Goal: Information Seeking & Learning: Learn about a topic

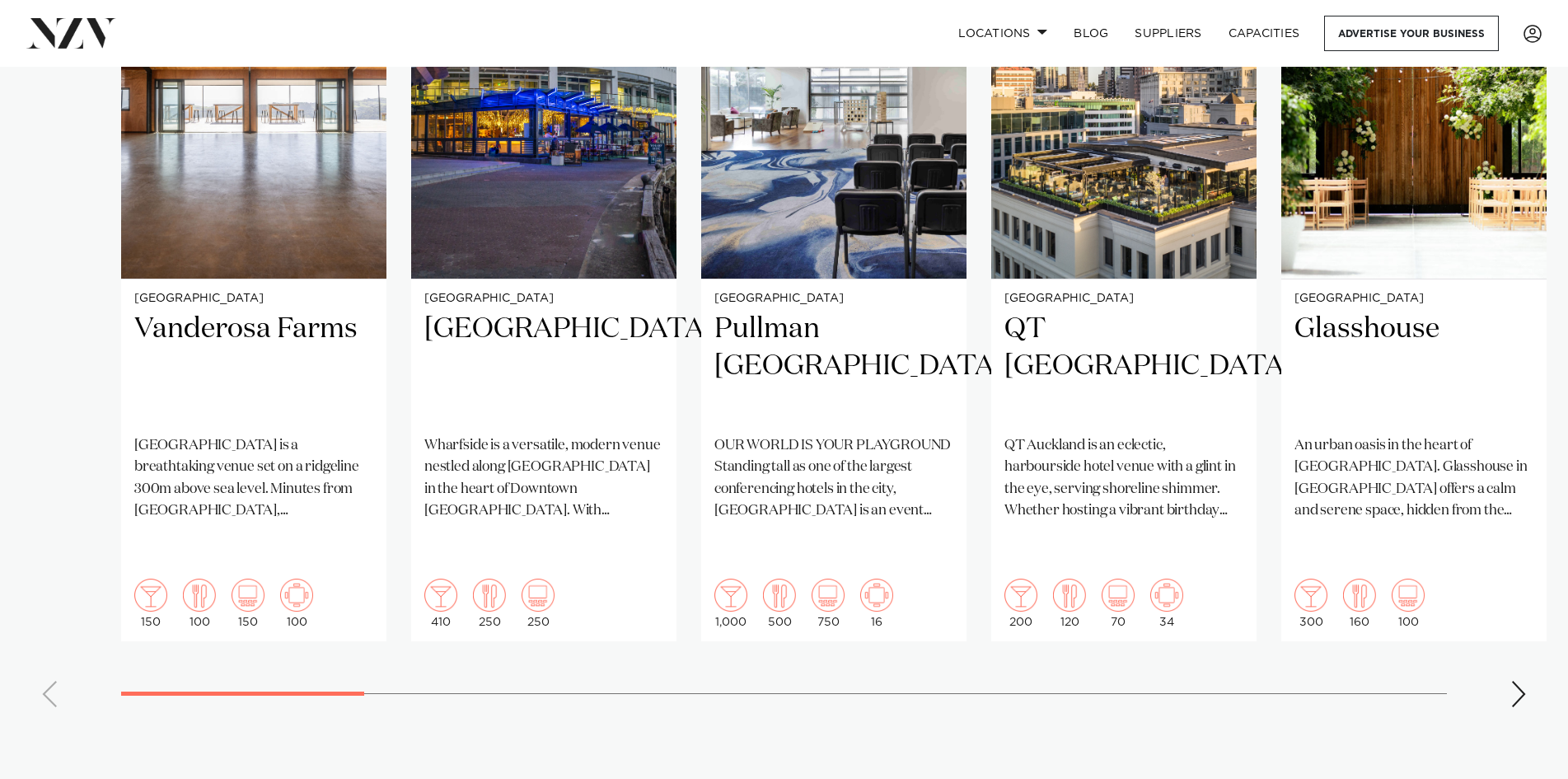
scroll to position [1318, 0]
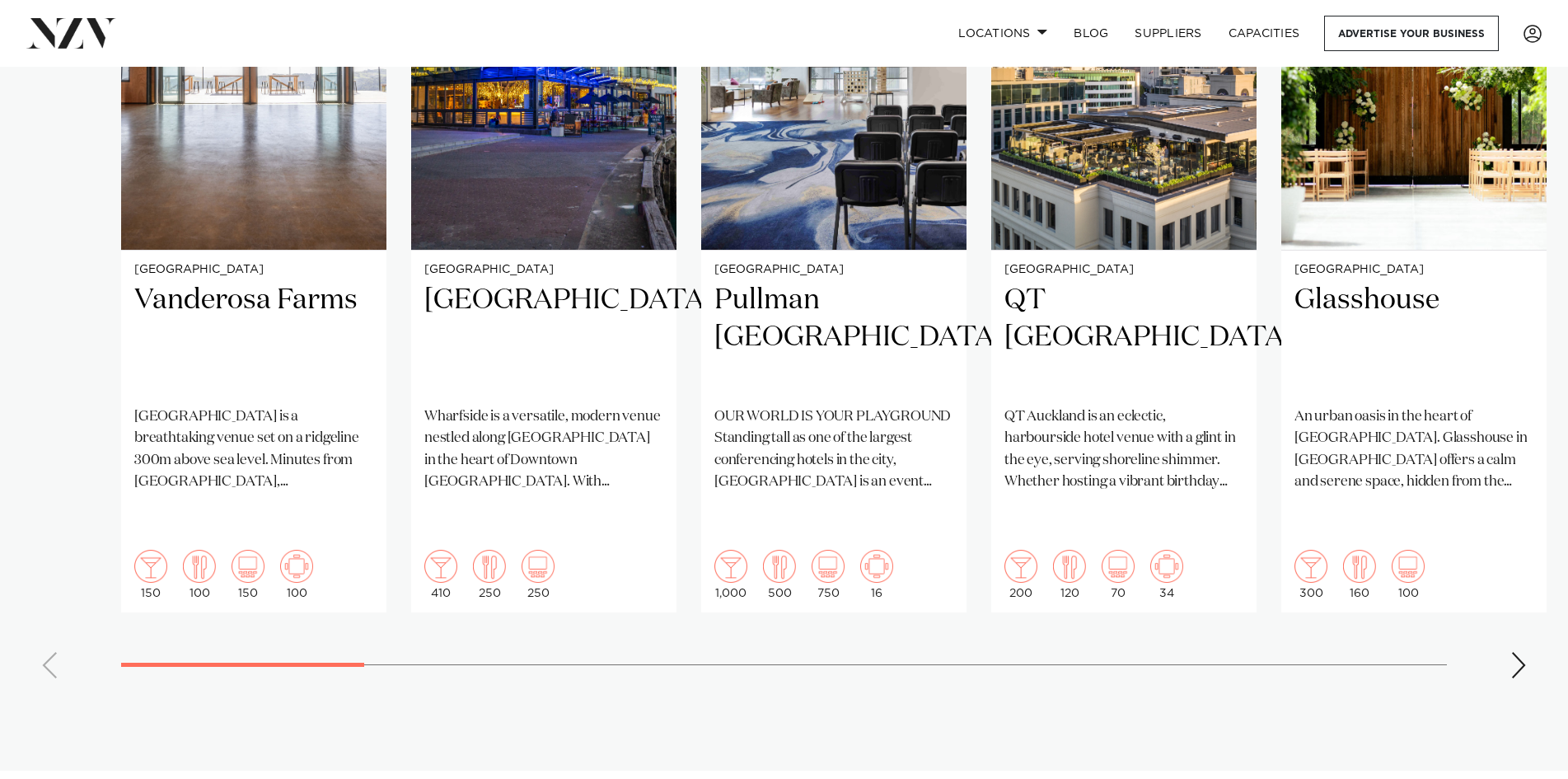
click at [1524, 652] on div "Next slide" at bounding box center [1519, 665] width 17 height 27
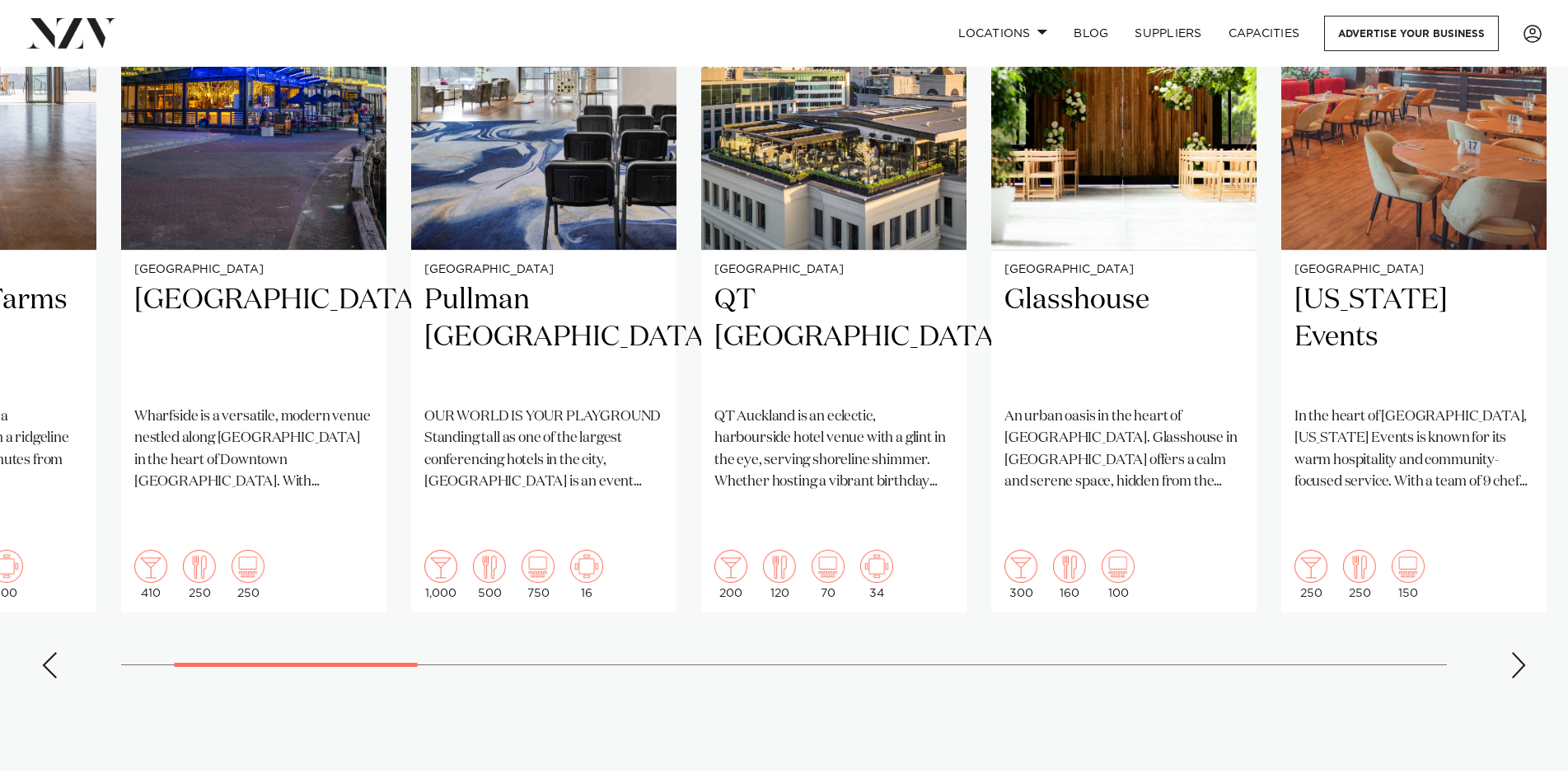
click at [1524, 652] on div "Next slide" at bounding box center [1519, 665] width 17 height 27
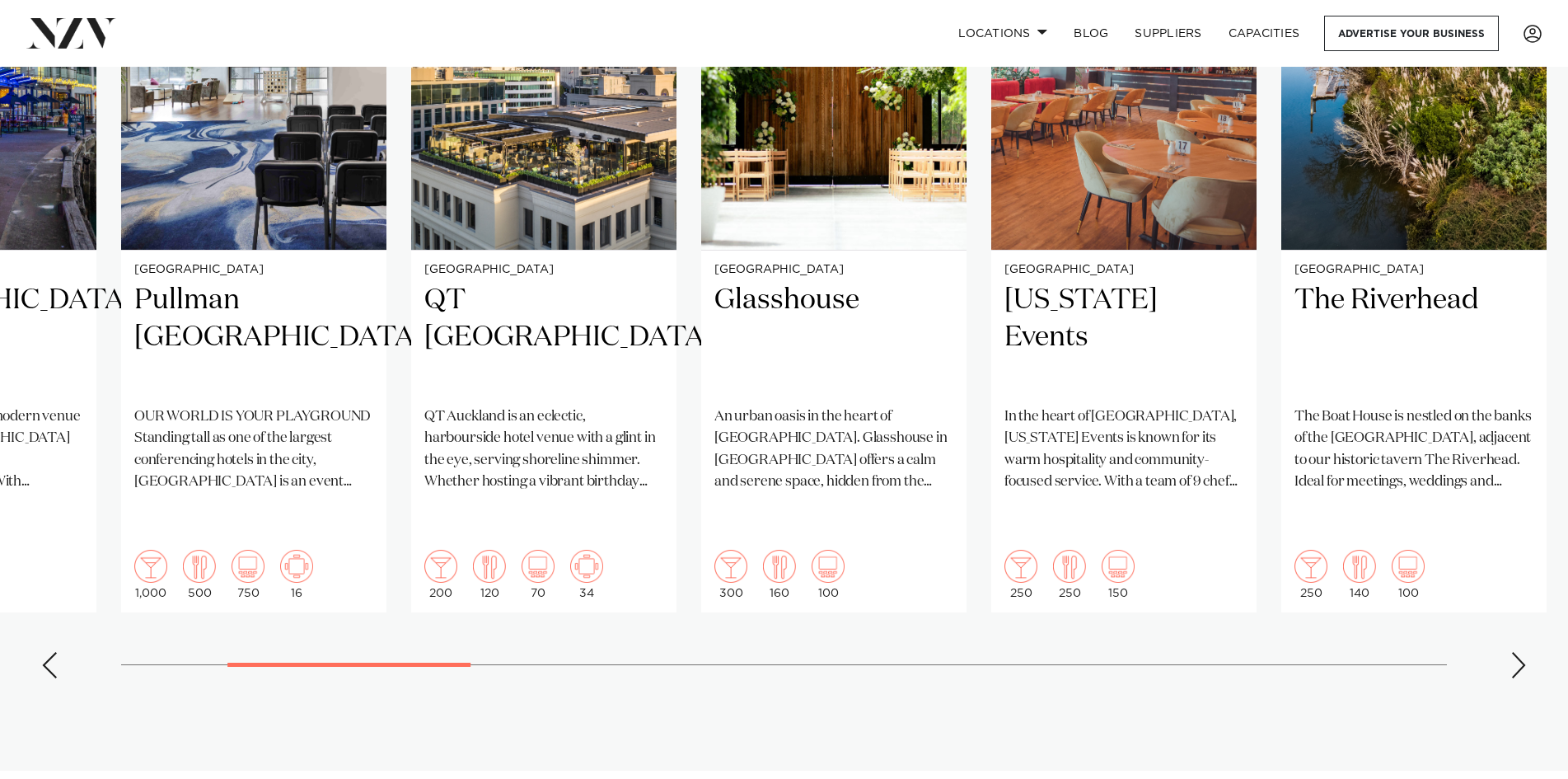
click at [1524, 652] on div "Next slide" at bounding box center [1519, 665] width 17 height 27
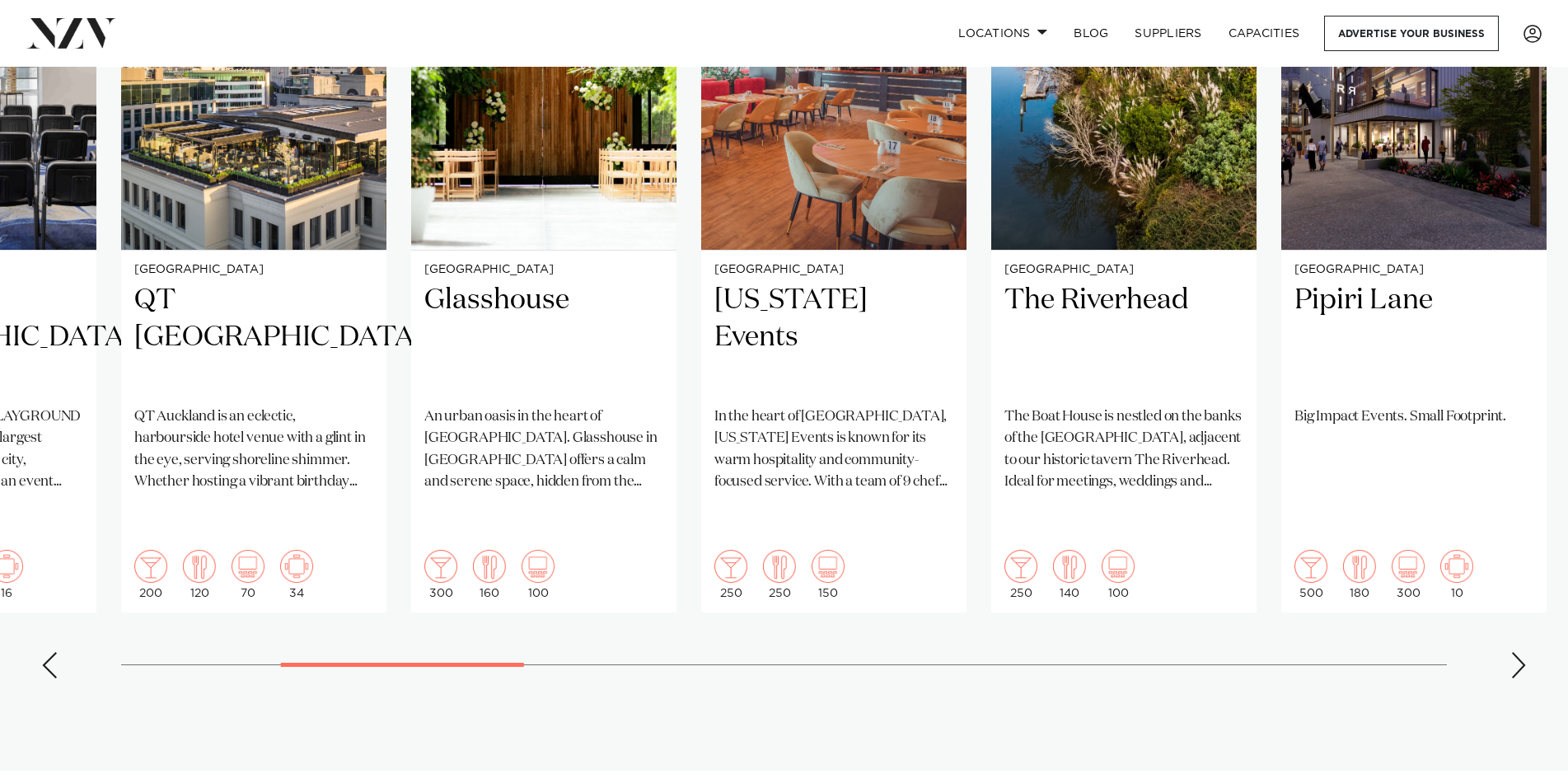
click at [1524, 652] on div "Next slide" at bounding box center [1519, 665] width 17 height 27
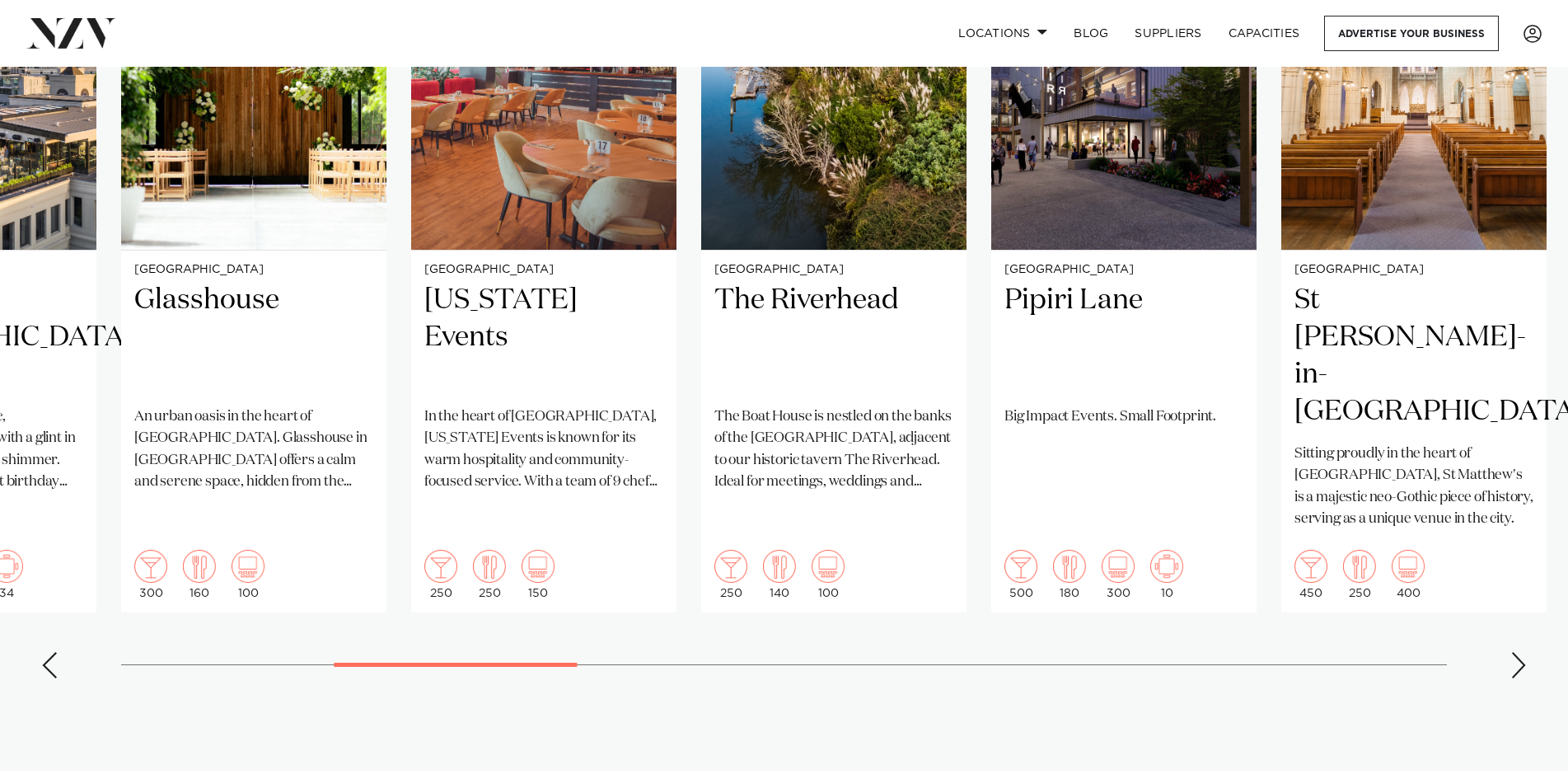
click at [1524, 652] on div "Next slide" at bounding box center [1519, 665] width 17 height 27
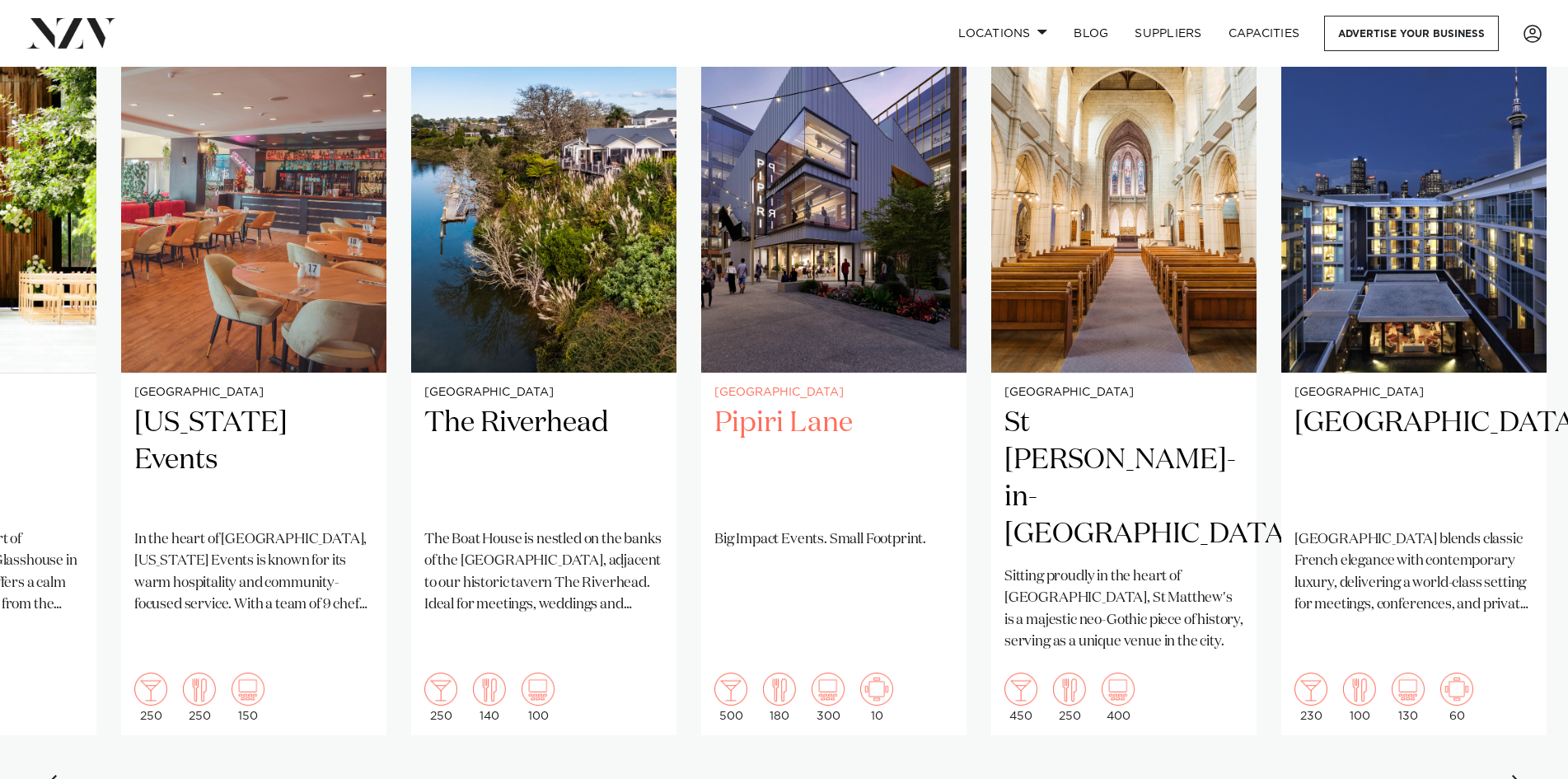
scroll to position [1154, 0]
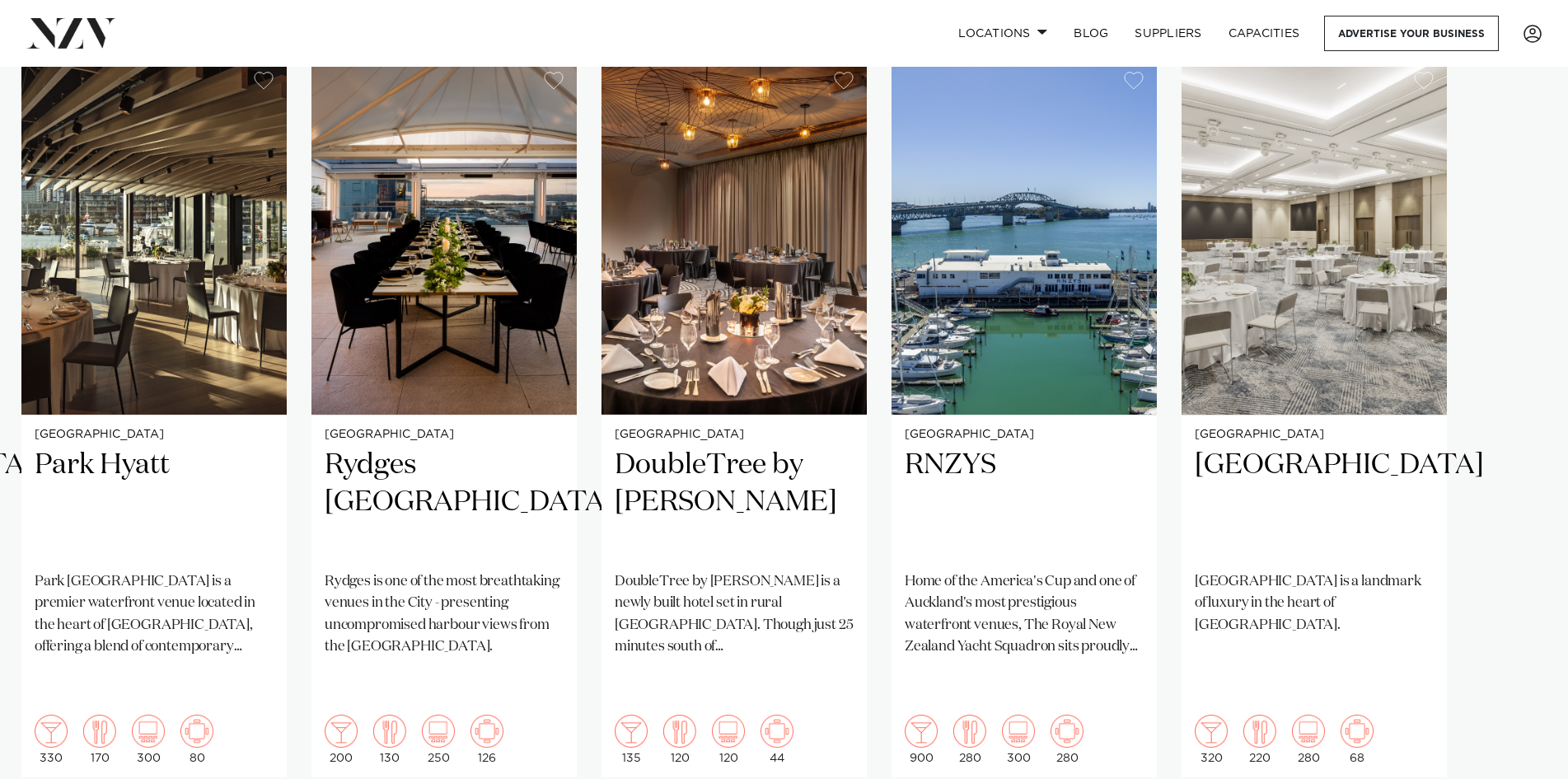
click at [1516, 762] on swiper-container "Auckland Vanderosa Farms Vanderosa Farms is a breathtaking venue set on a ridge…" at bounding box center [784, 458] width 1568 height 798
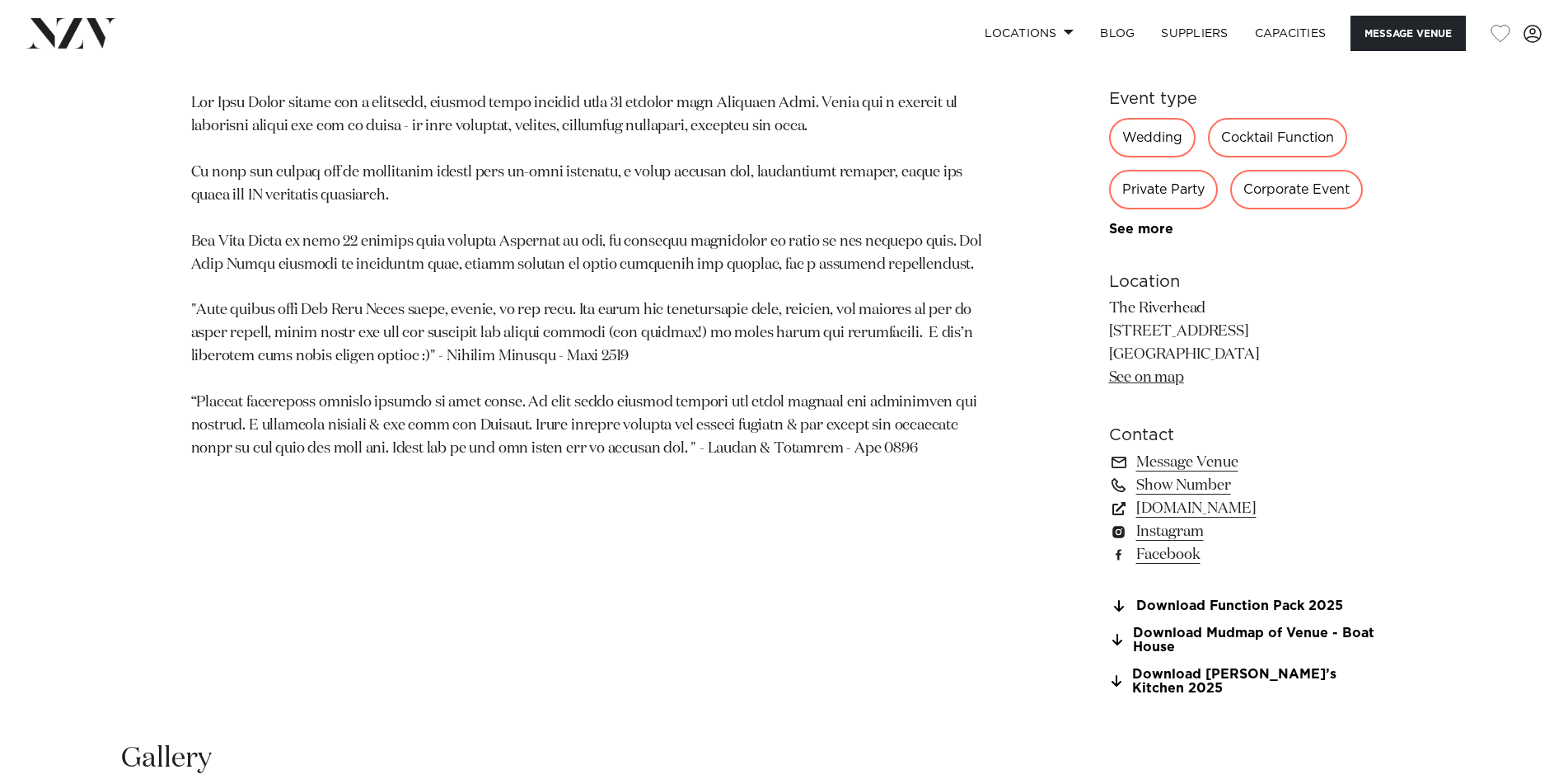
scroll to position [1731, 0]
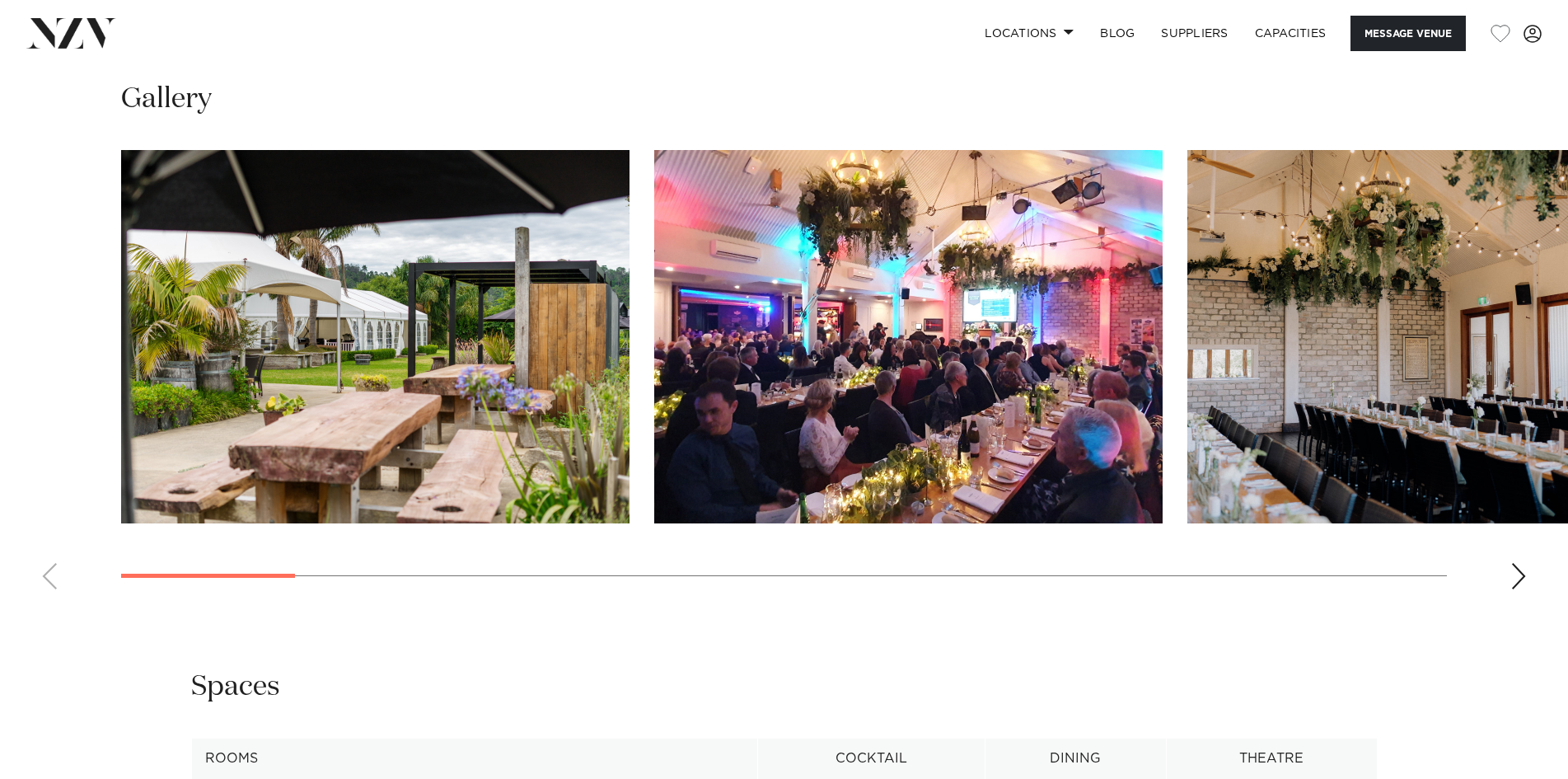
click at [1518, 562] on div "Next slide" at bounding box center [1519, 576] width 17 height 27
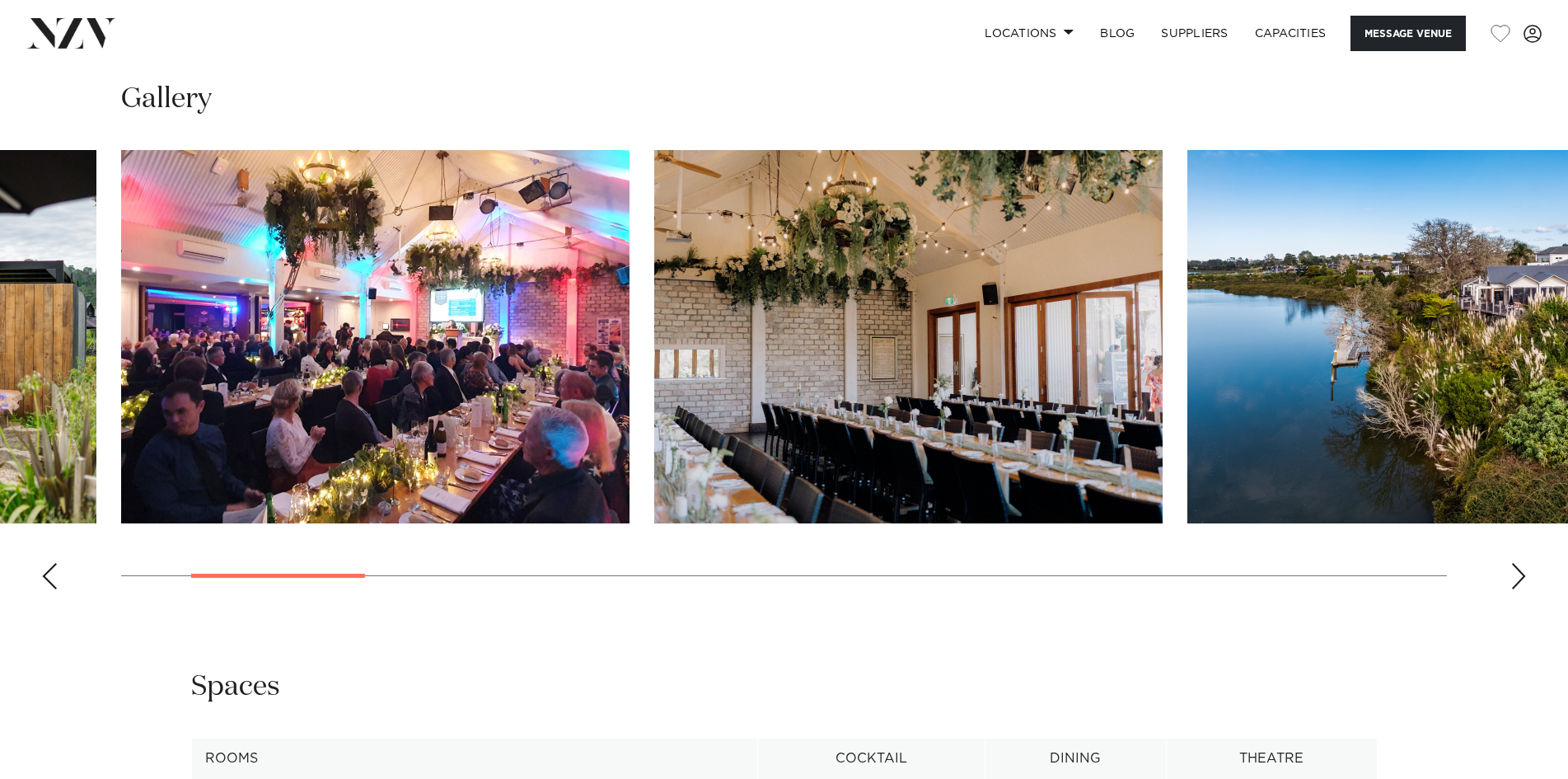
click at [1513, 562] on div "Next slide" at bounding box center [1519, 576] width 17 height 27
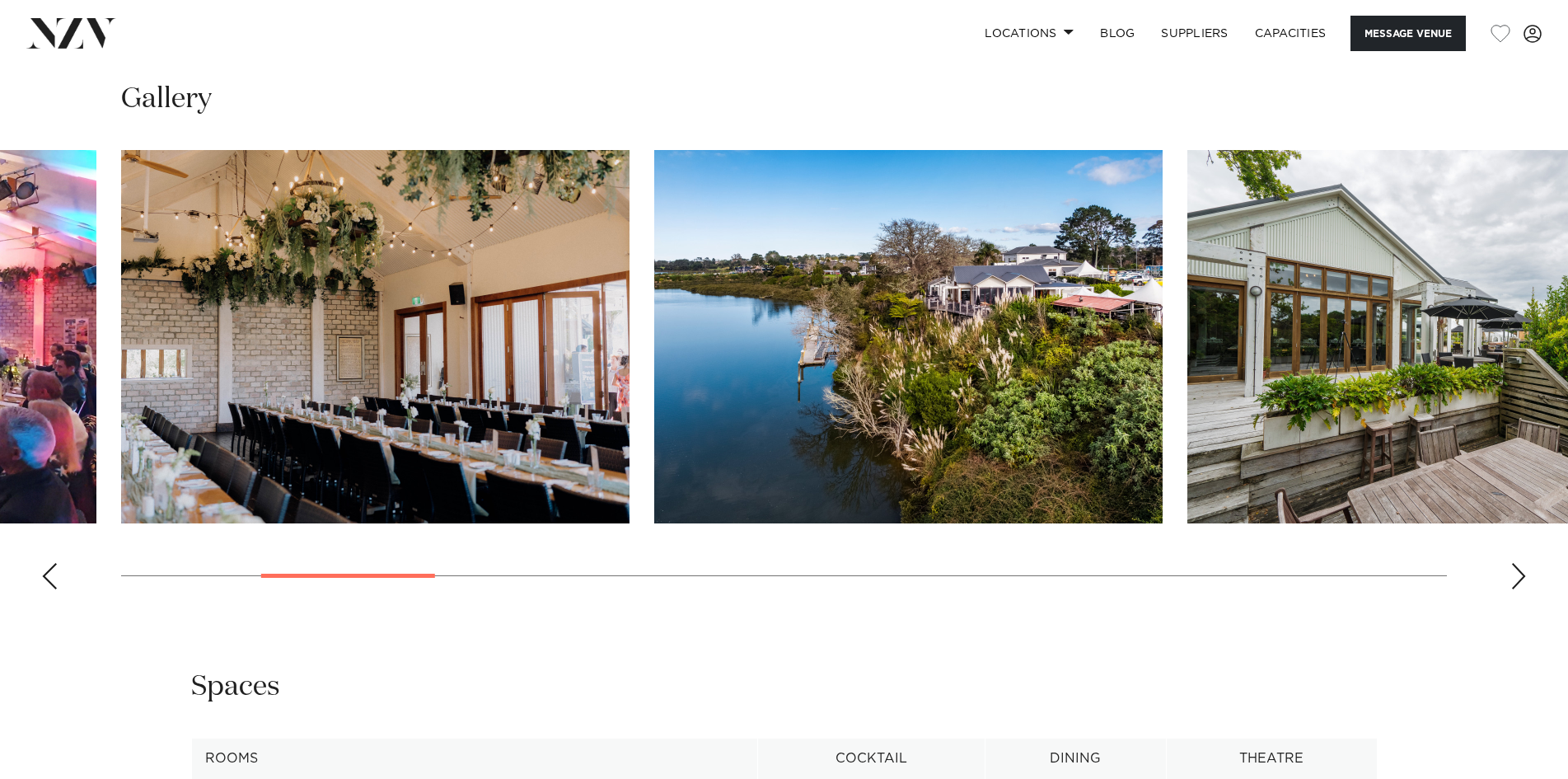
click at [1513, 562] on div "Next slide" at bounding box center [1519, 576] width 17 height 27
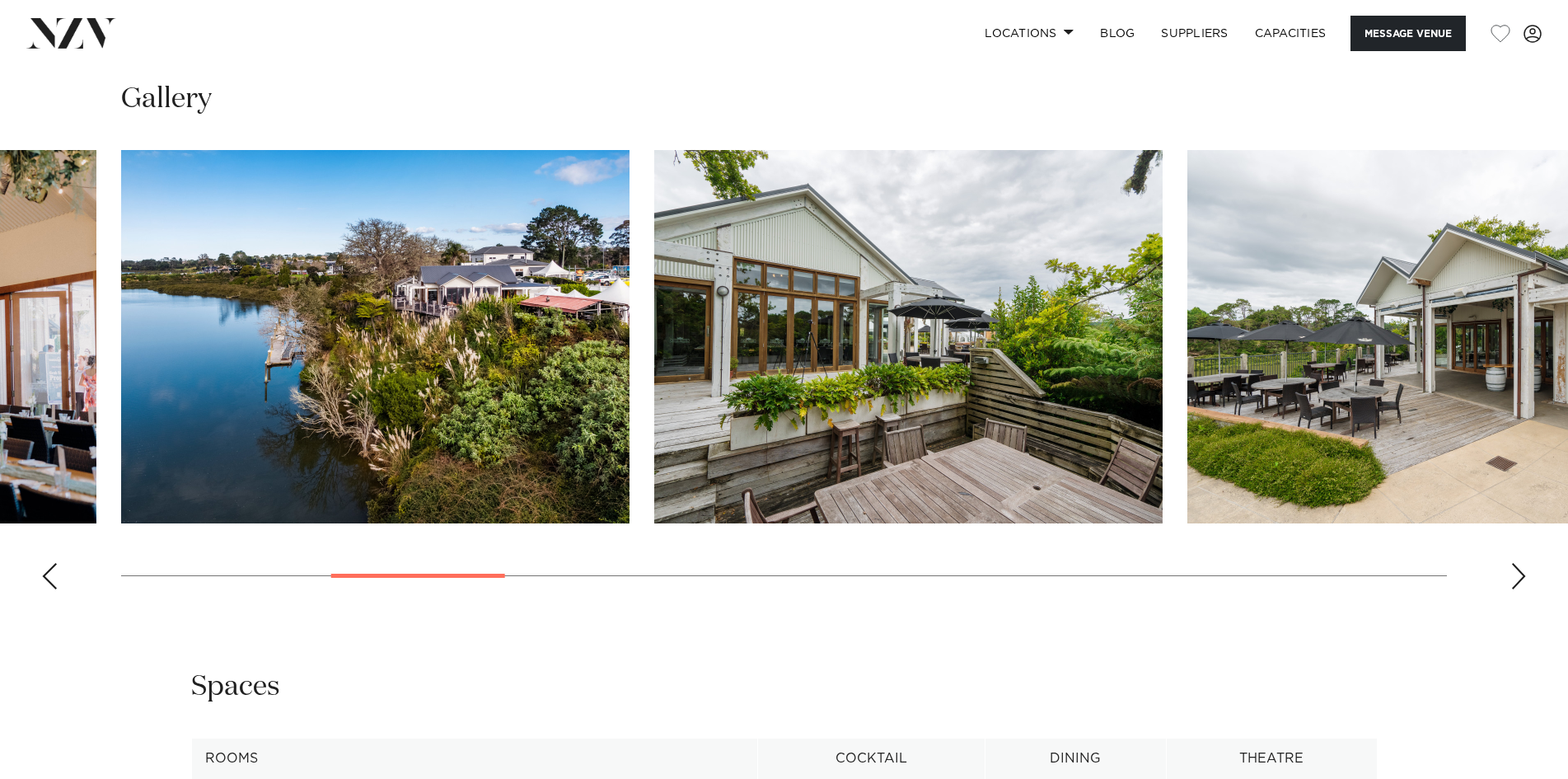
click at [1513, 562] on div "Next slide" at bounding box center [1519, 576] width 17 height 27
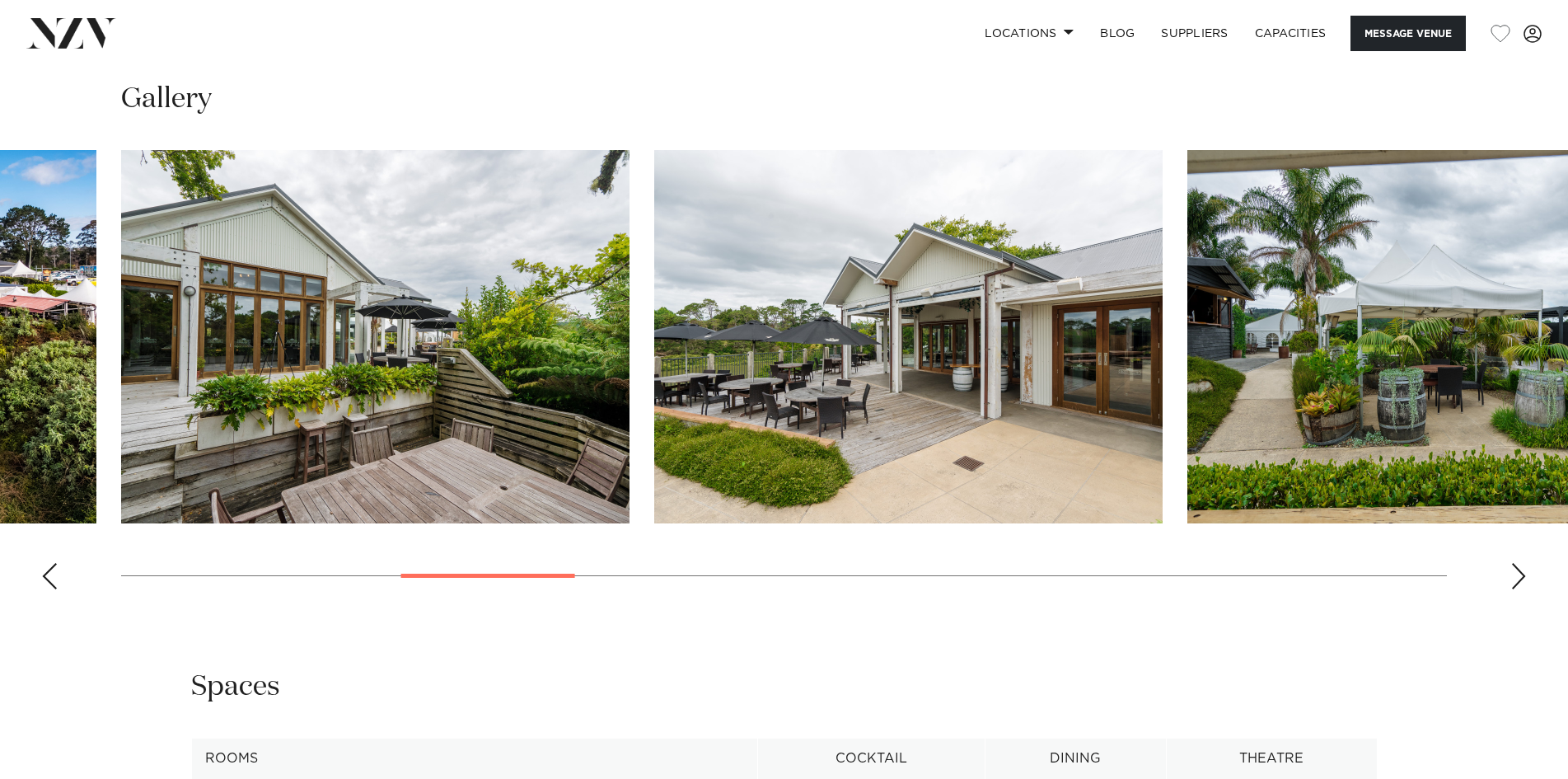
click at [1513, 562] on div "Next slide" at bounding box center [1519, 576] width 17 height 27
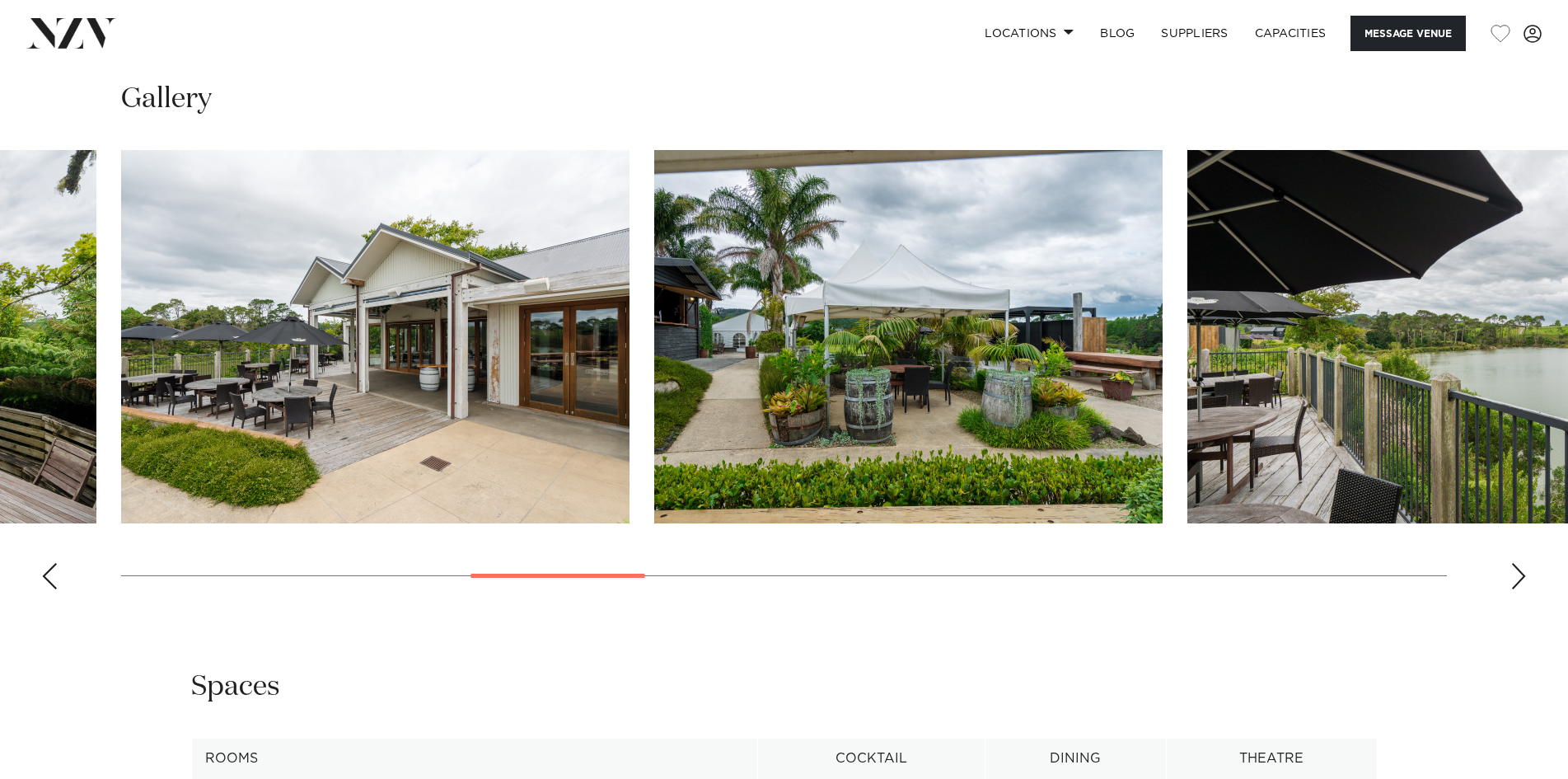
click at [1513, 562] on div "Next slide" at bounding box center [1519, 576] width 17 height 27
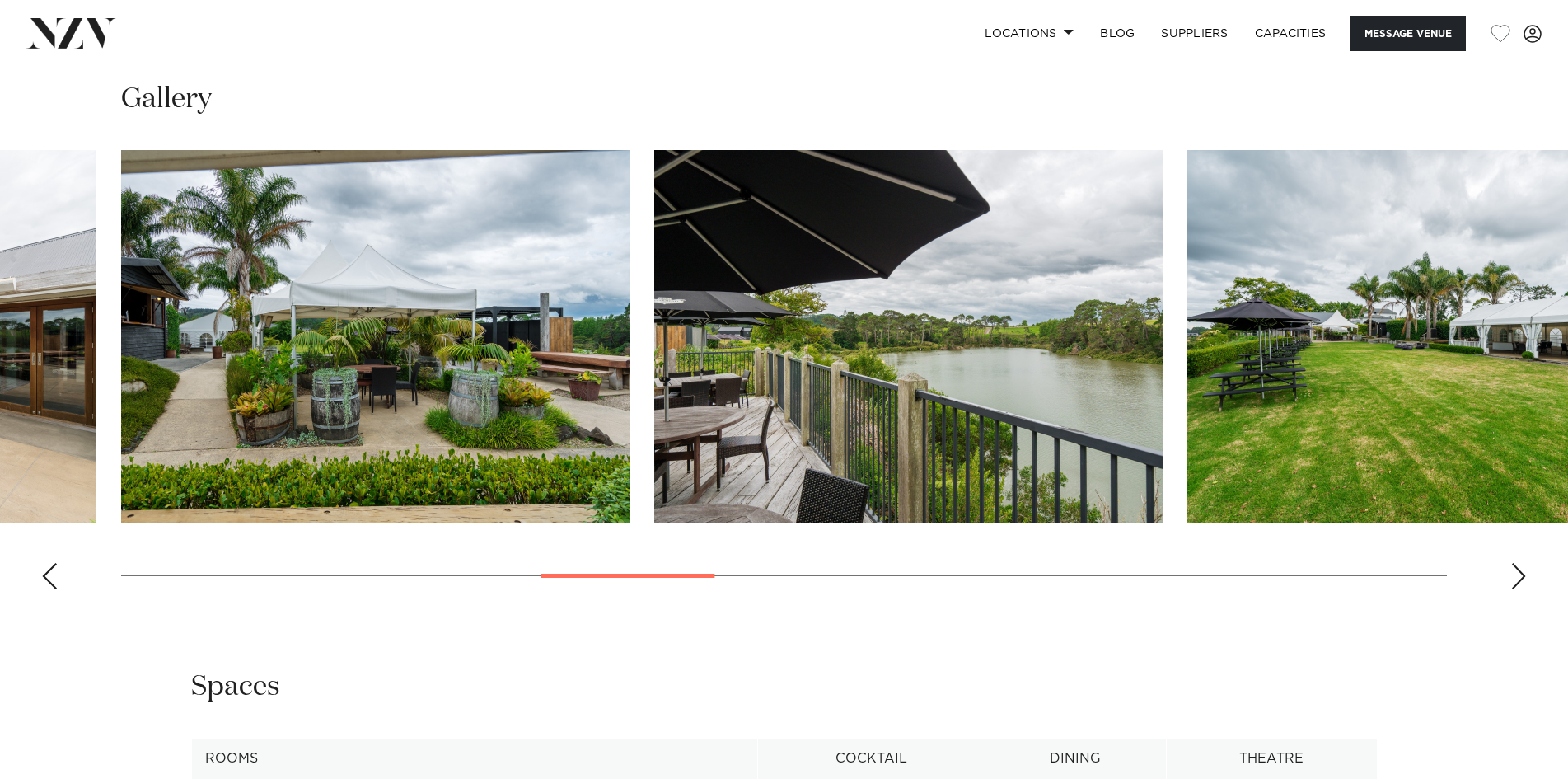
click at [1513, 562] on div "Next slide" at bounding box center [1519, 576] width 17 height 27
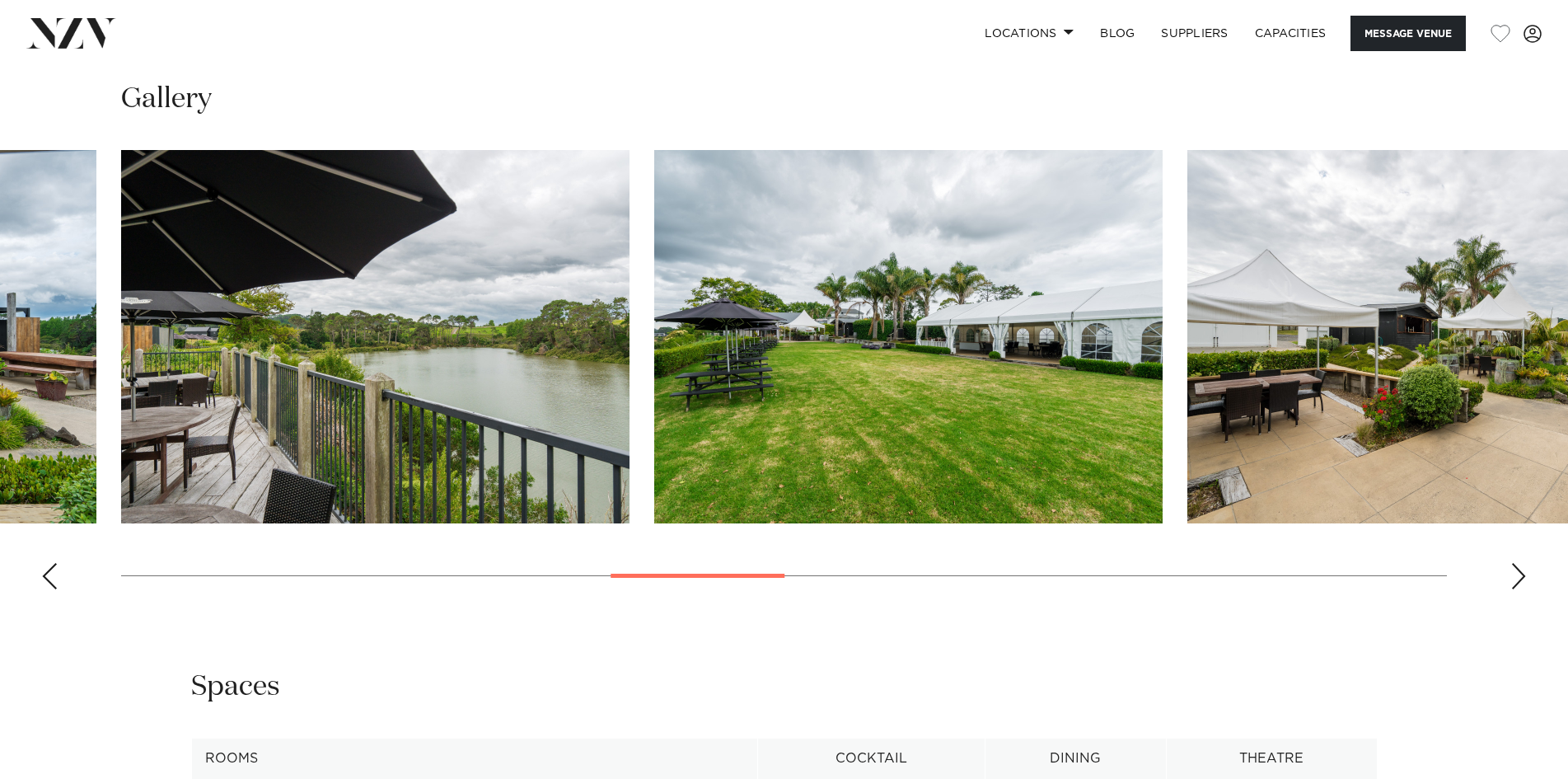
click at [1513, 562] on div "Next slide" at bounding box center [1519, 576] width 17 height 27
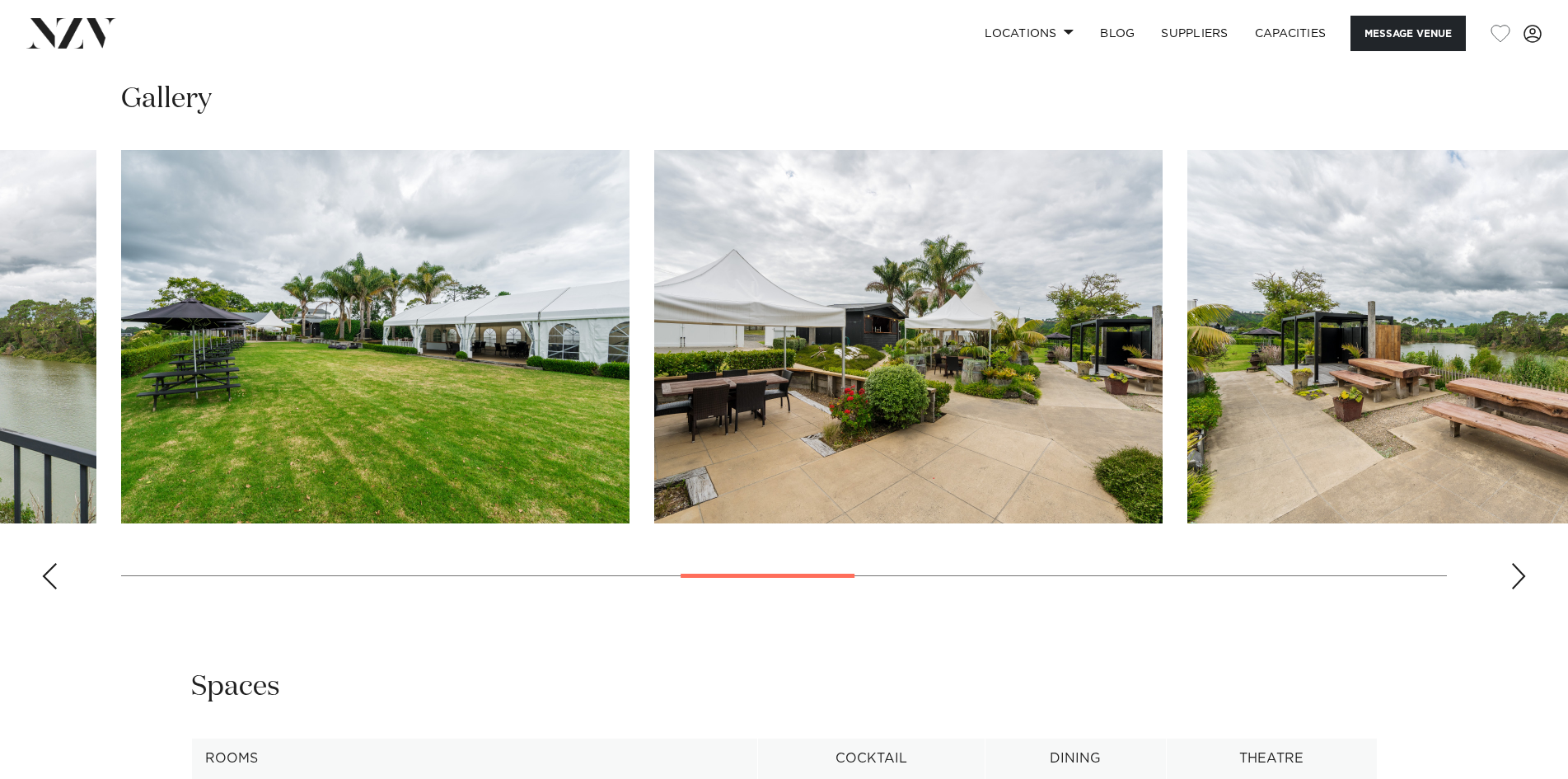
click at [1513, 562] on div "Next slide" at bounding box center [1519, 576] width 17 height 27
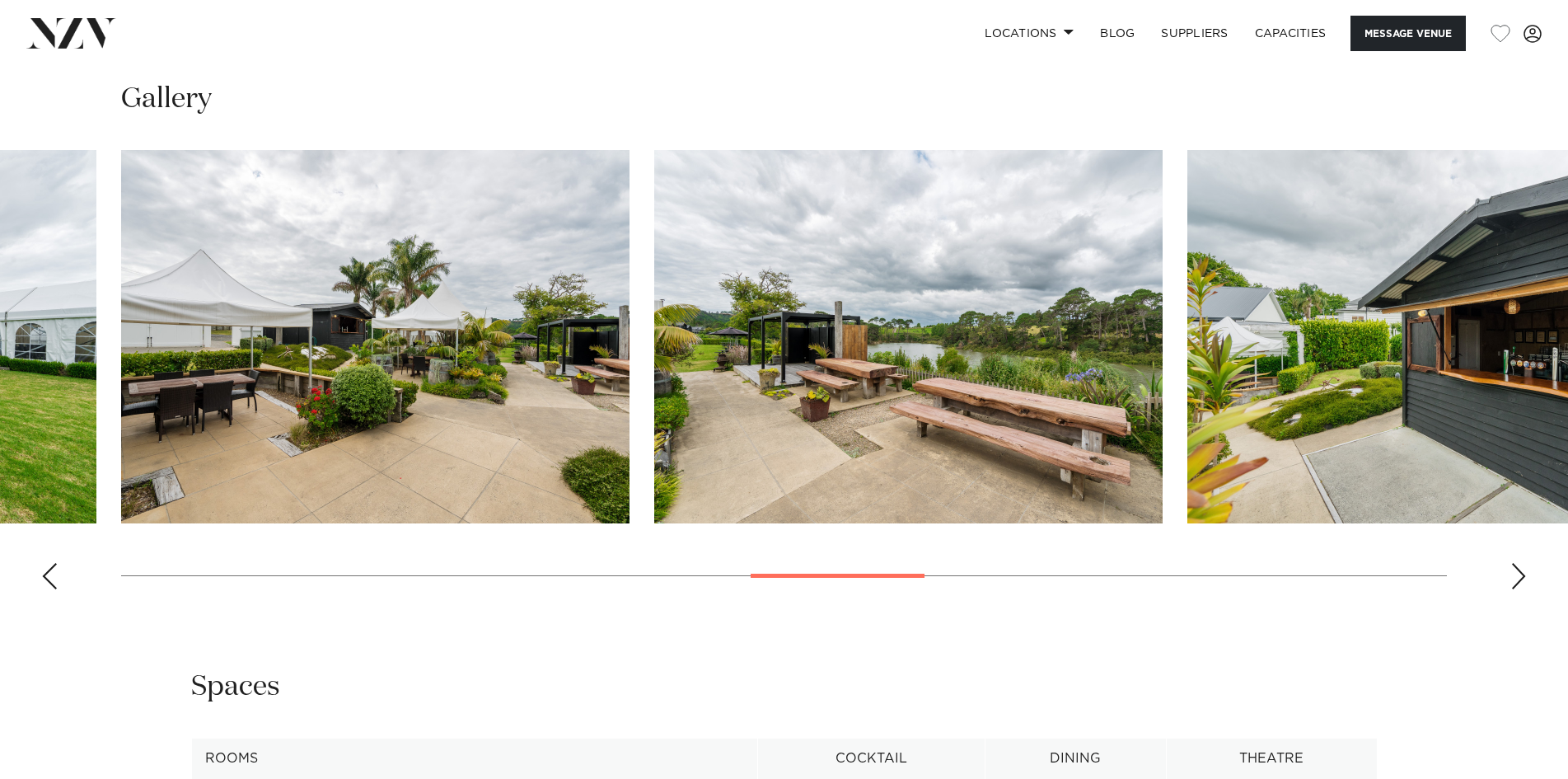
click at [1513, 562] on div "Next slide" at bounding box center [1519, 576] width 17 height 27
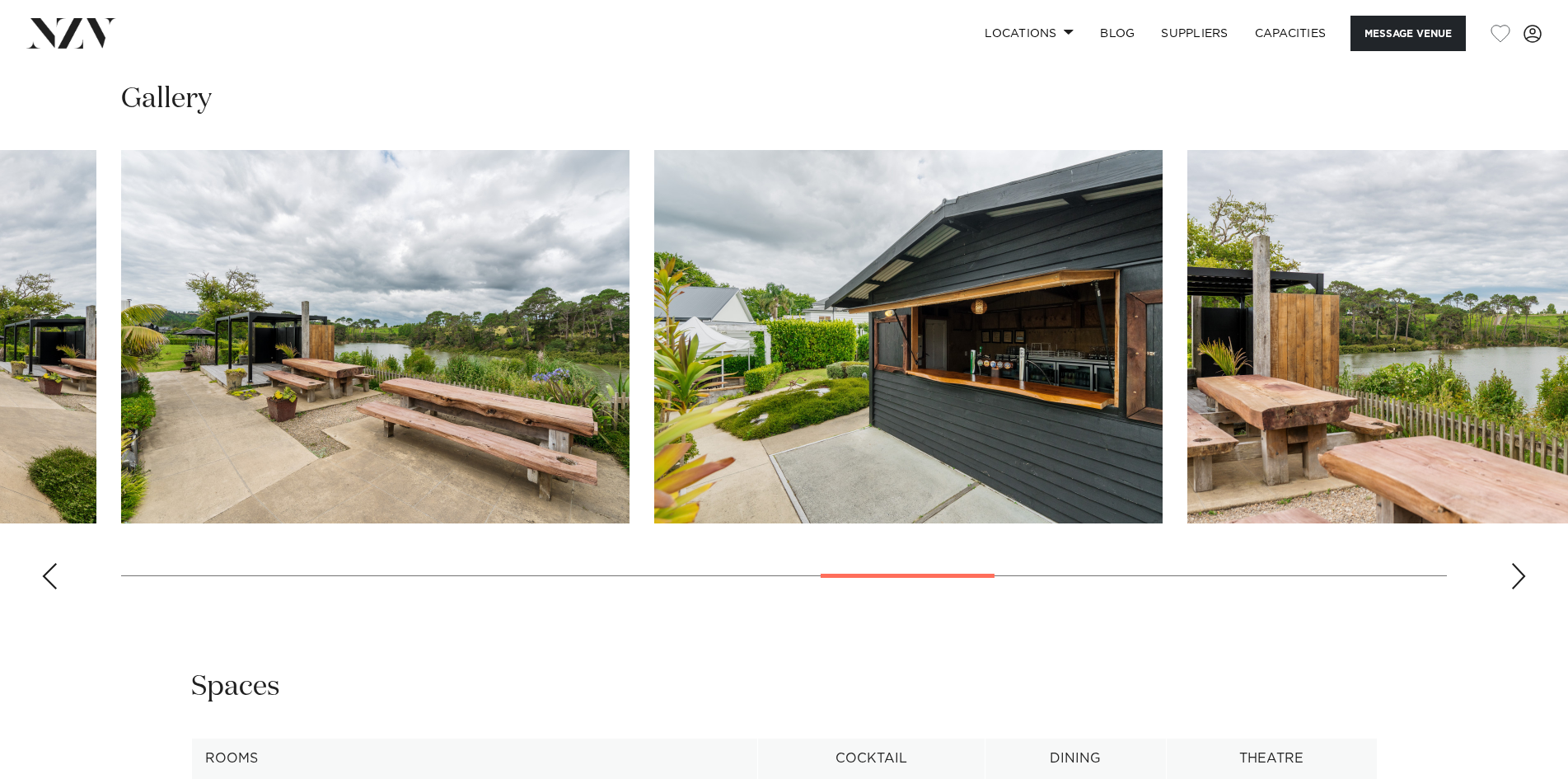
click at [1513, 562] on div "Next slide" at bounding box center [1519, 576] width 17 height 27
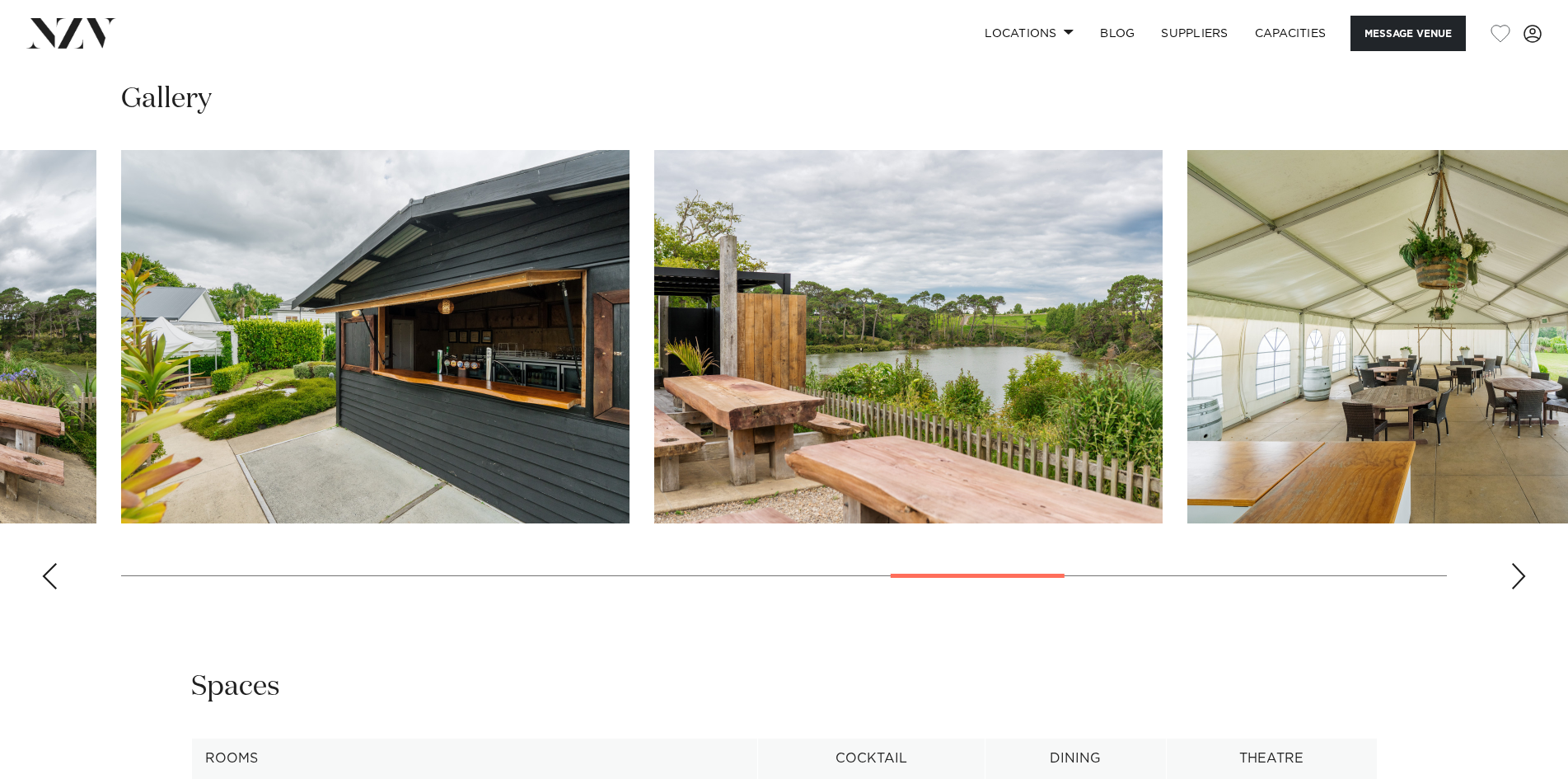
click at [1513, 562] on div "Next slide" at bounding box center [1519, 576] width 17 height 27
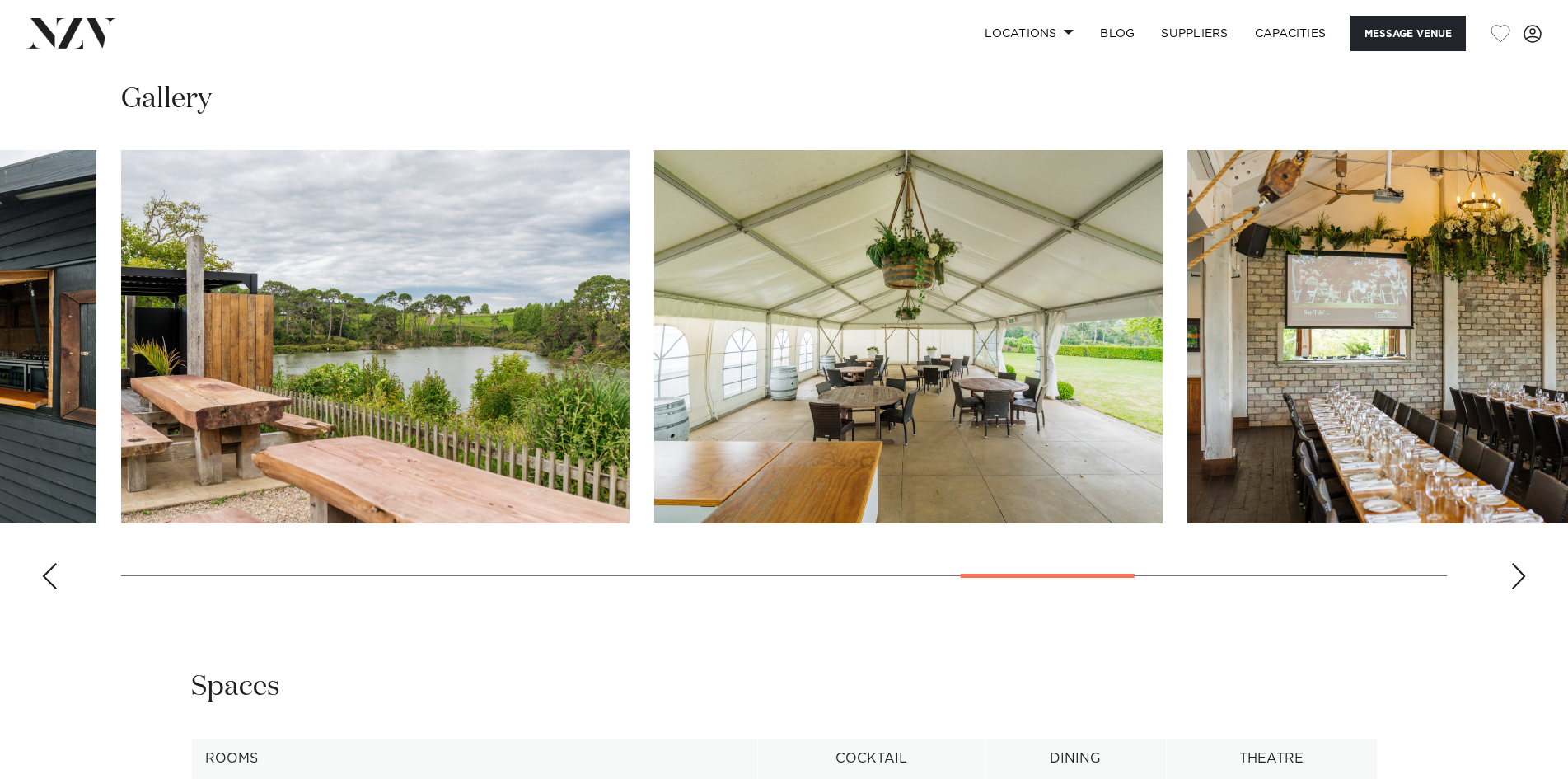
click at [1513, 562] on div "Next slide" at bounding box center [1519, 576] width 17 height 27
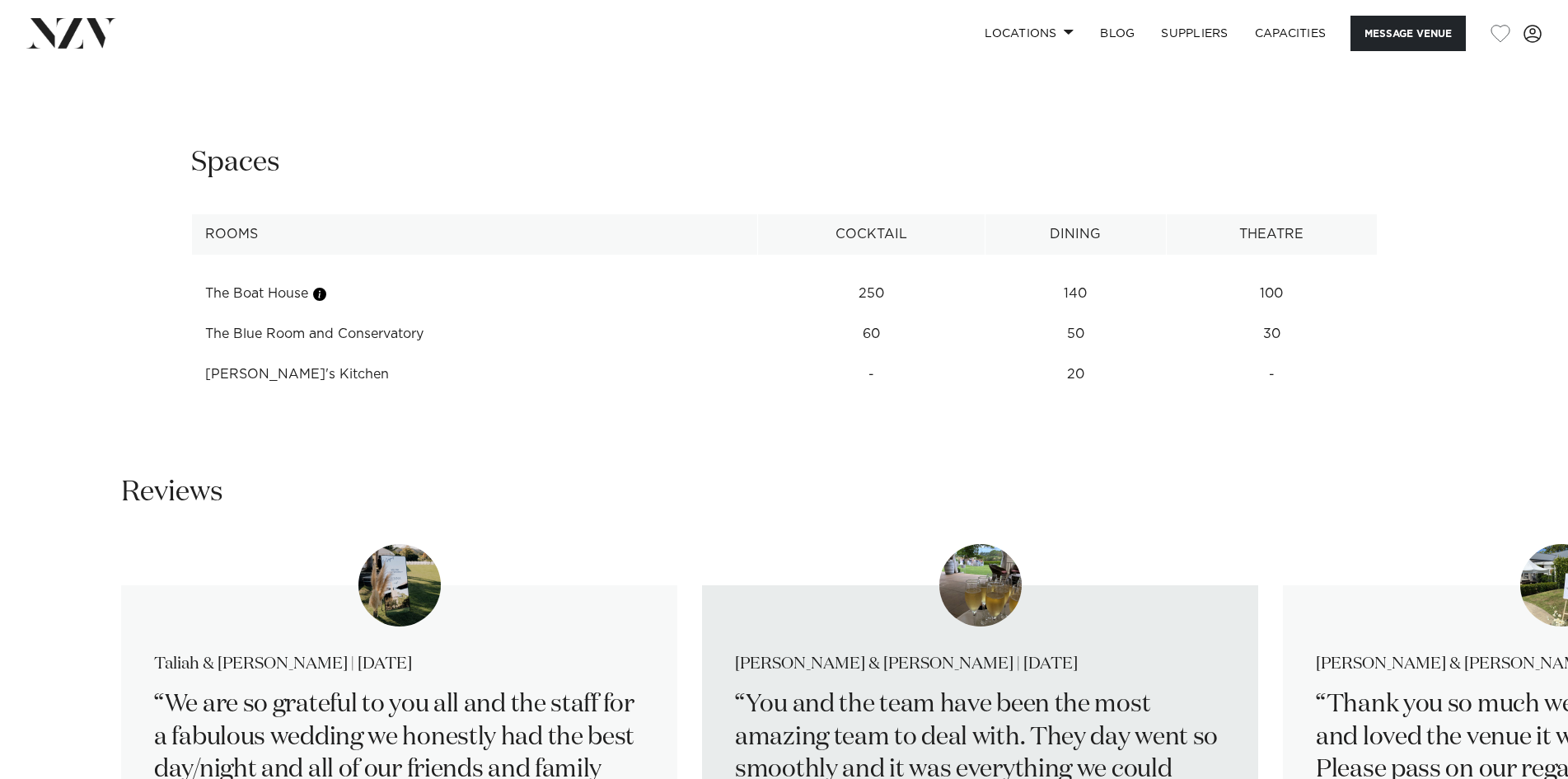
scroll to position [2060, 0]
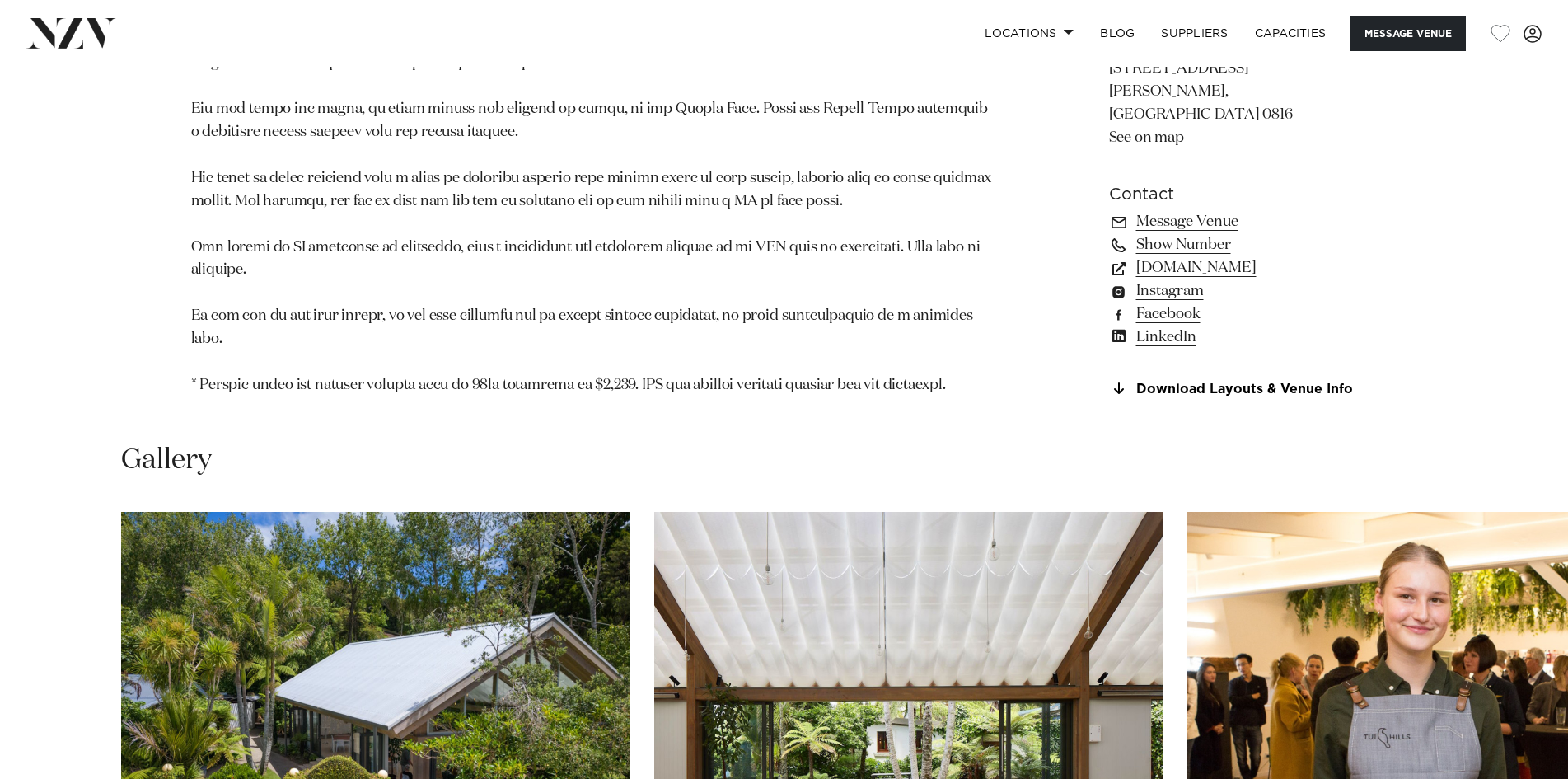
scroll to position [1896, 0]
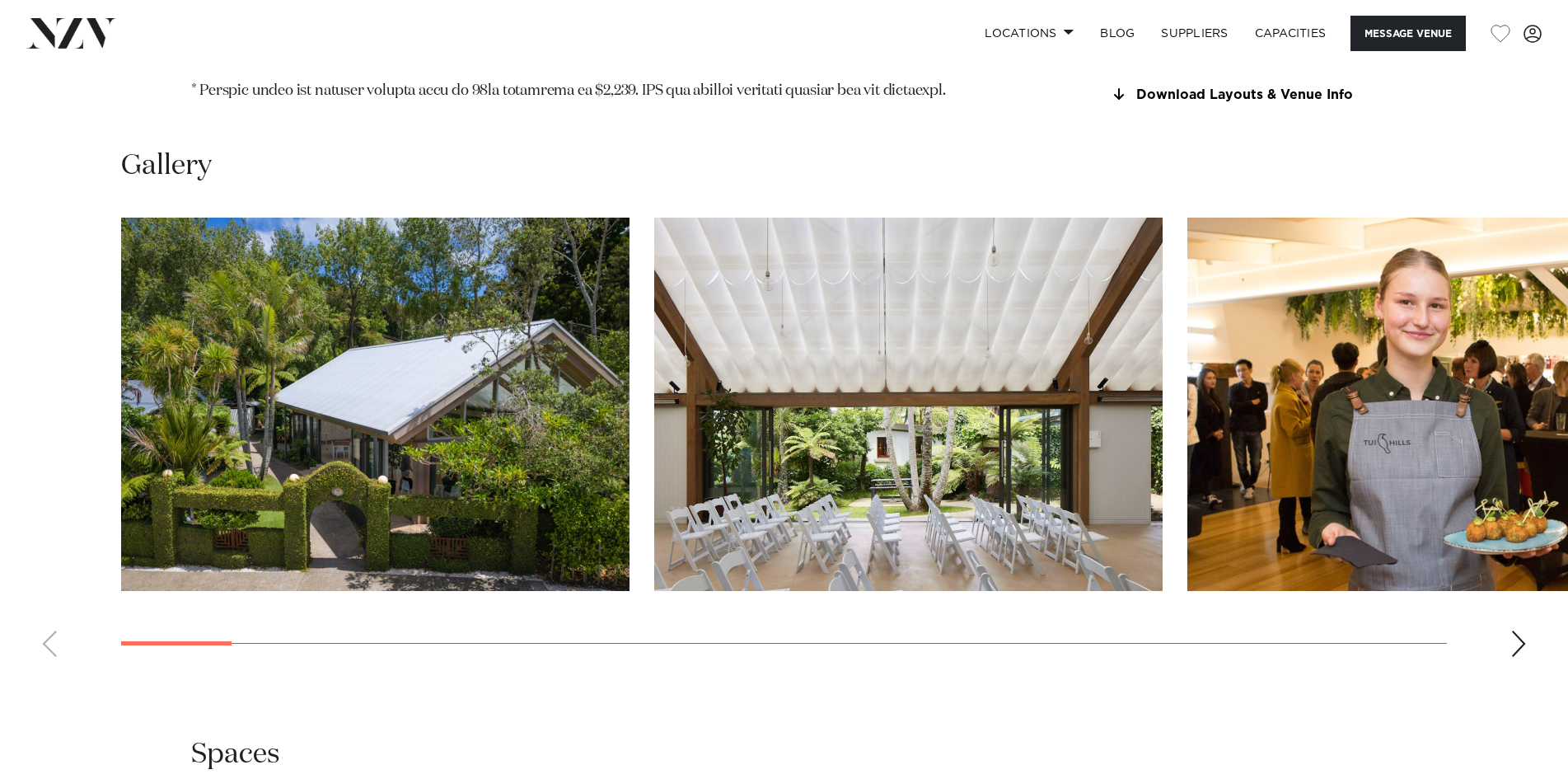
click at [1518, 631] on div "Next slide" at bounding box center [1519, 644] width 17 height 27
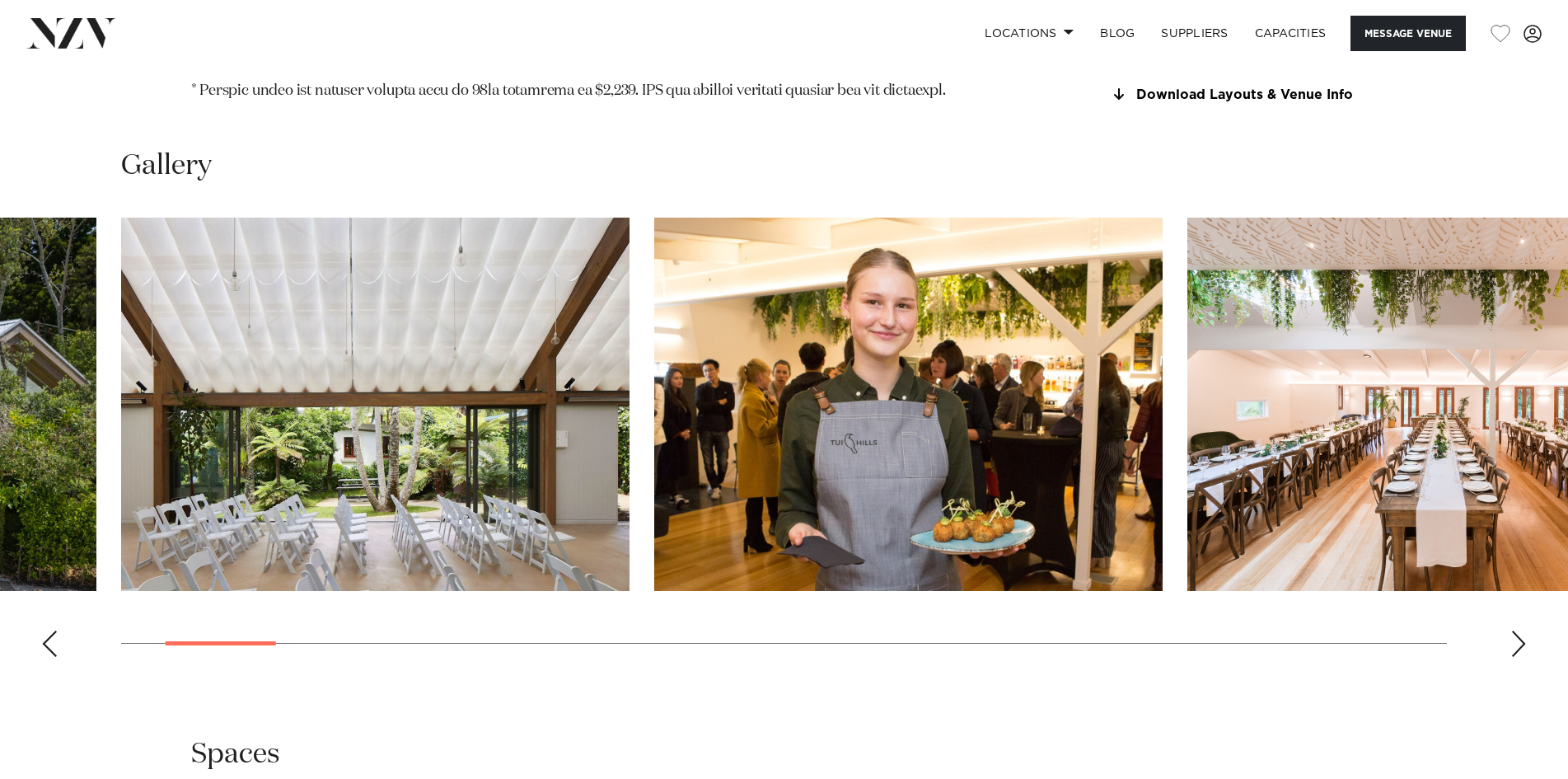
click at [1518, 631] on div "Next slide" at bounding box center [1519, 644] width 17 height 27
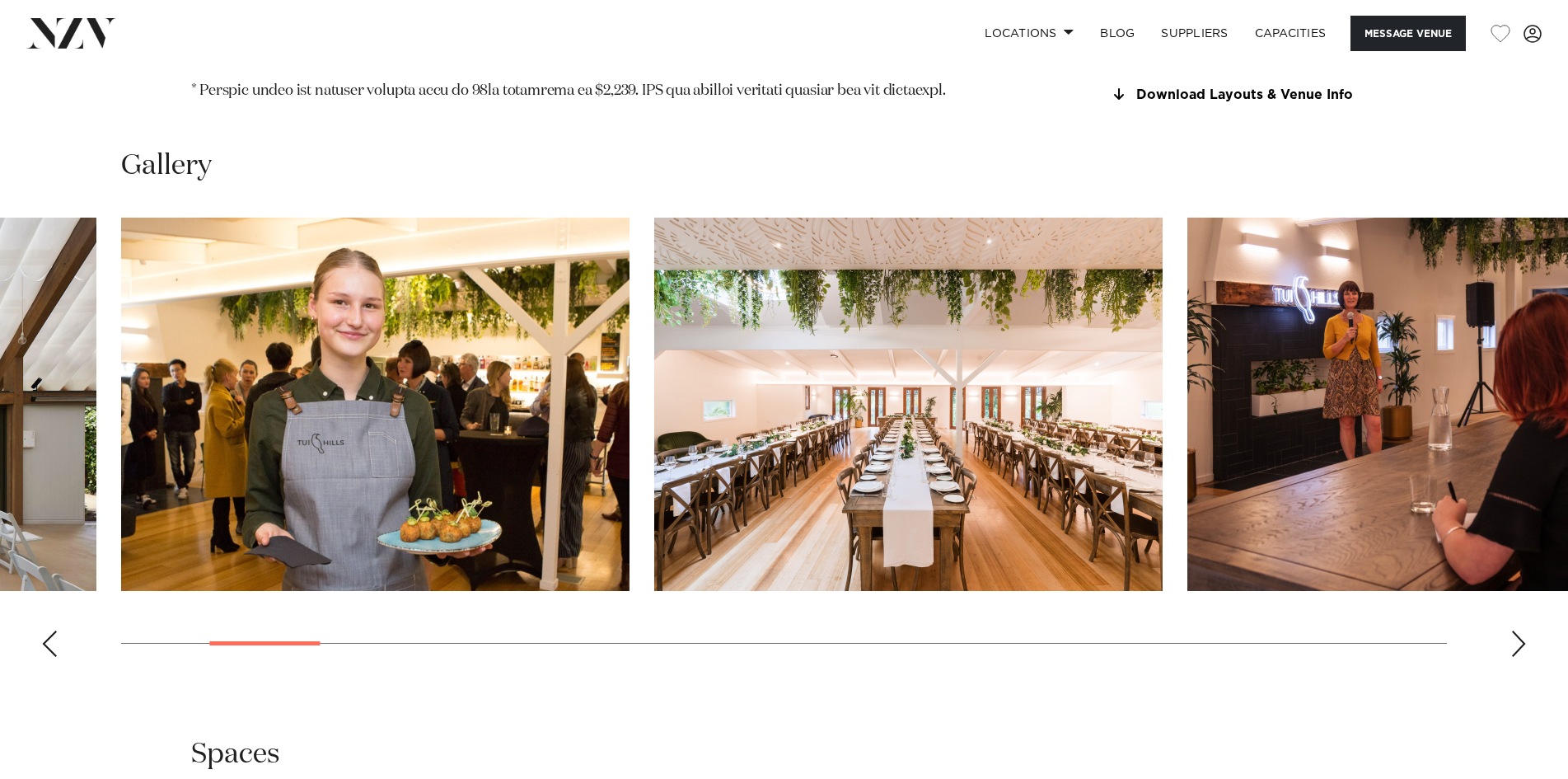
click at [1518, 631] on div "Next slide" at bounding box center [1519, 644] width 17 height 27
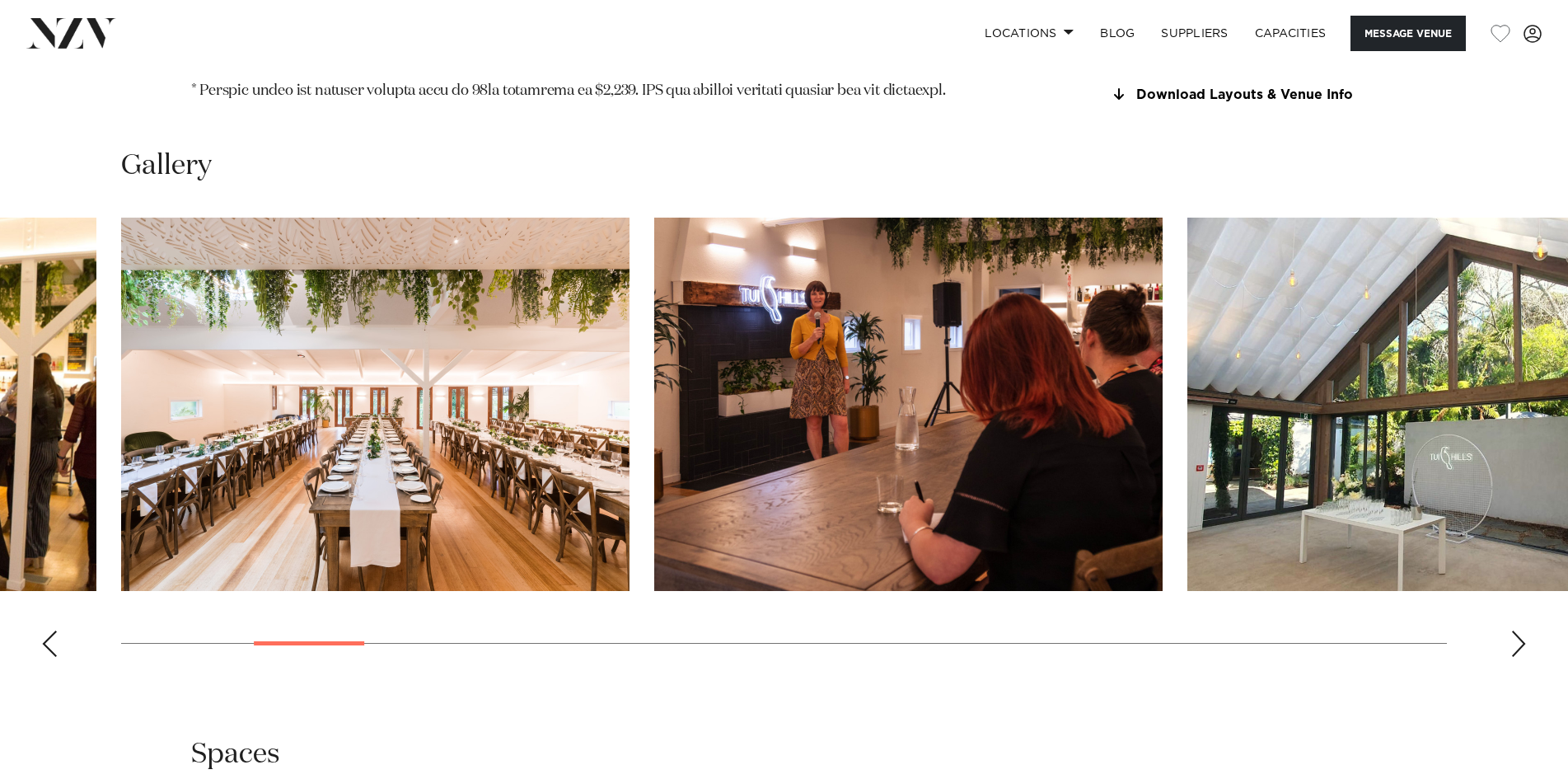
click at [1518, 631] on div "Next slide" at bounding box center [1519, 644] width 17 height 27
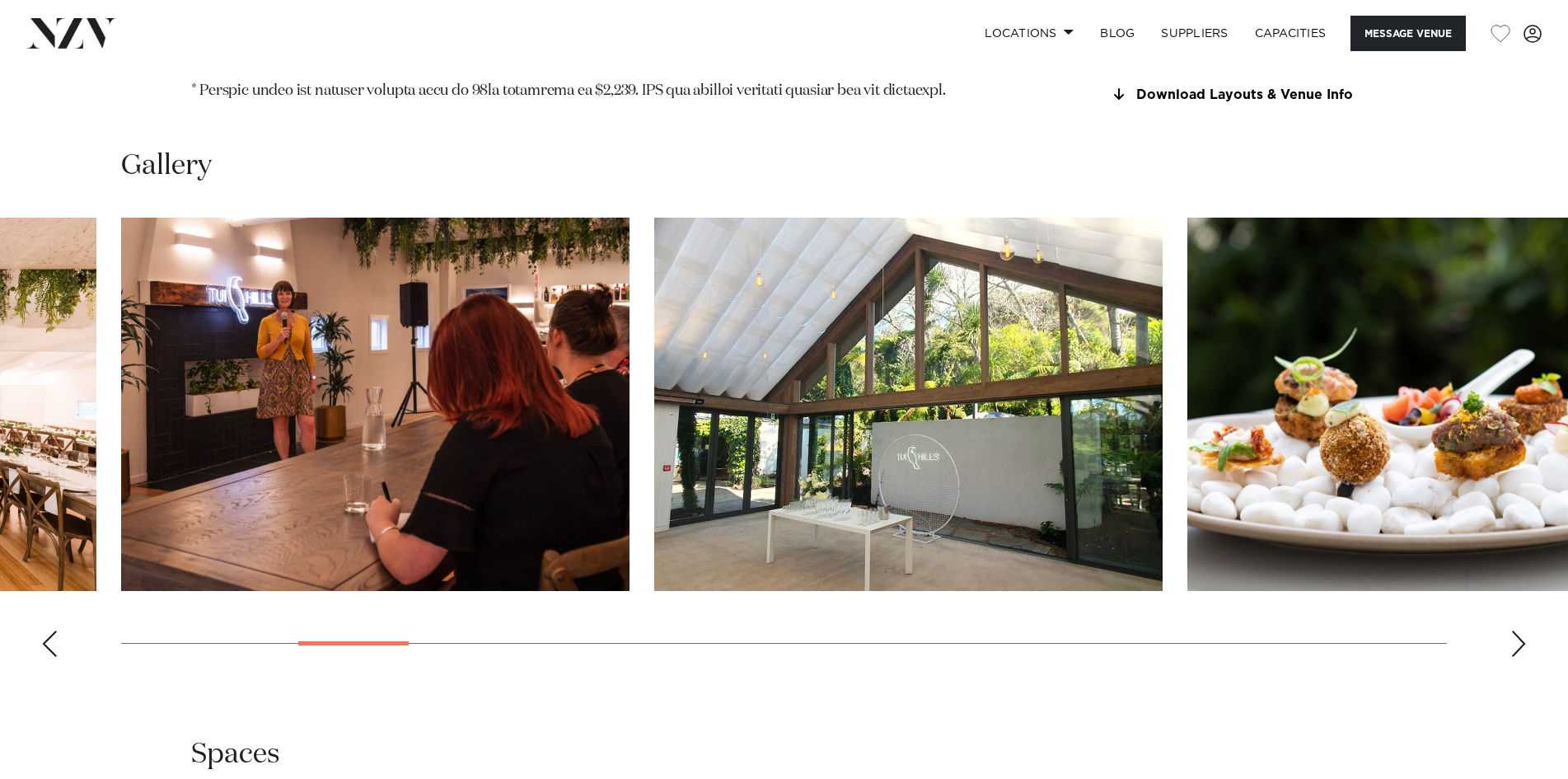
click at [1518, 631] on div "Next slide" at bounding box center [1519, 644] width 17 height 27
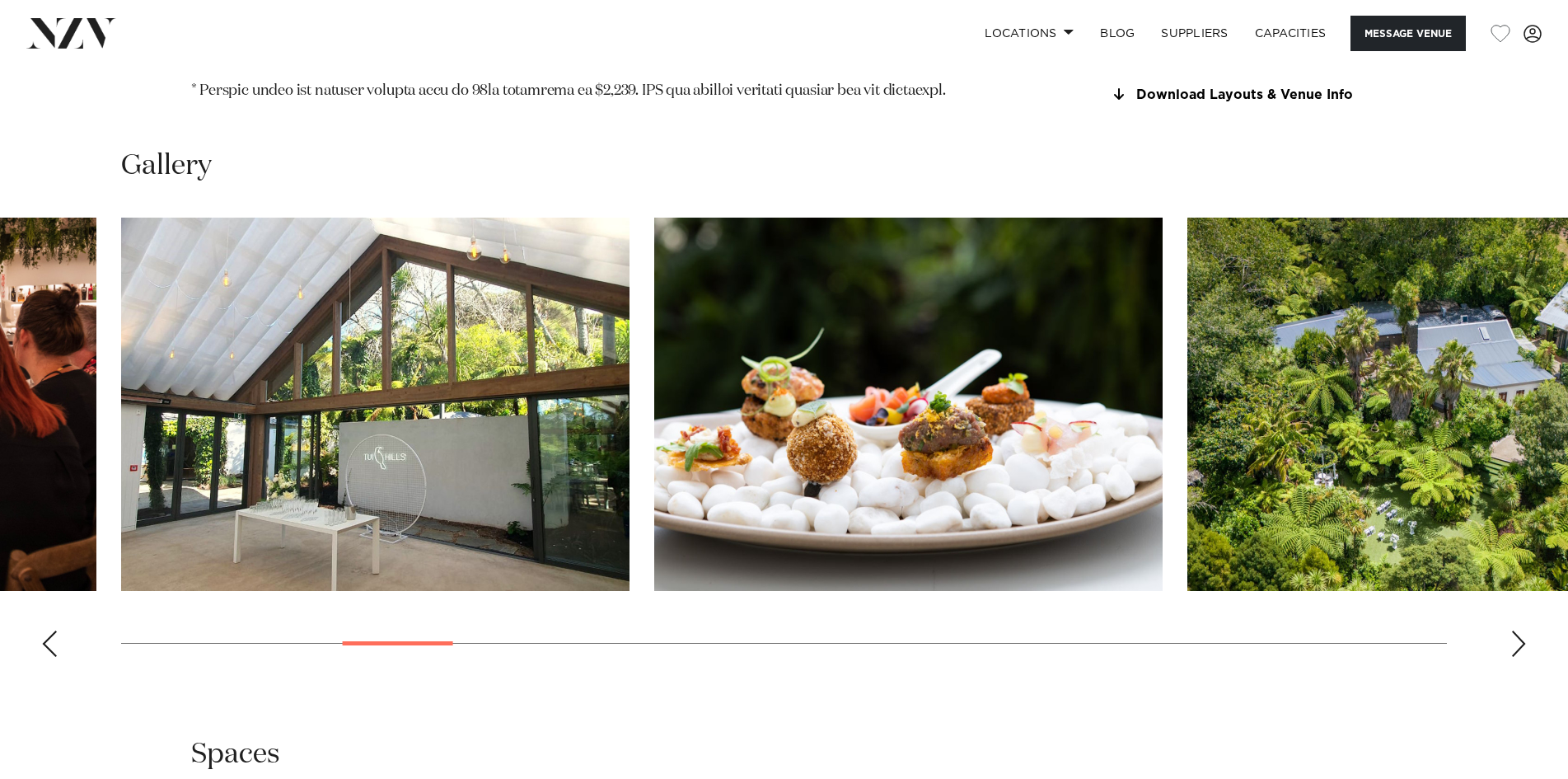
click at [1518, 631] on div "Next slide" at bounding box center [1519, 644] width 17 height 27
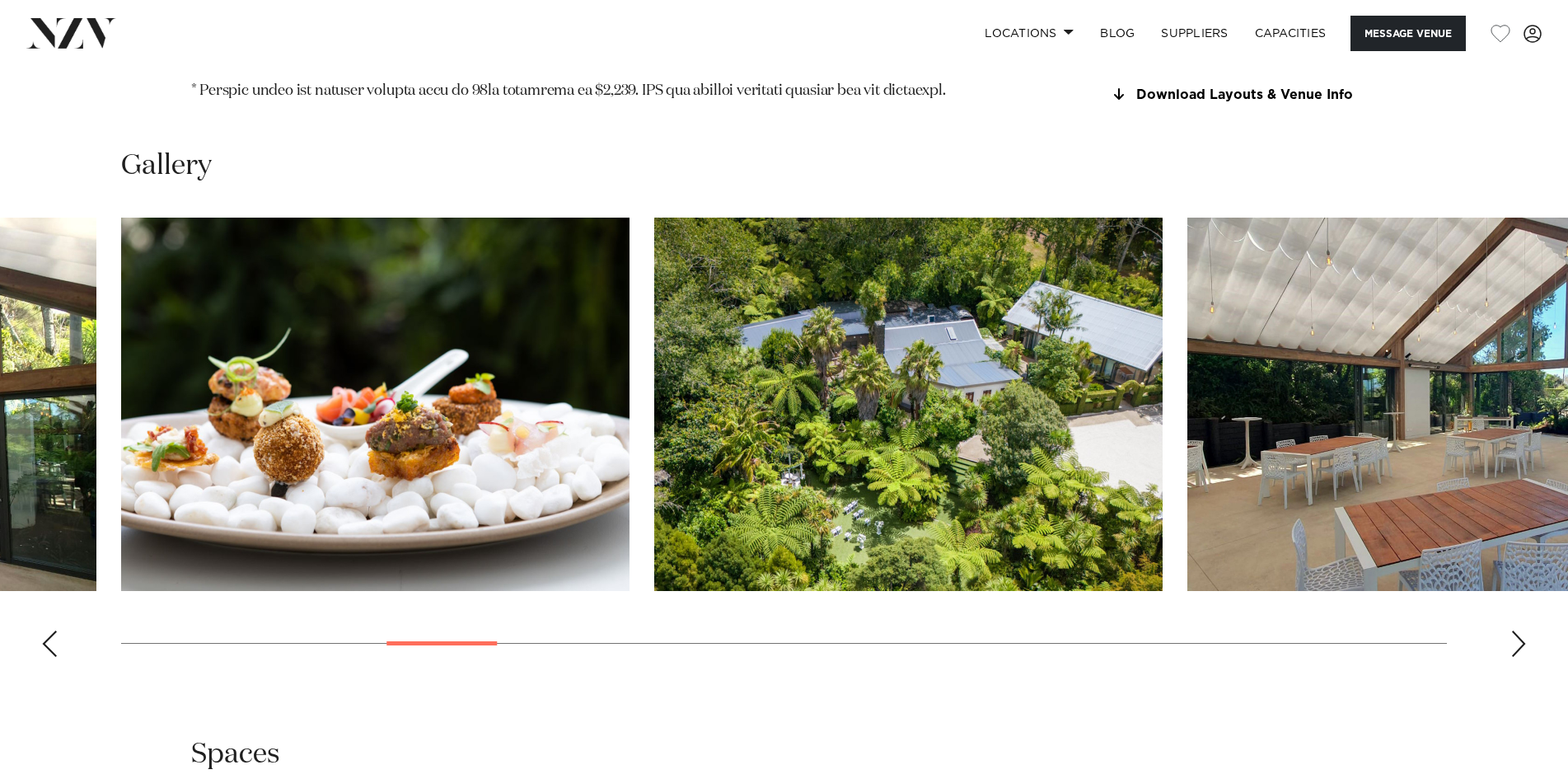
click at [1518, 631] on div "Next slide" at bounding box center [1519, 644] width 17 height 27
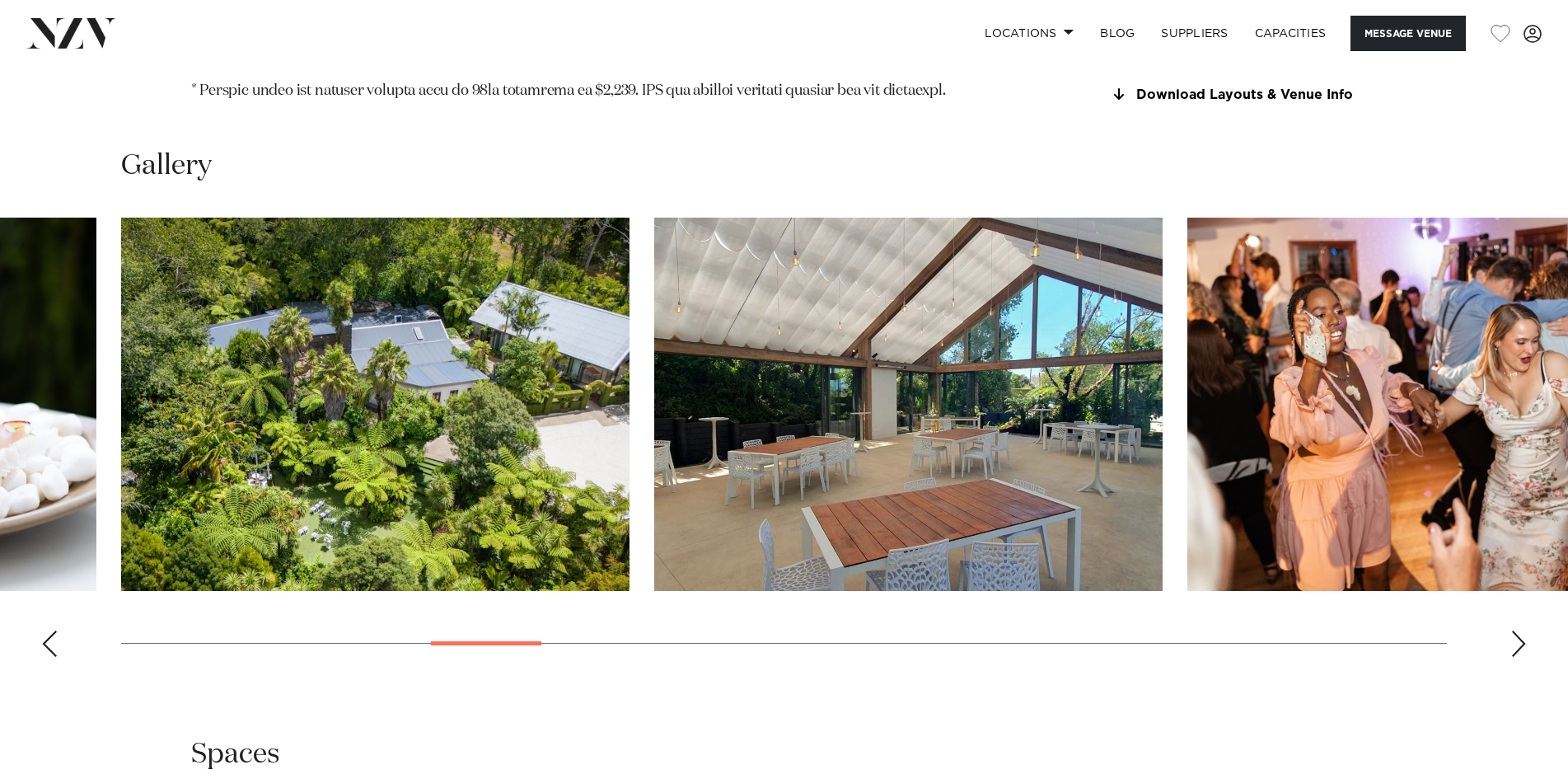
click at [1518, 631] on div "Next slide" at bounding box center [1519, 644] width 17 height 27
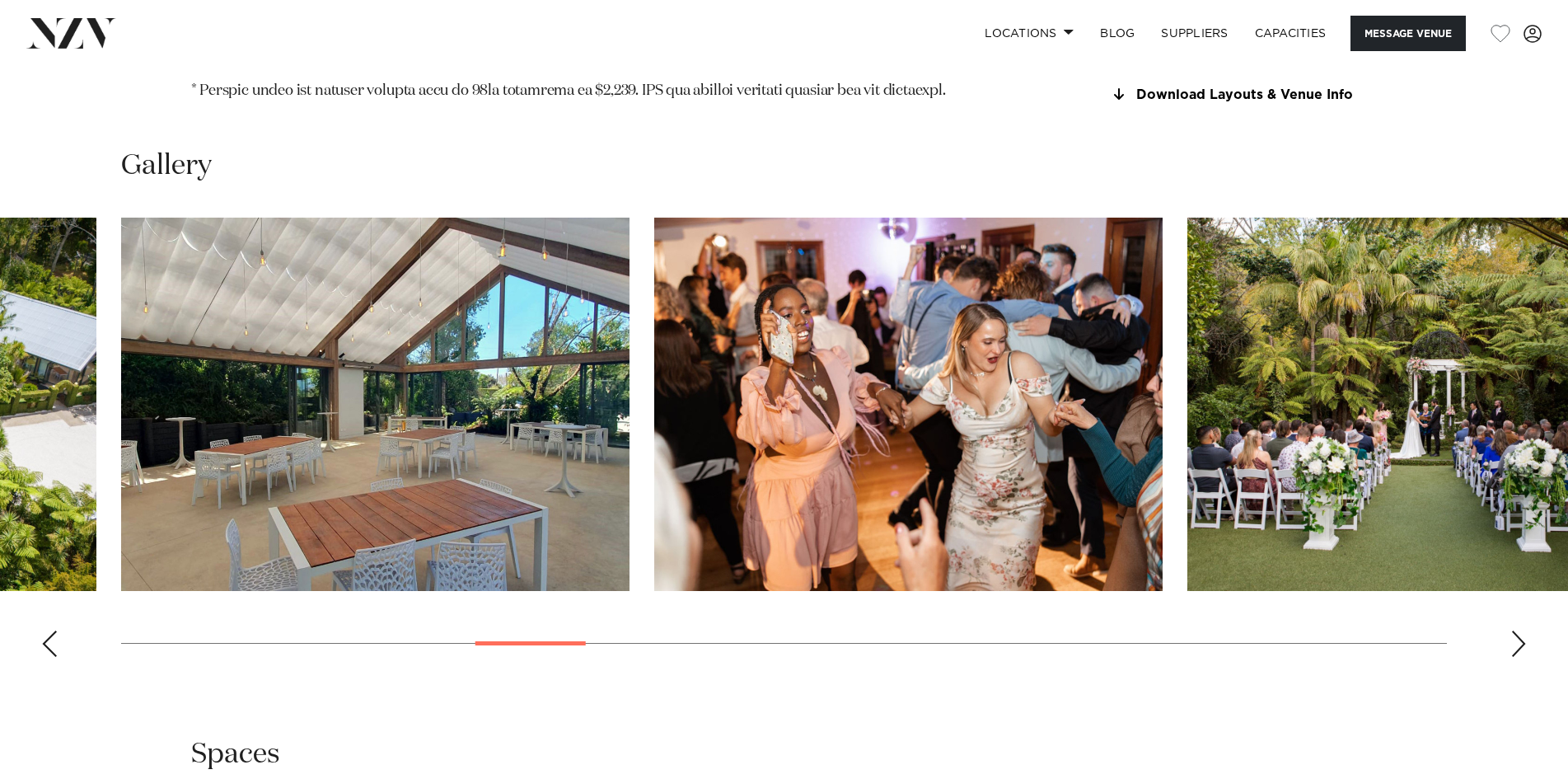
click at [1518, 631] on div "Next slide" at bounding box center [1519, 644] width 17 height 27
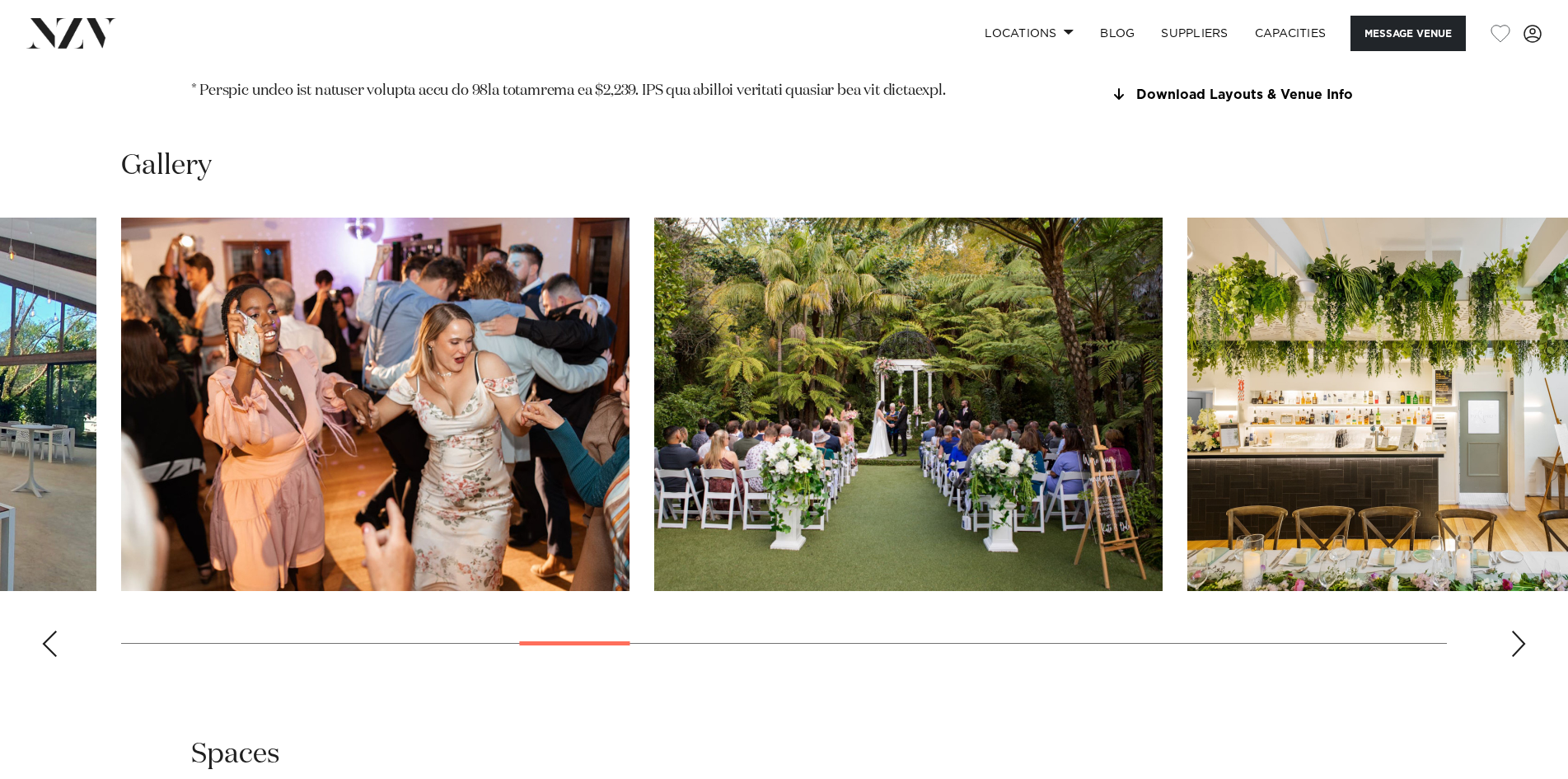
click at [1518, 631] on div "Next slide" at bounding box center [1519, 644] width 17 height 27
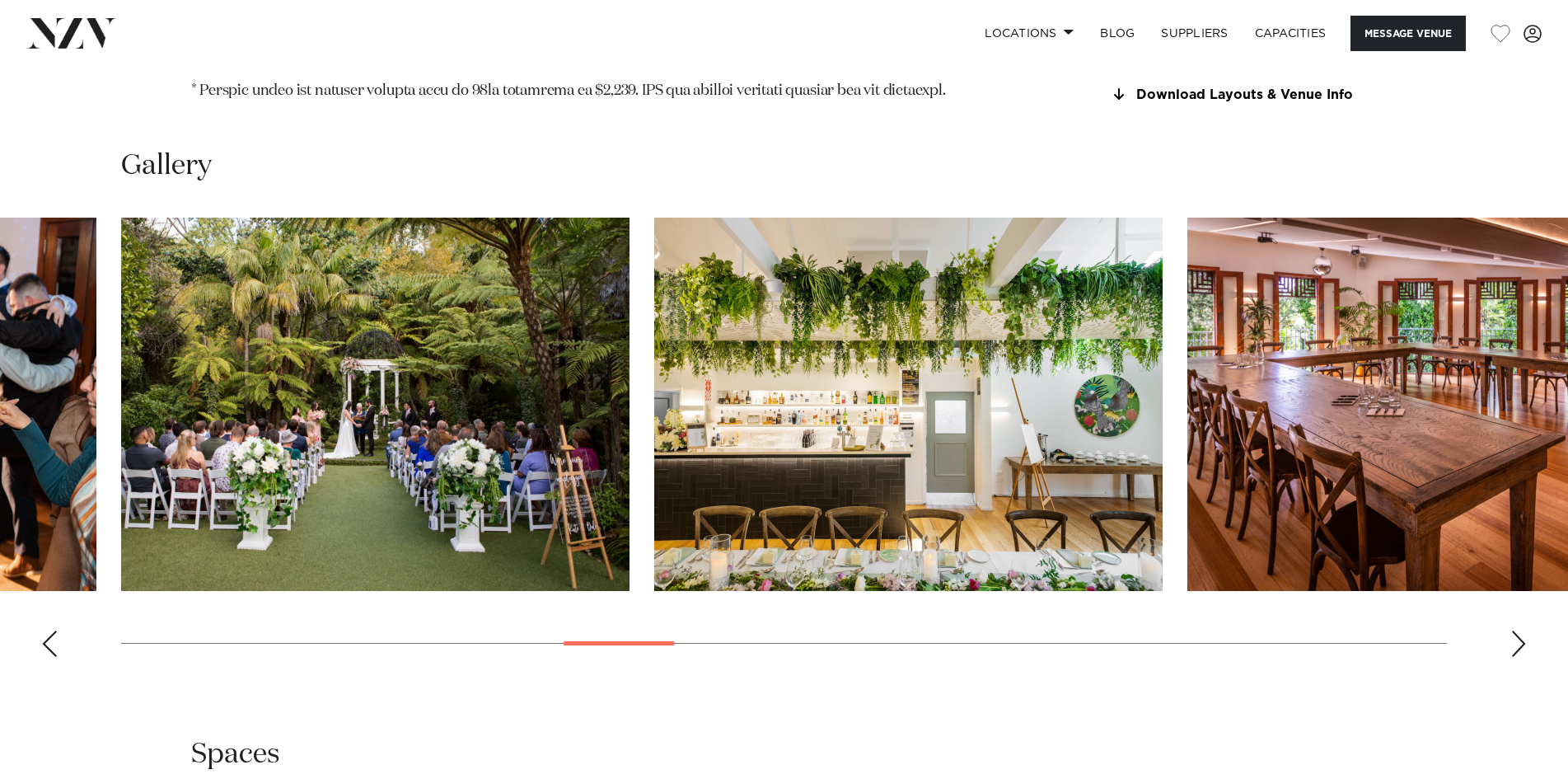
click at [1518, 631] on div "Next slide" at bounding box center [1519, 644] width 17 height 27
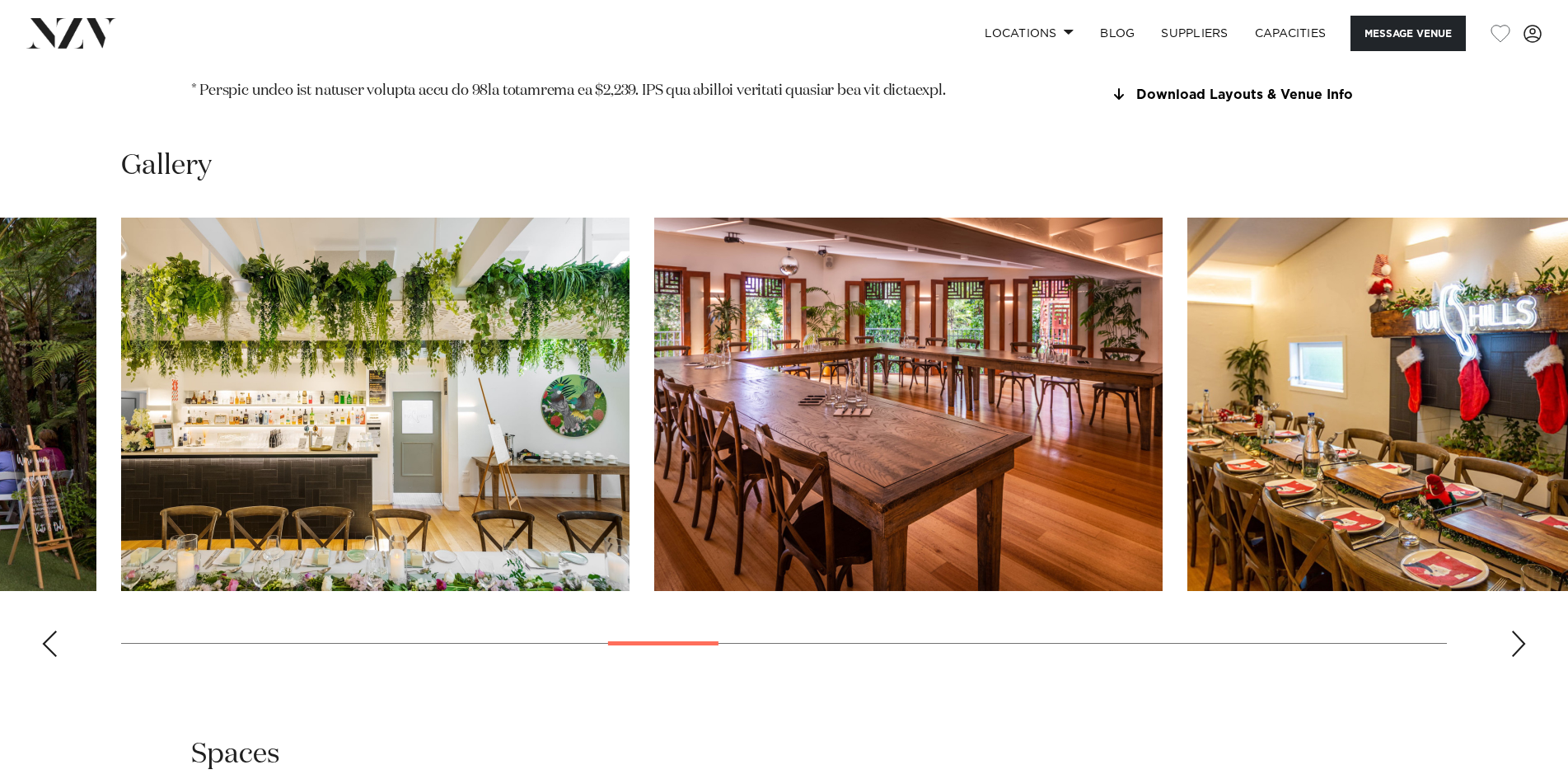
click at [1518, 631] on div "Next slide" at bounding box center [1519, 644] width 17 height 27
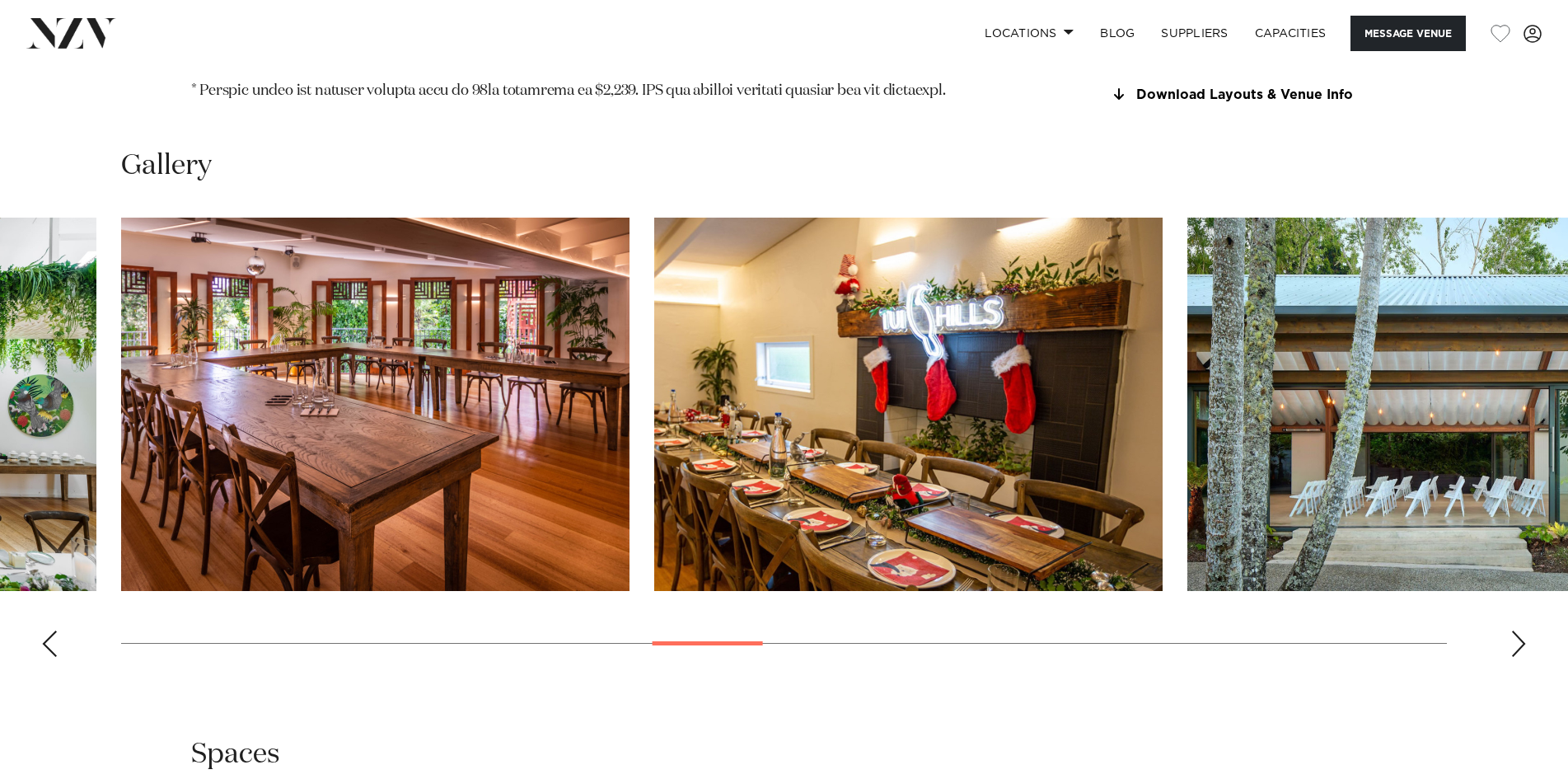
click at [1518, 631] on div "Next slide" at bounding box center [1519, 644] width 17 height 27
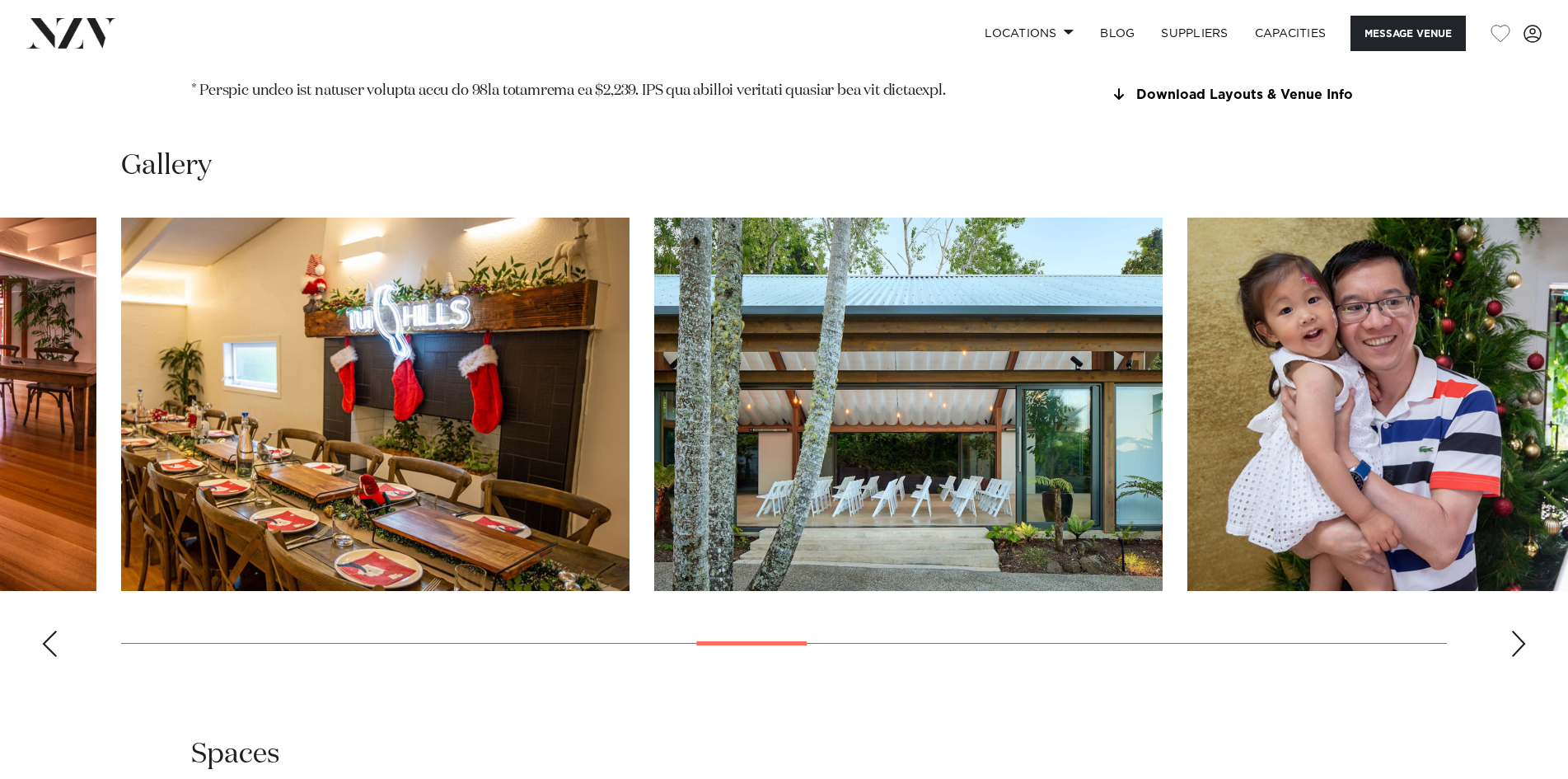
click at [1518, 631] on div "Next slide" at bounding box center [1519, 644] width 17 height 27
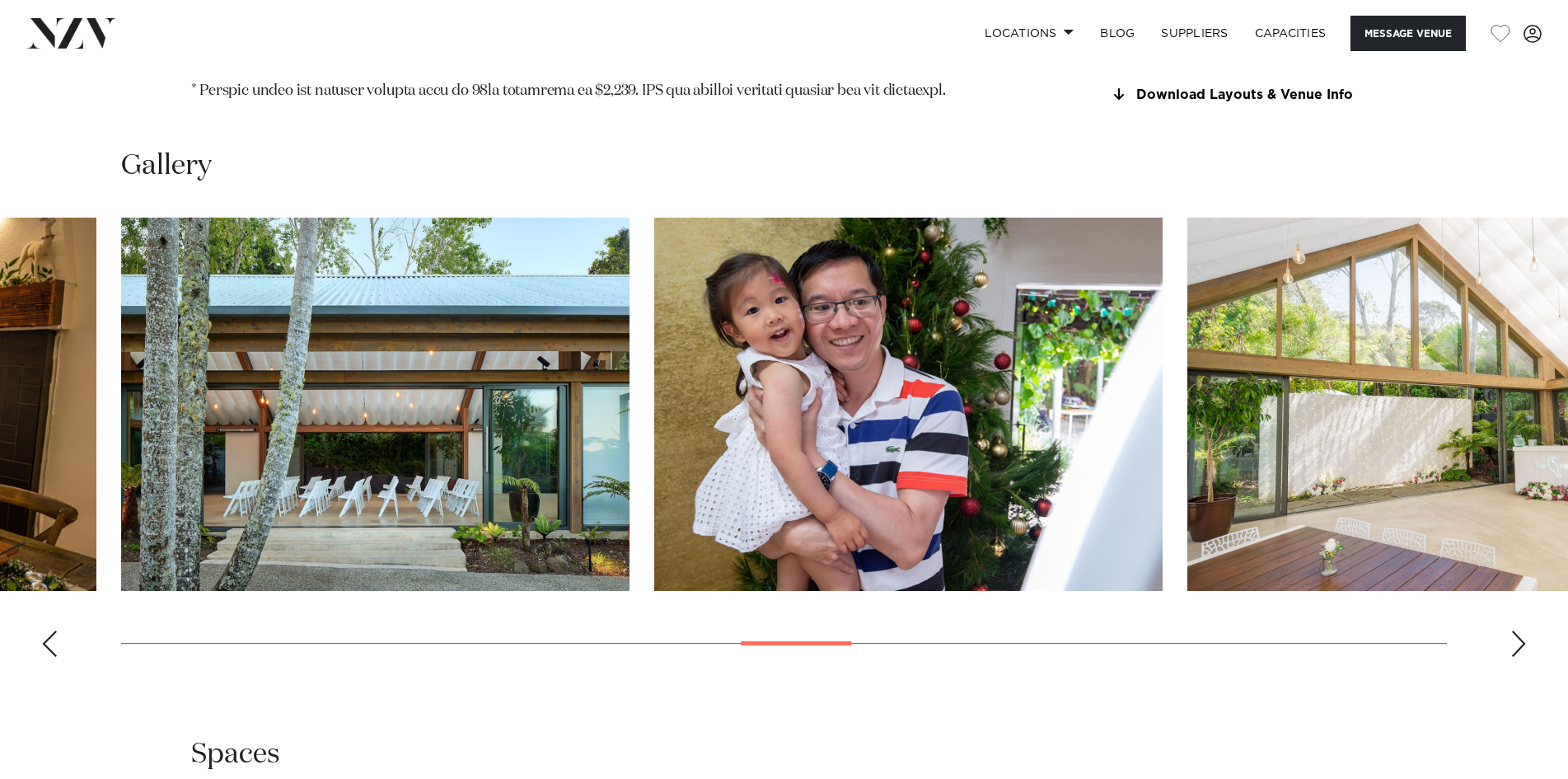
click at [1518, 631] on div "Next slide" at bounding box center [1519, 644] width 17 height 27
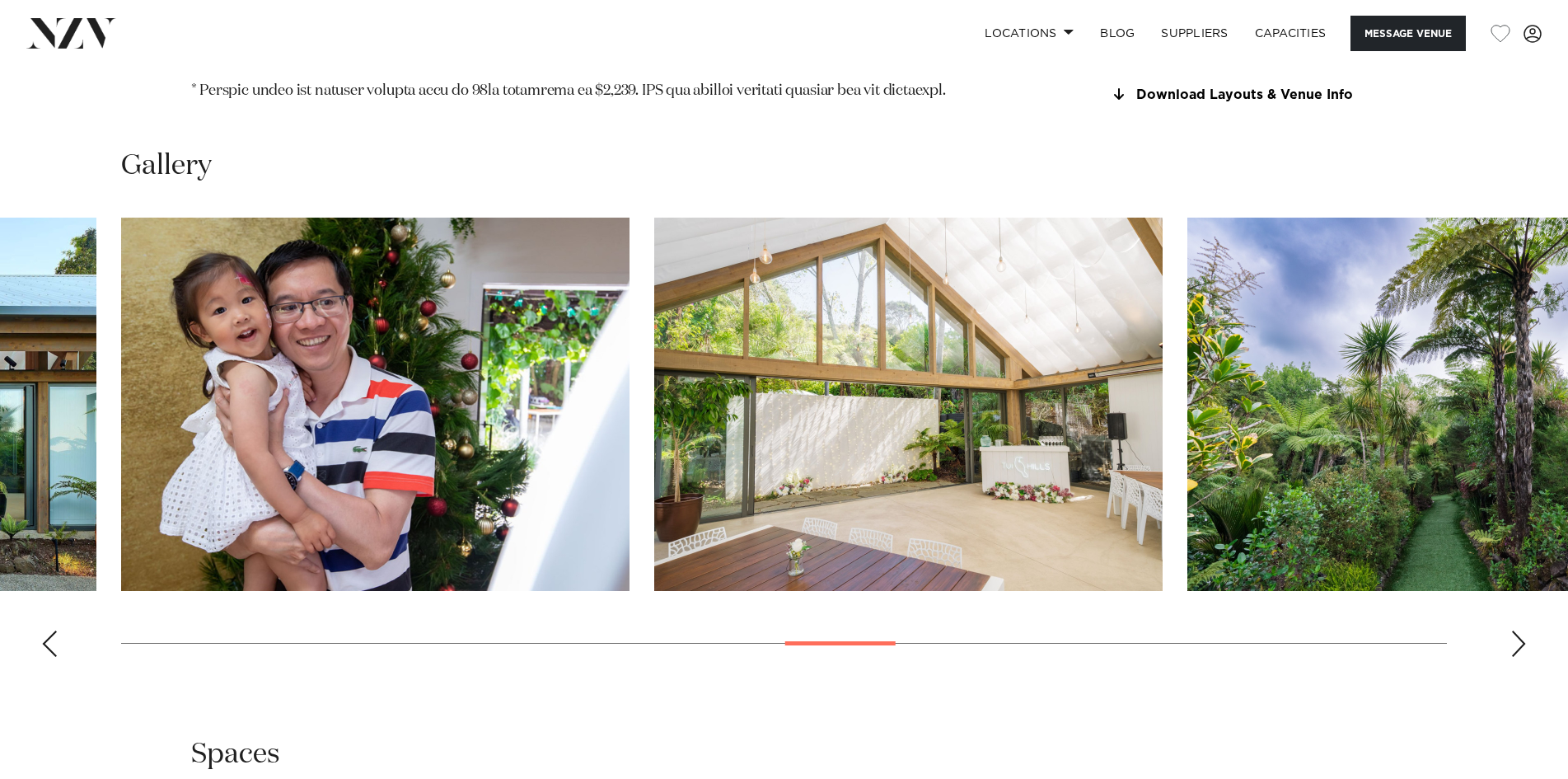
click at [1518, 631] on div "Next slide" at bounding box center [1519, 644] width 17 height 27
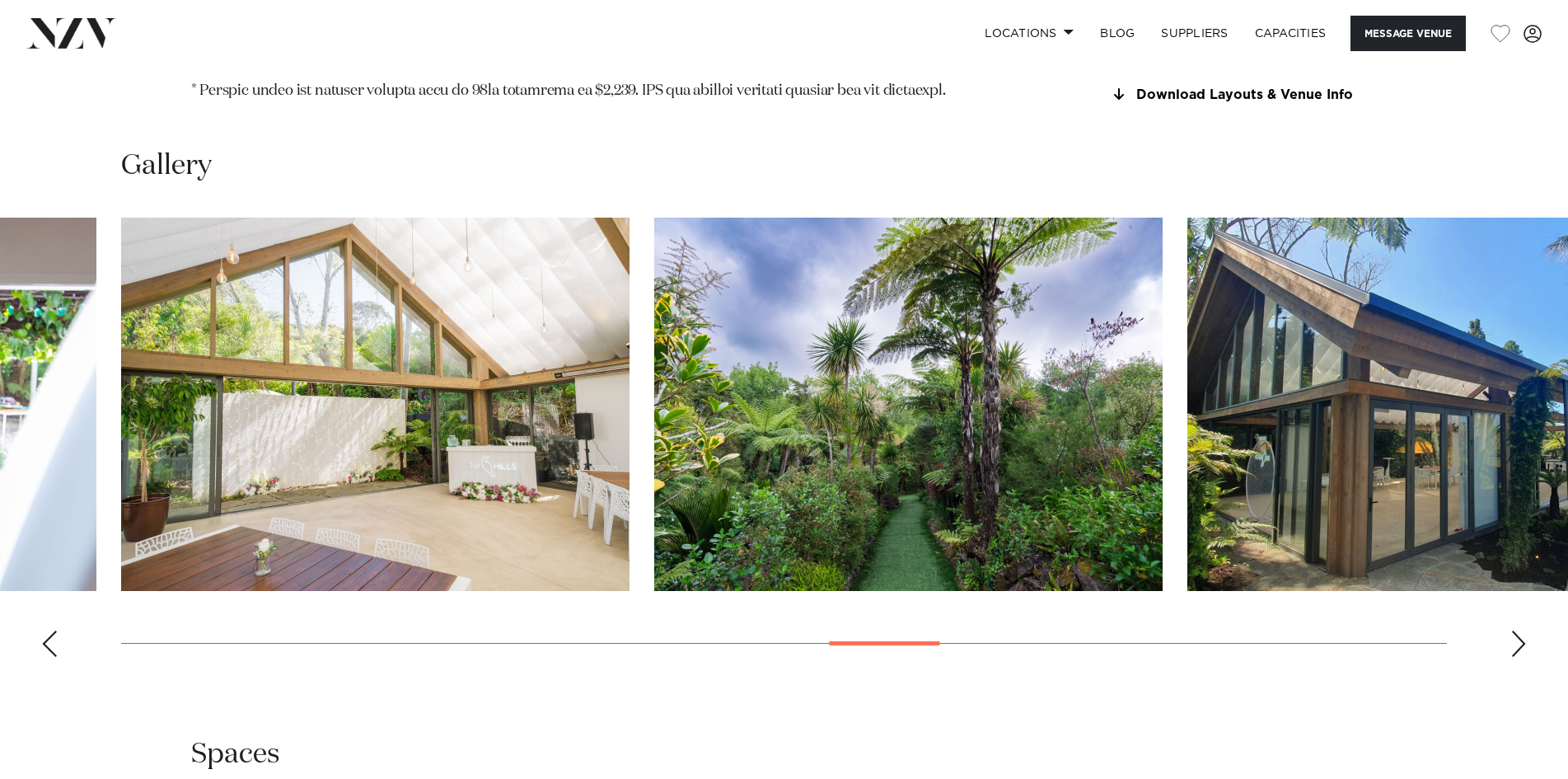
click at [1518, 631] on div "Next slide" at bounding box center [1519, 644] width 17 height 27
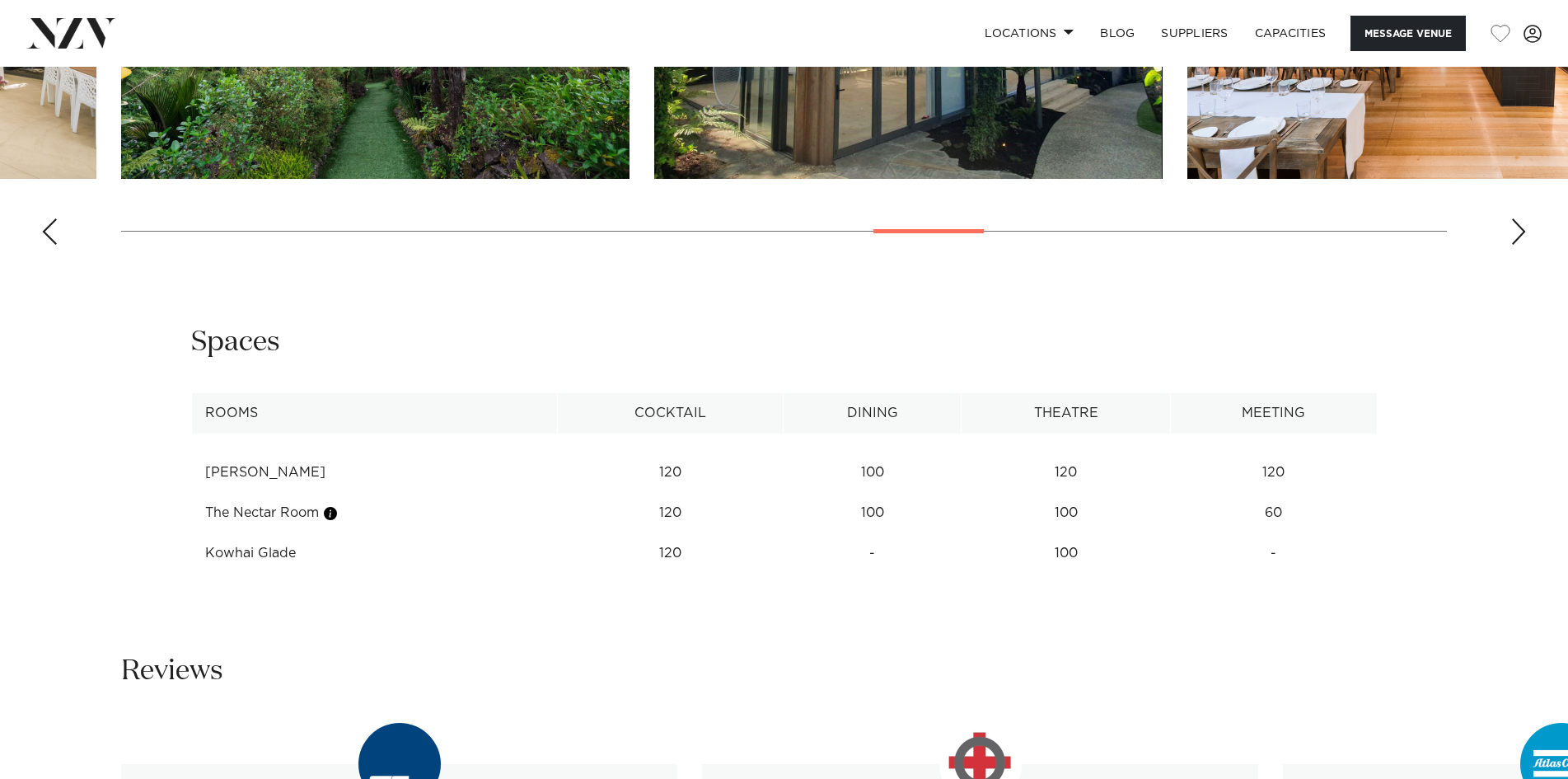
scroll to position [2554, 0]
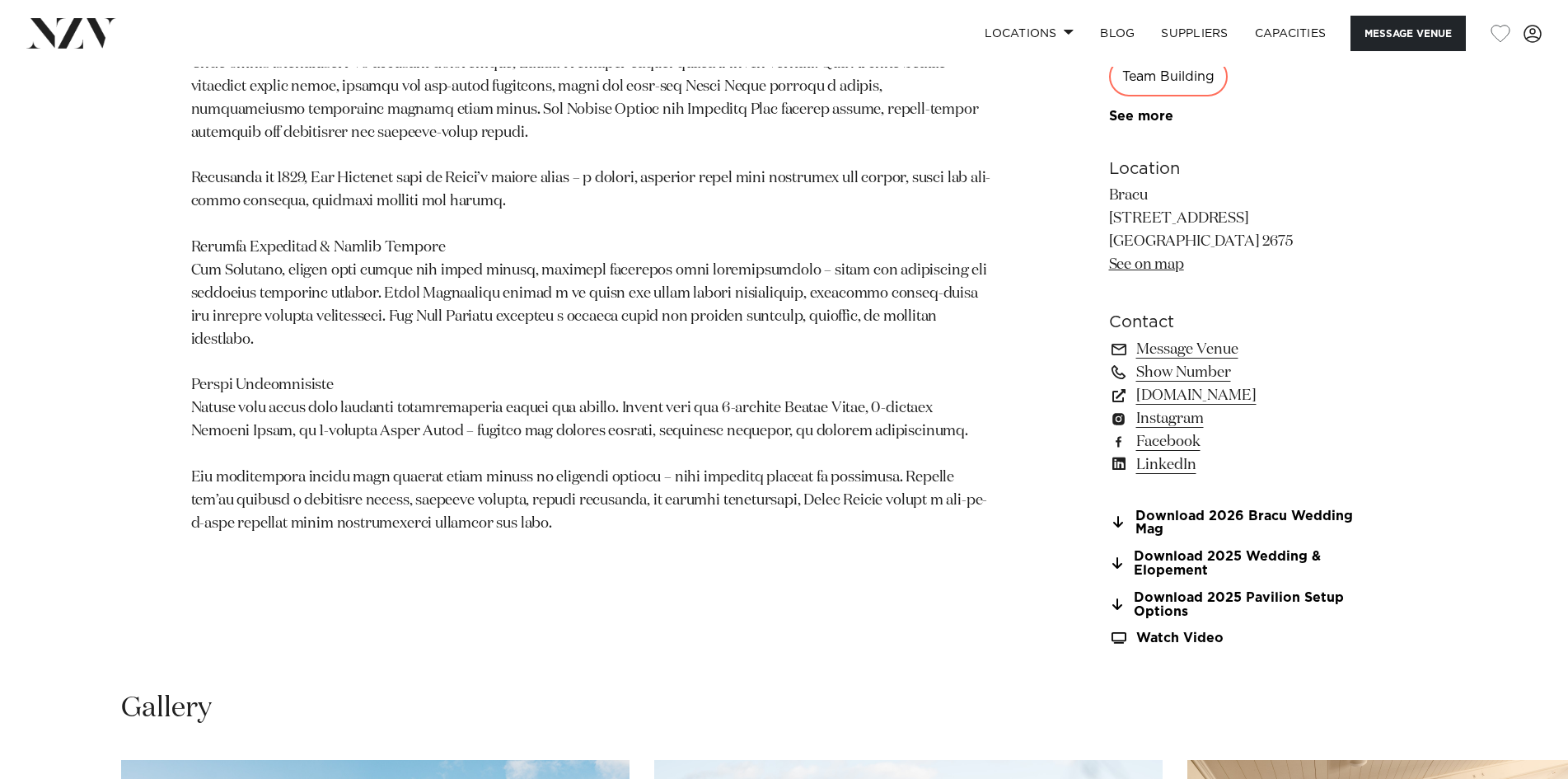
scroll to position [1731, 0]
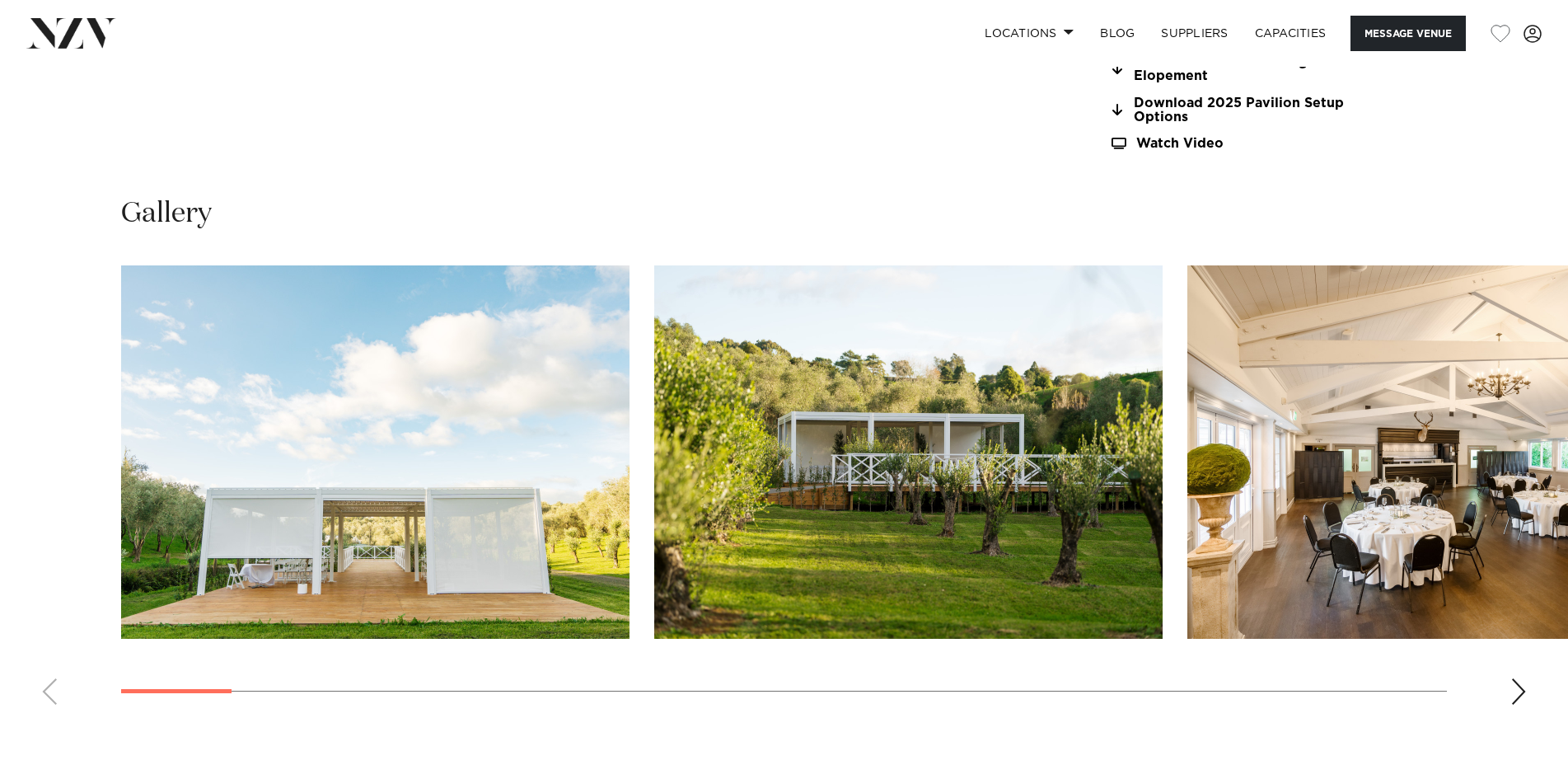
click at [1507, 689] on swiper-container at bounding box center [784, 491] width 1568 height 452
click at [1514, 688] on div "Next slide" at bounding box center [1519, 692] width 17 height 27
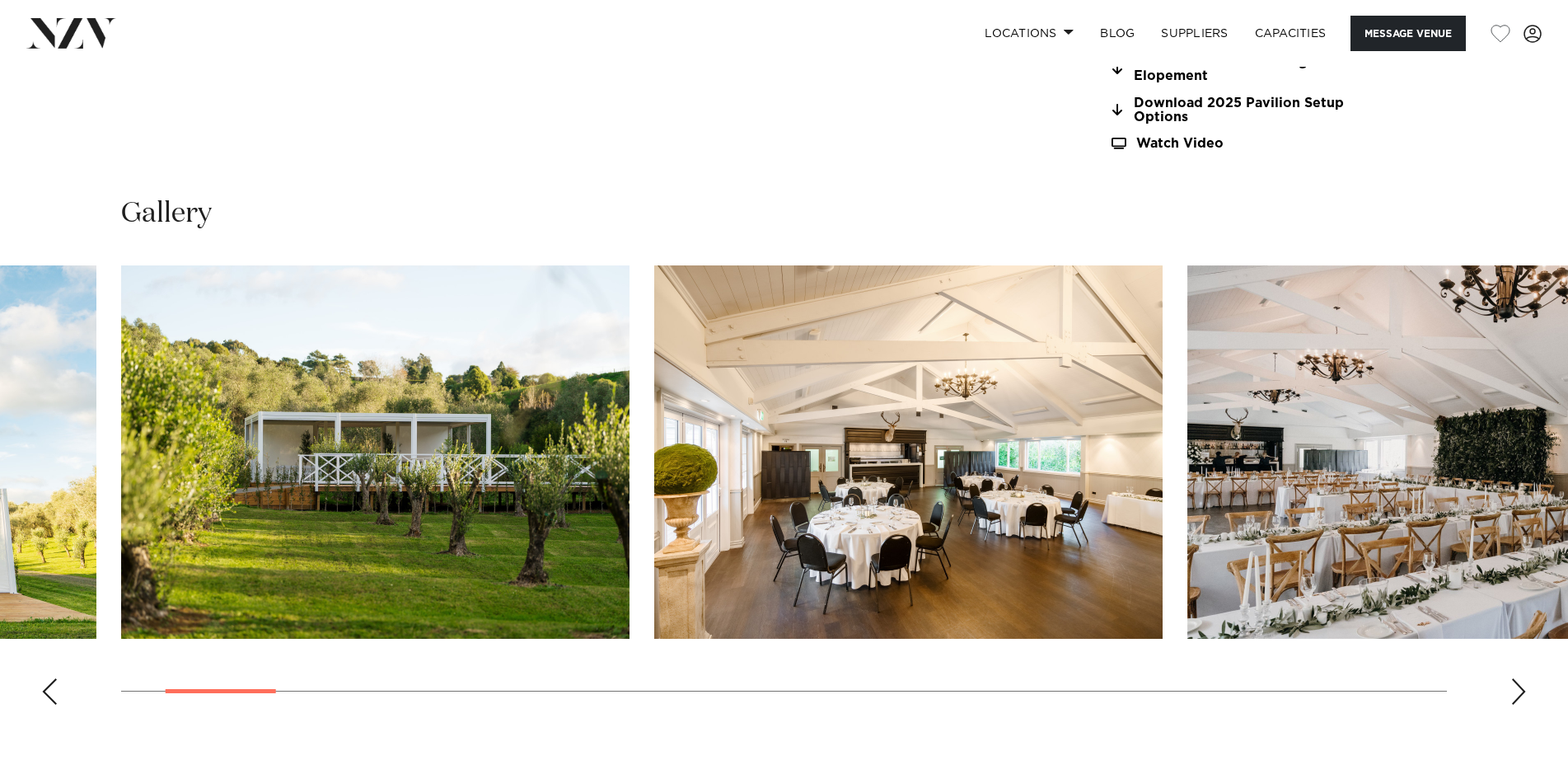
click at [1514, 688] on div "Next slide" at bounding box center [1519, 692] width 17 height 27
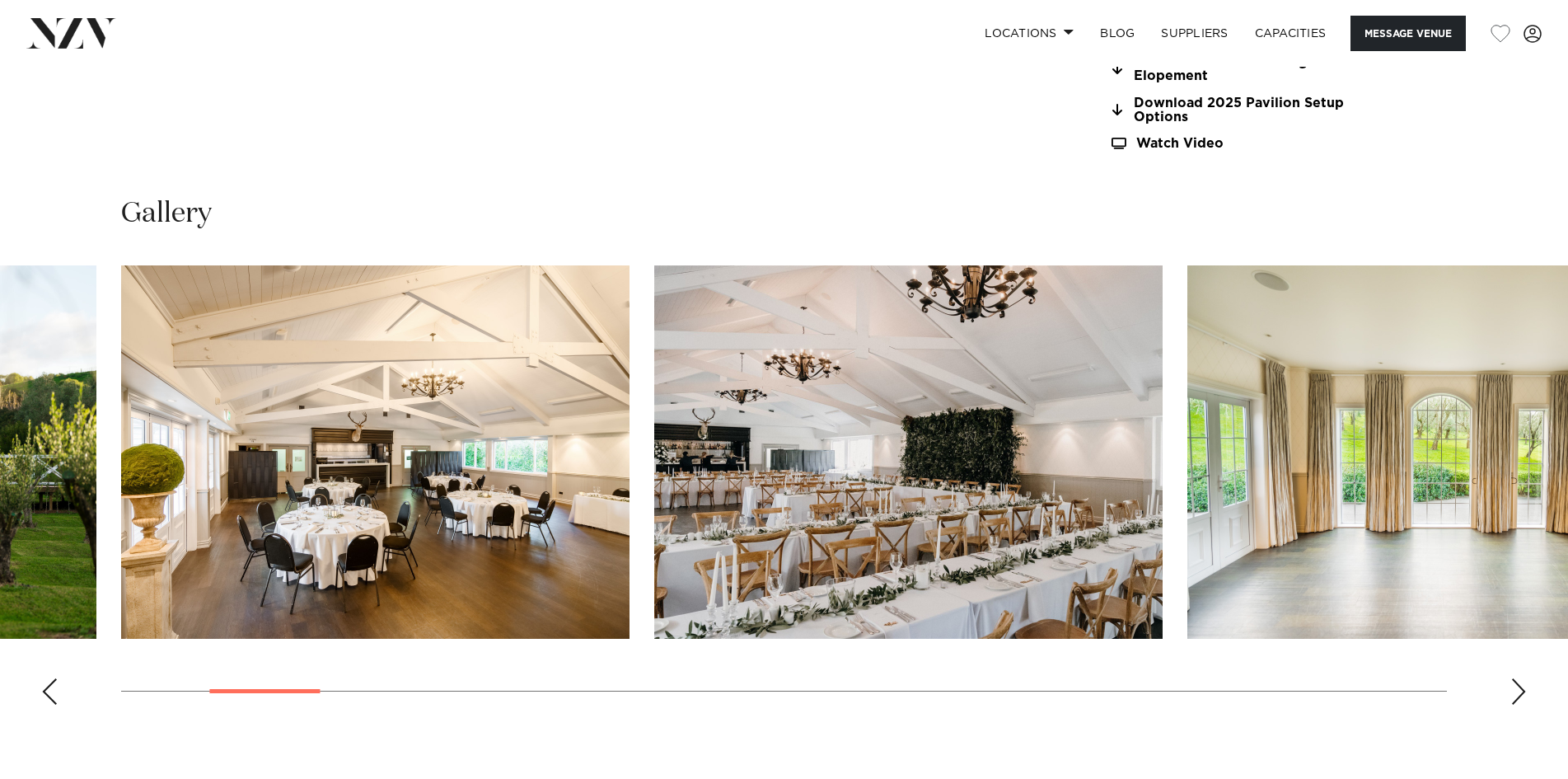
click at [1514, 688] on div "Next slide" at bounding box center [1519, 692] width 17 height 27
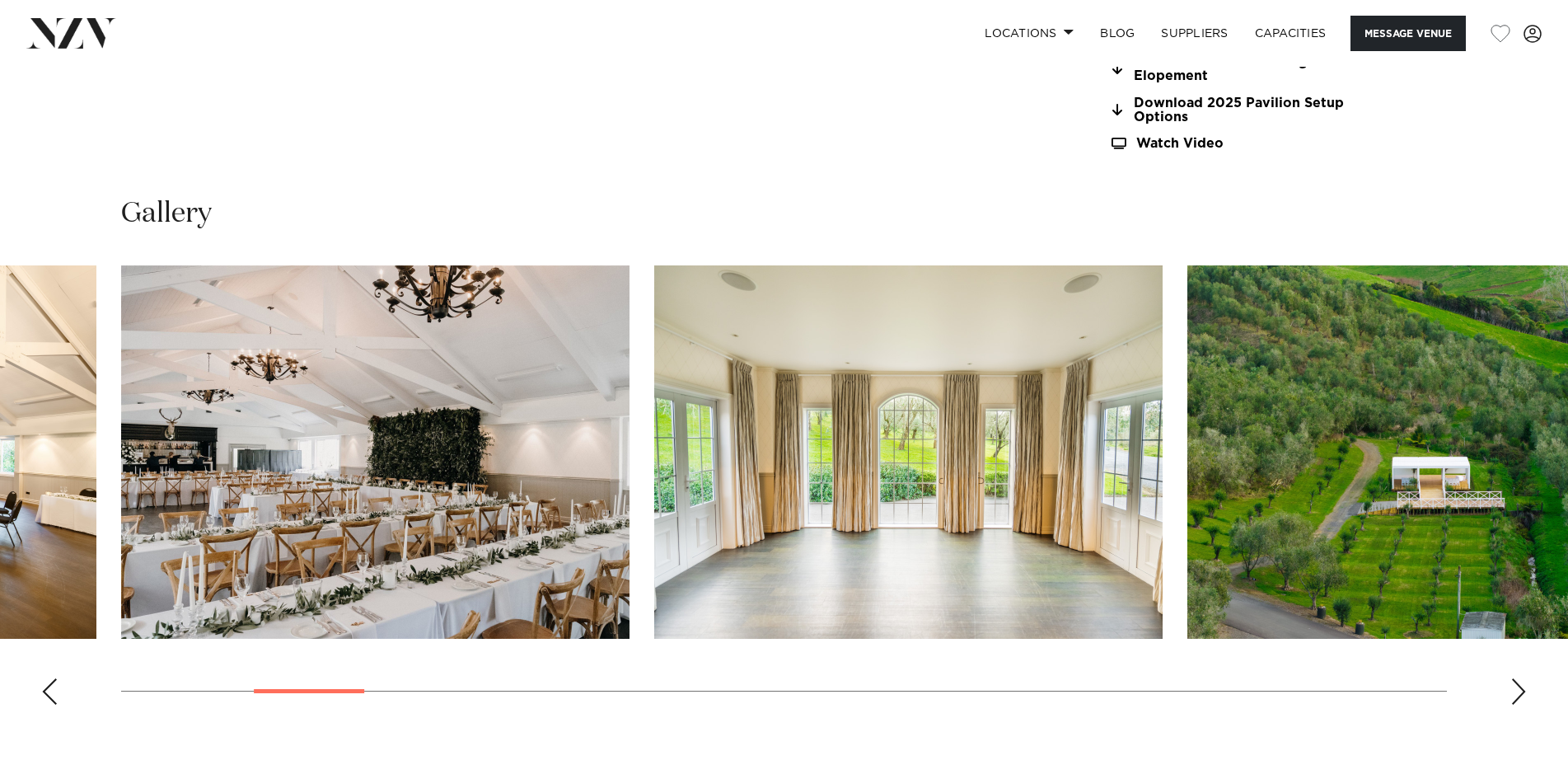
click at [1514, 688] on div "Next slide" at bounding box center [1519, 692] width 17 height 27
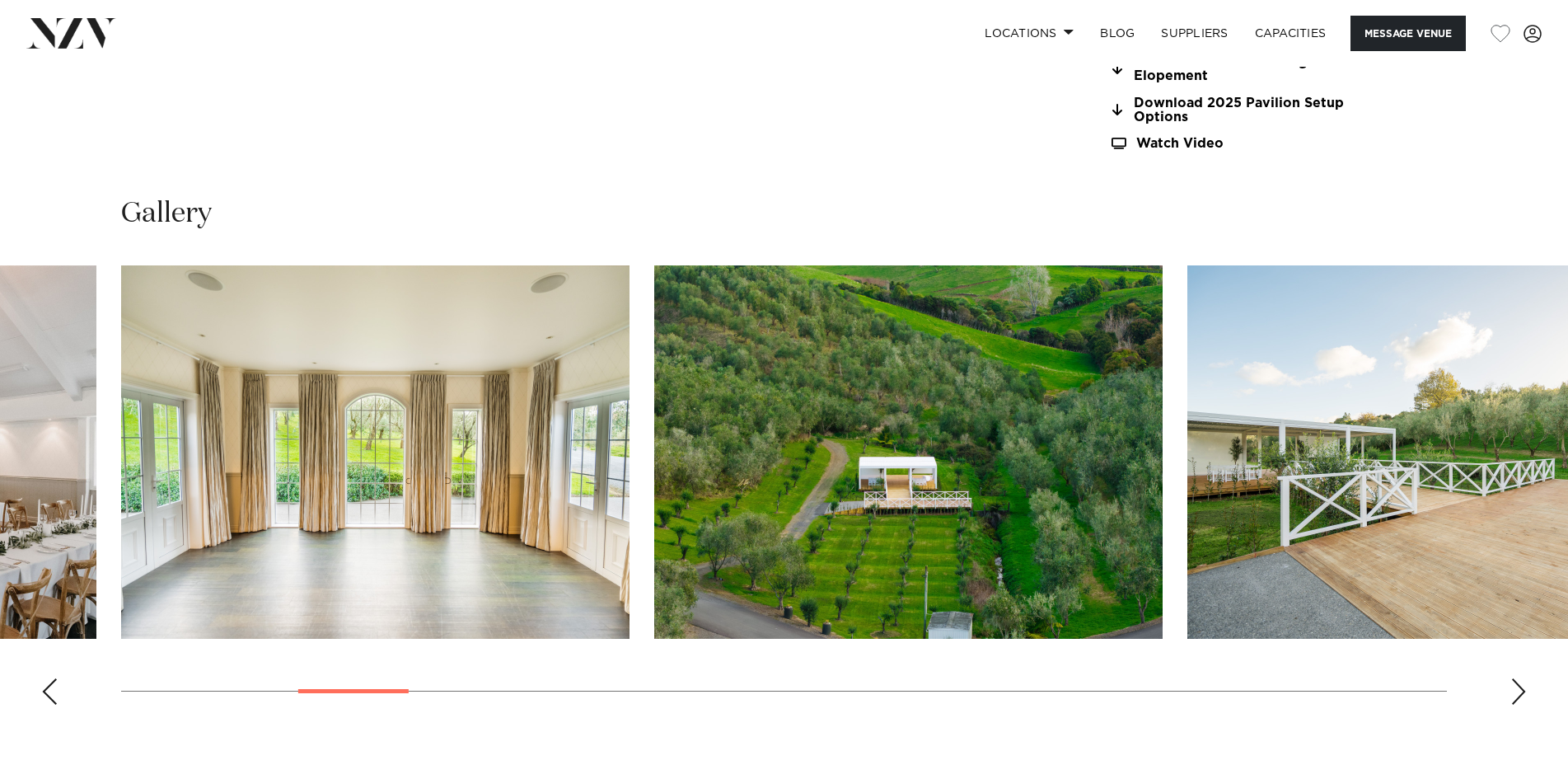
click at [1514, 688] on div "Next slide" at bounding box center [1519, 692] width 17 height 27
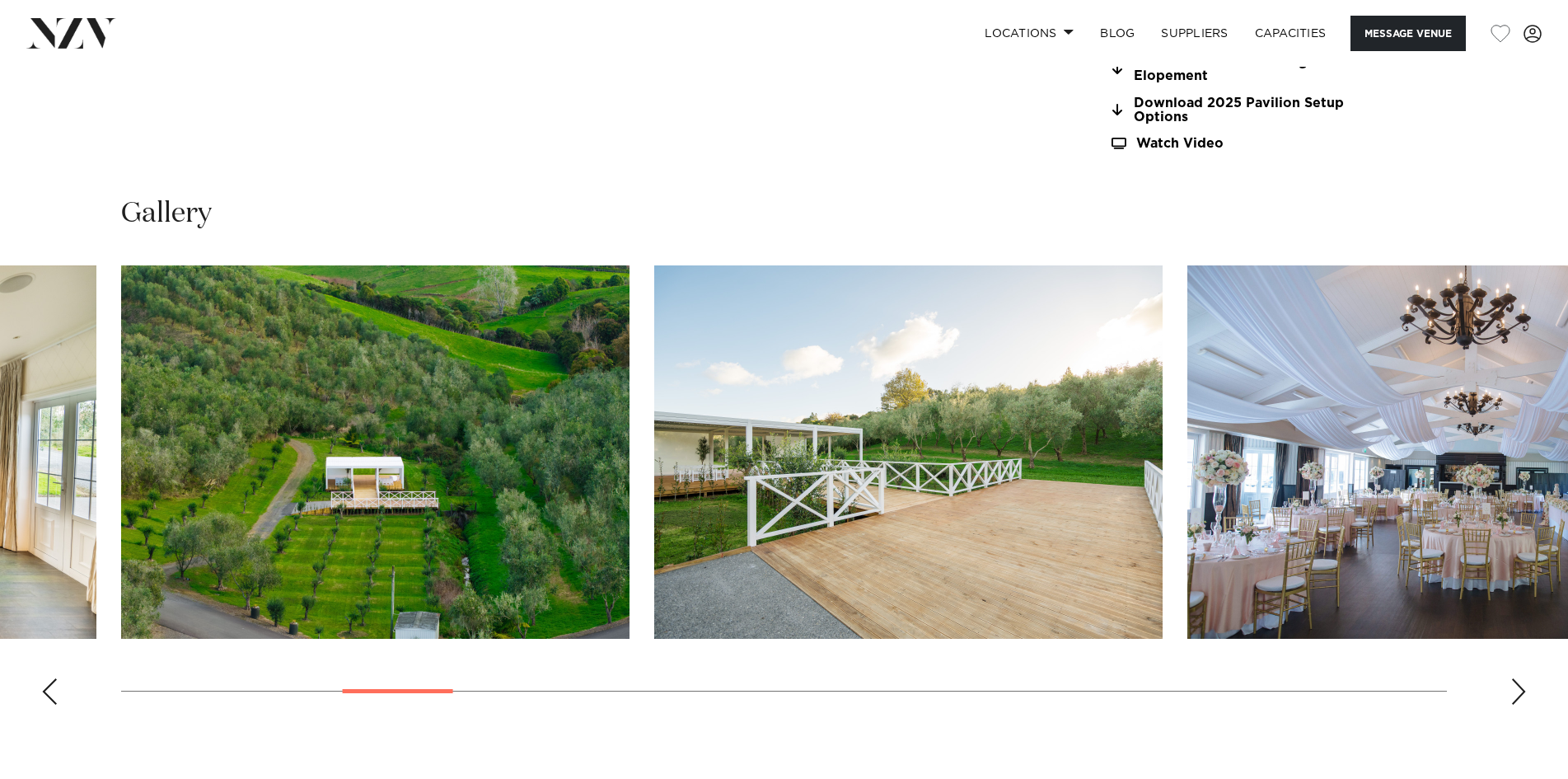
click at [1514, 688] on div "Next slide" at bounding box center [1519, 692] width 17 height 27
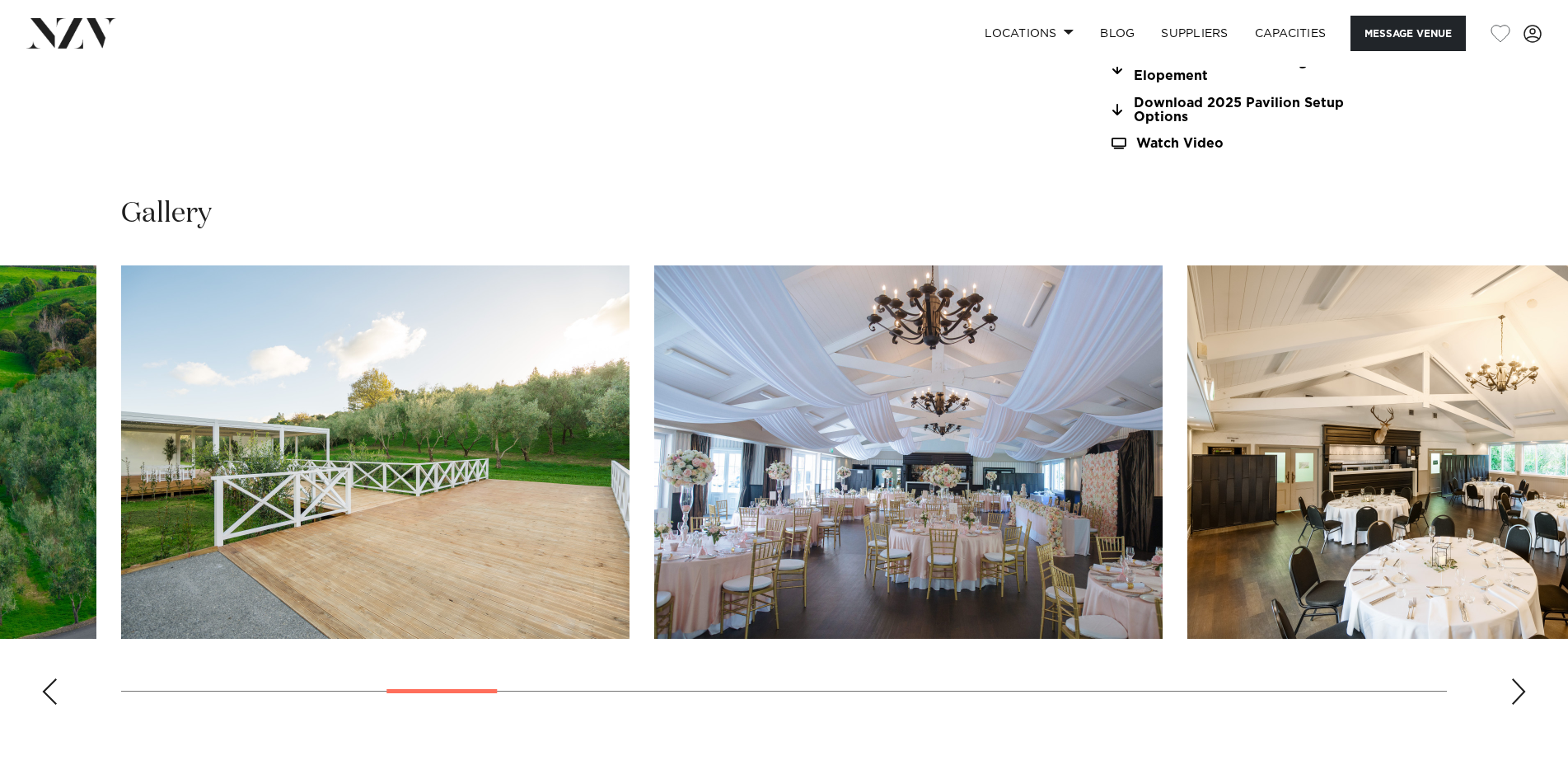
click at [1514, 688] on div "Next slide" at bounding box center [1519, 692] width 17 height 27
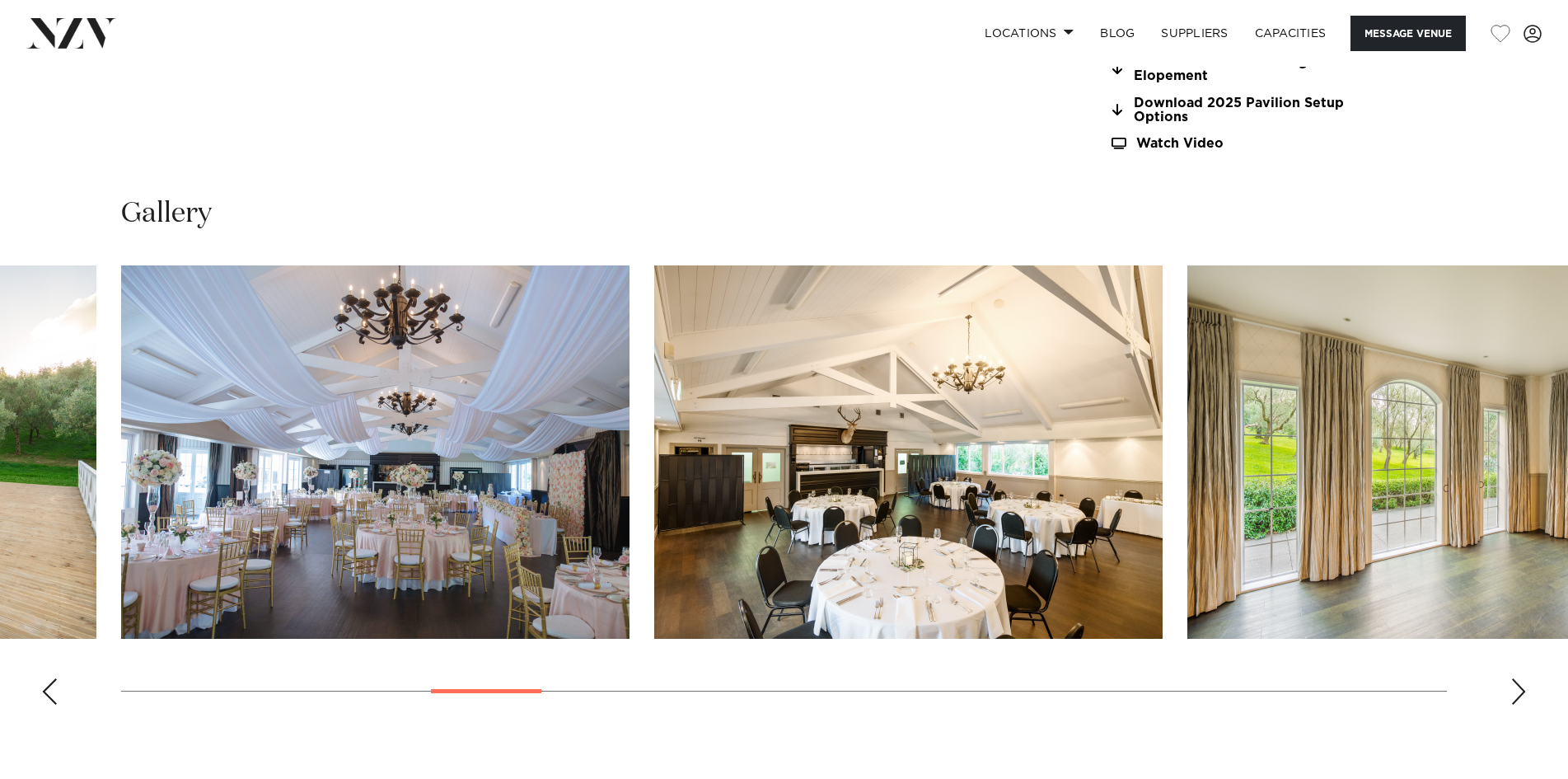
click at [1514, 688] on div "Next slide" at bounding box center [1519, 692] width 17 height 27
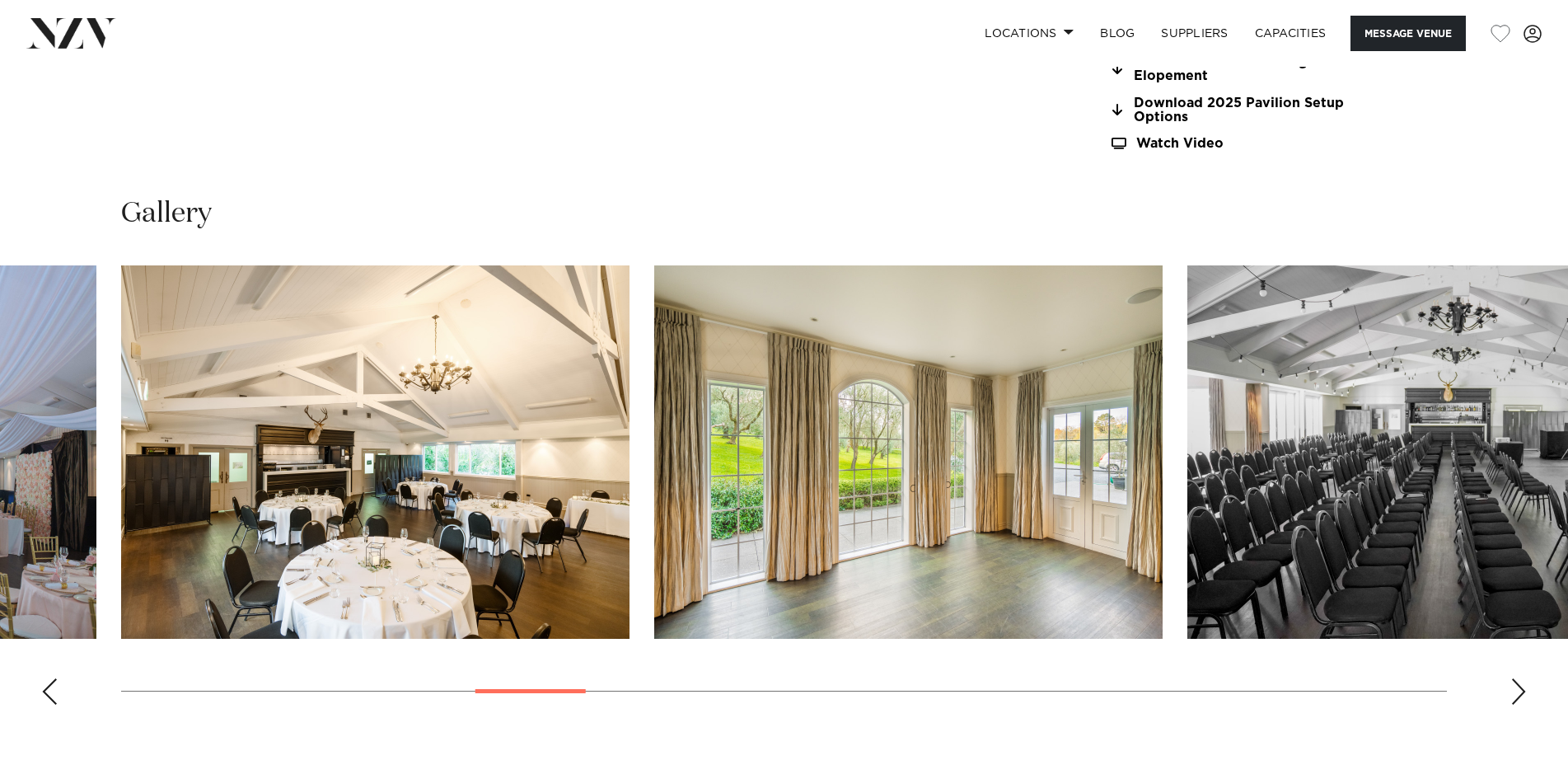
click at [1514, 688] on div "Next slide" at bounding box center [1519, 692] width 17 height 27
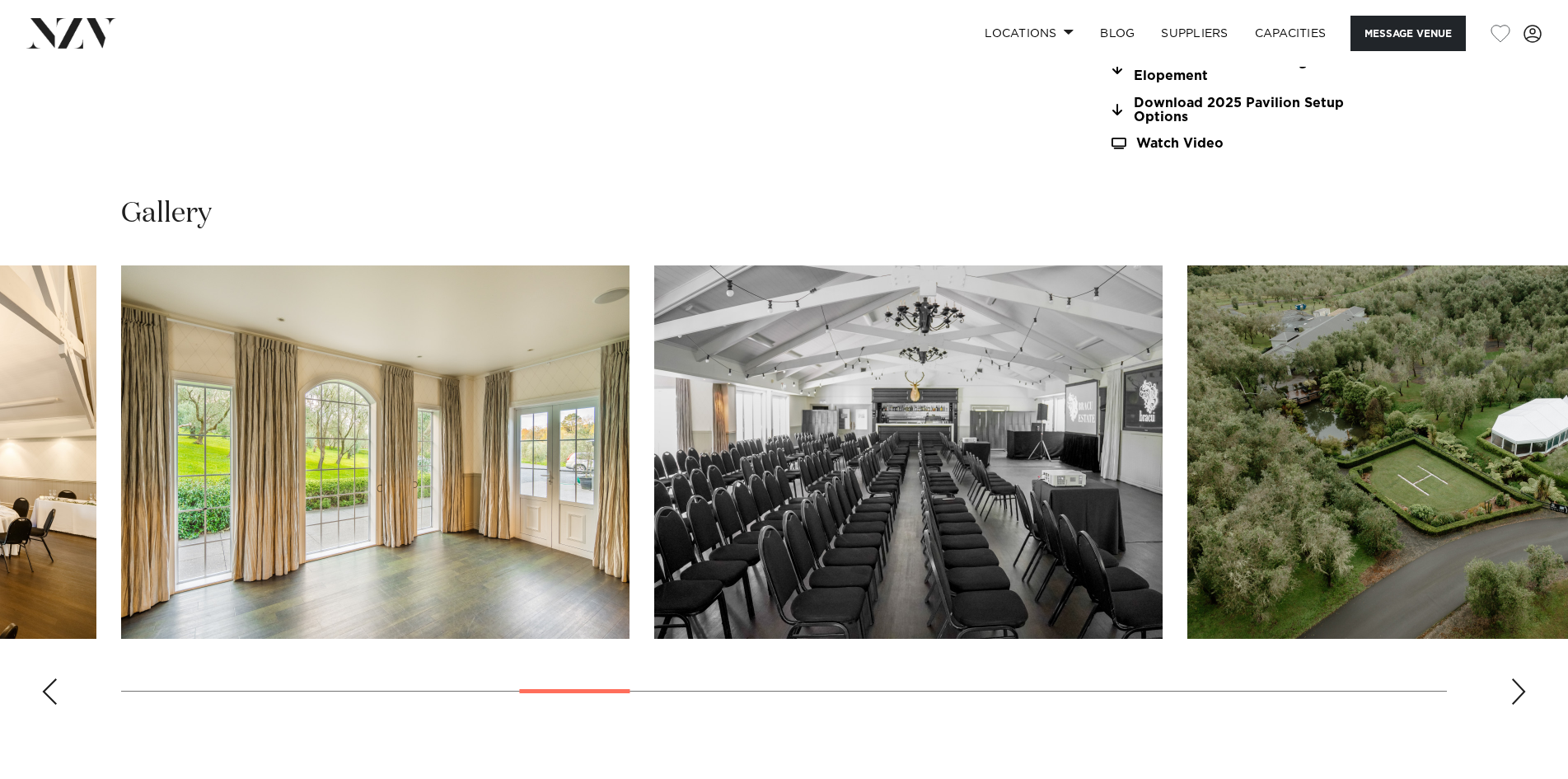
click at [1514, 688] on div "Next slide" at bounding box center [1519, 692] width 17 height 27
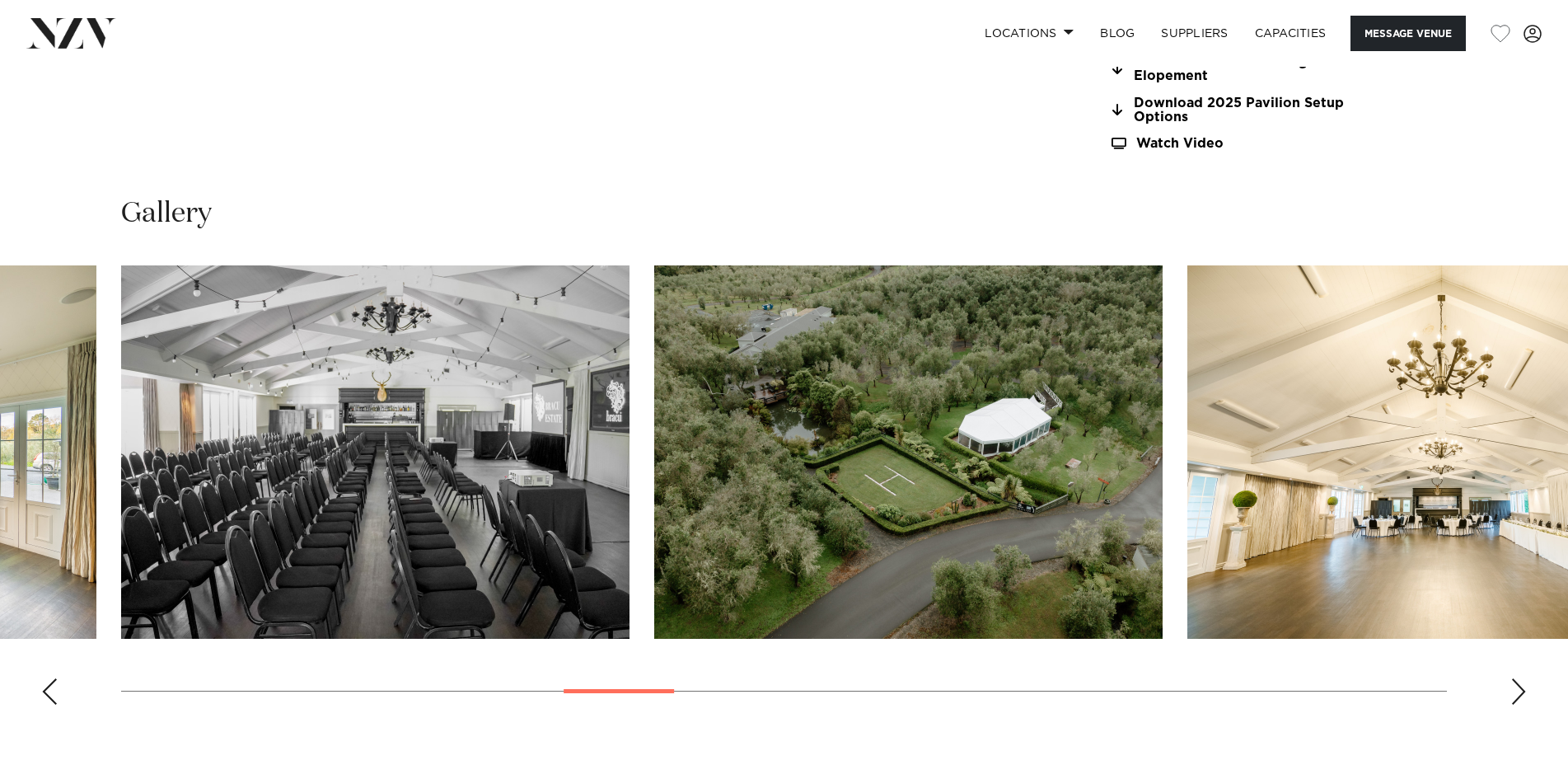
click at [1514, 688] on div "Next slide" at bounding box center [1519, 692] width 17 height 27
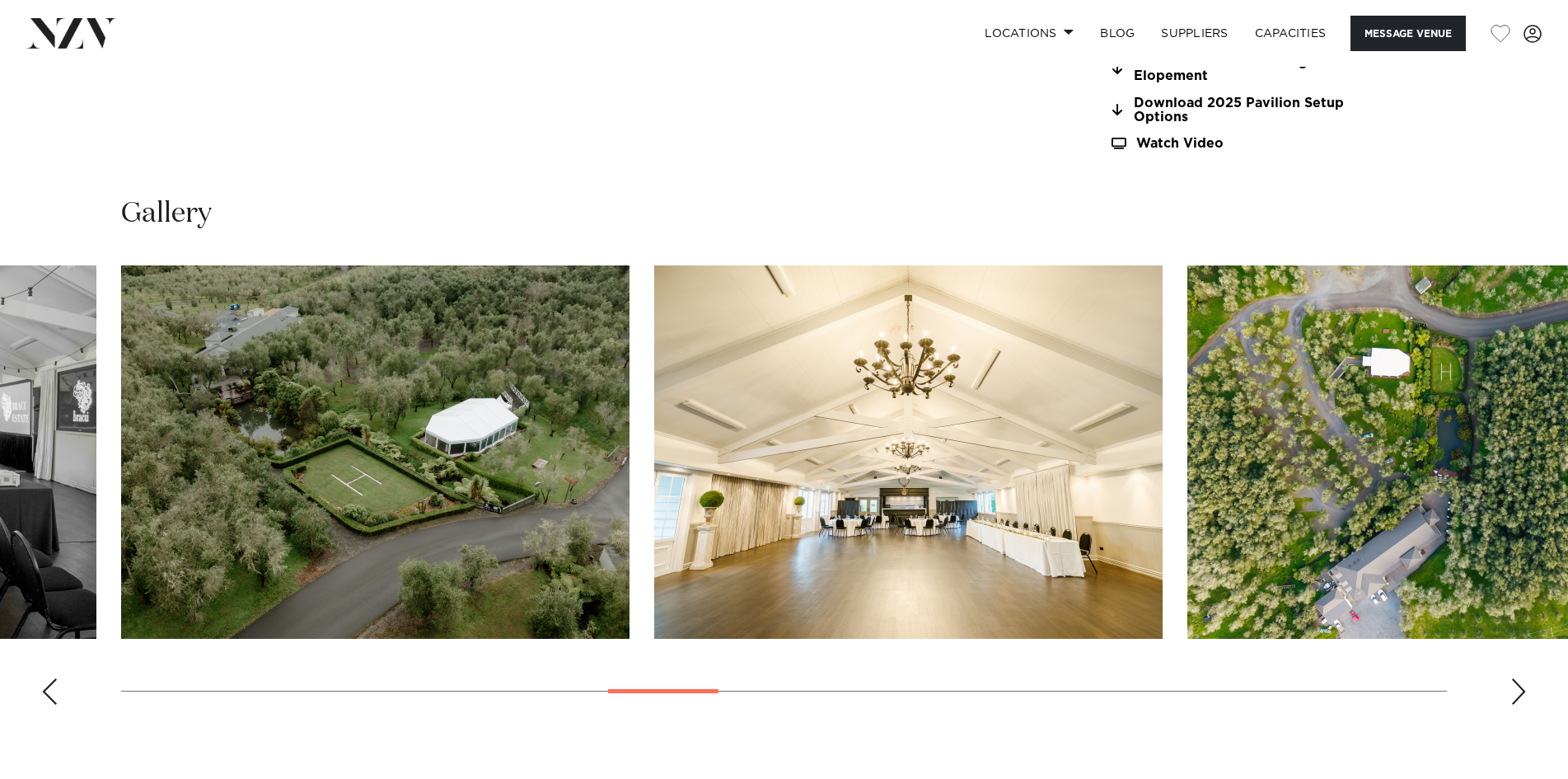
click at [1514, 688] on div "Next slide" at bounding box center [1519, 692] width 17 height 27
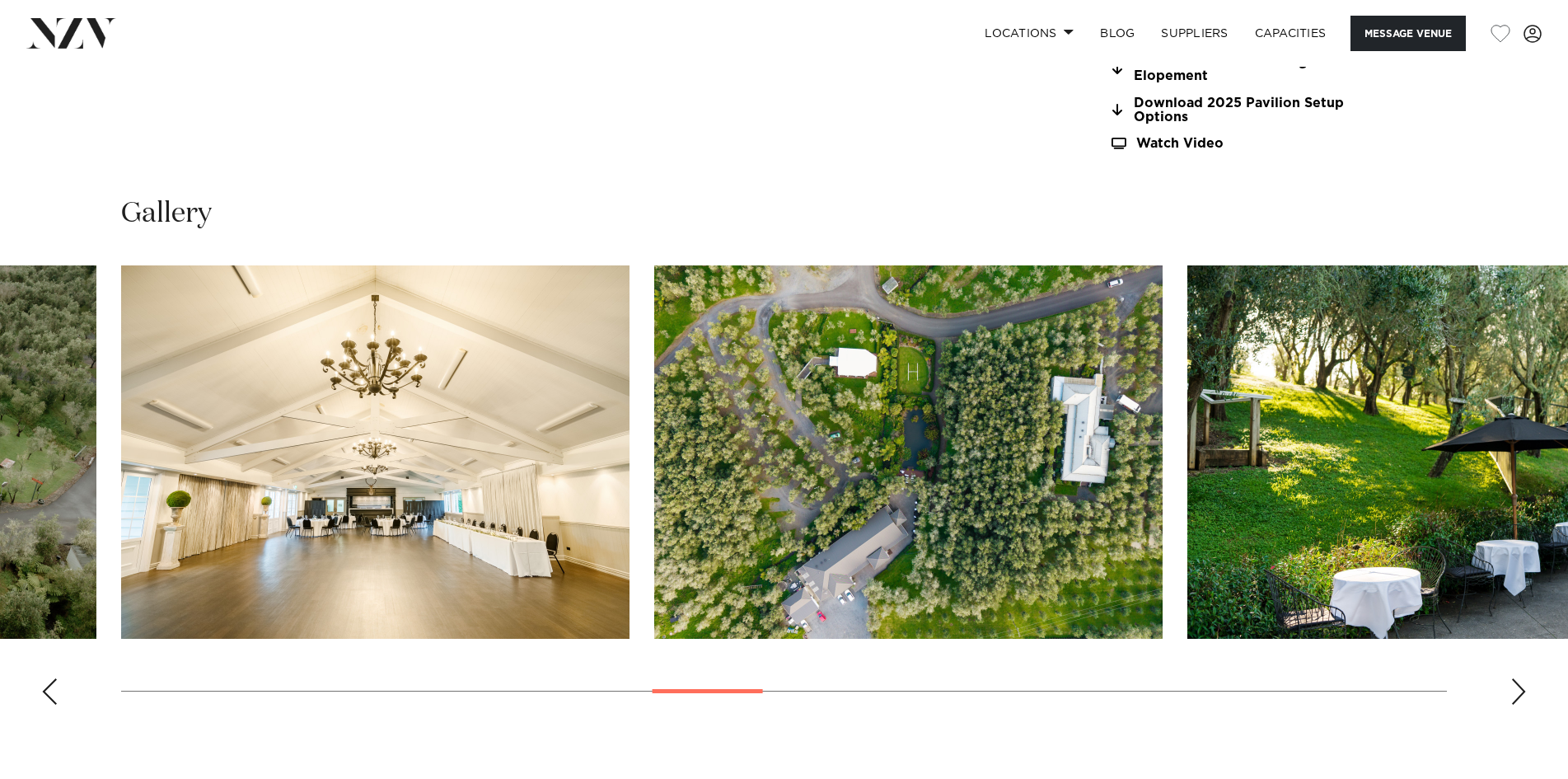
click at [1514, 688] on div "Next slide" at bounding box center [1519, 692] width 17 height 27
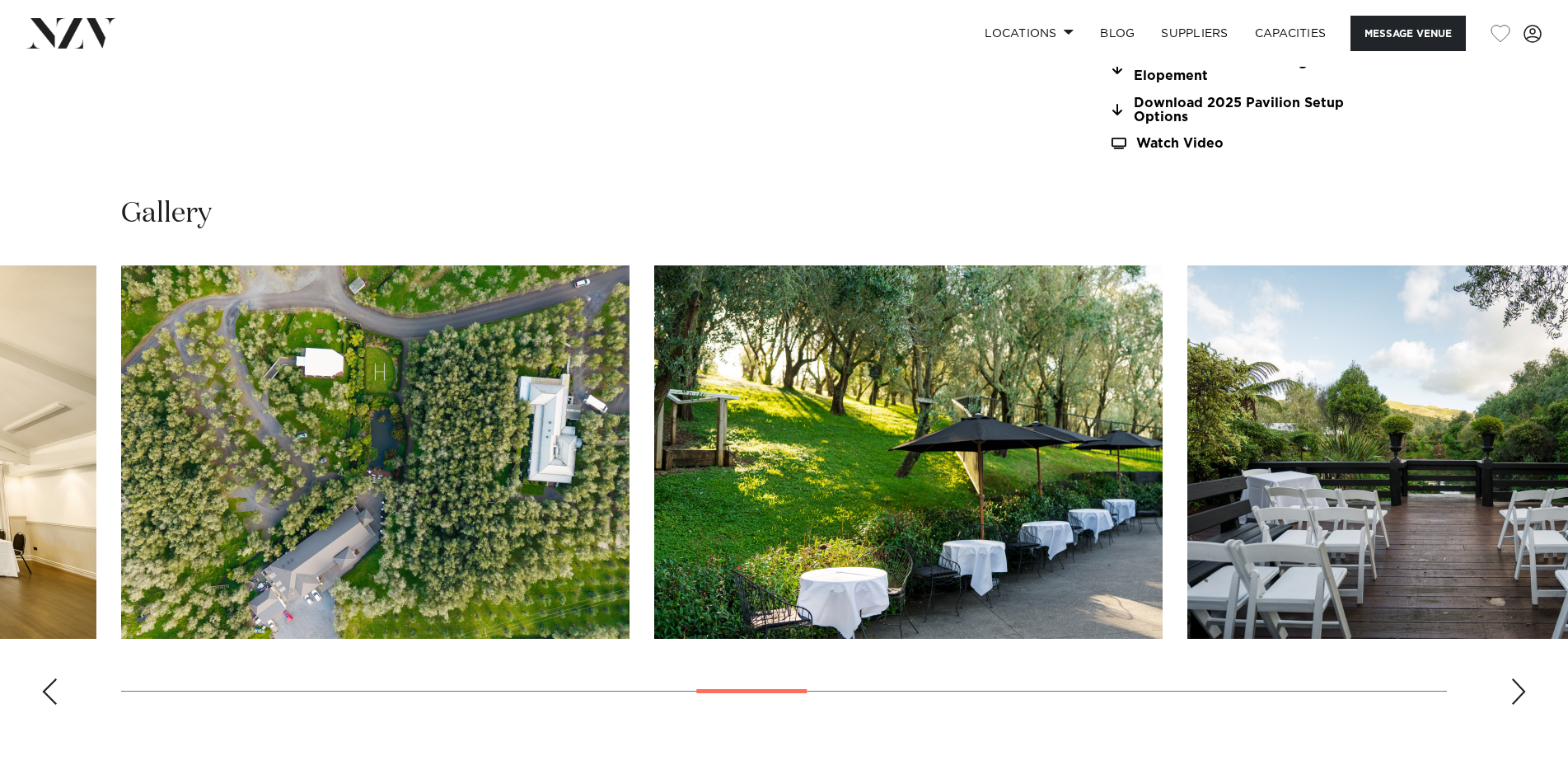
click at [1514, 688] on div "Next slide" at bounding box center [1519, 692] width 17 height 27
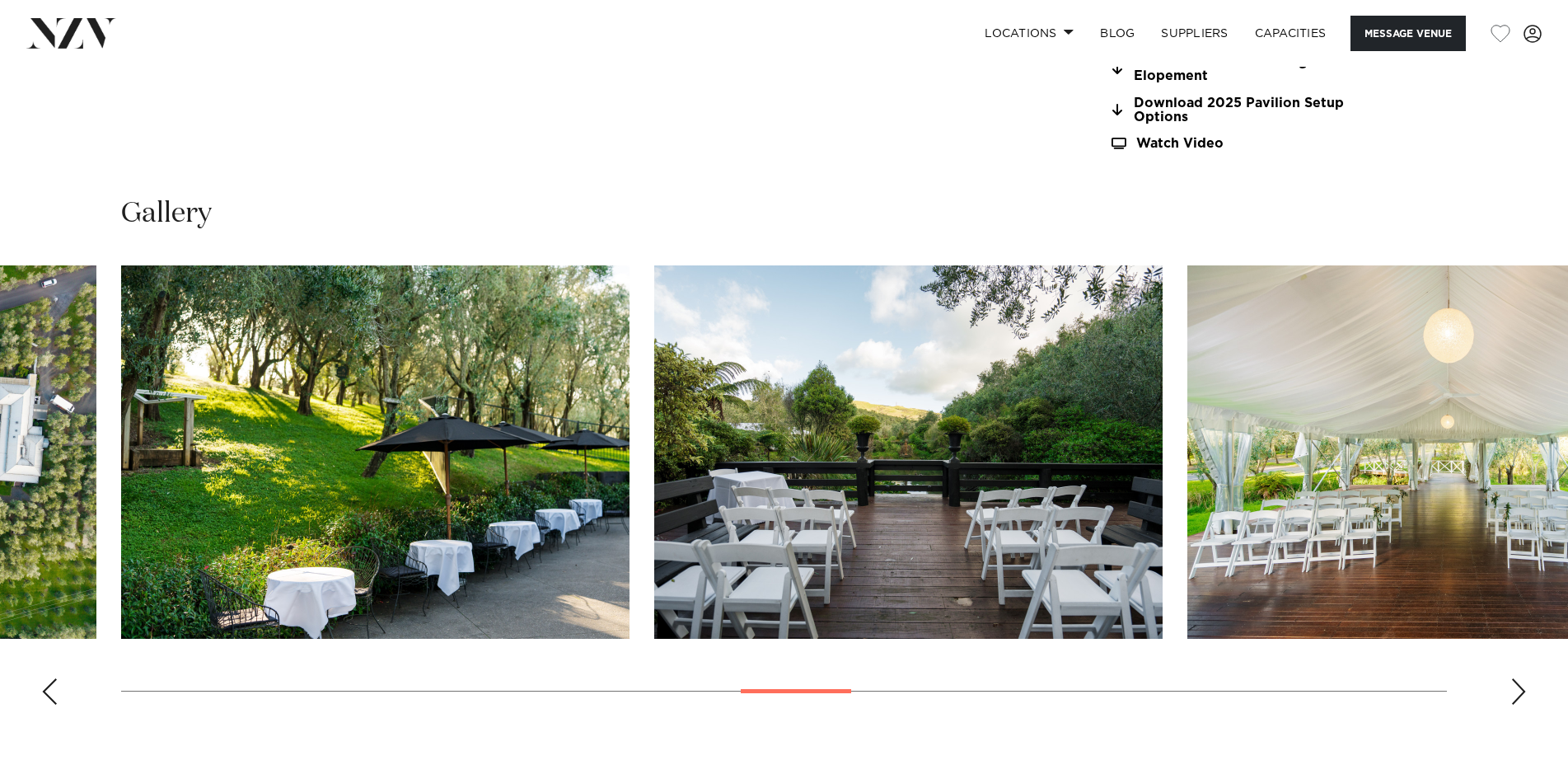
click at [1514, 688] on div "Next slide" at bounding box center [1519, 692] width 17 height 27
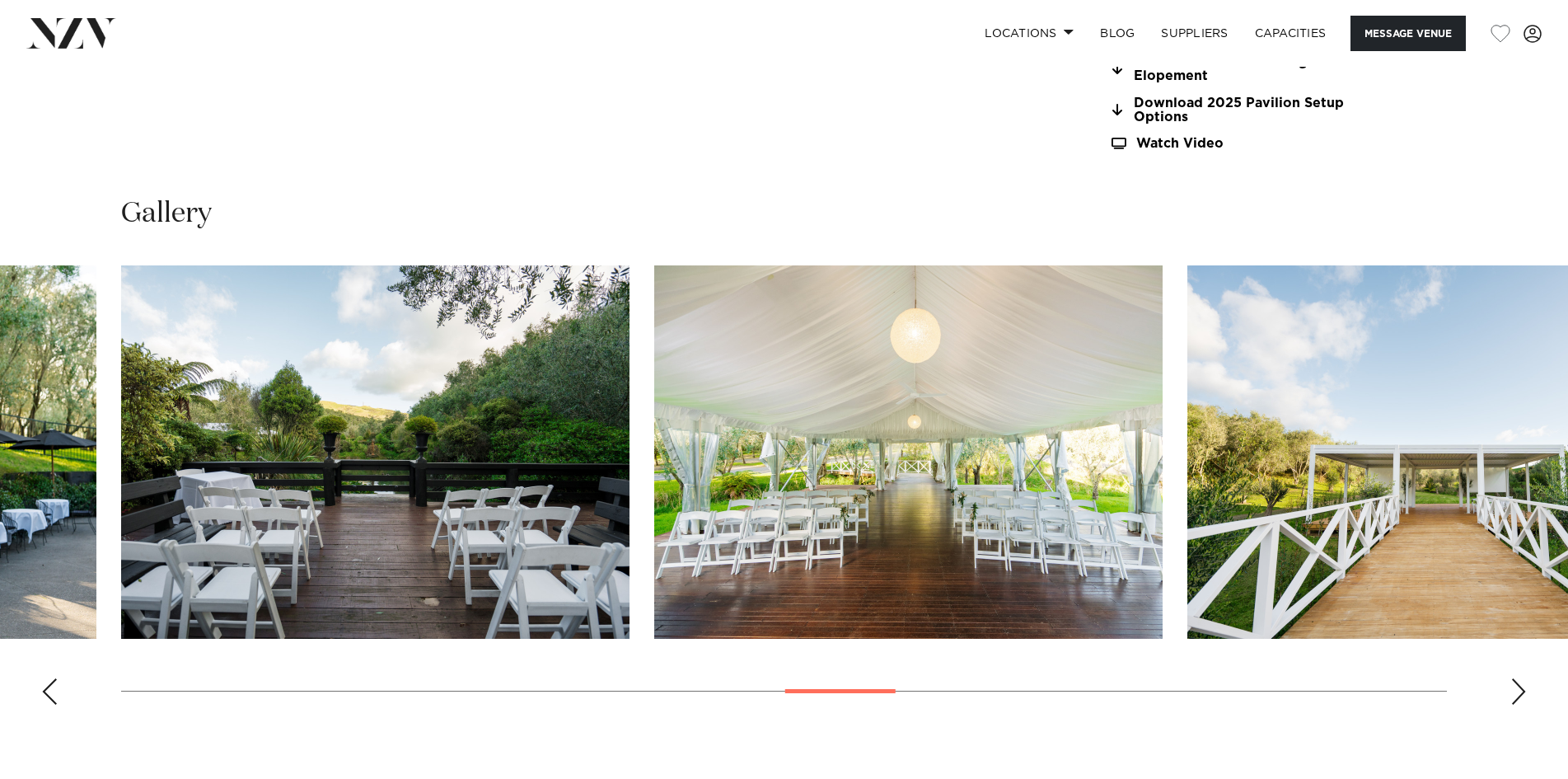
click at [1514, 688] on div "Next slide" at bounding box center [1519, 692] width 17 height 27
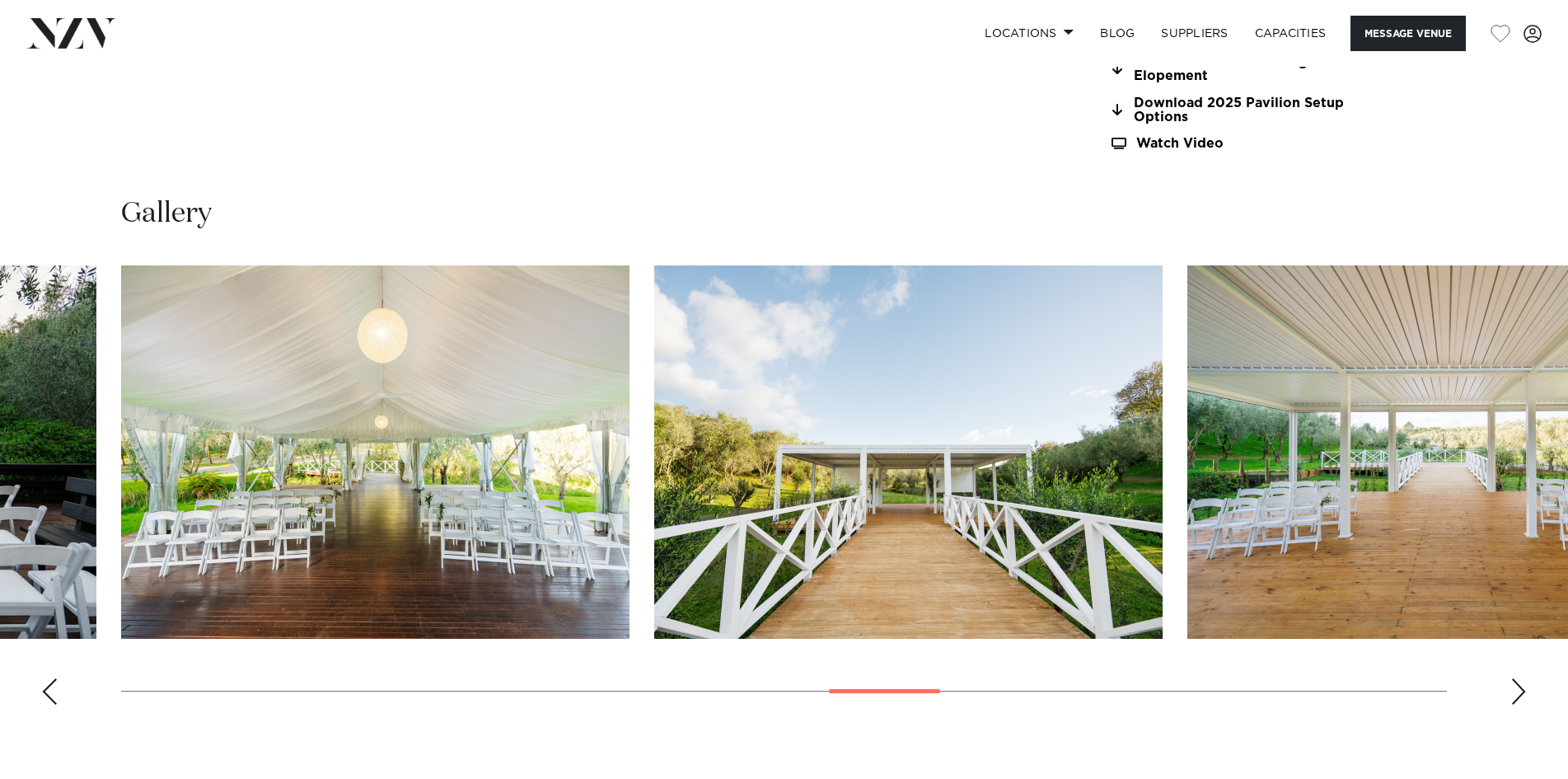
click at [1514, 688] on div "Next slide" at bounding box center [1519, 692] width 17 height 27
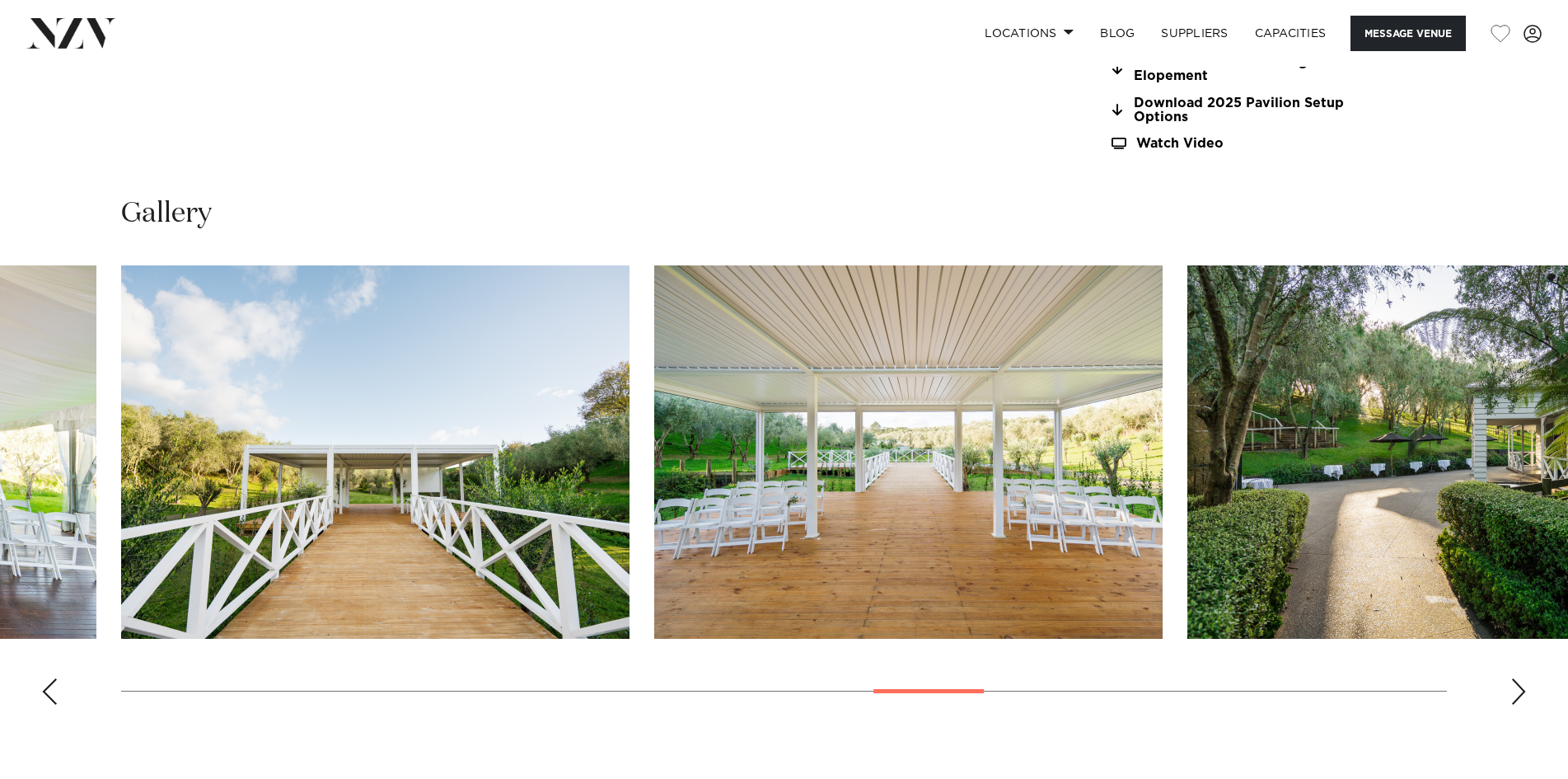
click at [51, 678] on swiper-container at bounding box center [784, 491] width 1568 height 452
click at [51, 683] on div "Previous slide" at bounding box center [50, 692] width 17 height 27
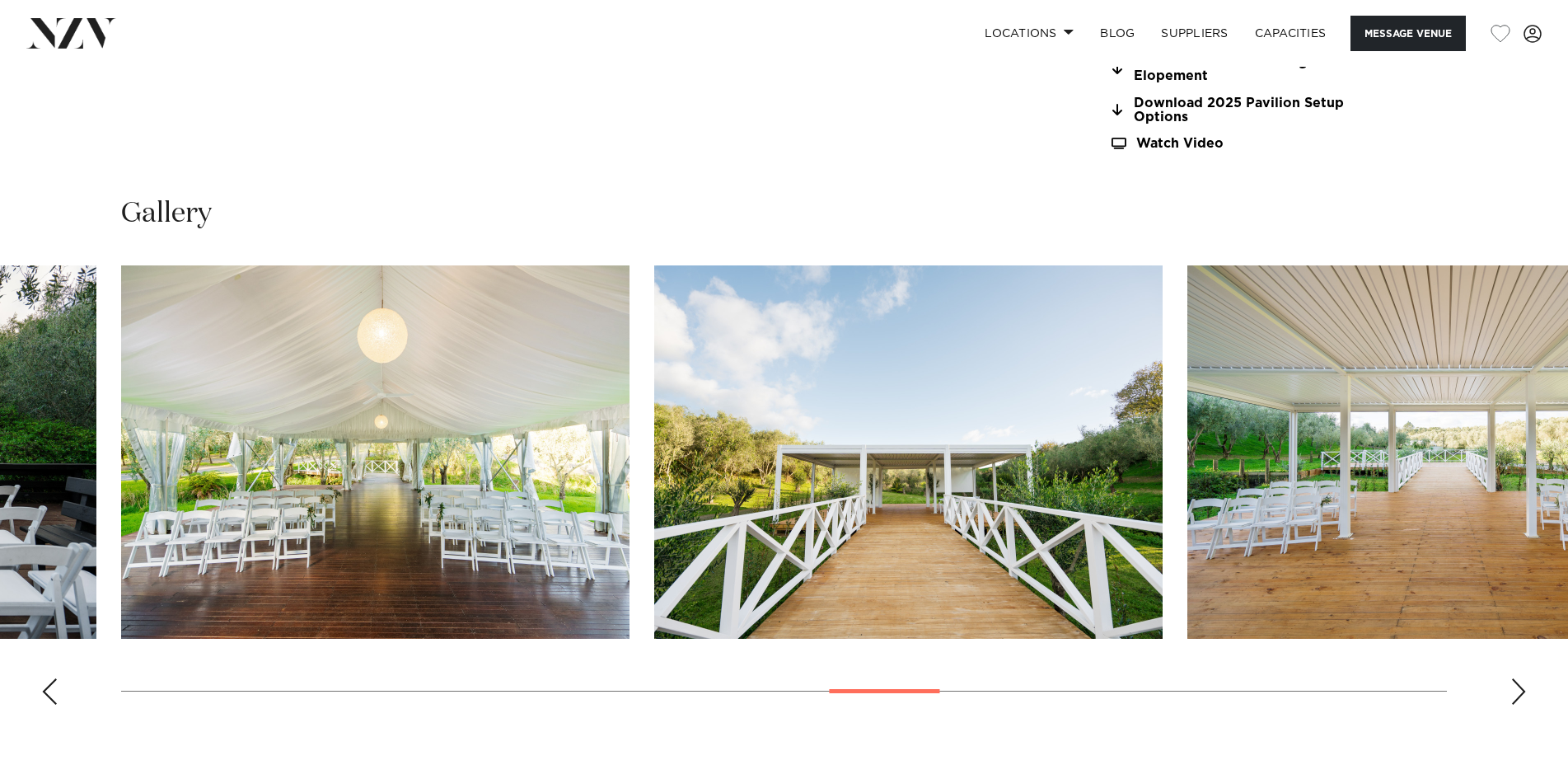
click at [50, 683] on div "Previous slide" at bounding box center [50, 692] width 17 height 27
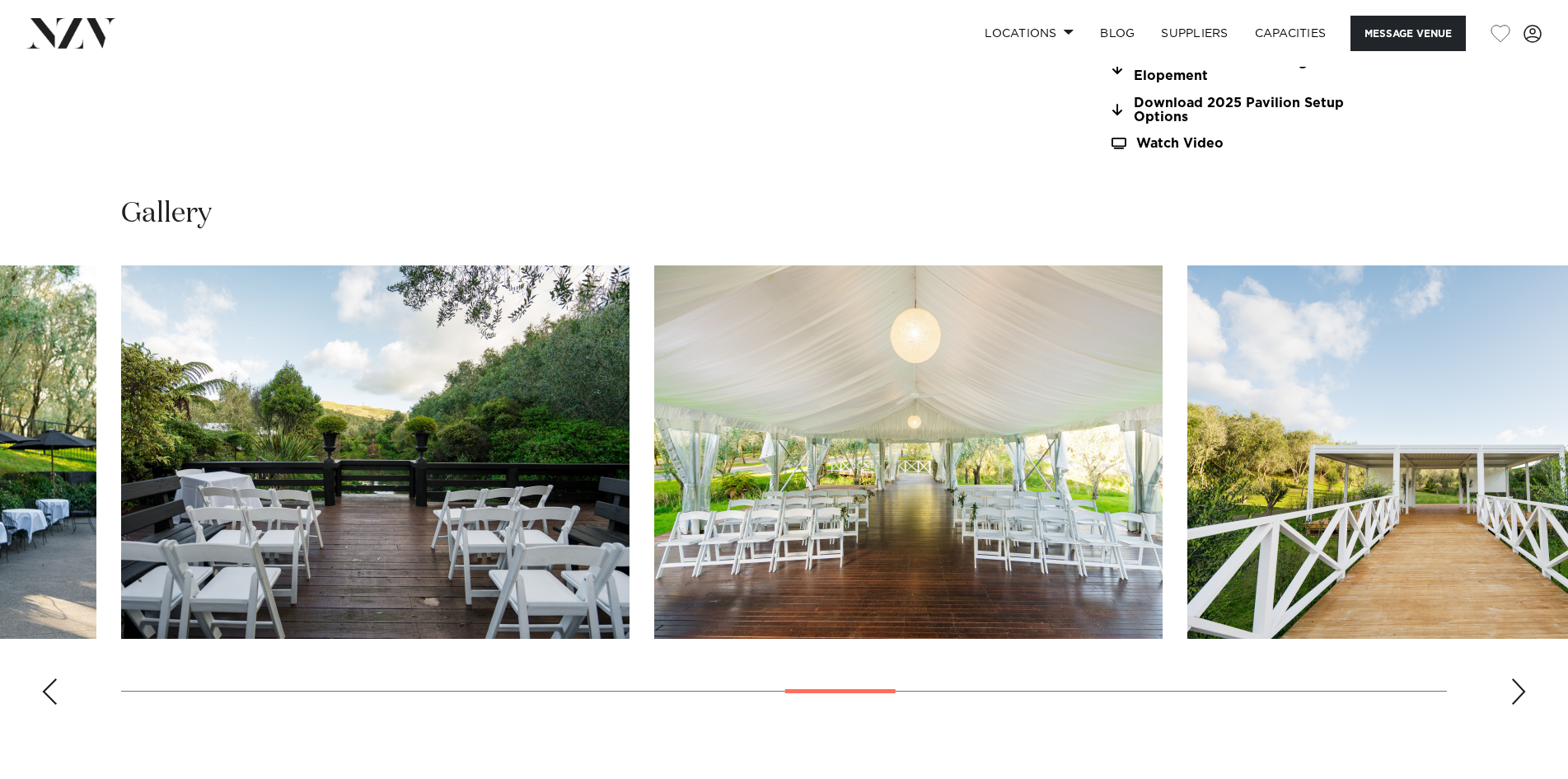
click at [1517, 684] on div "Next slide" at bounding box center [1519, 692] width 17 height 27
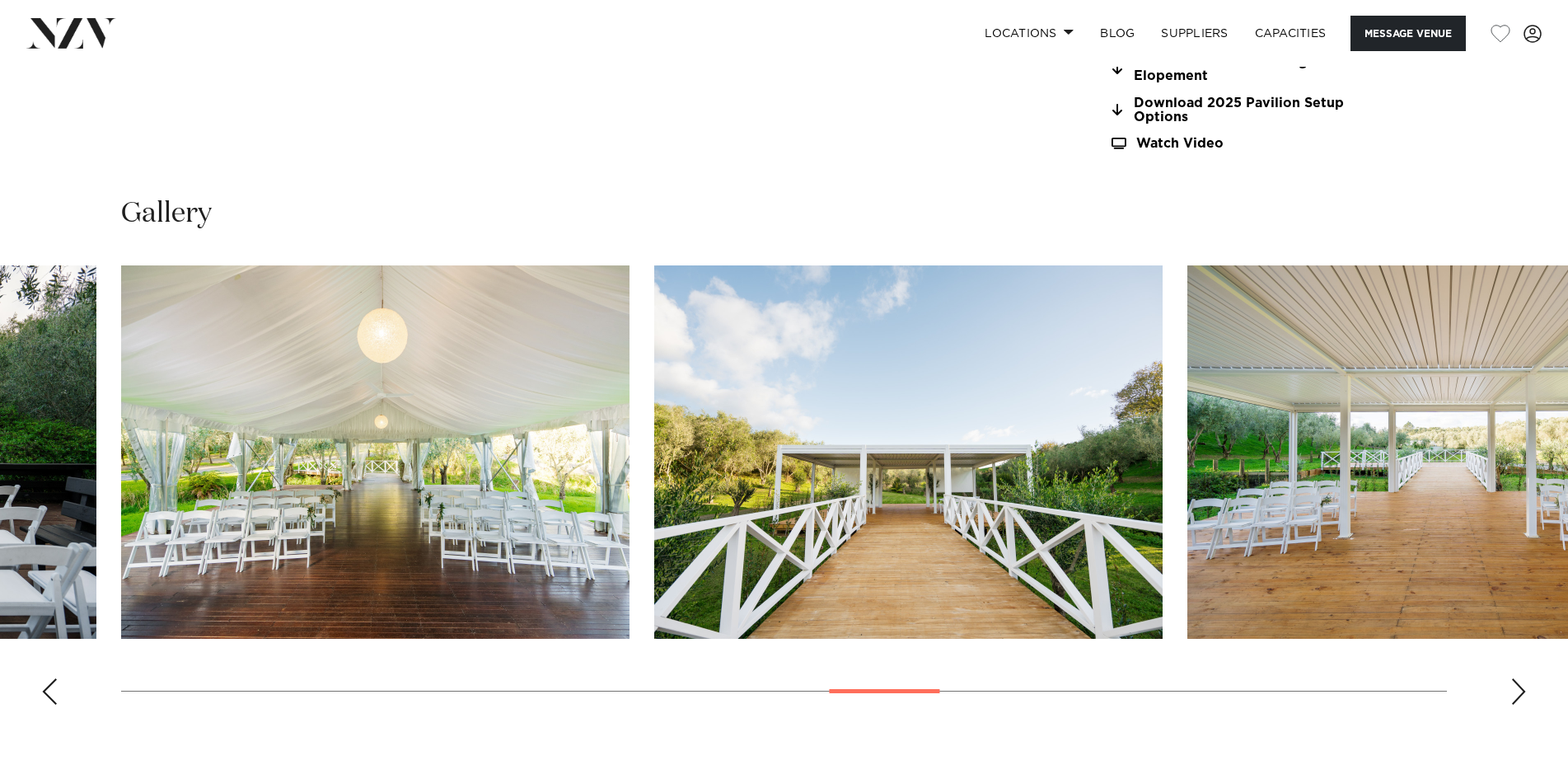
click at [1517, 684] on div "Next slide" at bounding box center [1519, 692] width 17 height 27
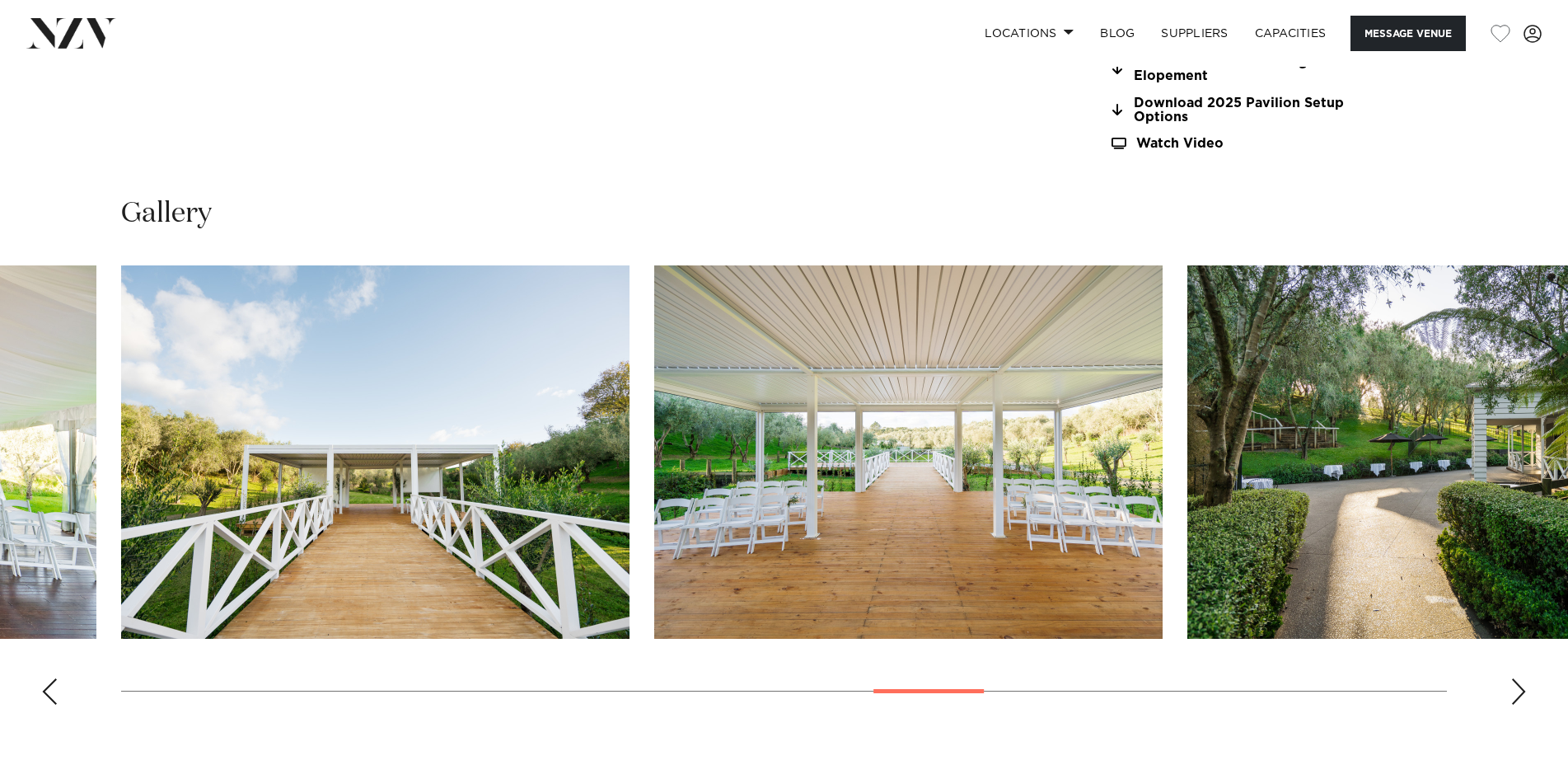
click at [1517, 683] on div "Next slide" at bounding box center [1519, 692] width 17 height 27
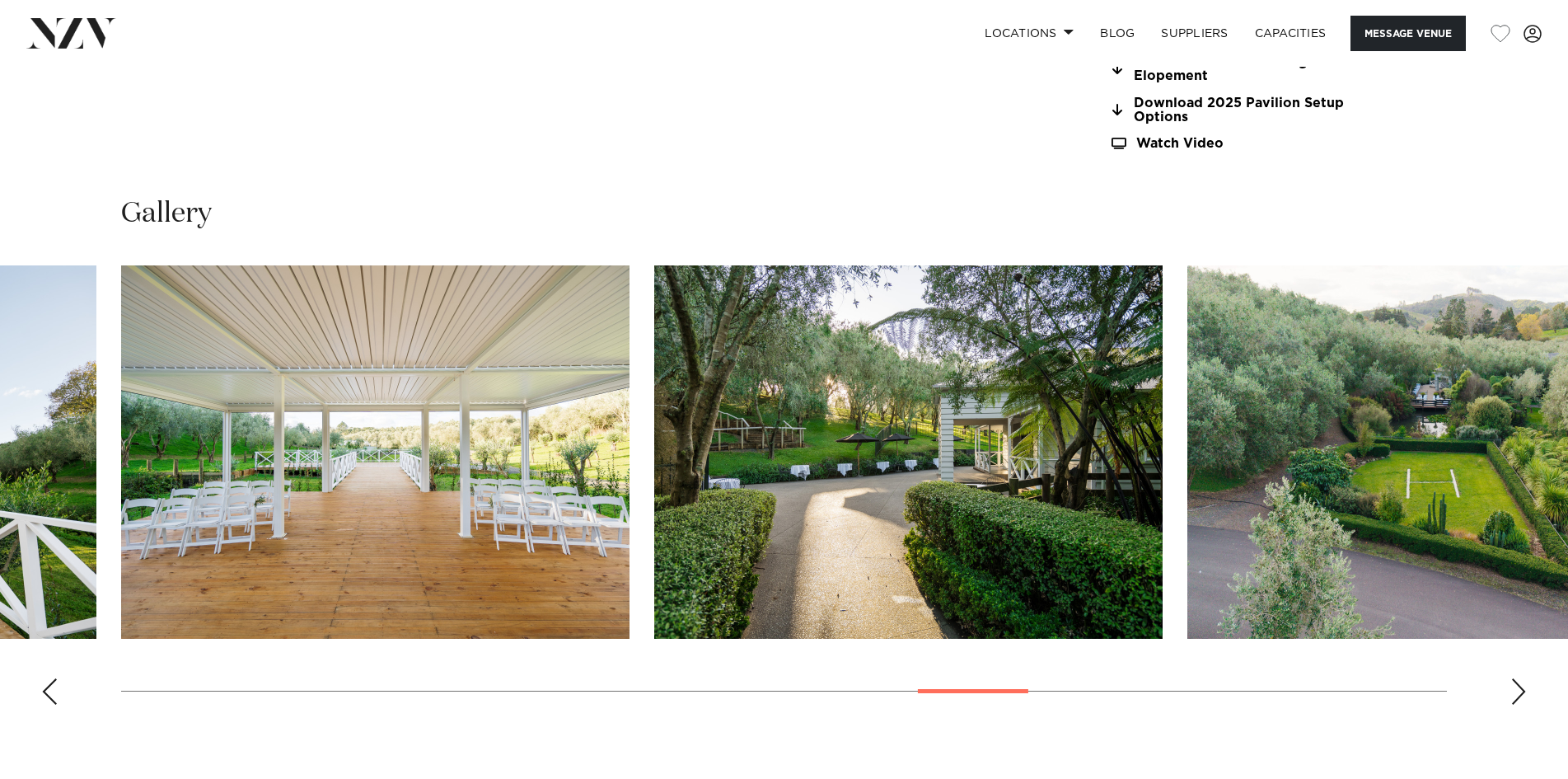
click at [1517, 683] on div "Next slide" at bounding box center [1519, 692] width 17 height 27
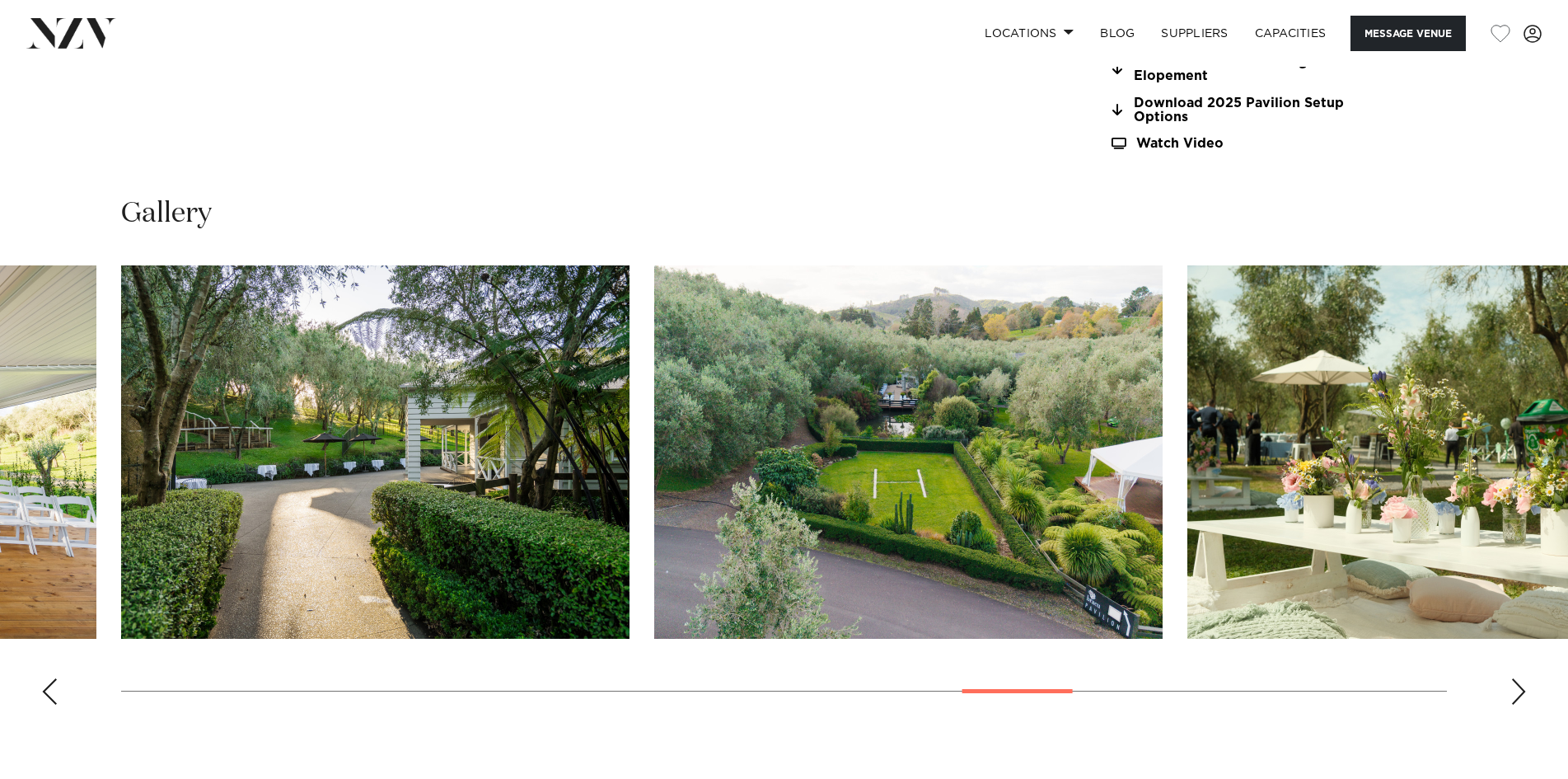
click at [1517, 683] on div "Next slide" at bounding box center [1519, 692] width 17 height 27
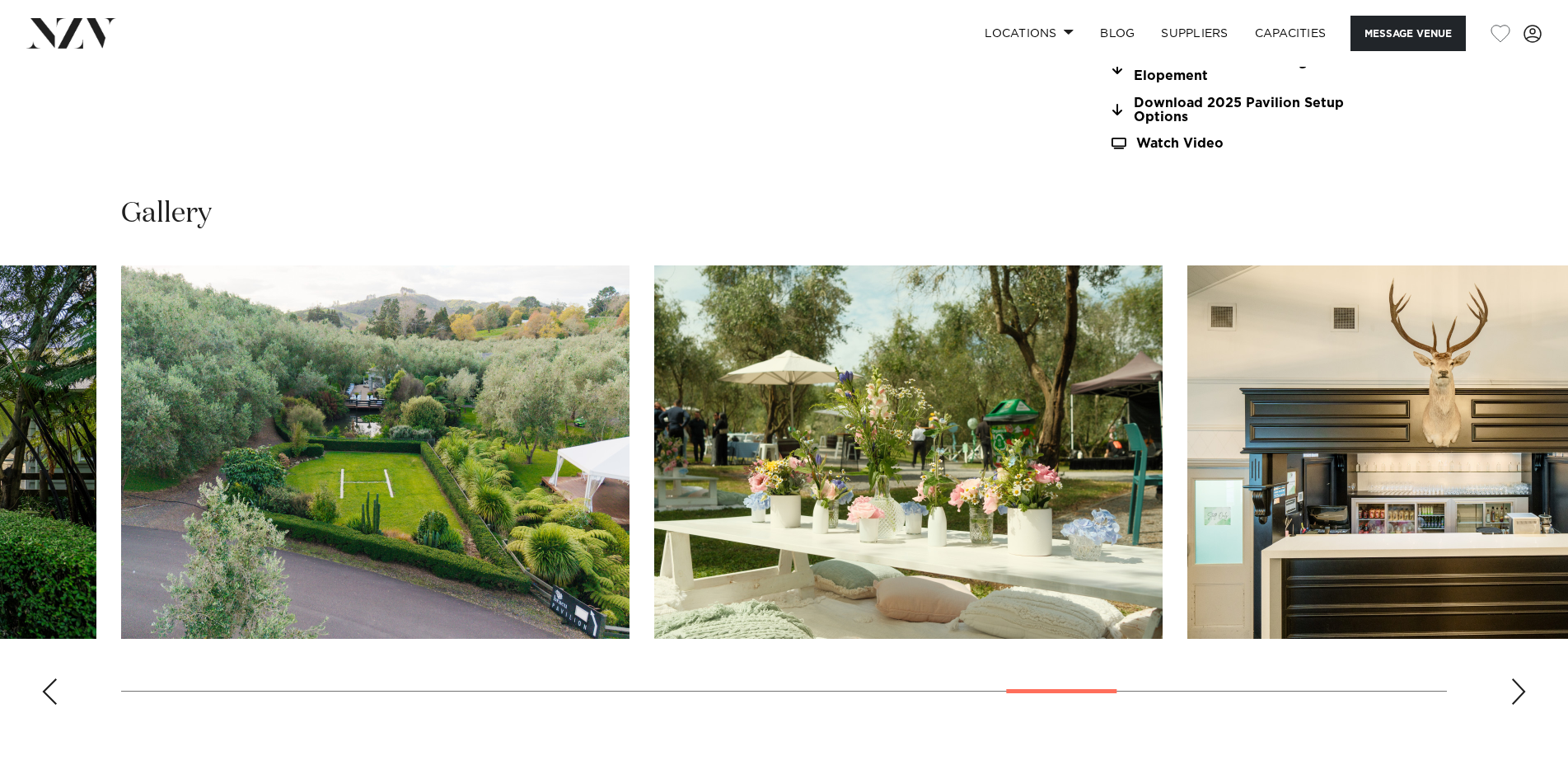
click at [1517, 683] on div "Next slide" at bounding box center [1519, 692] width 17 height 27
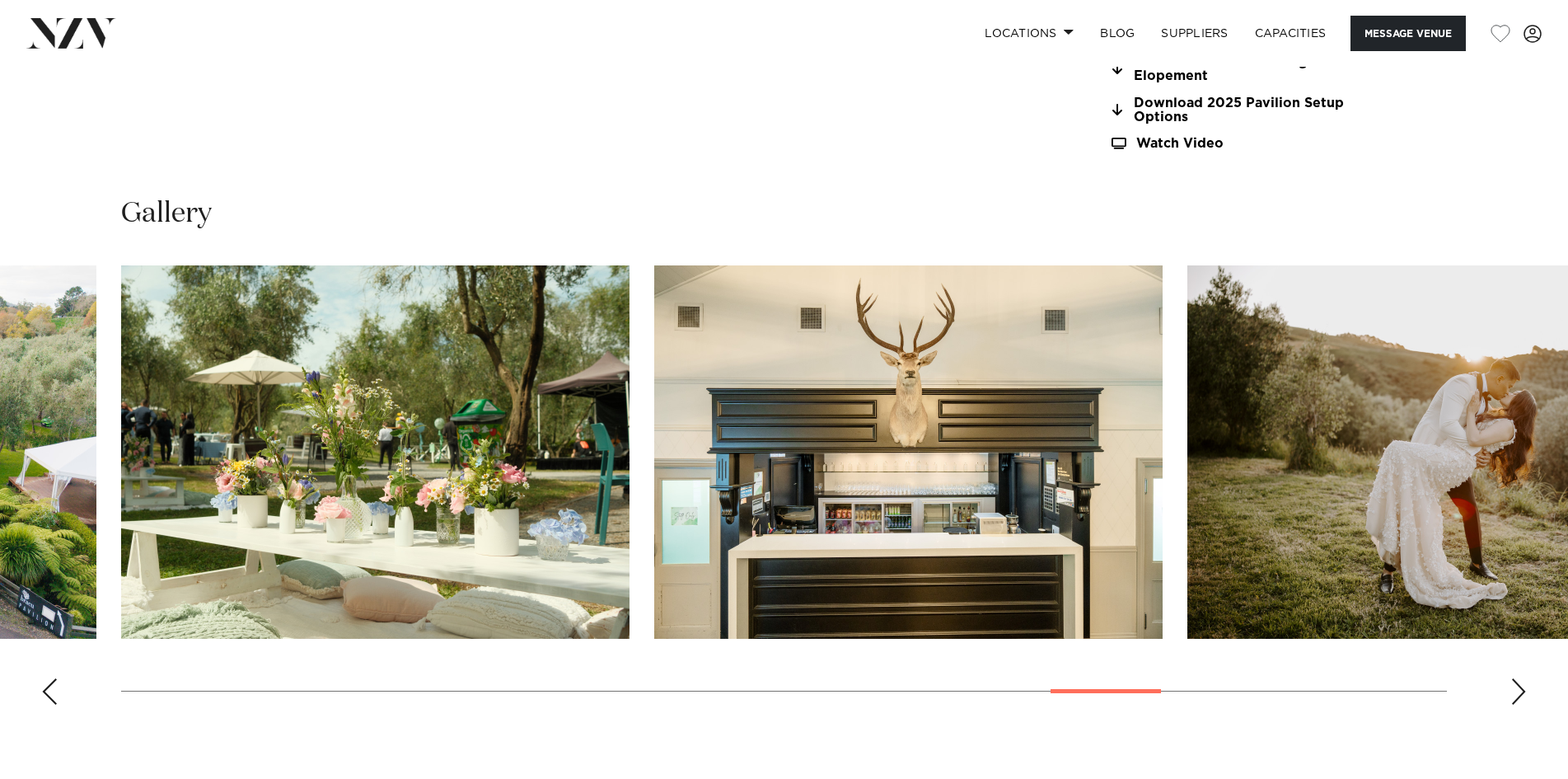
click at [1517, 683] on div "Next slide" at bounding box center [1519, 692] width 17 height 27
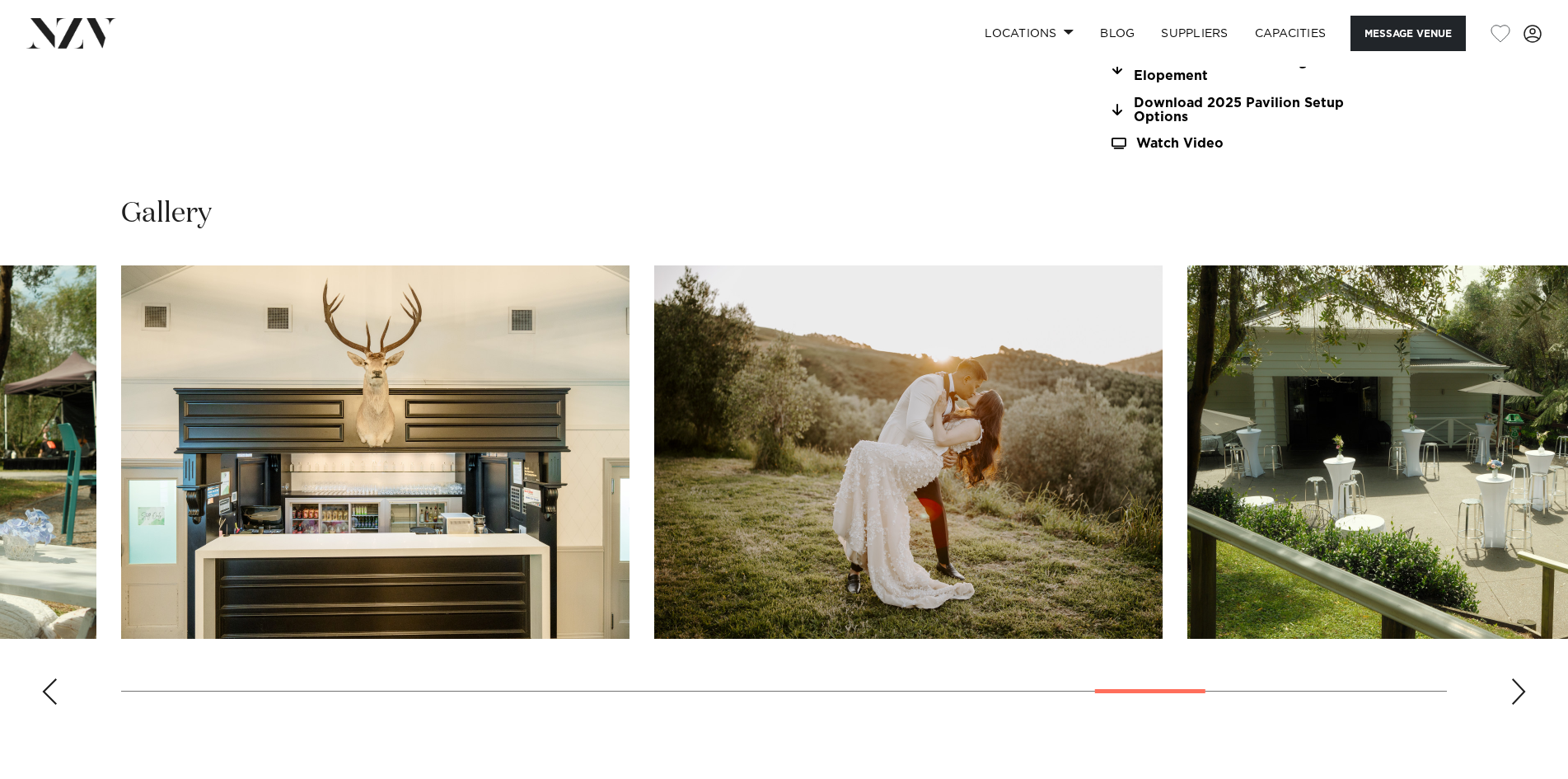
click at [1517, 683] on div "Next slide" at bounding box center [1519, 692] width 17 height 27
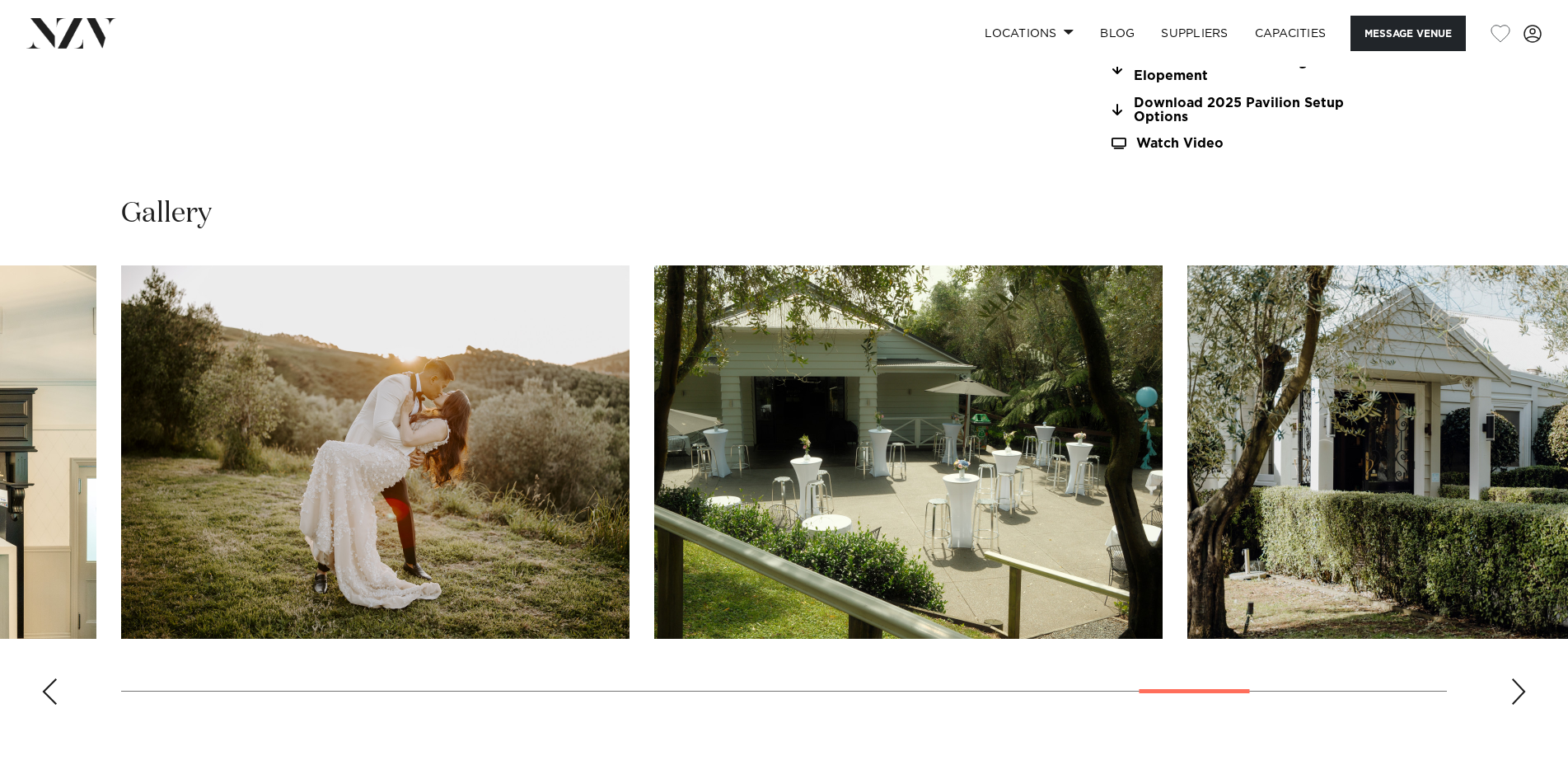
click at [1517, 683] on div "Next slide" at bounding box center [1519, 692] width 17 height 27
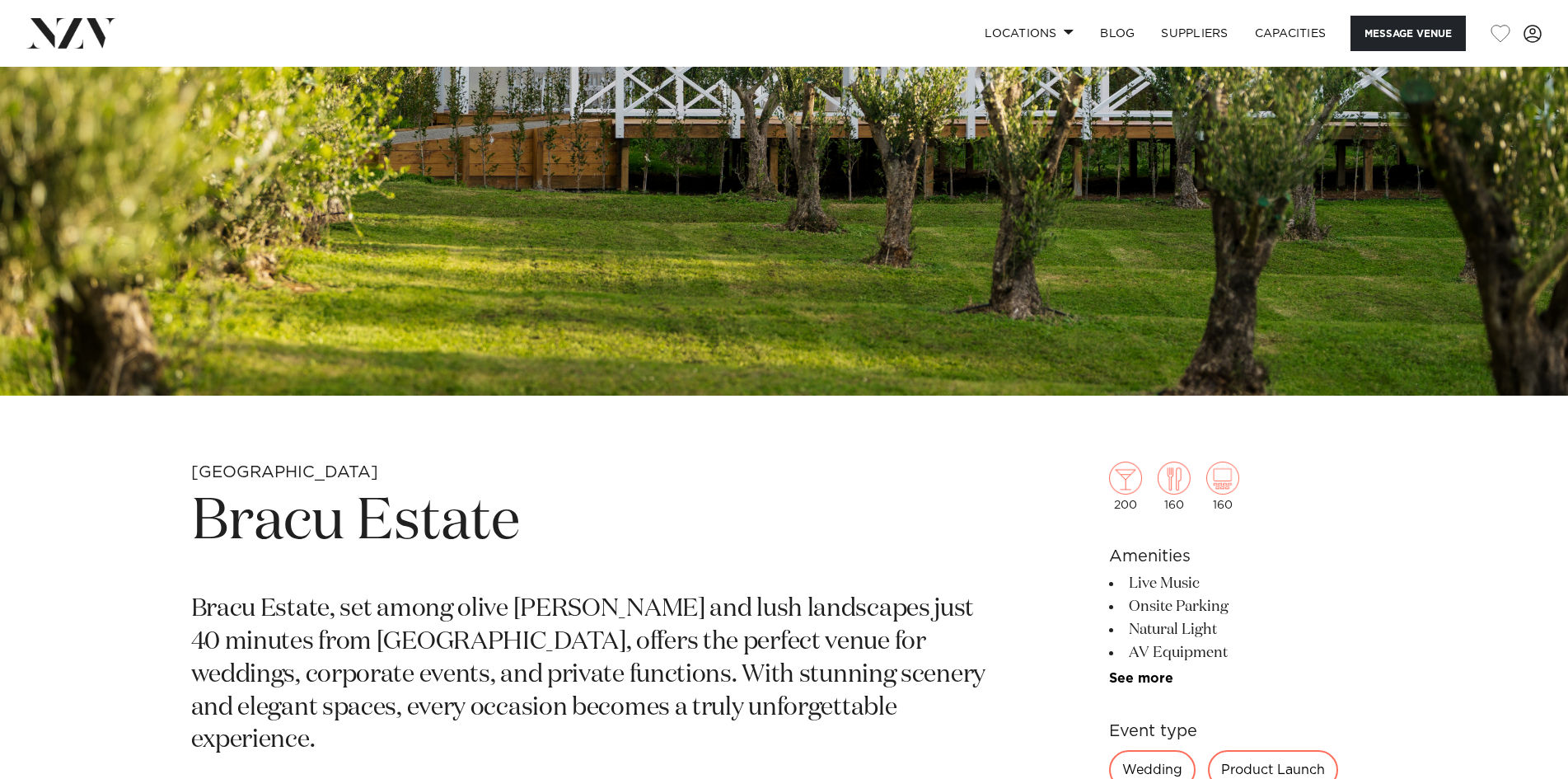
scroll to position [660, 0]
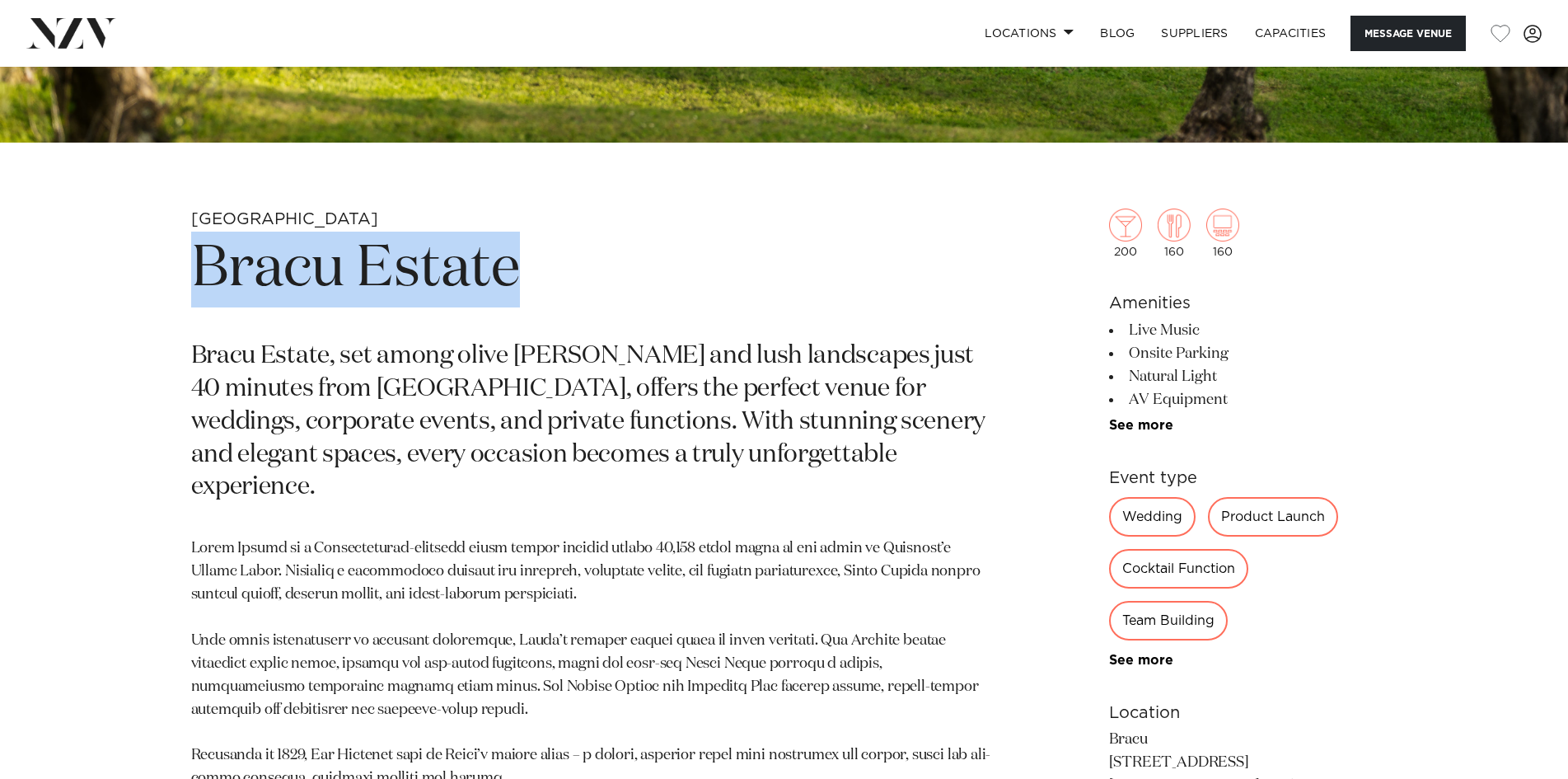
drag, startPoint x: 546, startPoint y: 262, endPoint x: 202, endPoint y: 263, distance: 344.0
click at [202, 263] on h1 "Bracu Estate" at bounding box center [592, 269] width 801 height 75
copy h1 "Bracu Estate"
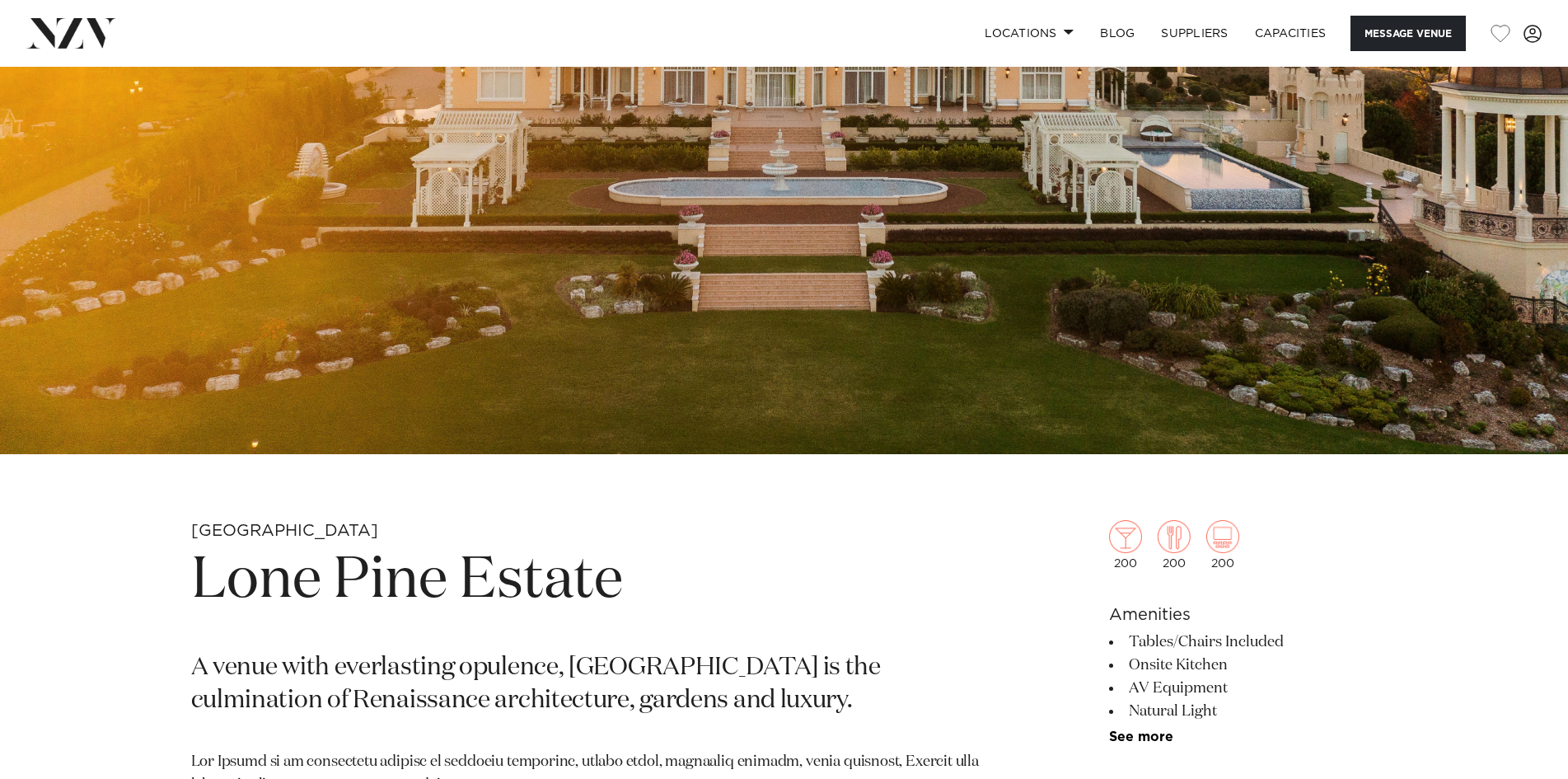
scroll to position [494, 0]
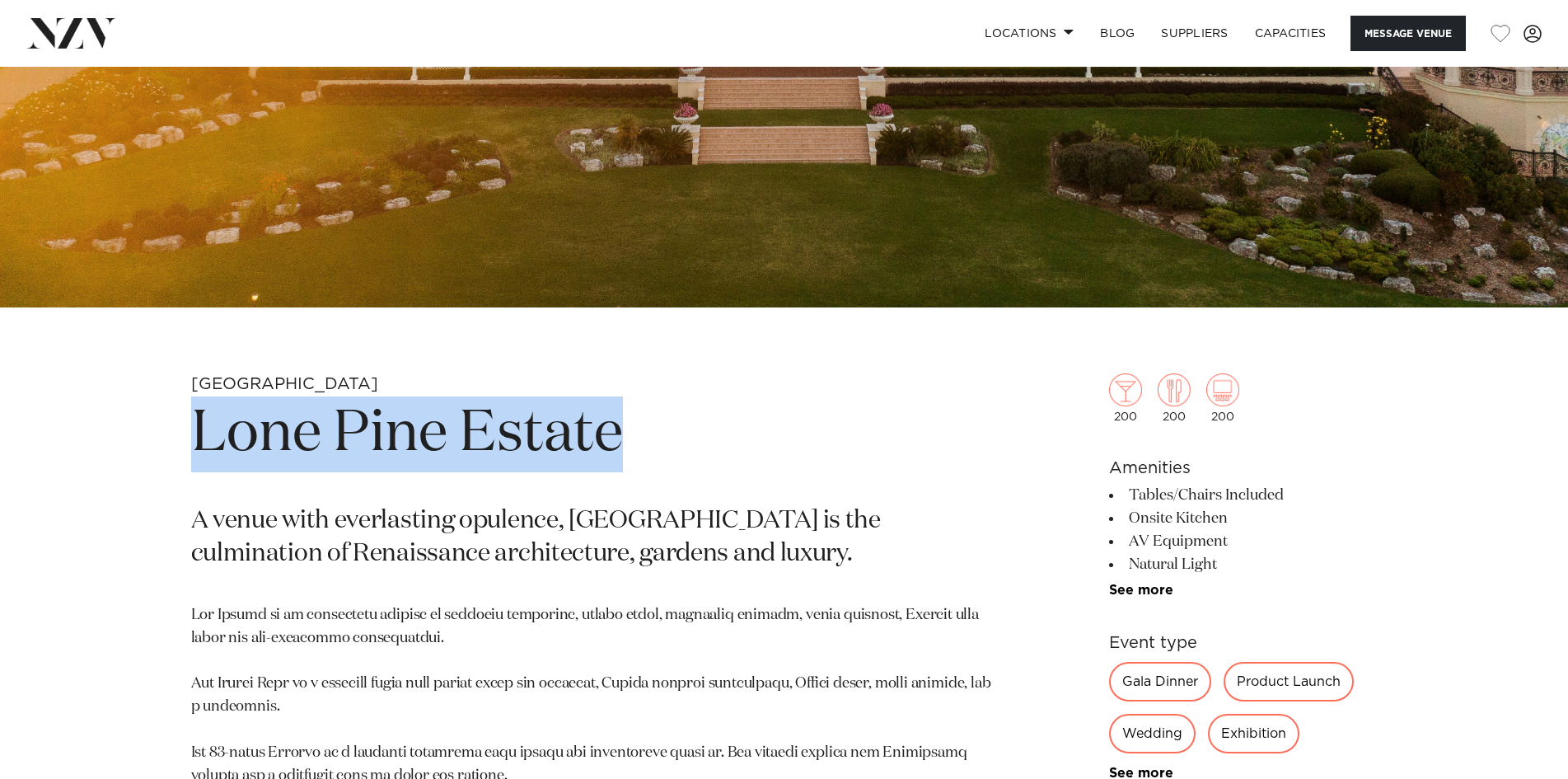
drag, startPoint x: 660, startPoint y: 441, endPoint x: 191, endPoint y: 445, distance: 469.0
click at [191, 445] on h1 "Lone Pine Estate" at bounding box center [592, 434] width 801 height 75
copy h1 "Lone Pine Estate"
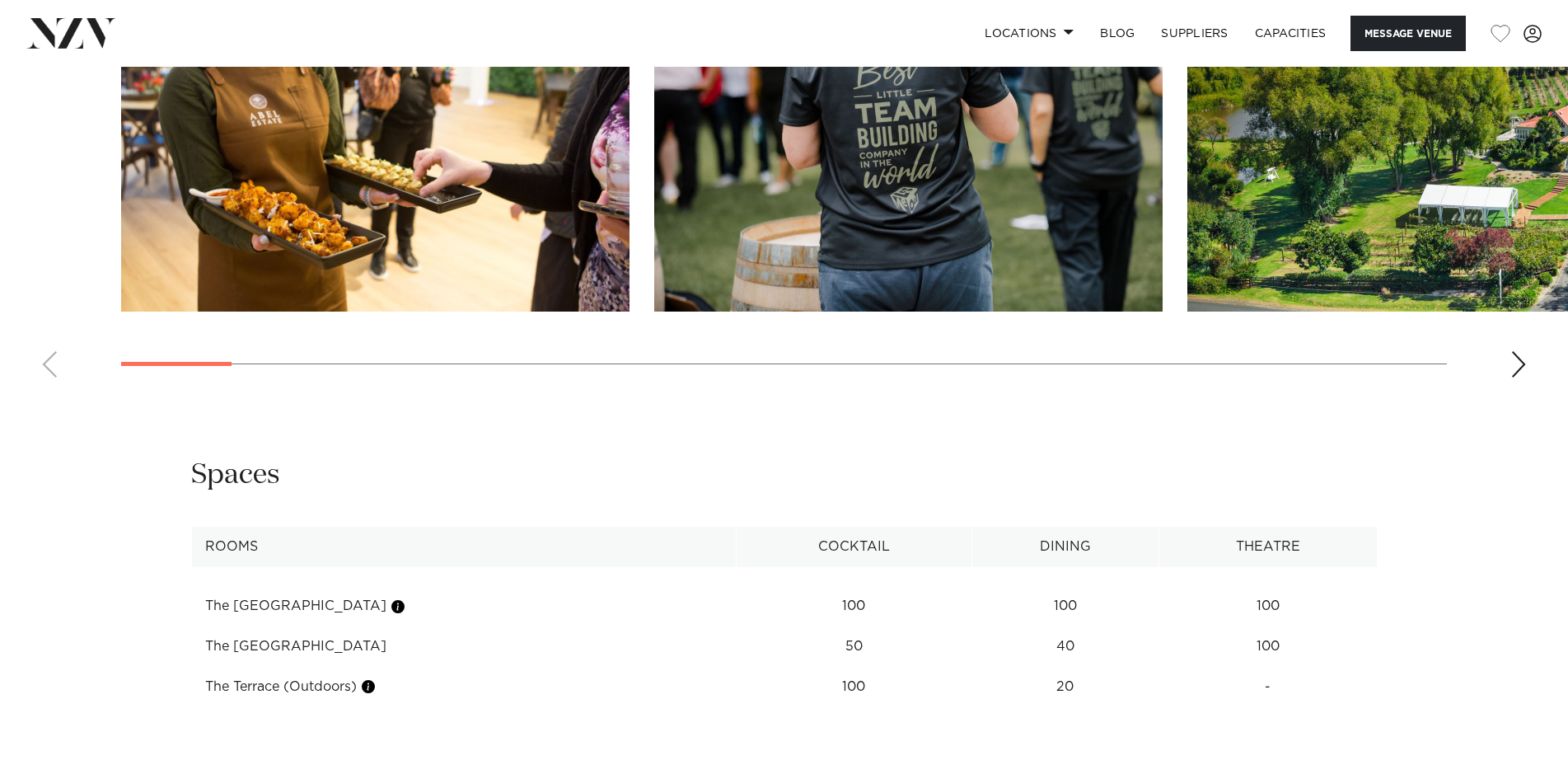
scroll to position [1565, 0]
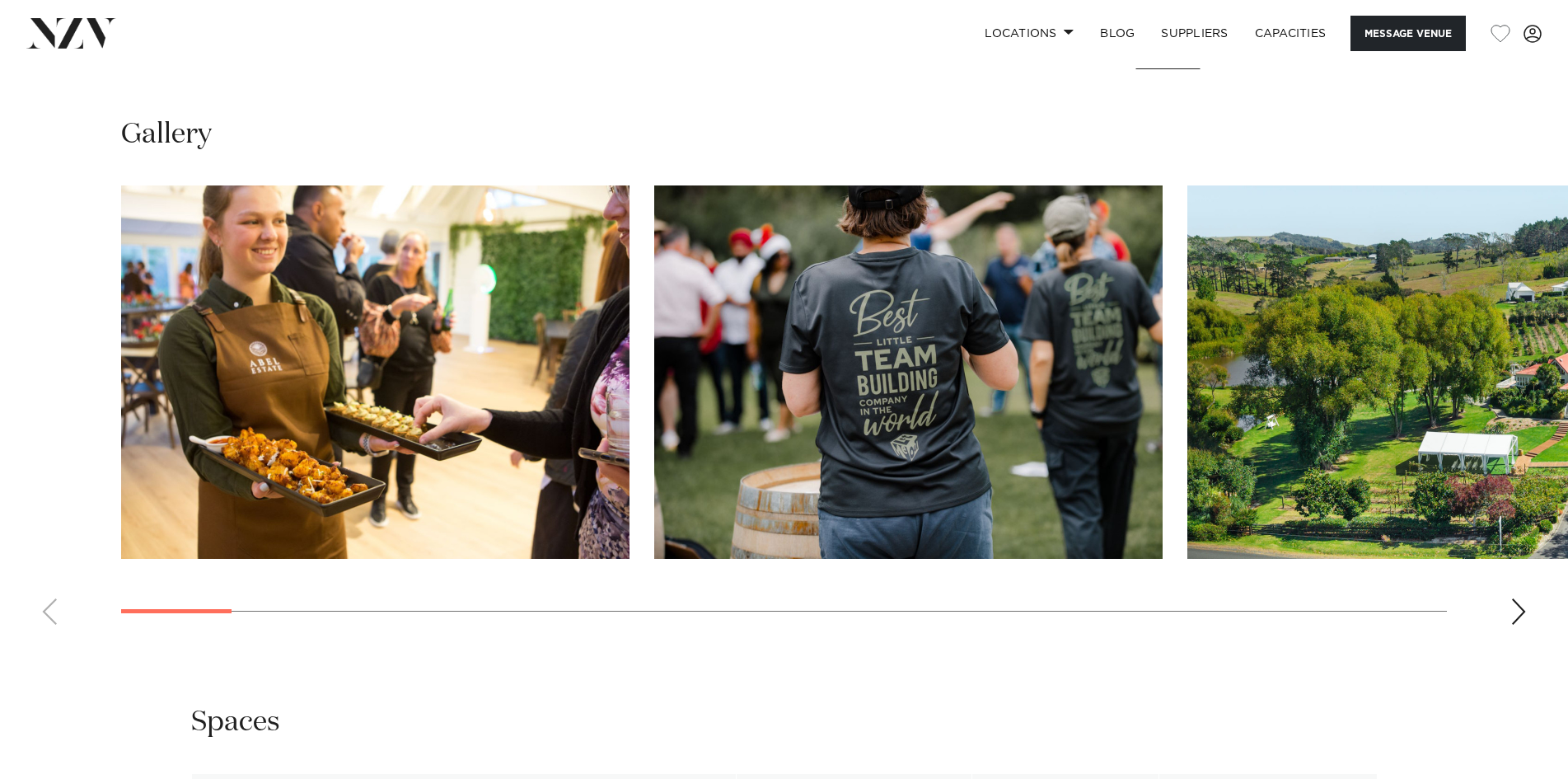
click at [1515, 607] on div "Next slide" at bounding box center [1519, 611] width 17 height 27
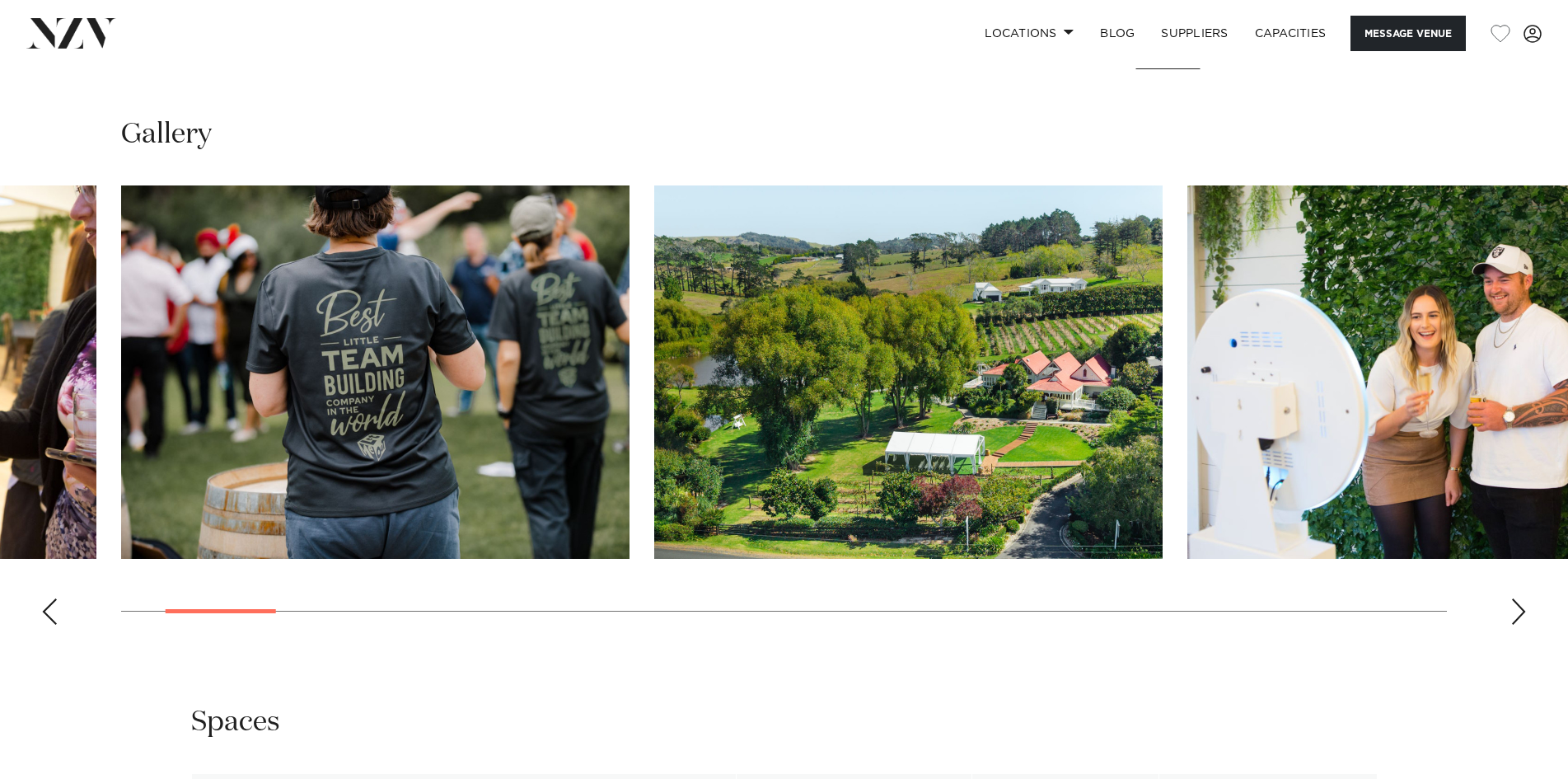
click at [1515, 604] on div "Next slide" at bounding box center [1519, 611] width 17 height 27
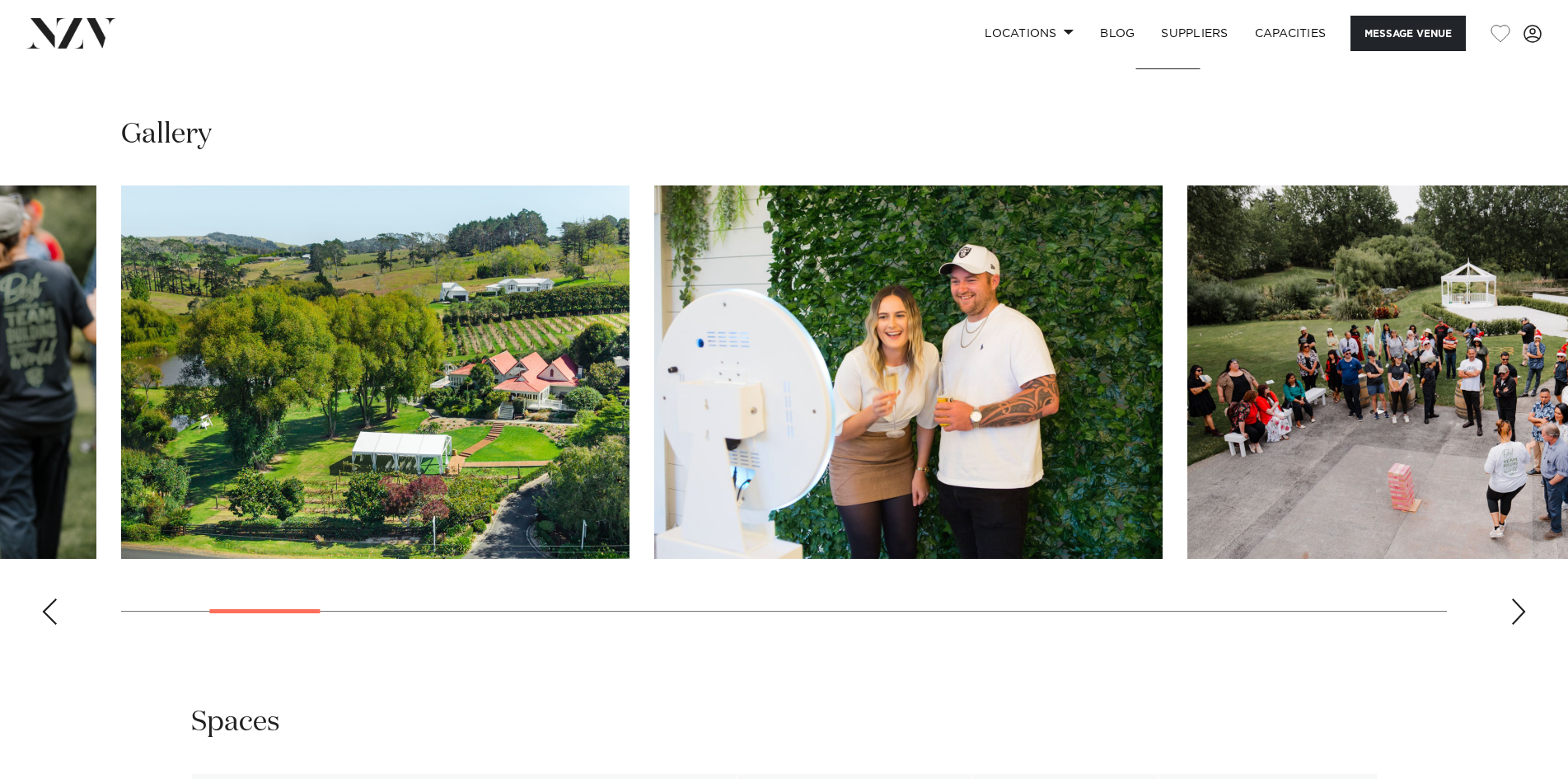
click at [1515, 604] on div "Next slide" at bounding box center [1519, 611] width 17 height 27
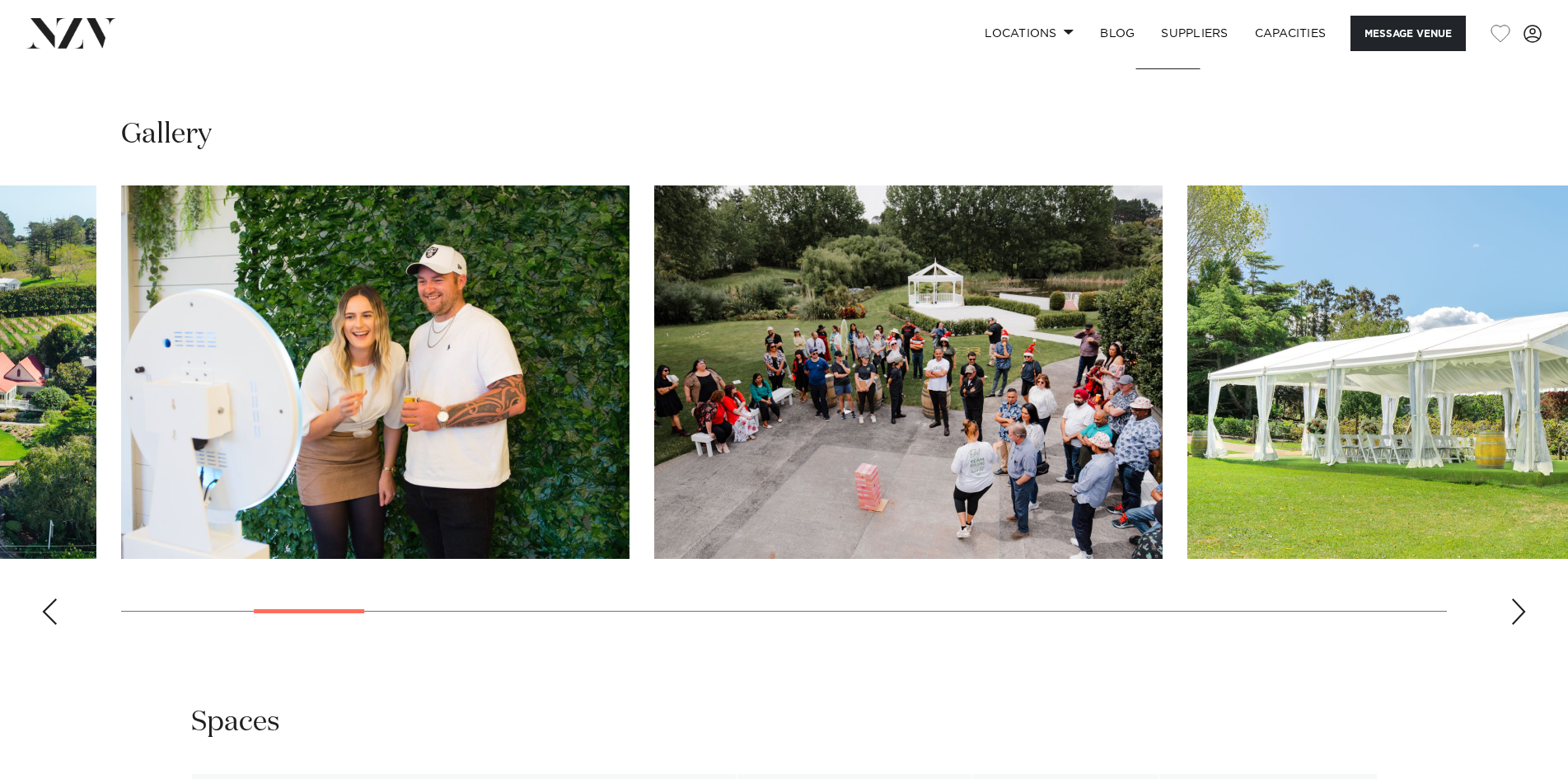
click at [1513, 604] on div "Next slide" at bounding box center [1519, 611] width 17 height 27
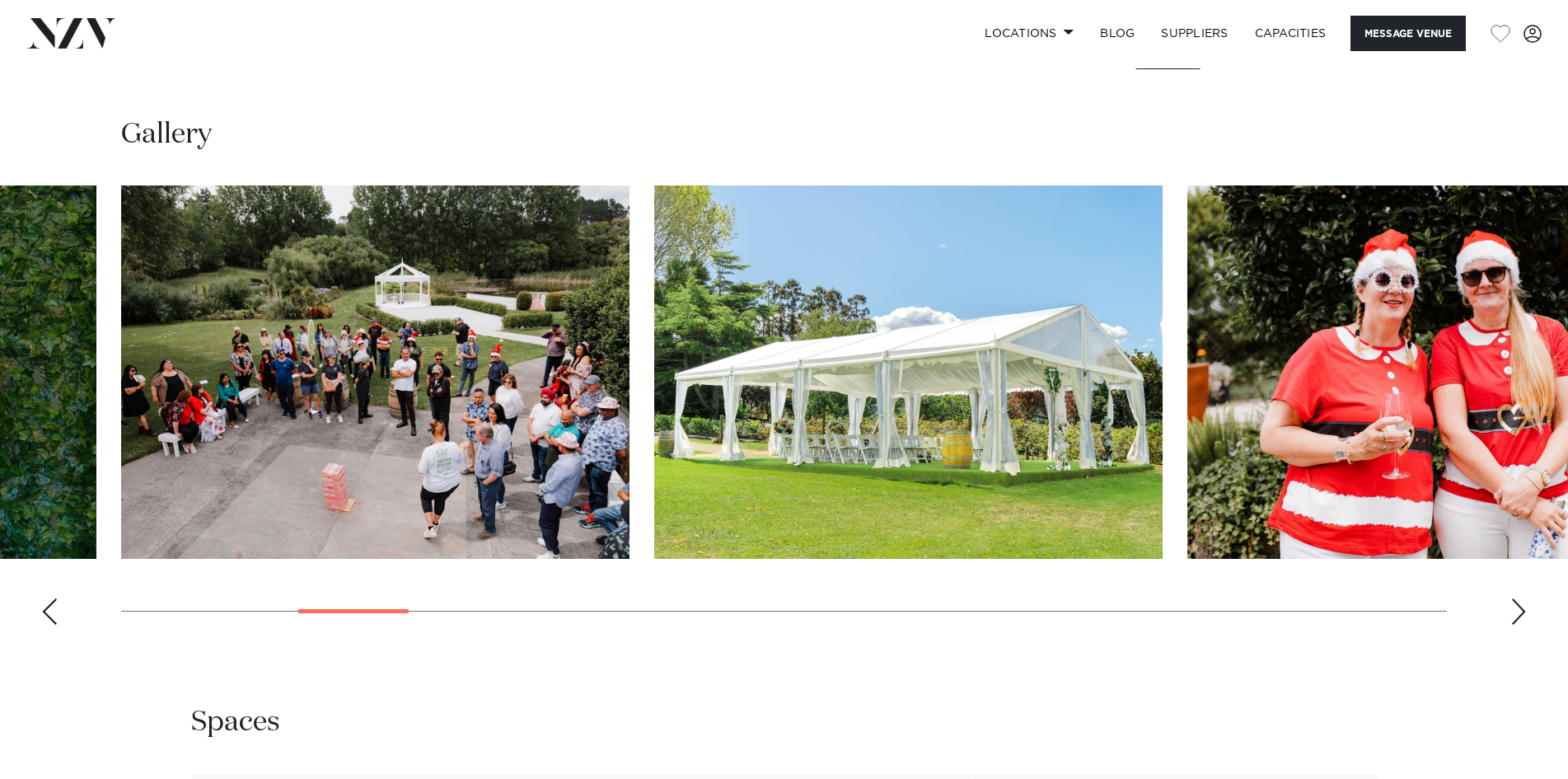
click at [1513, 604] on div "Next slide" at bounding box center [1519, 611] width 17 height 27
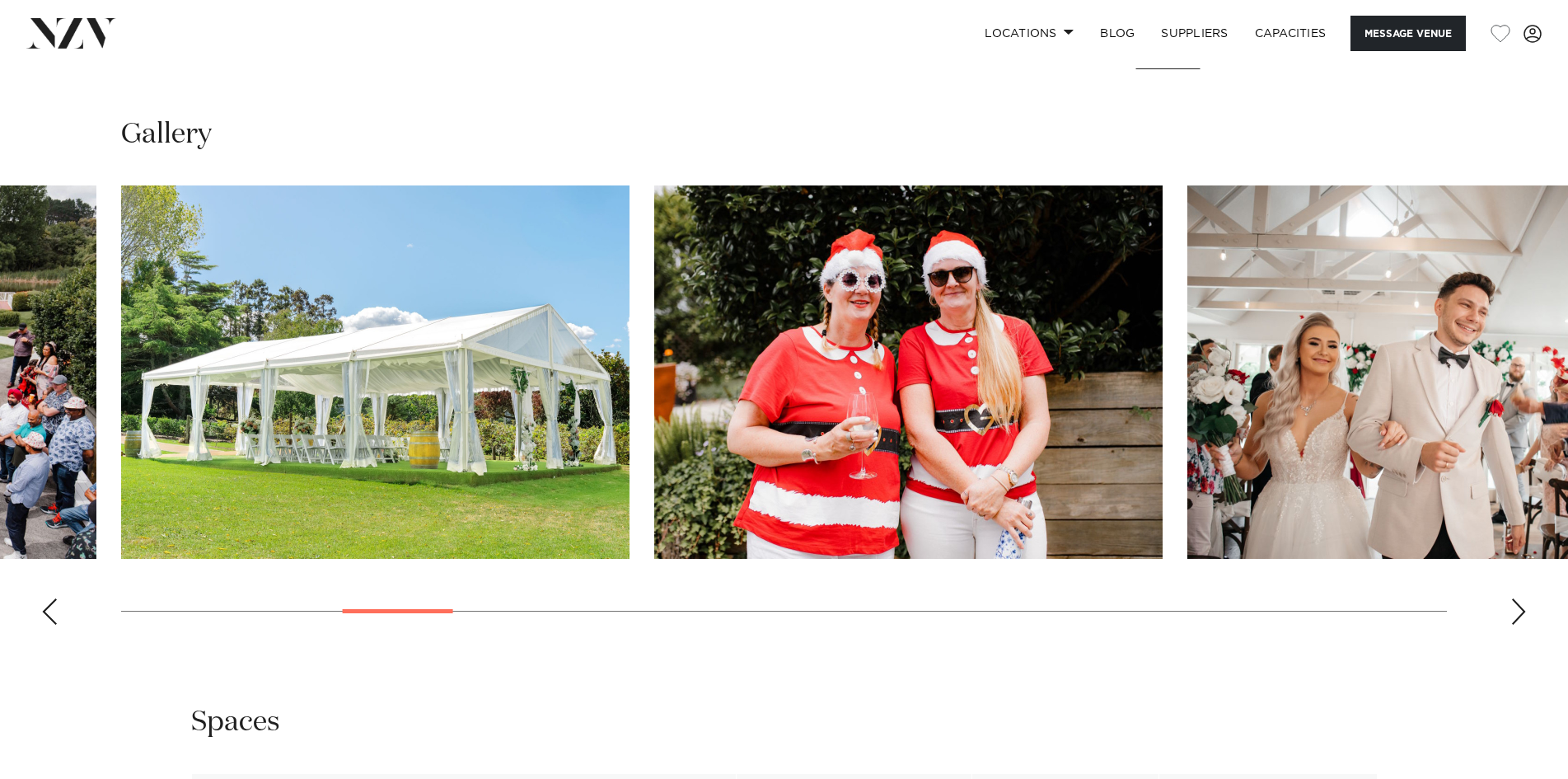
click at [1513, 604] on div "Next slide" at bounding box center [1519, 611] width 17 height 27
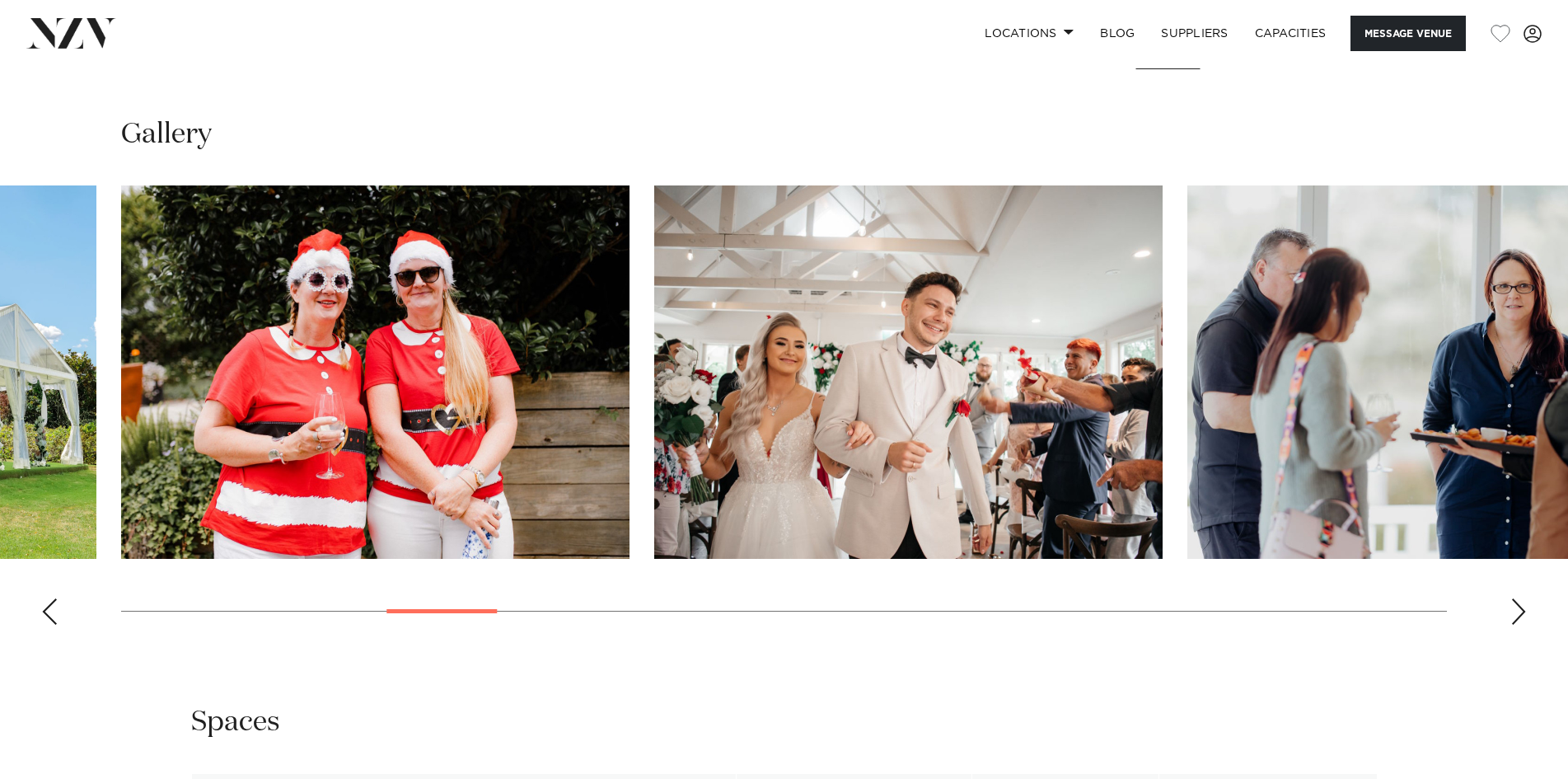
click at [1513, 604] on div "Next slide" at bounding box center [1519, 611] width 17 height 27
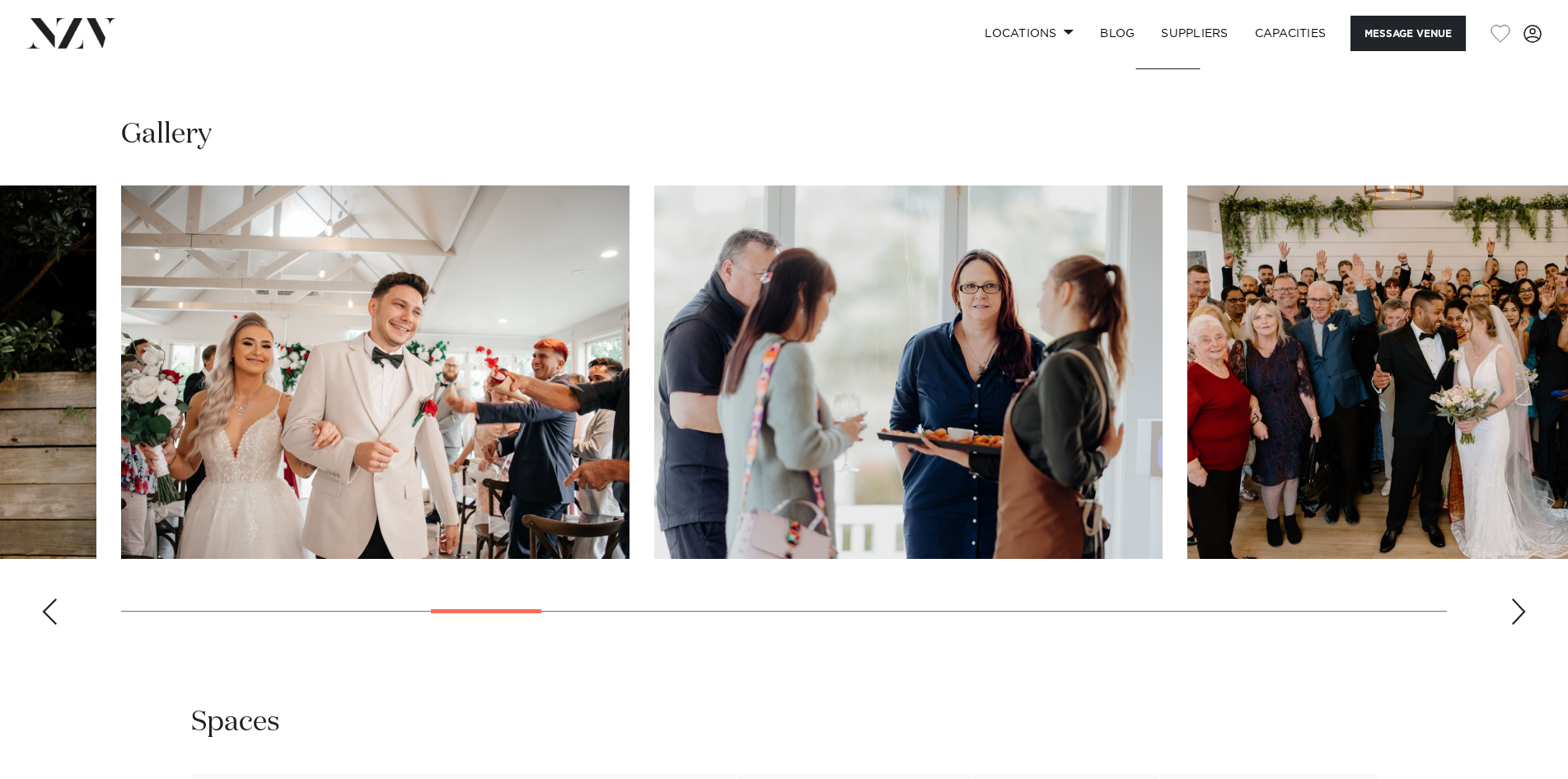
click at [1513, 604] on div "Next slide" at bounding box center [1519, 611] width 17 height 27
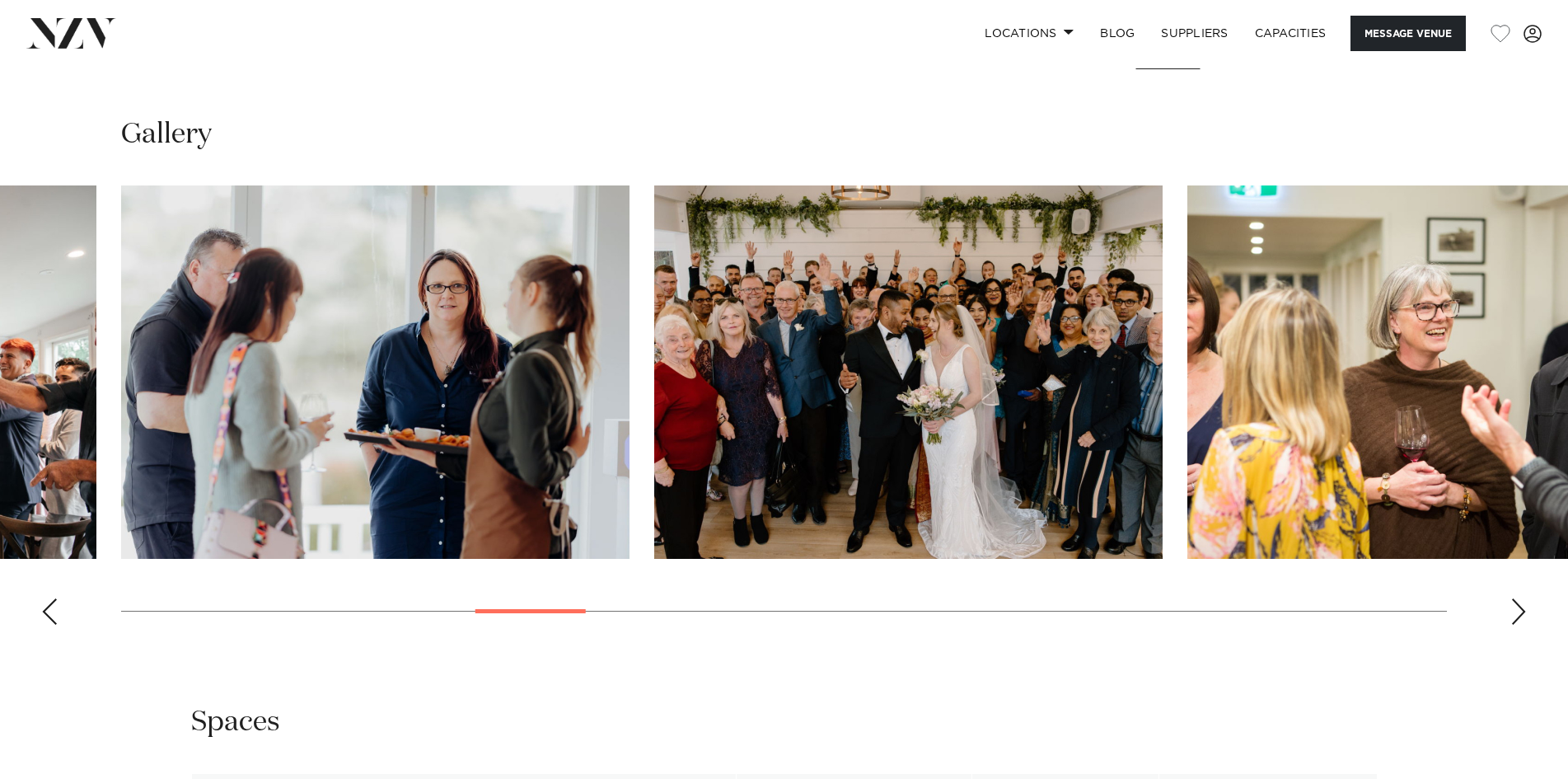
click at [1513, 604] on div "Next slide" at bounding box center [1519, 611] width 17 height 27
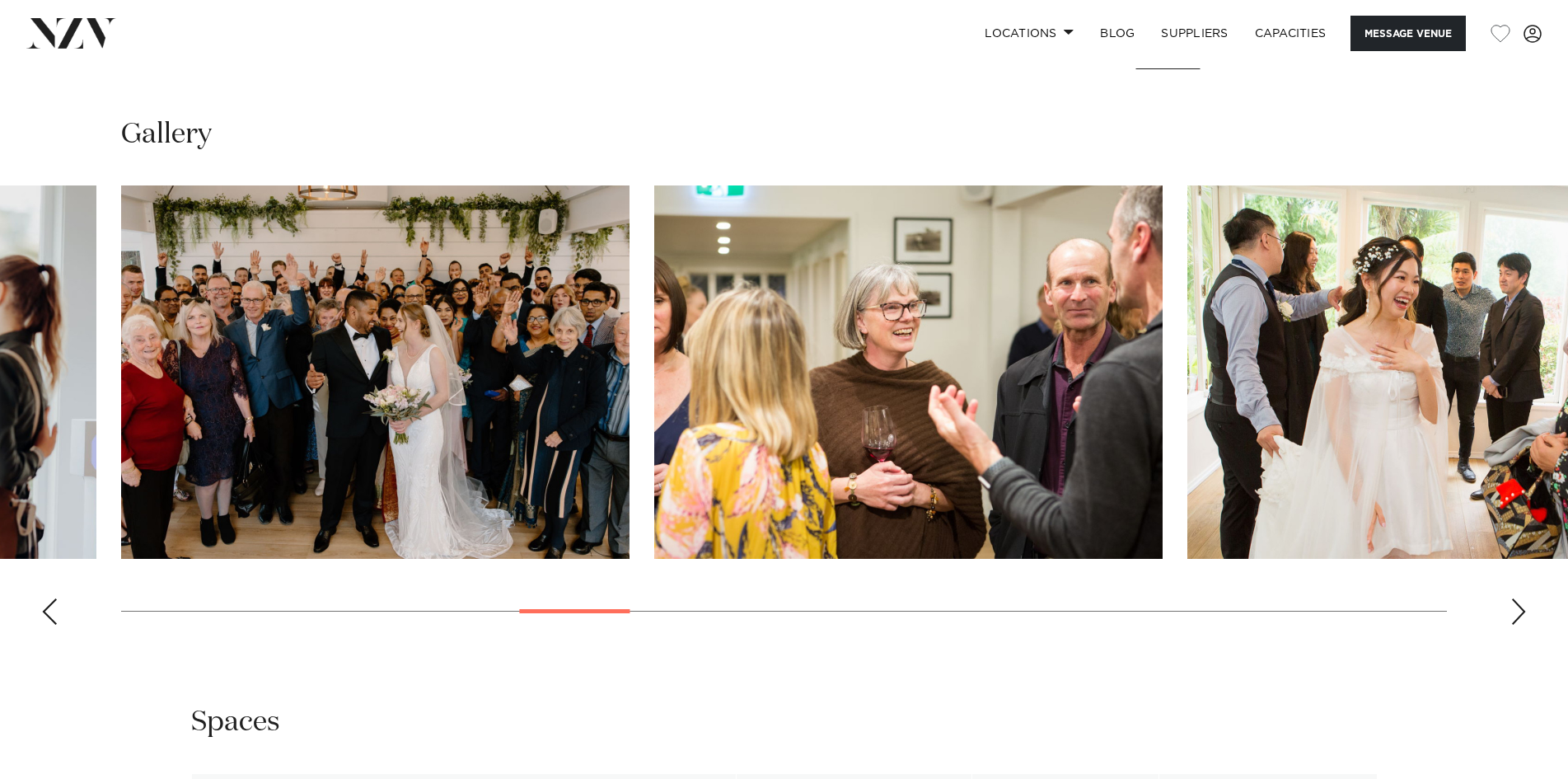
click at [1513, 604] on div "Next slide" at bounding box center [1519, 611] width 17 height 27
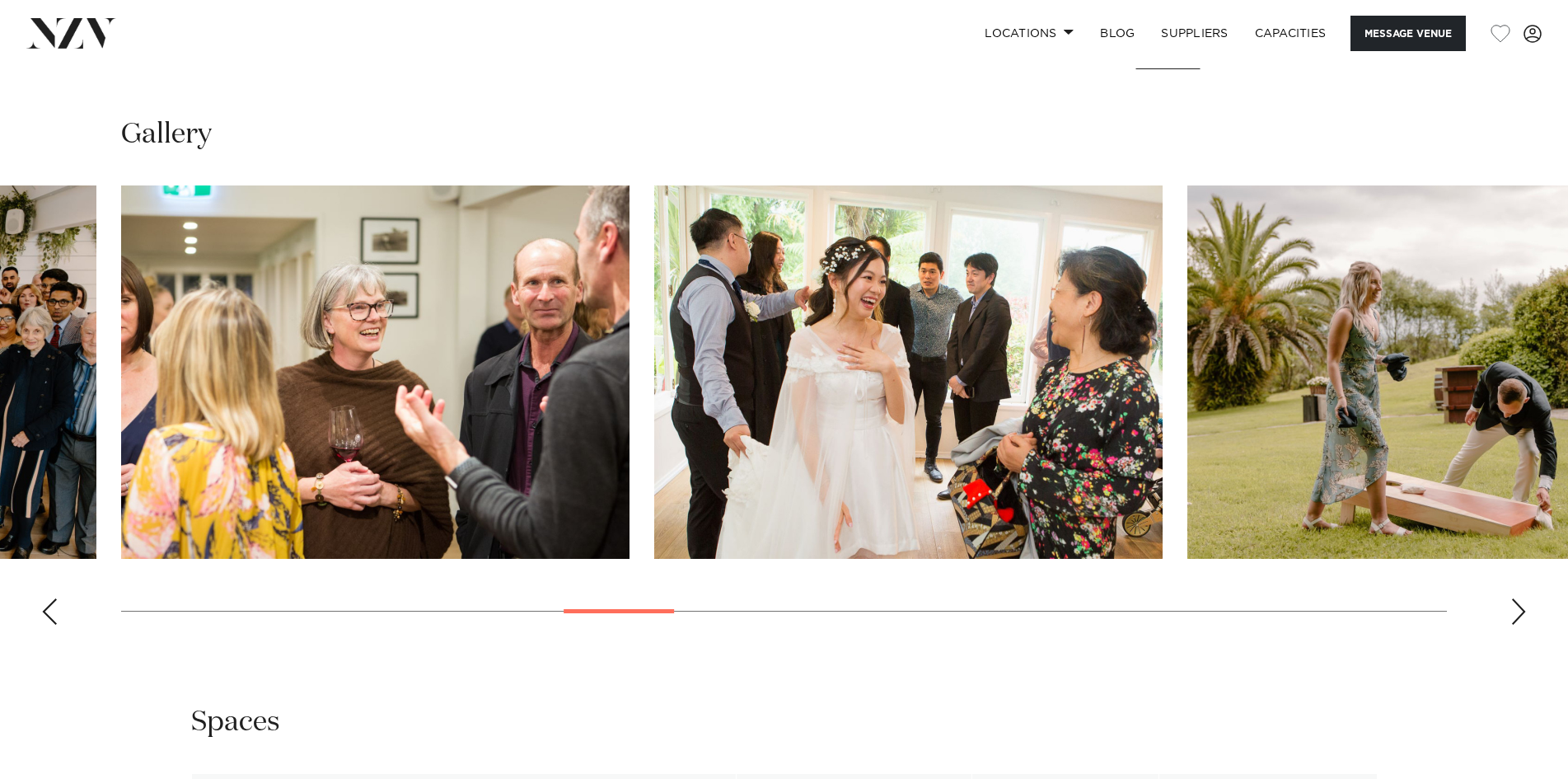
click at [1513, 604] on div "Next slide" at bounding box center [1519, 611] width 17 height 27
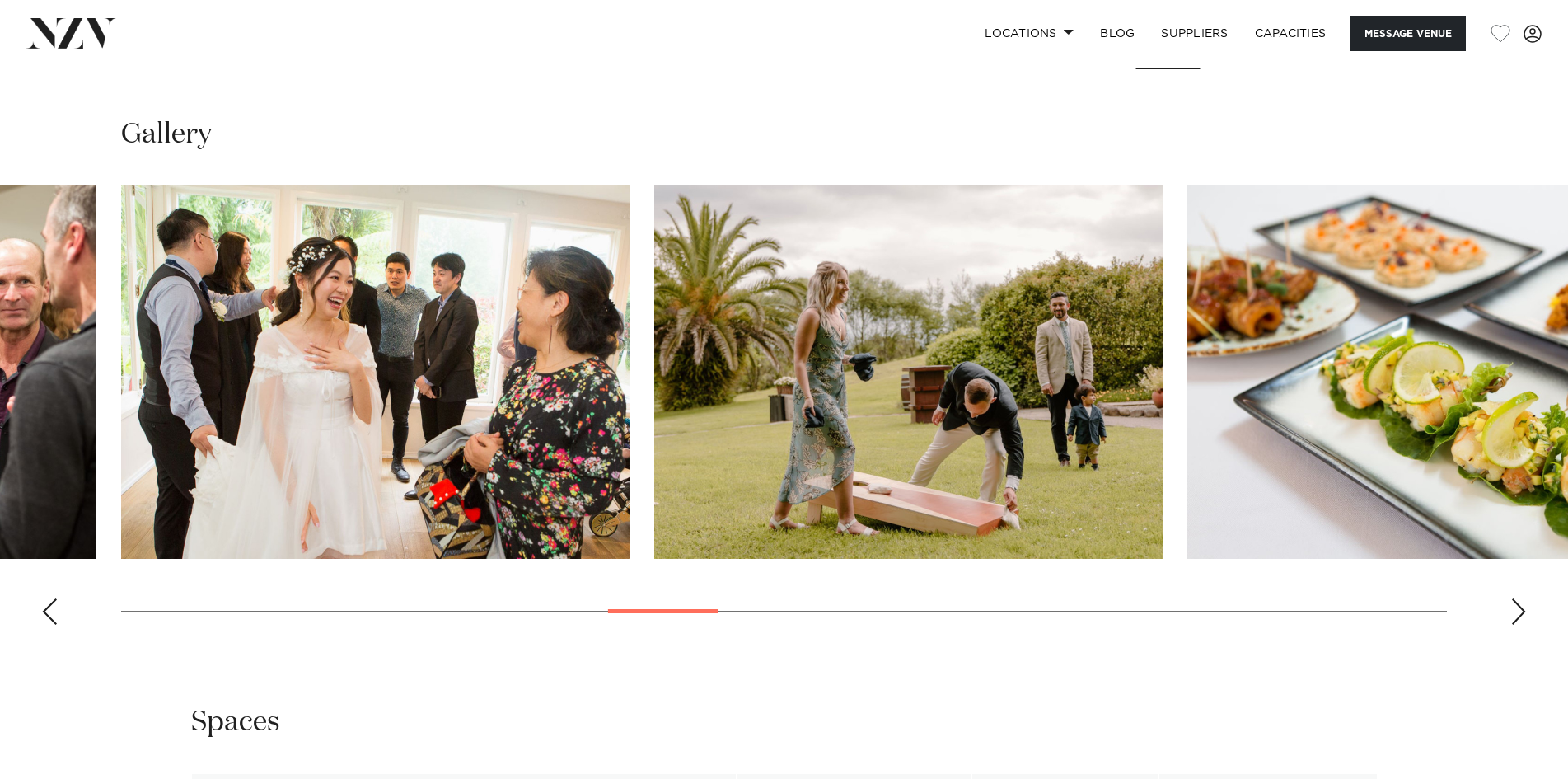
click at [1513, 604] on div "Next slide" at bounding box center [1519, 611] width 17 height 27
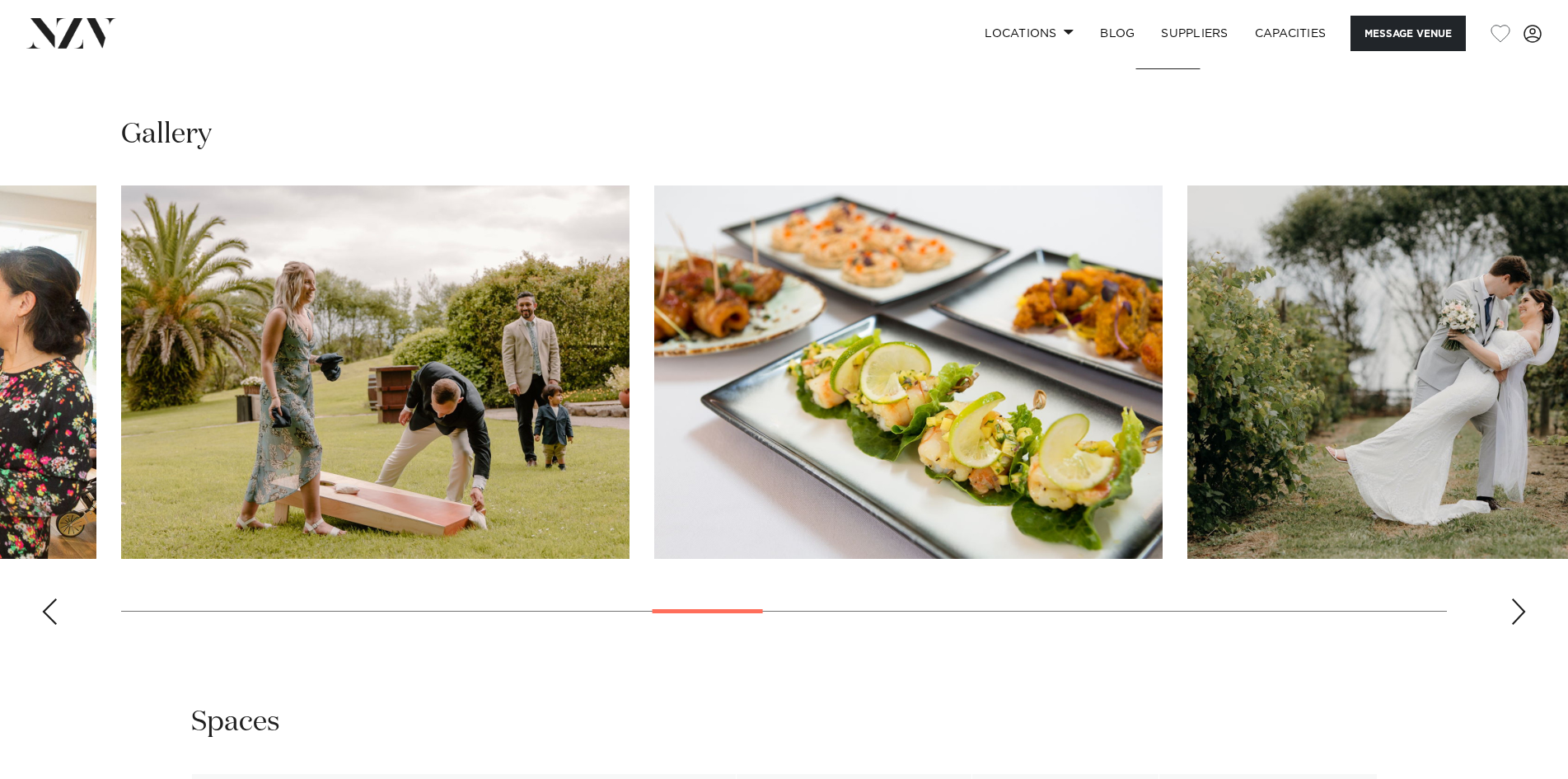
click at [1513, 604] on div "Next slide" at bounding box center [1519, 611] width 17 height 27
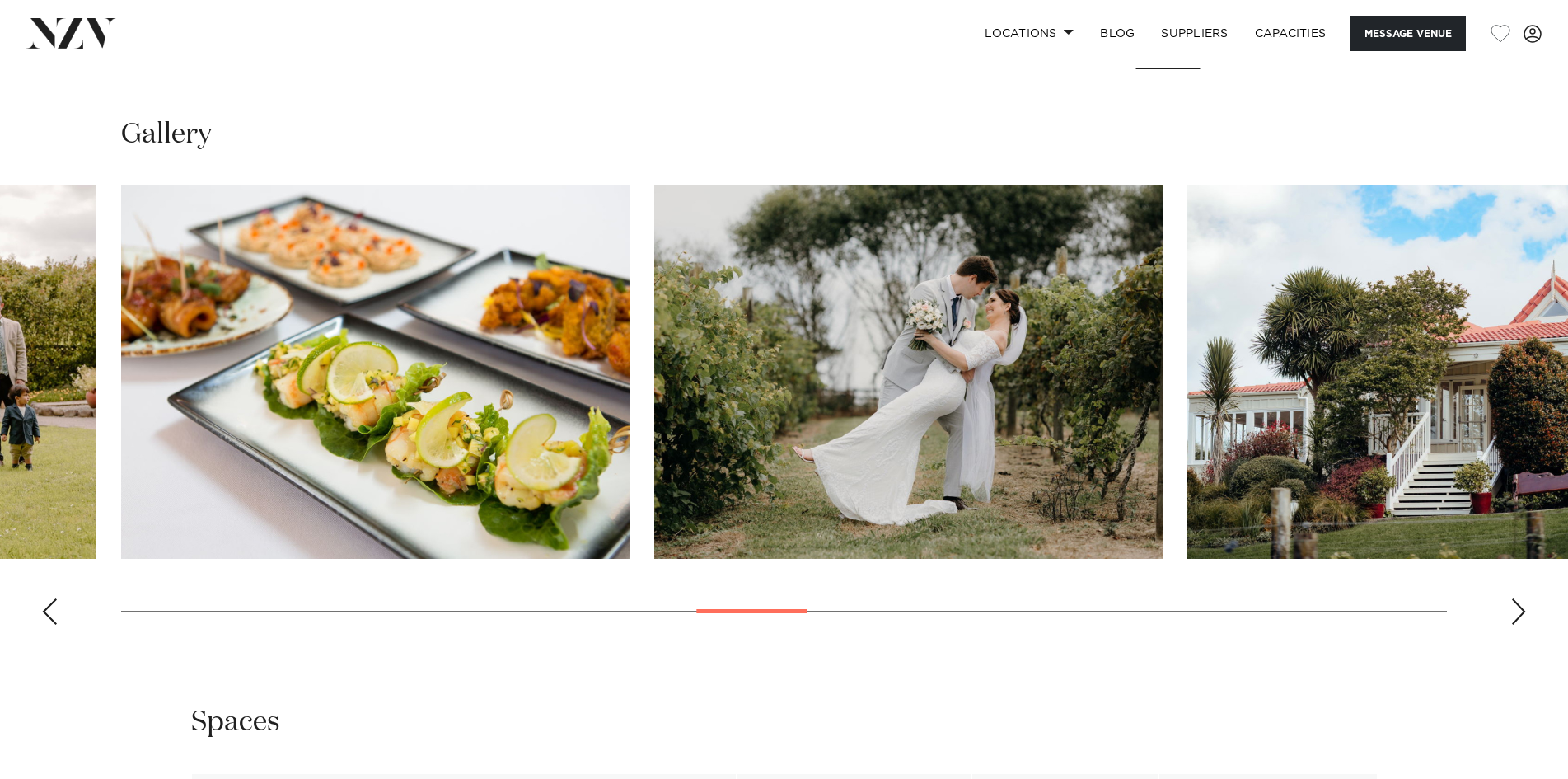
click at [1513, 604] on div "Next slide" at bounding box center [1519, 611] width 17 height 27
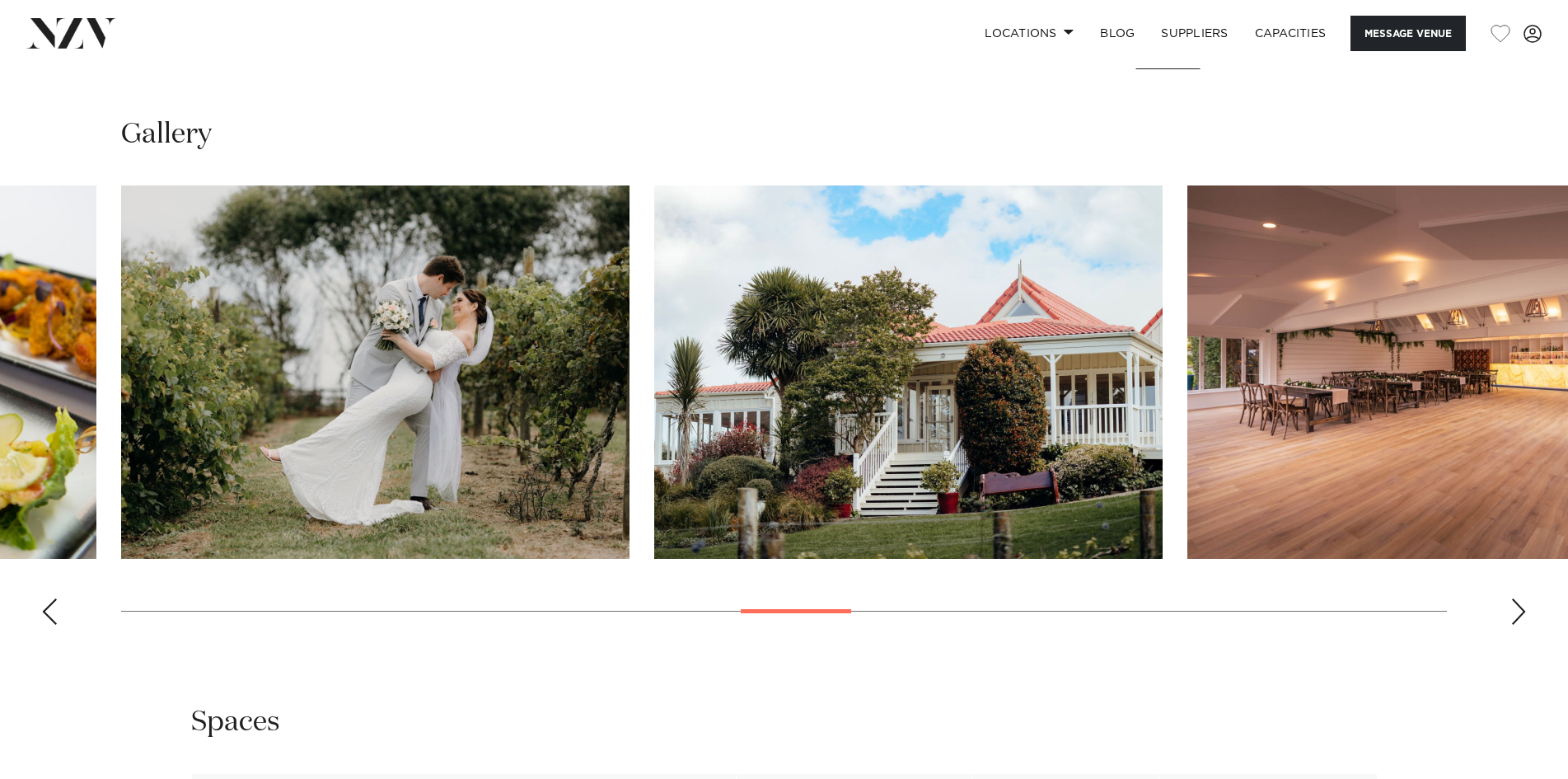
click at [1513, 604] on div "Next slide" at bounding box center [1519, 611] width 17 height 27
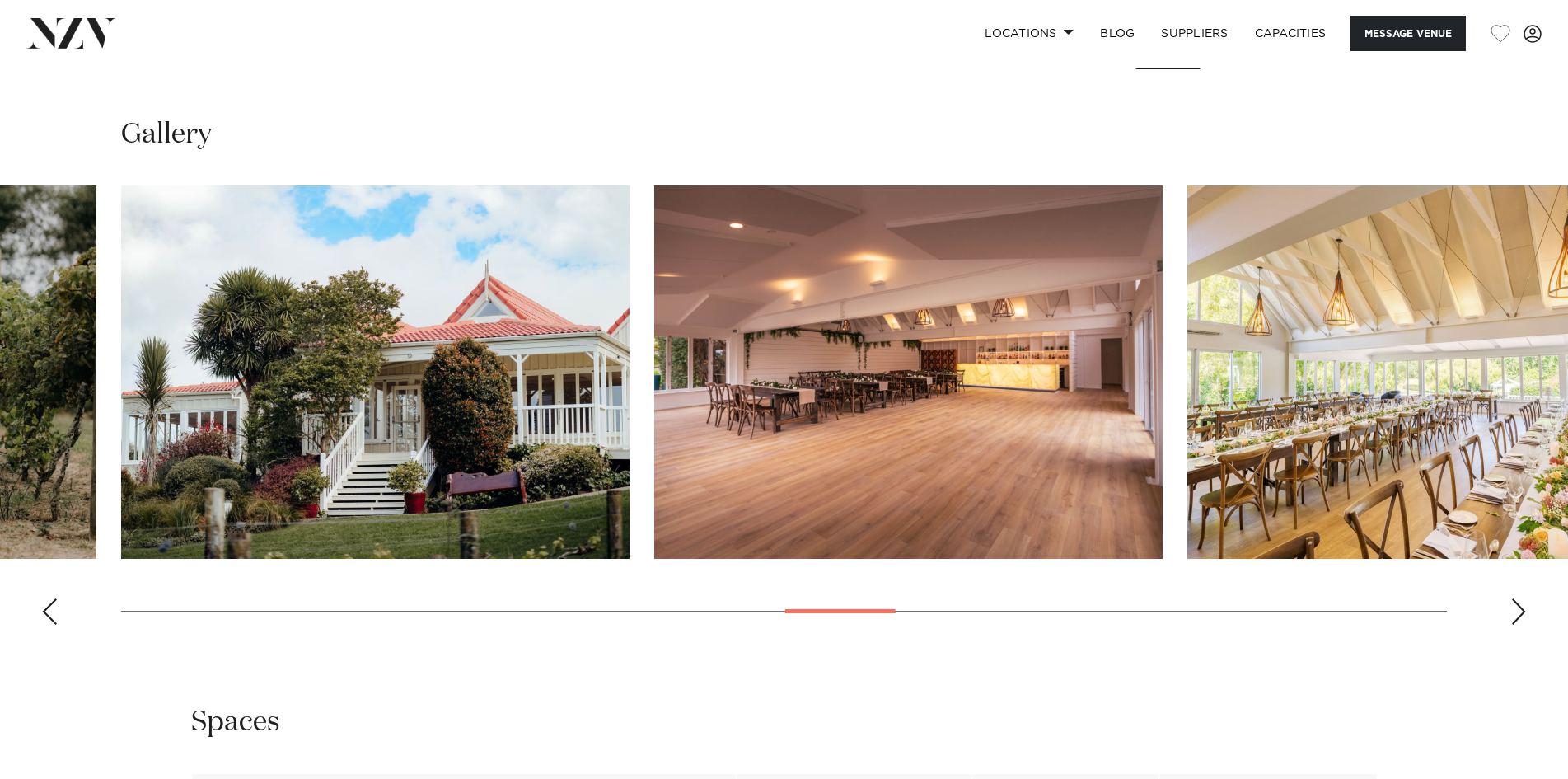
click at [1513, 604] on div "Next slide" at bounding box center [1519, 611] width 17 height 27
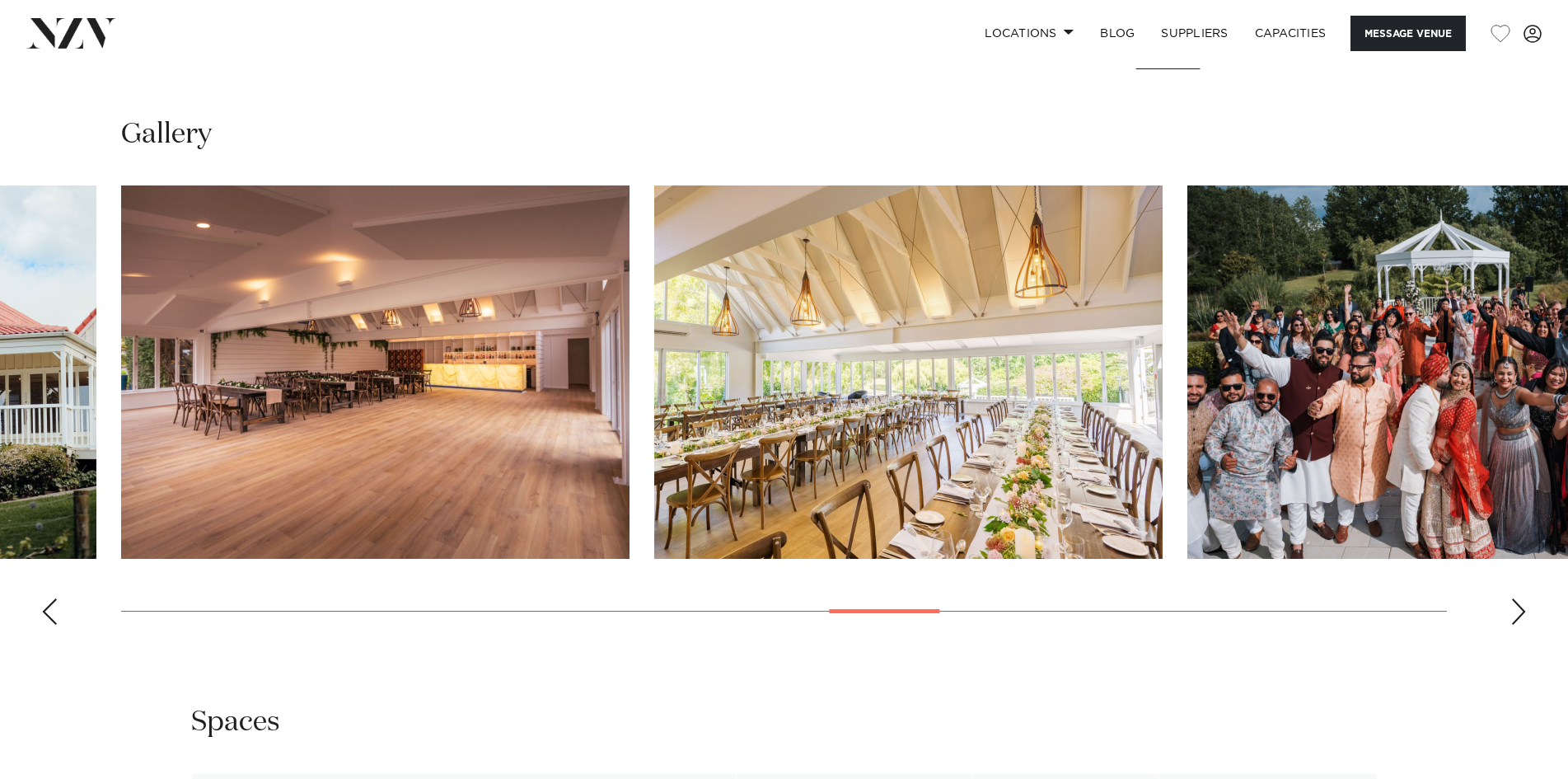
click at [1513, 604] on div "Next slide" at bounding box center [1519, 611] width 17 height 27
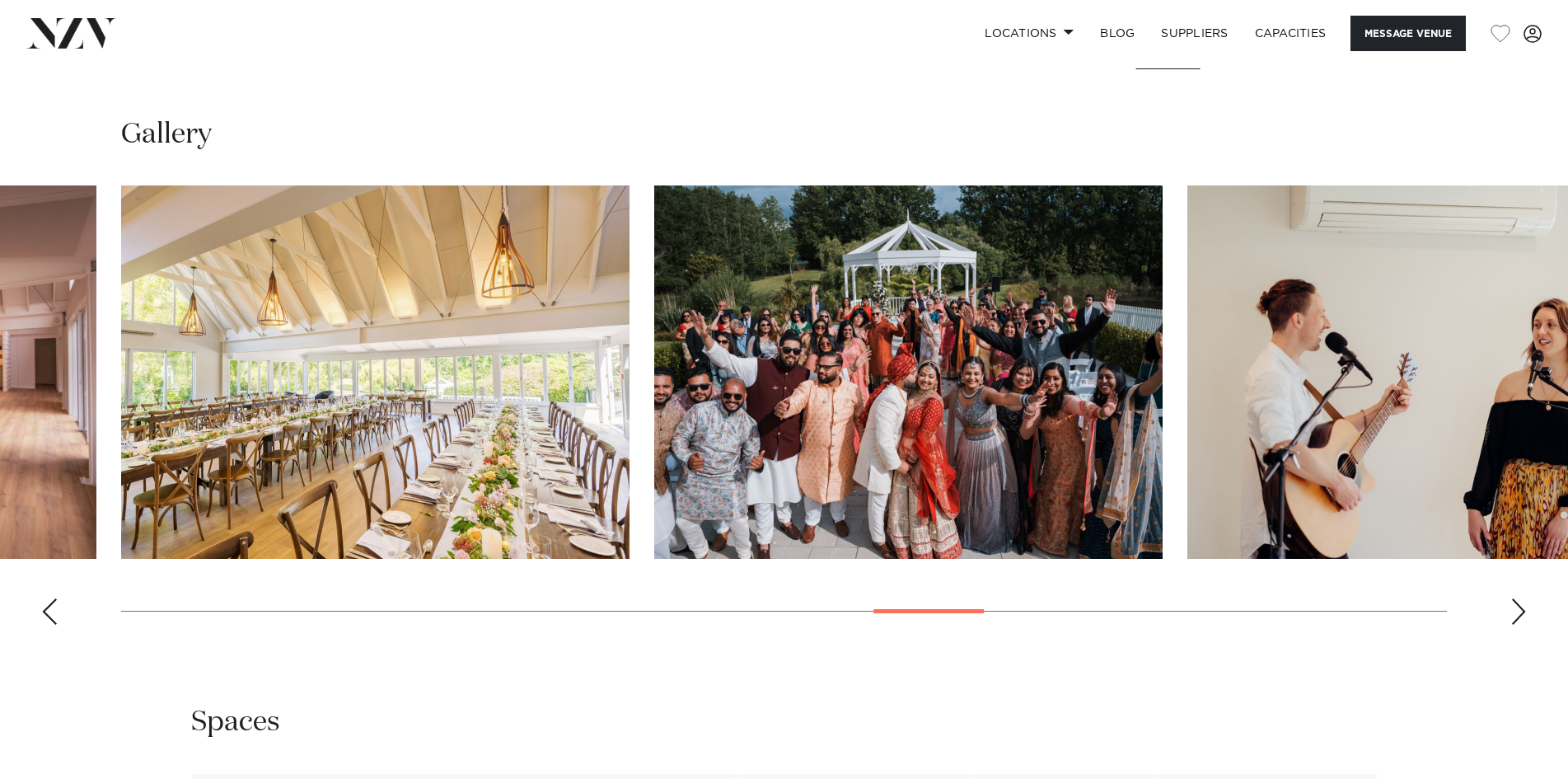
click at [1513, 604] on div "Next slide" at bounding box center [1519, 611] width 17 height 27
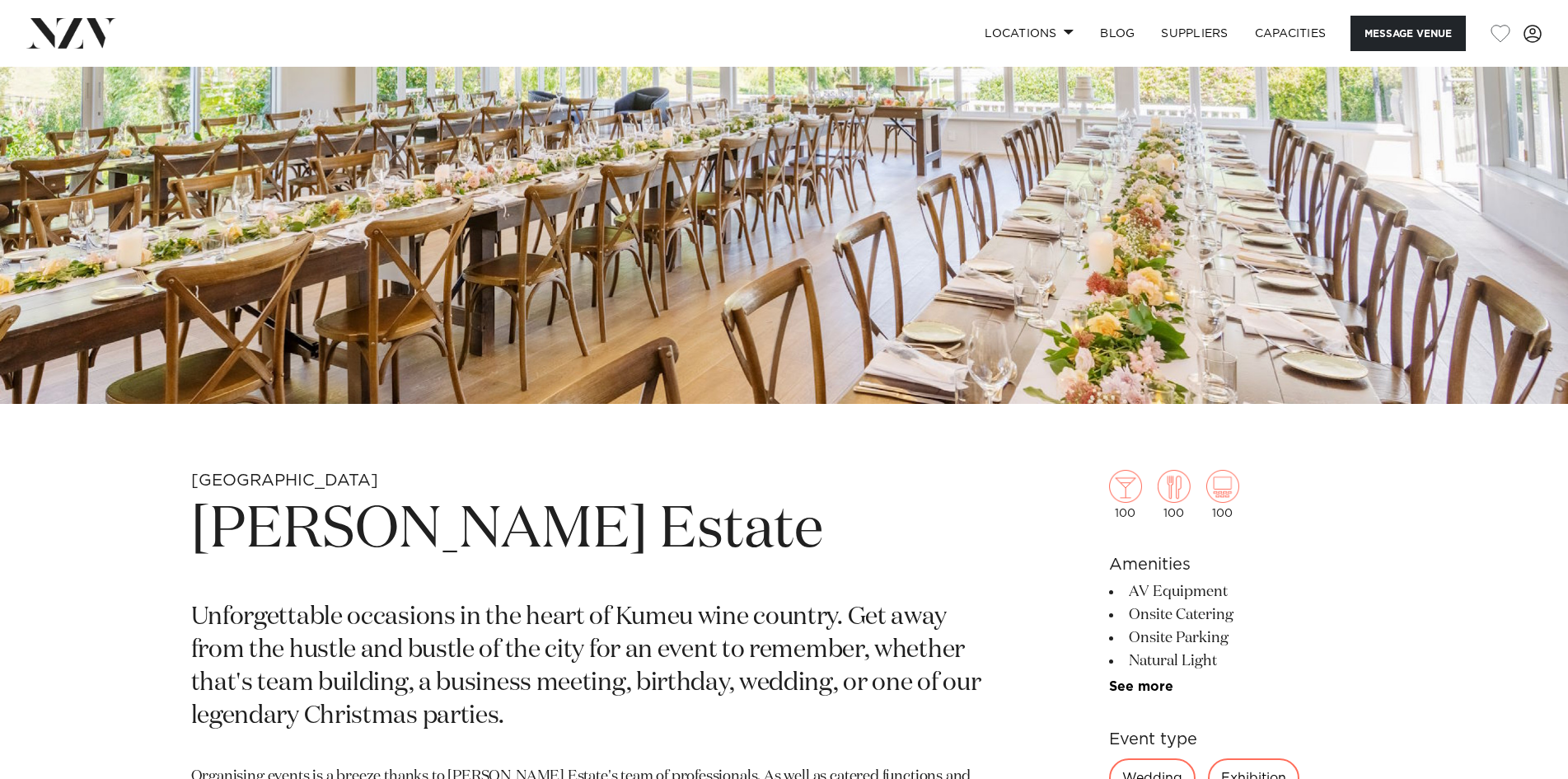
scroll to position [247, 0]
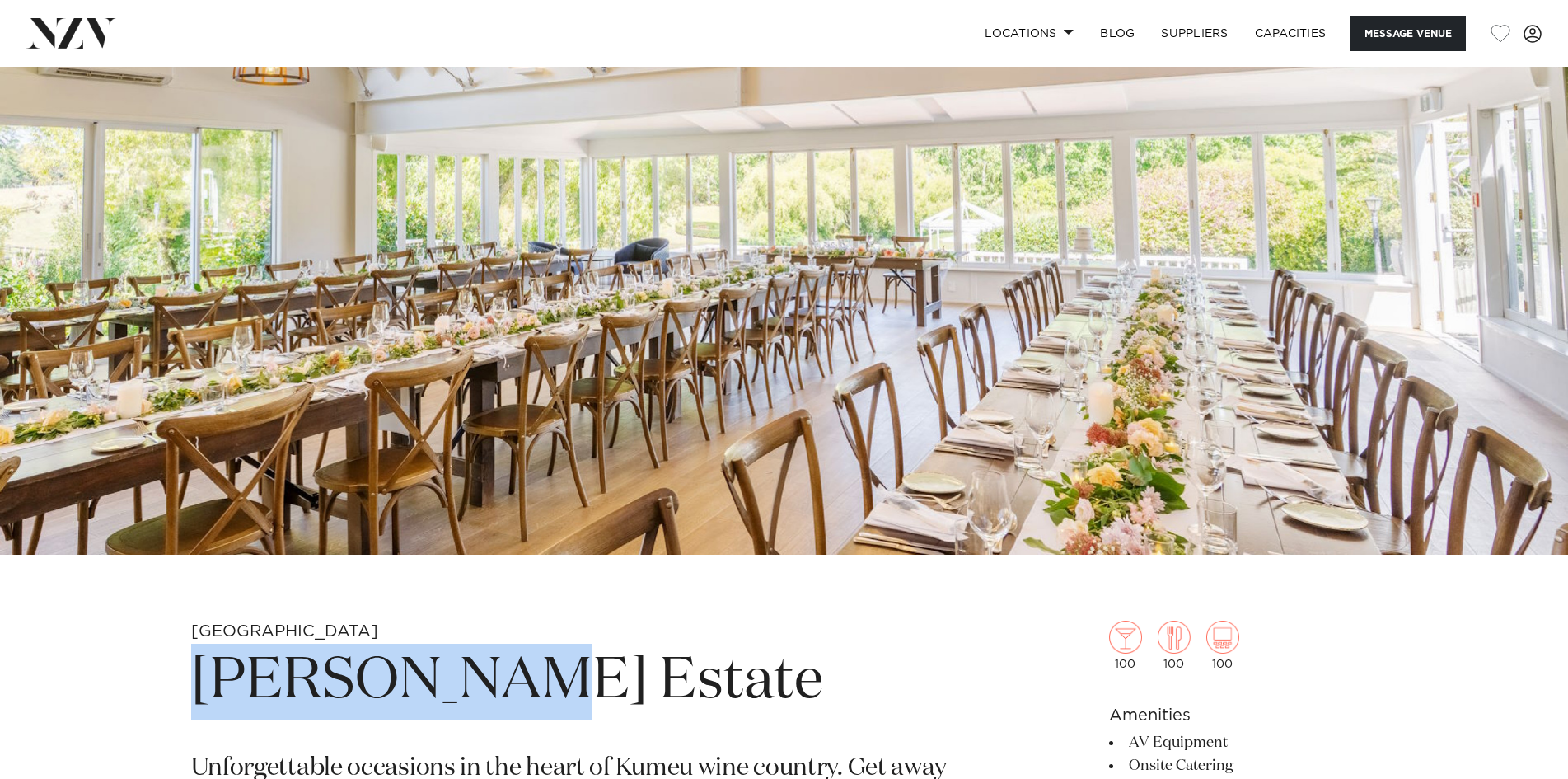
drag, startPoint x: 502, startPoint y: 686, endPoint x: 197, endPoint y: 680, distance: 305.1
click at [197, 680] on h1 "Abel Estate" at bounding box center [592, 681] width 801 height 75
copy h1 "Abel Estate"
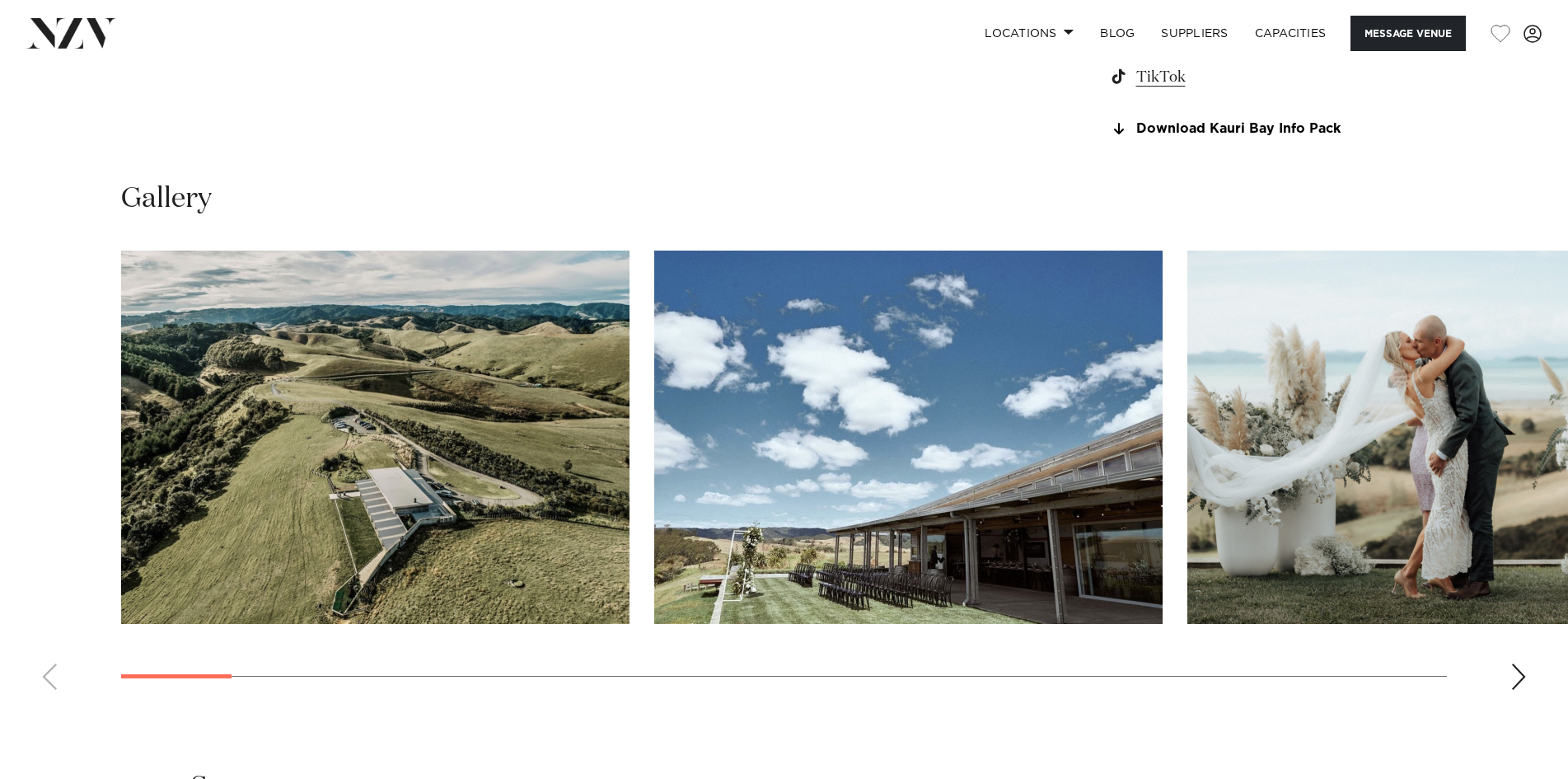
scroll to position [1565, 0]
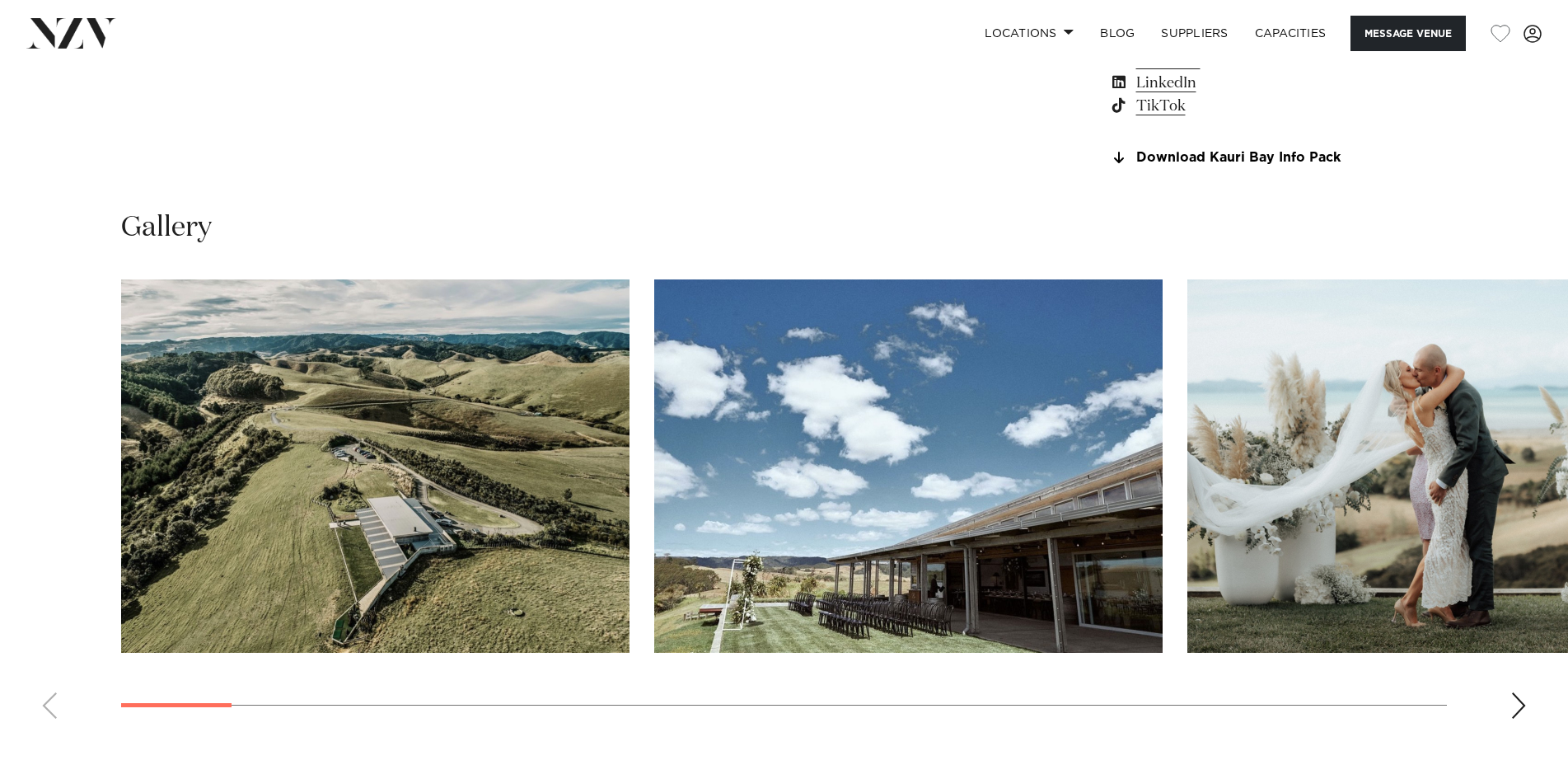
click at [1513, 699] on div "Next slide" at bounding box center [1519, 705] width 17 height 27
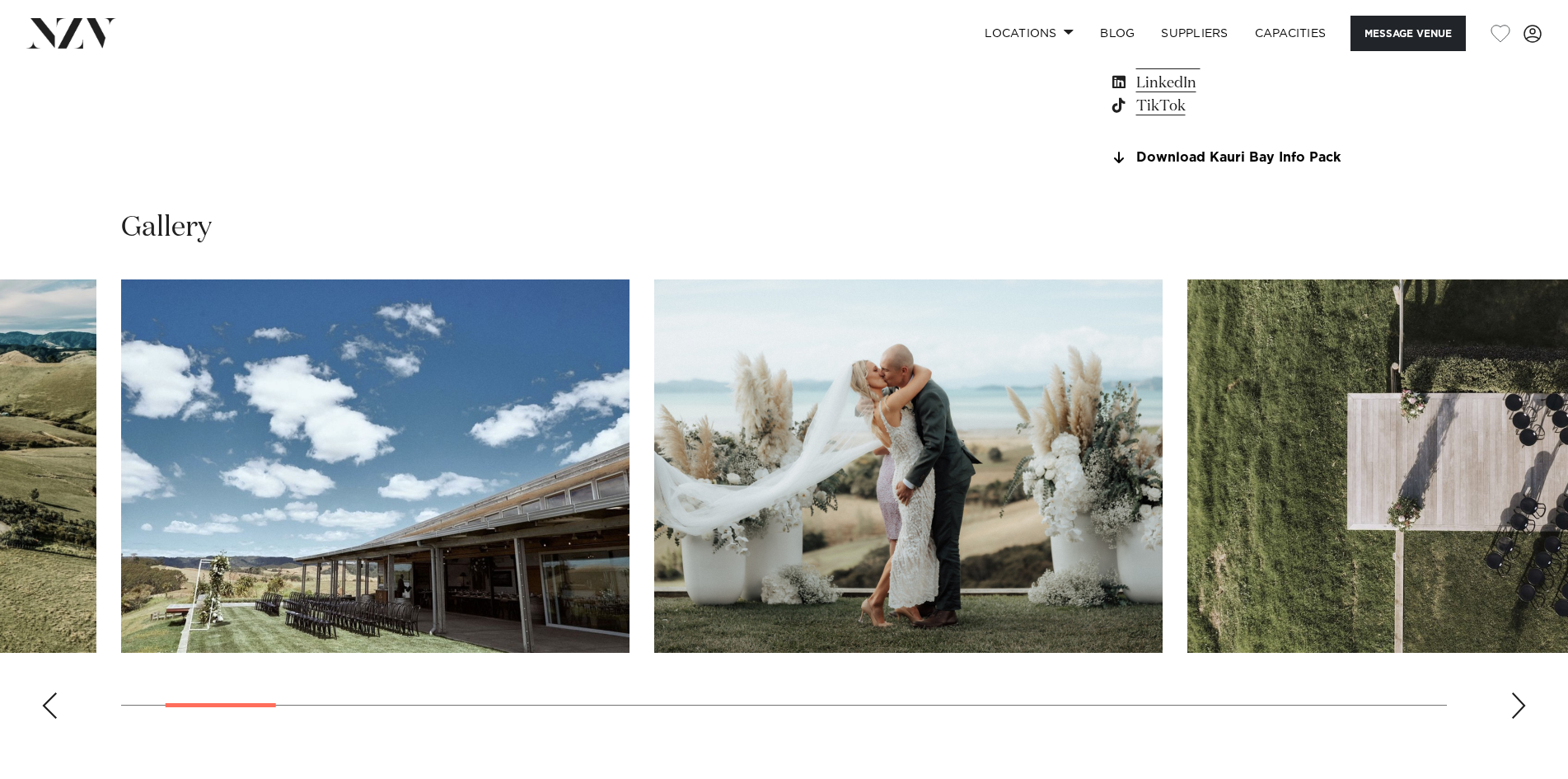
click at [1512, 698] on div "Next slide" at bounding box center [1519, 705] width 17 height 27
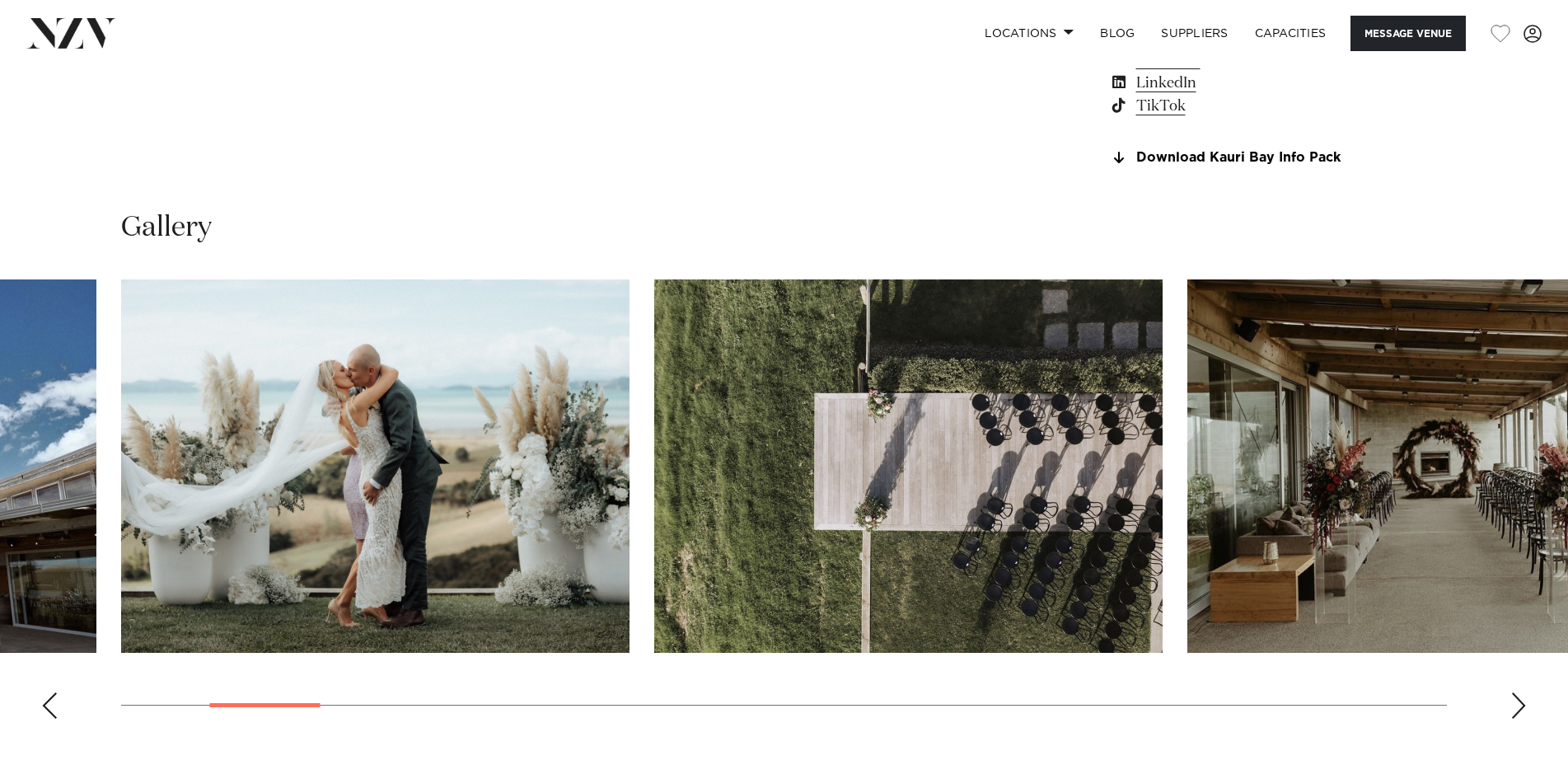
click at [1512, 698] on div "Next slide" at bounding box center [1519, 705] width 17 height 27
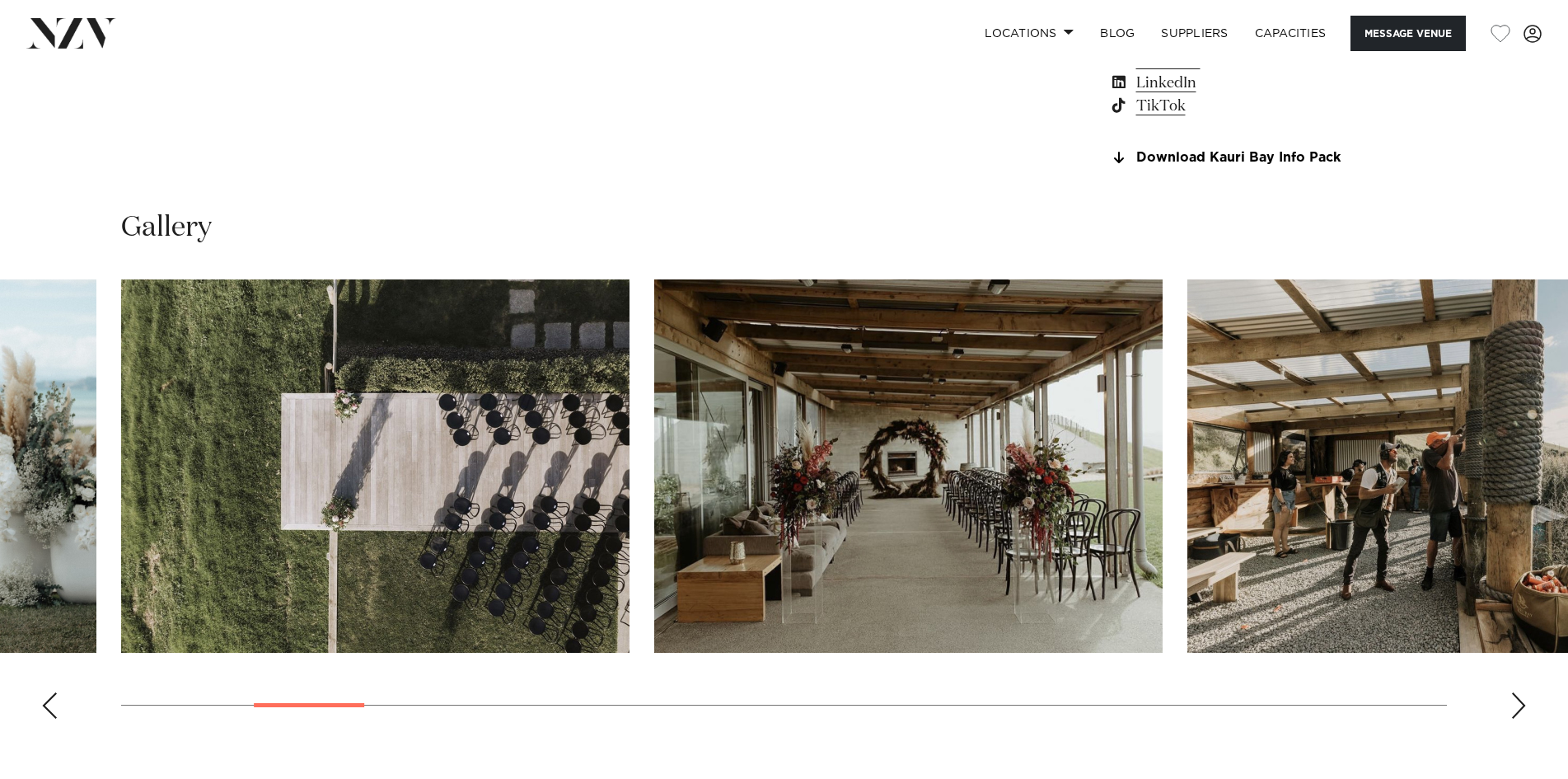
click at [1512, 698] on div "Next slide" at bounding box center [1519, 705] width 17 height 27
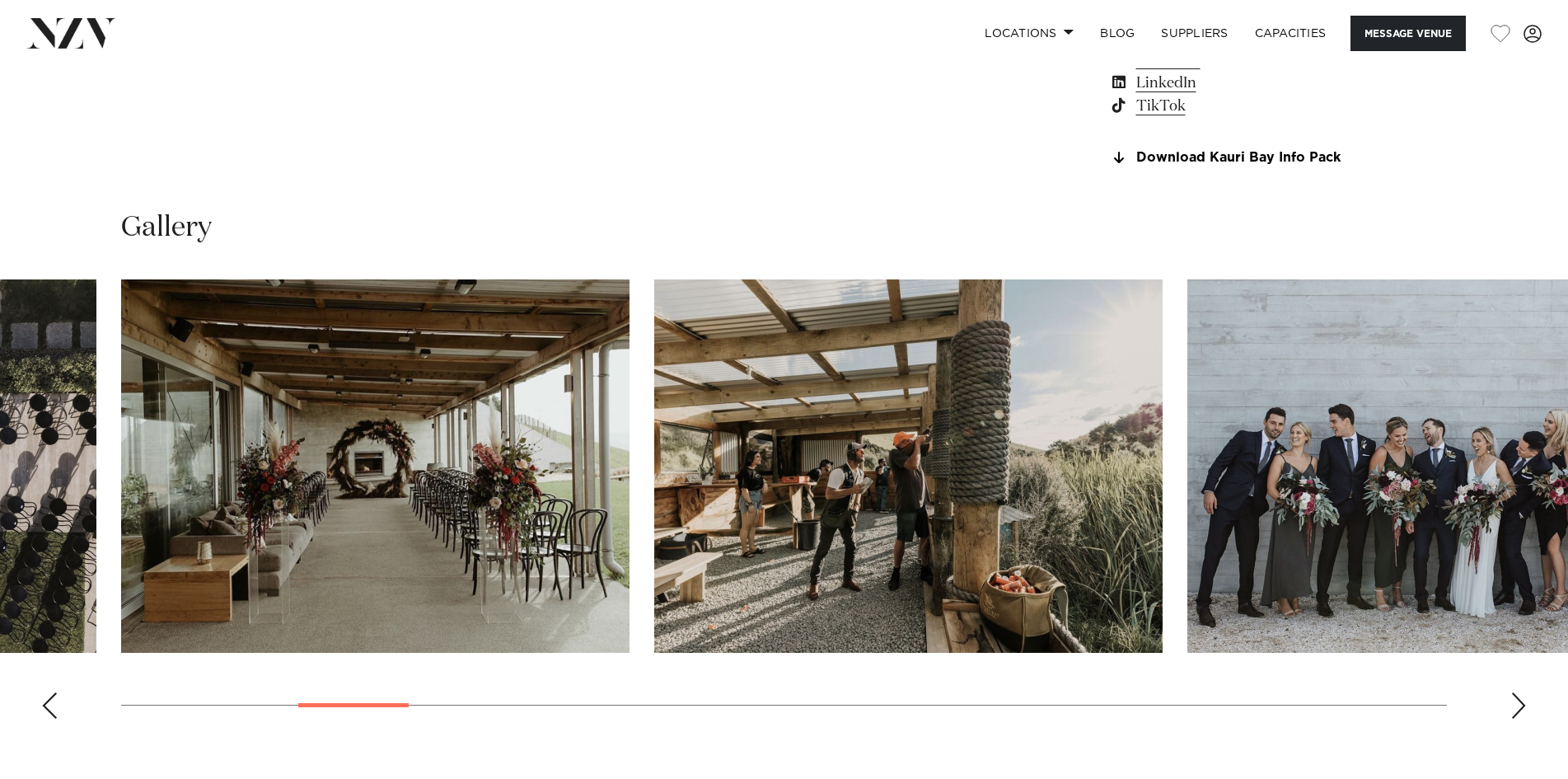
click at [1512, 698] on div "Next slide" at bounding box center [1519, 705] width 17 height 27
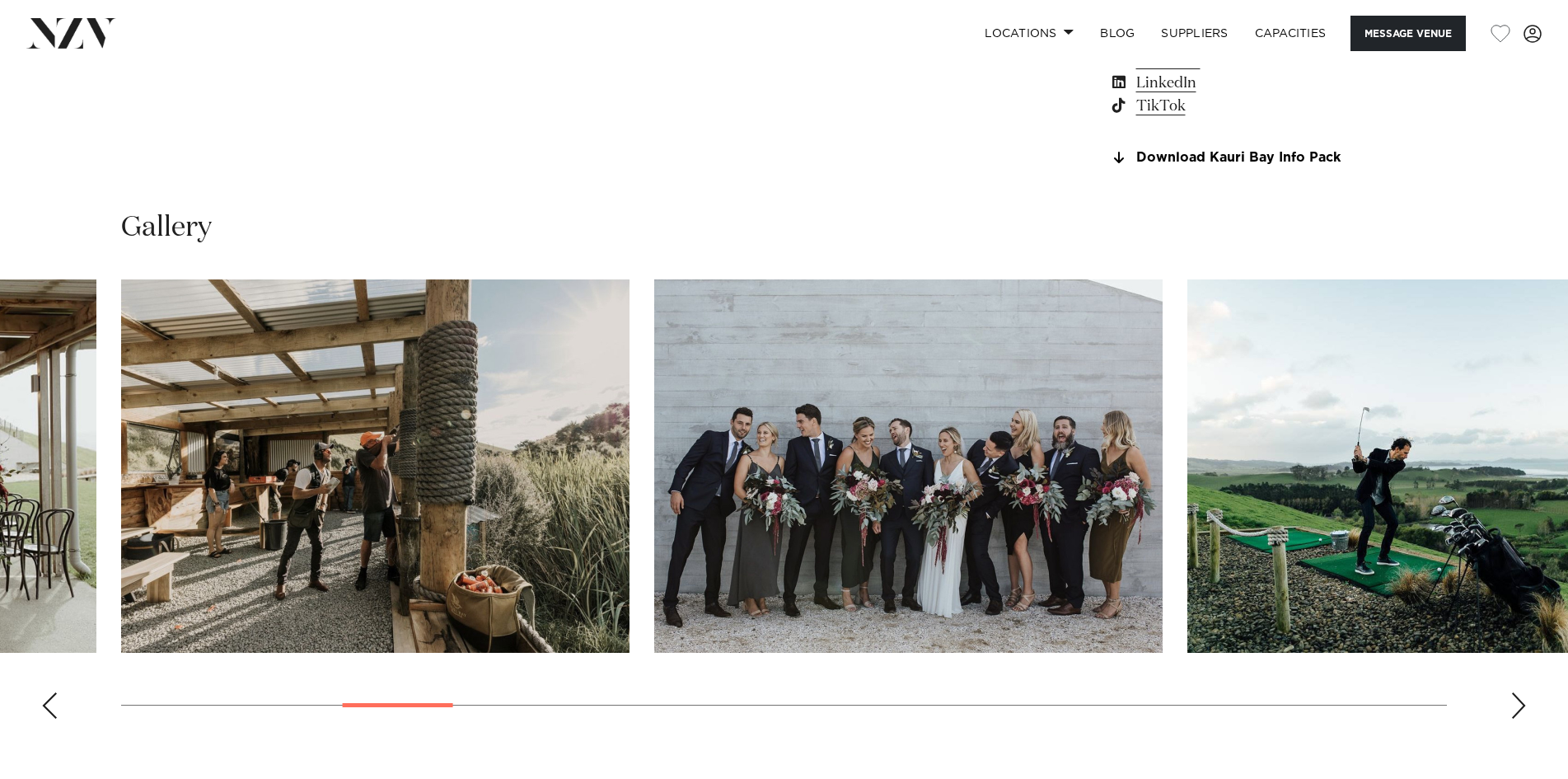
click at [1512, 698] on div "Next slide" at bounding box center [1519, 705] width 17 height 27
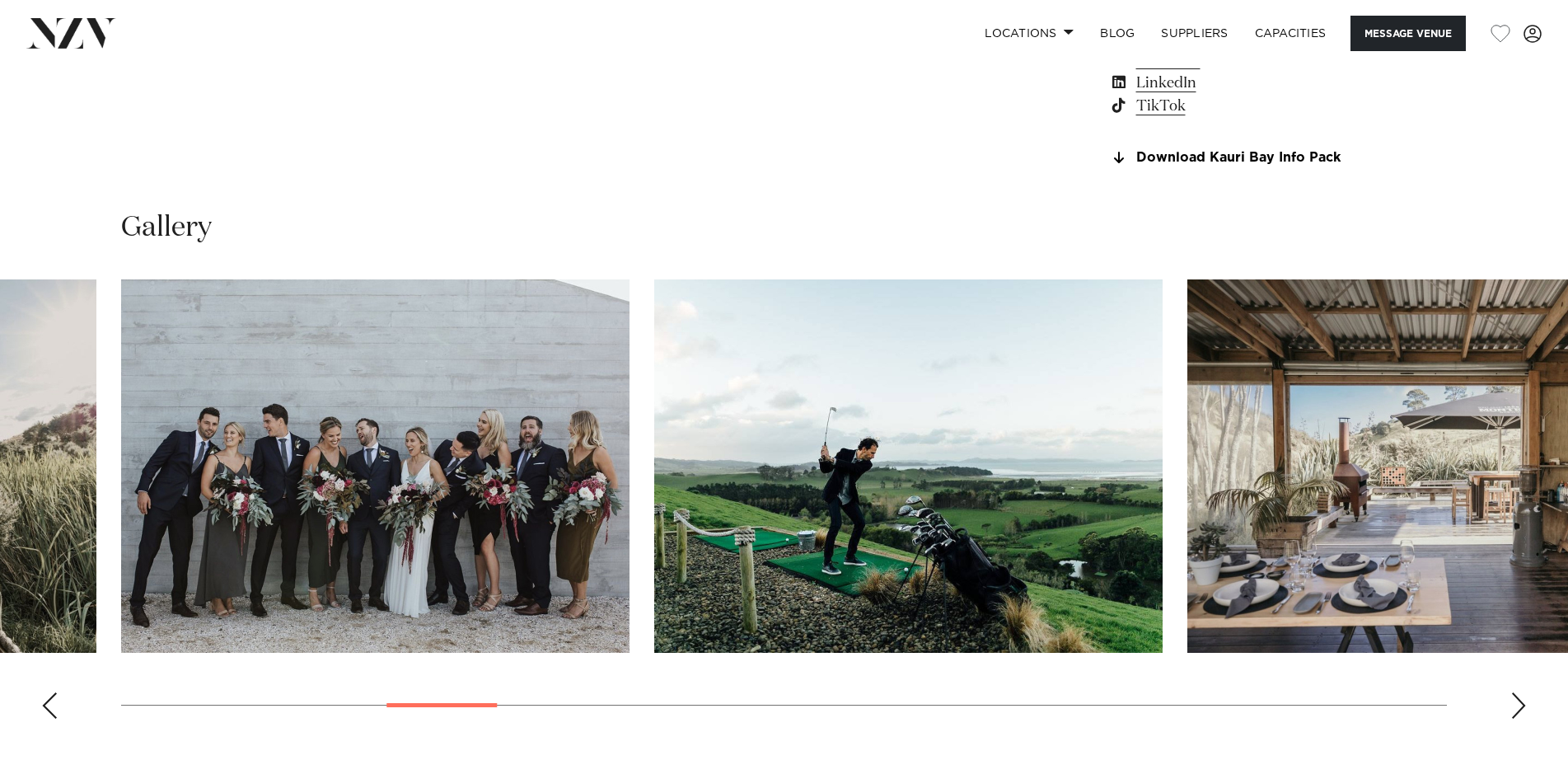
click at [1512, 698] on div "Next slide" at bounding box center [1519, 705] width 17 height 27
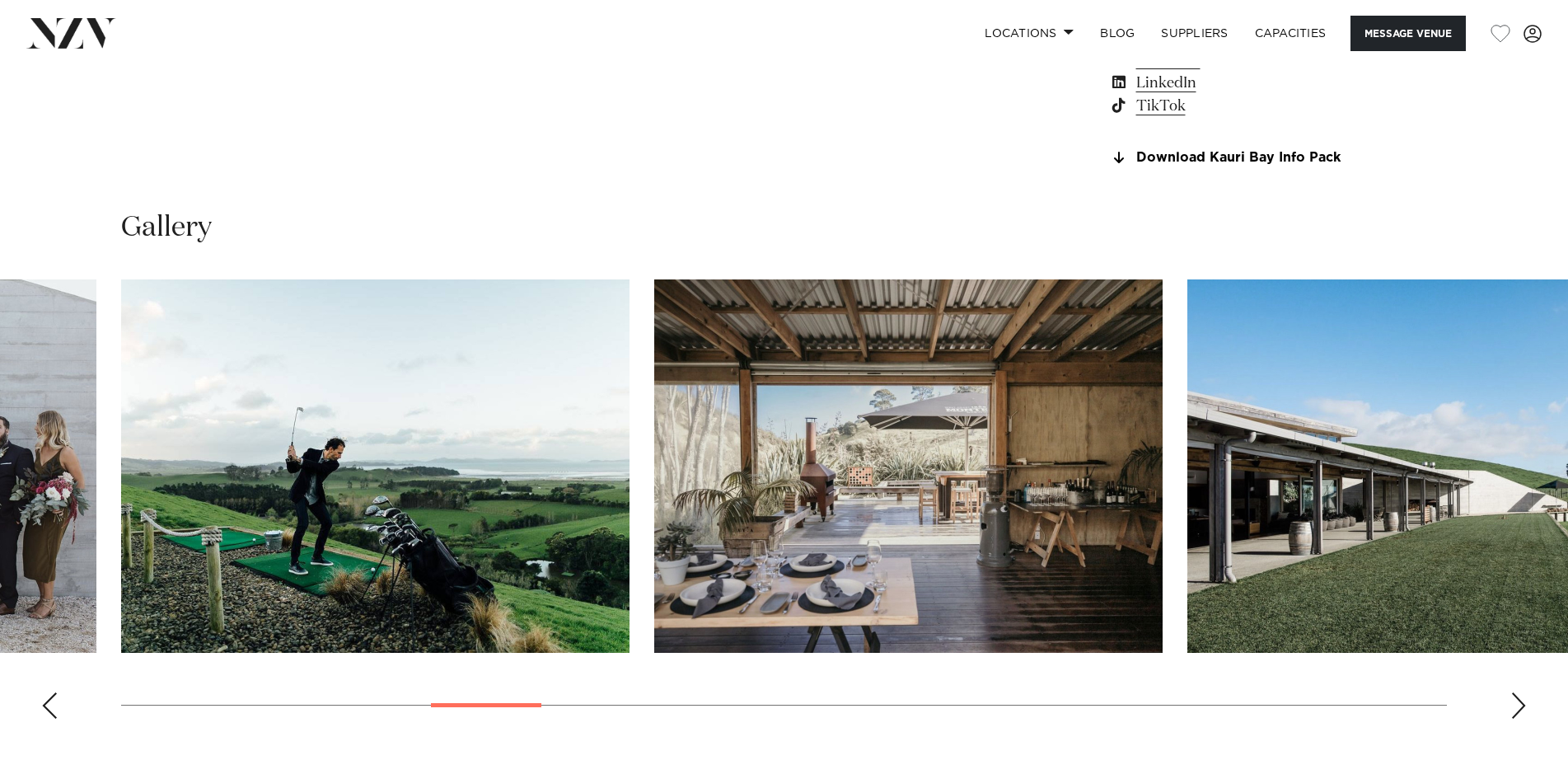
click at [1512, 698] on div "Next slide" at bounding box center [1519, 705] width 17 height 27
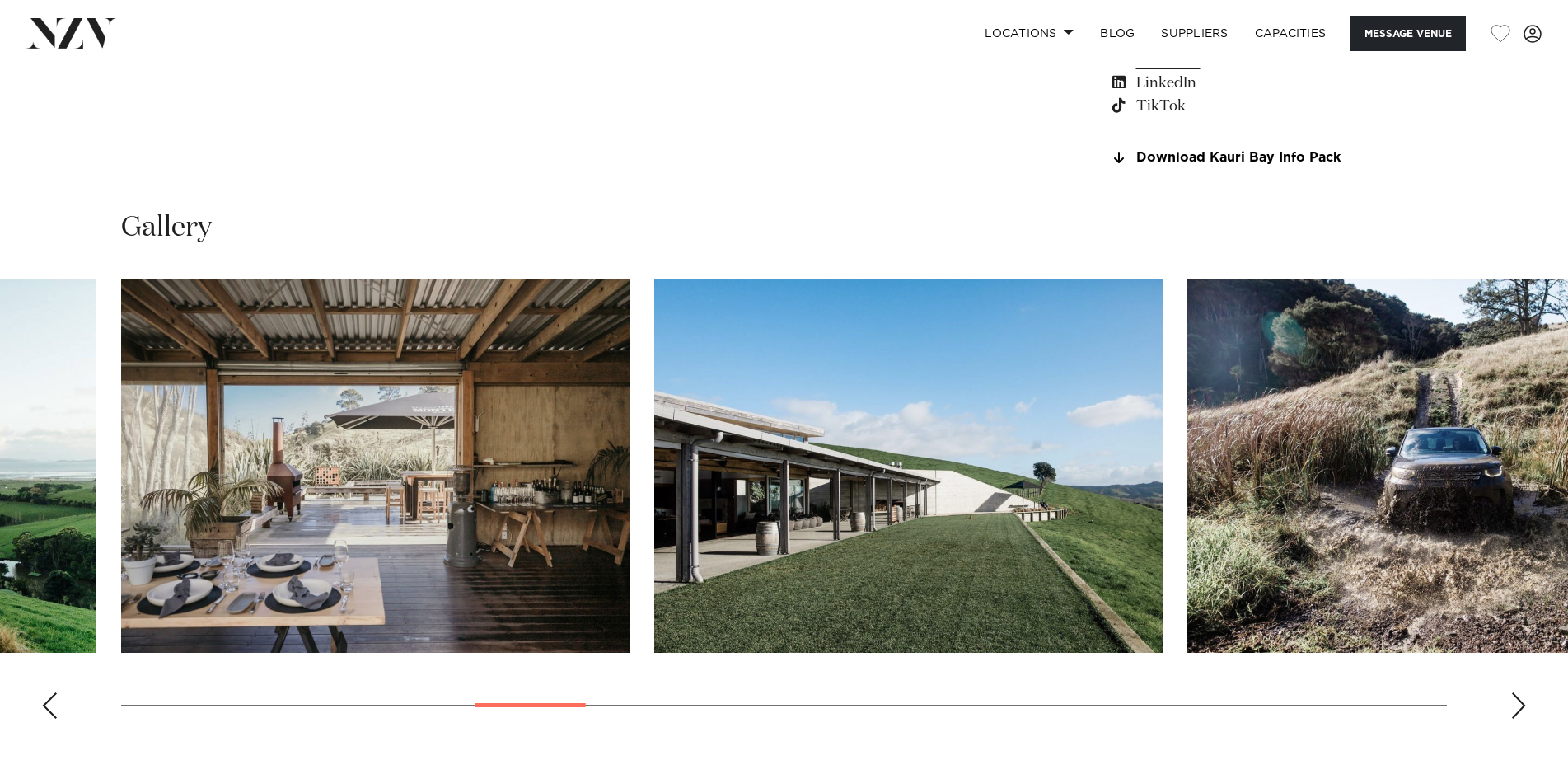
click at [1512, 698] on div "Next slide" at bounding box center [1519, 705] width 17 height 27
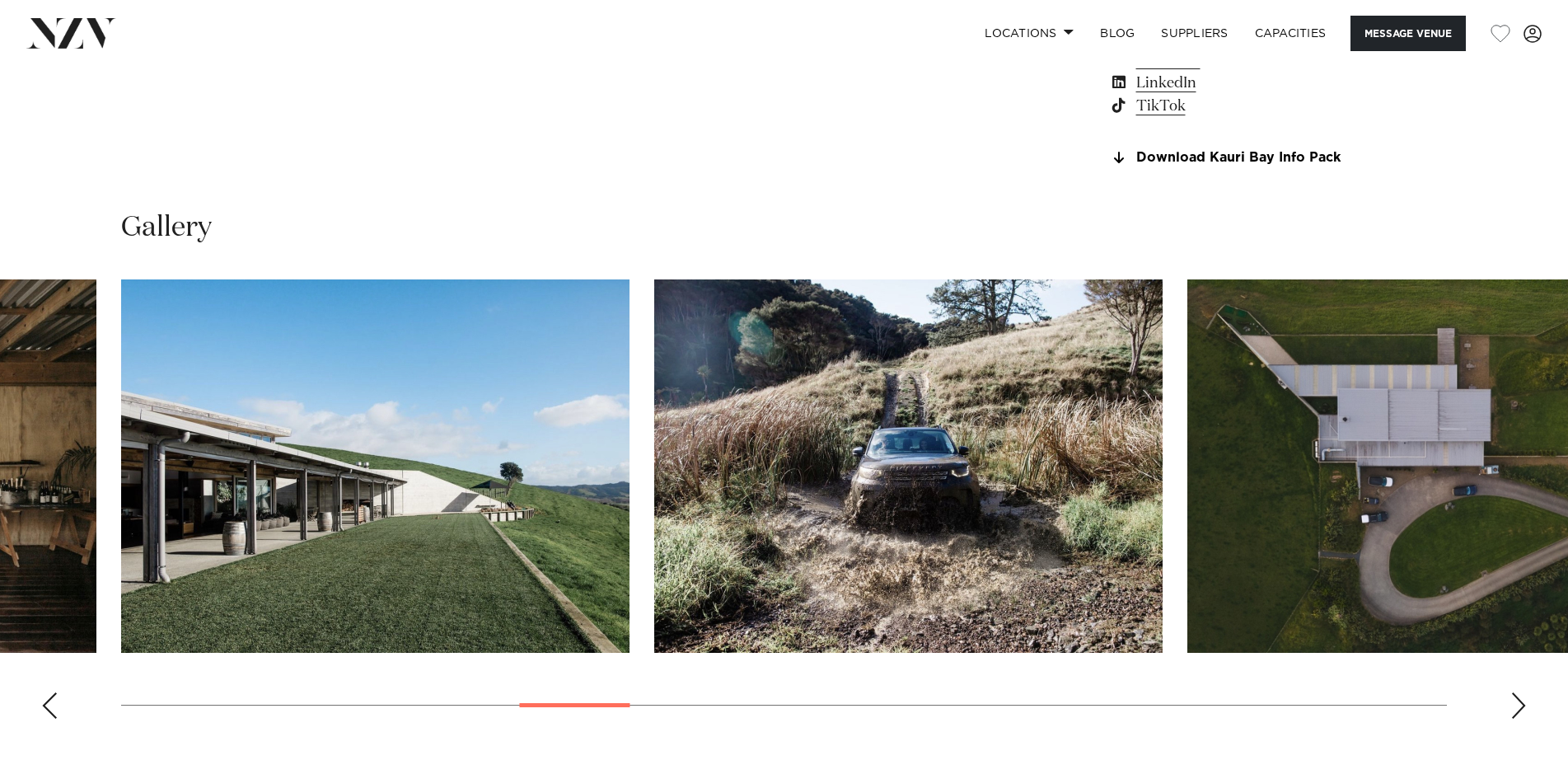
click at [1512, 698] on div "Next slide" at bounding box center [1519, 705] width 17 height 27
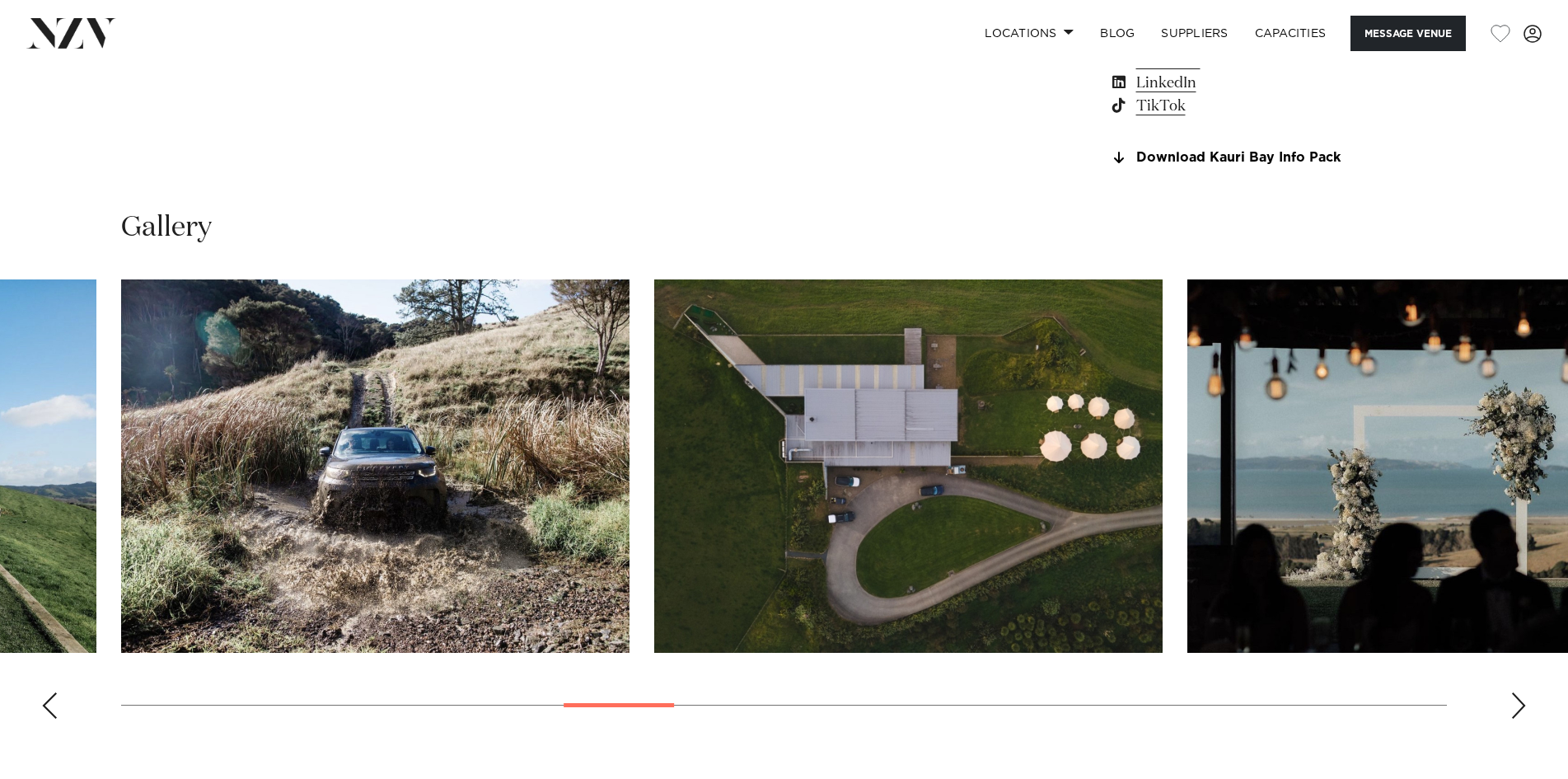
click at [1512, 698] on div "Next slide" at bounding box center [1519, 705] width 17 height 27
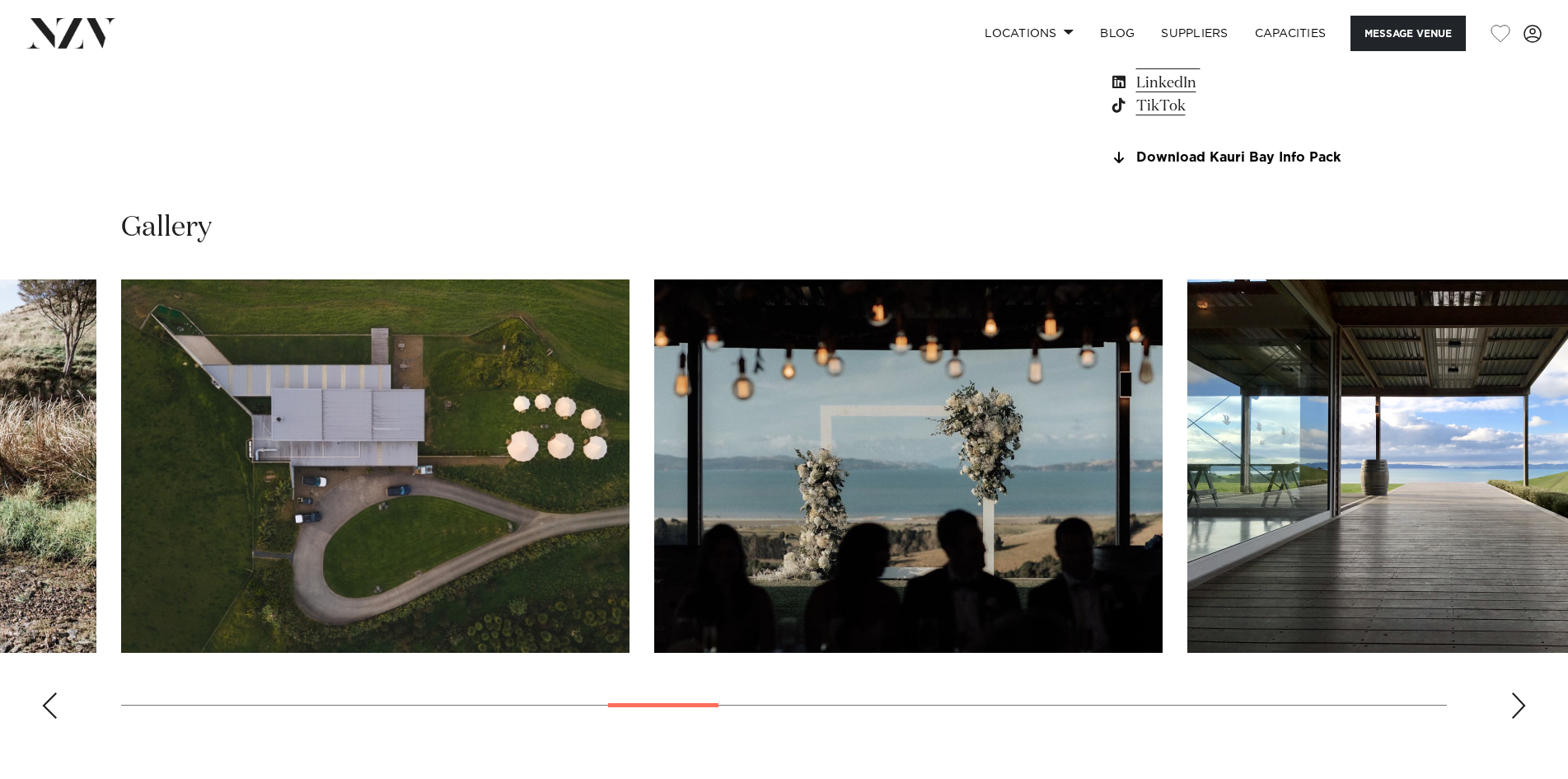
click at [1512, 698] on div "Next slide" at bounding box center [1519, 705] width 17 height 27
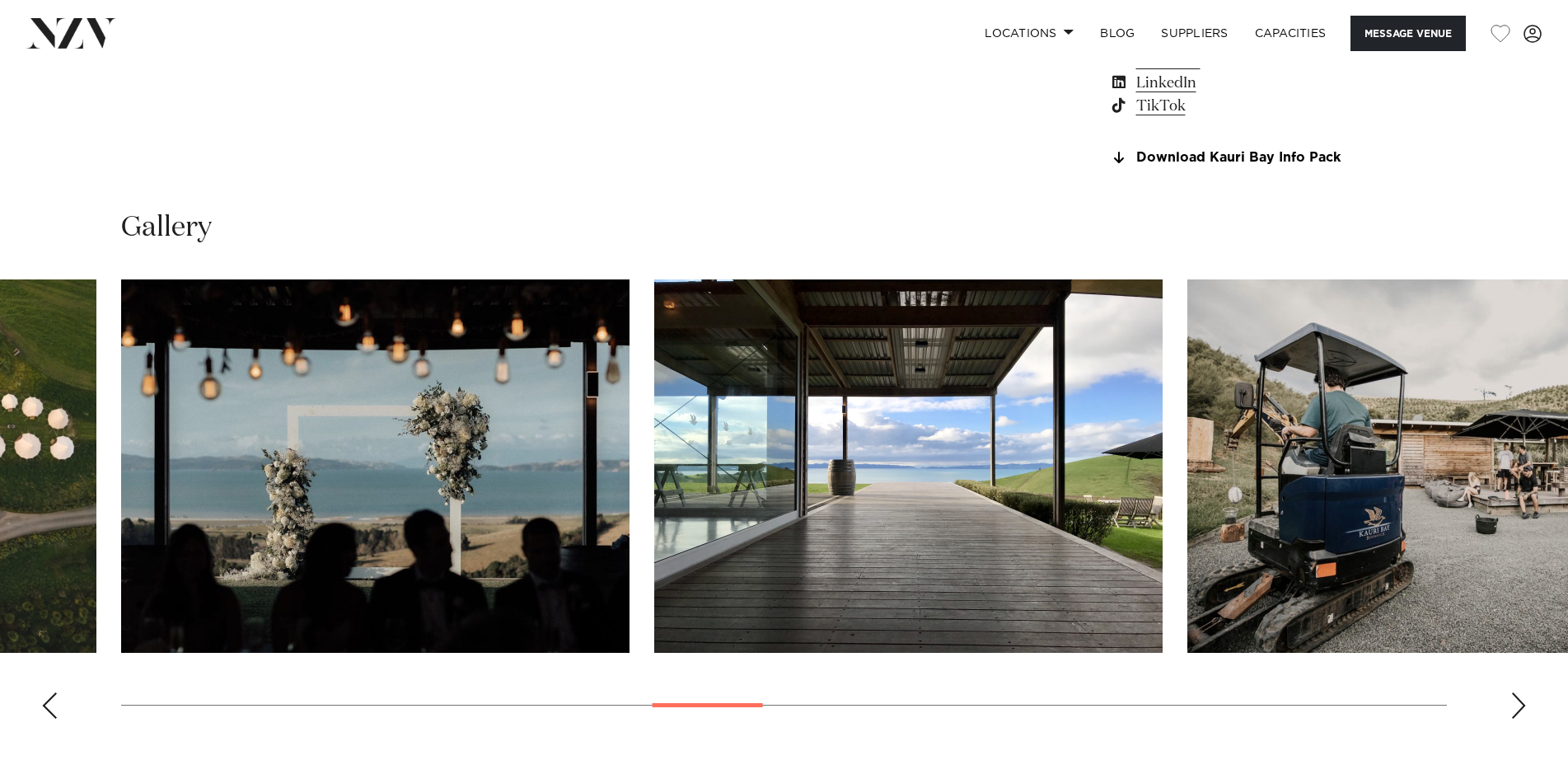
click at [1512, 698] on div "Next slide" at bounding box center [1519, 705] width 17 height 27
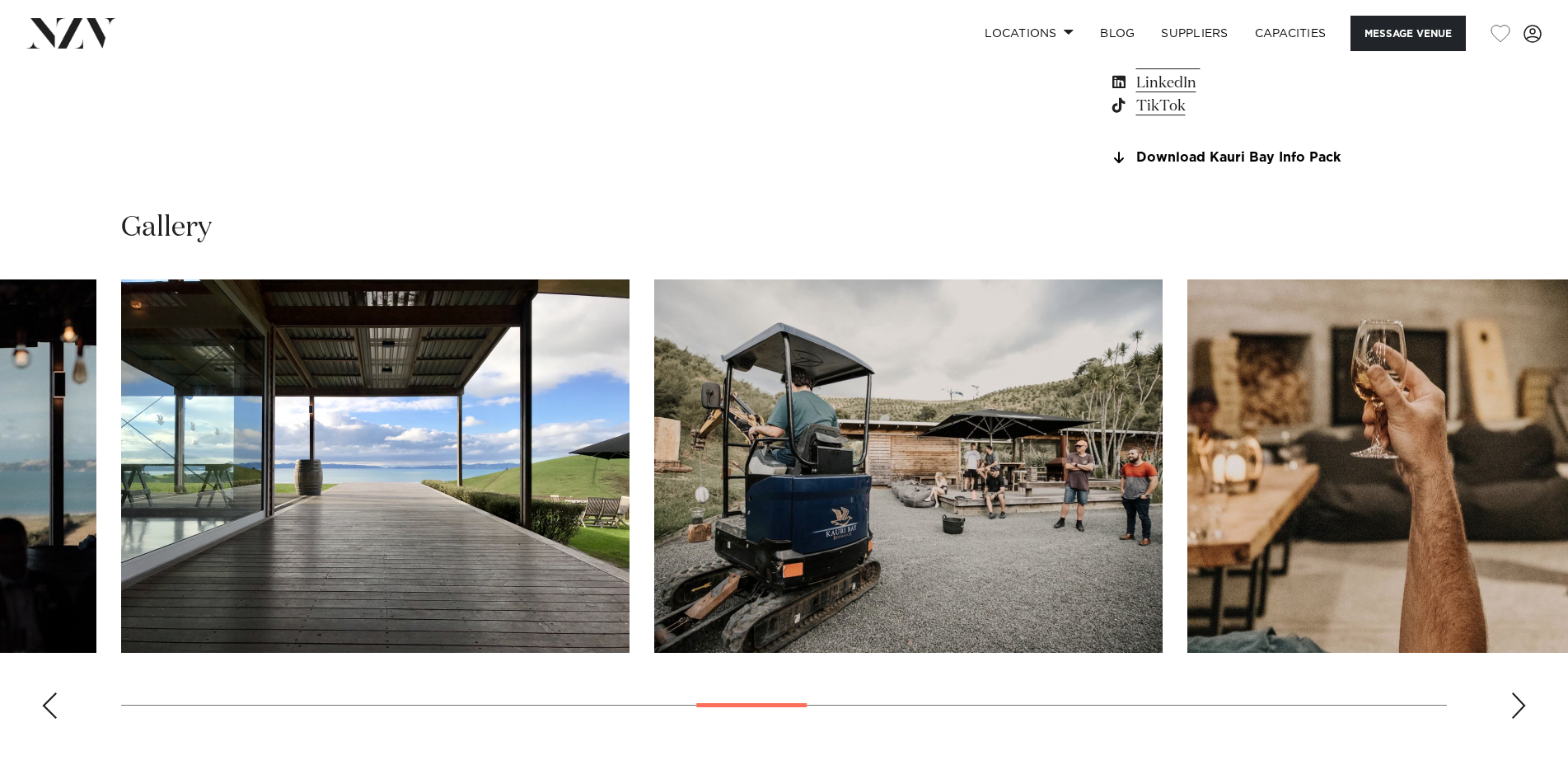
click at [1512, 698] on div "Next slide" at bounding box center [1519, 705] width 17 height 27
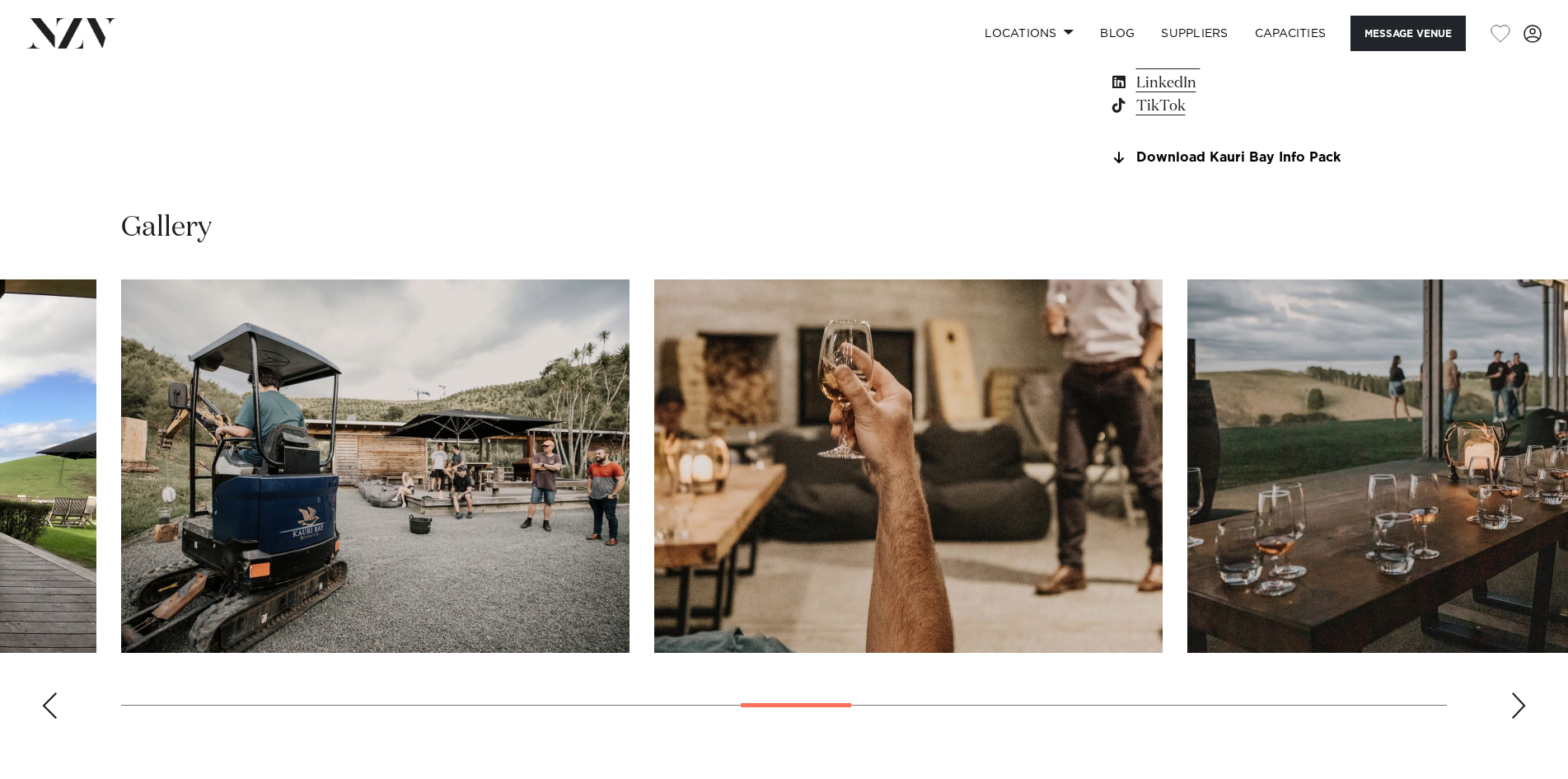
click at [1512, 698] on div "Next slide" at bounding box center [1519, 705] width 17 height 27
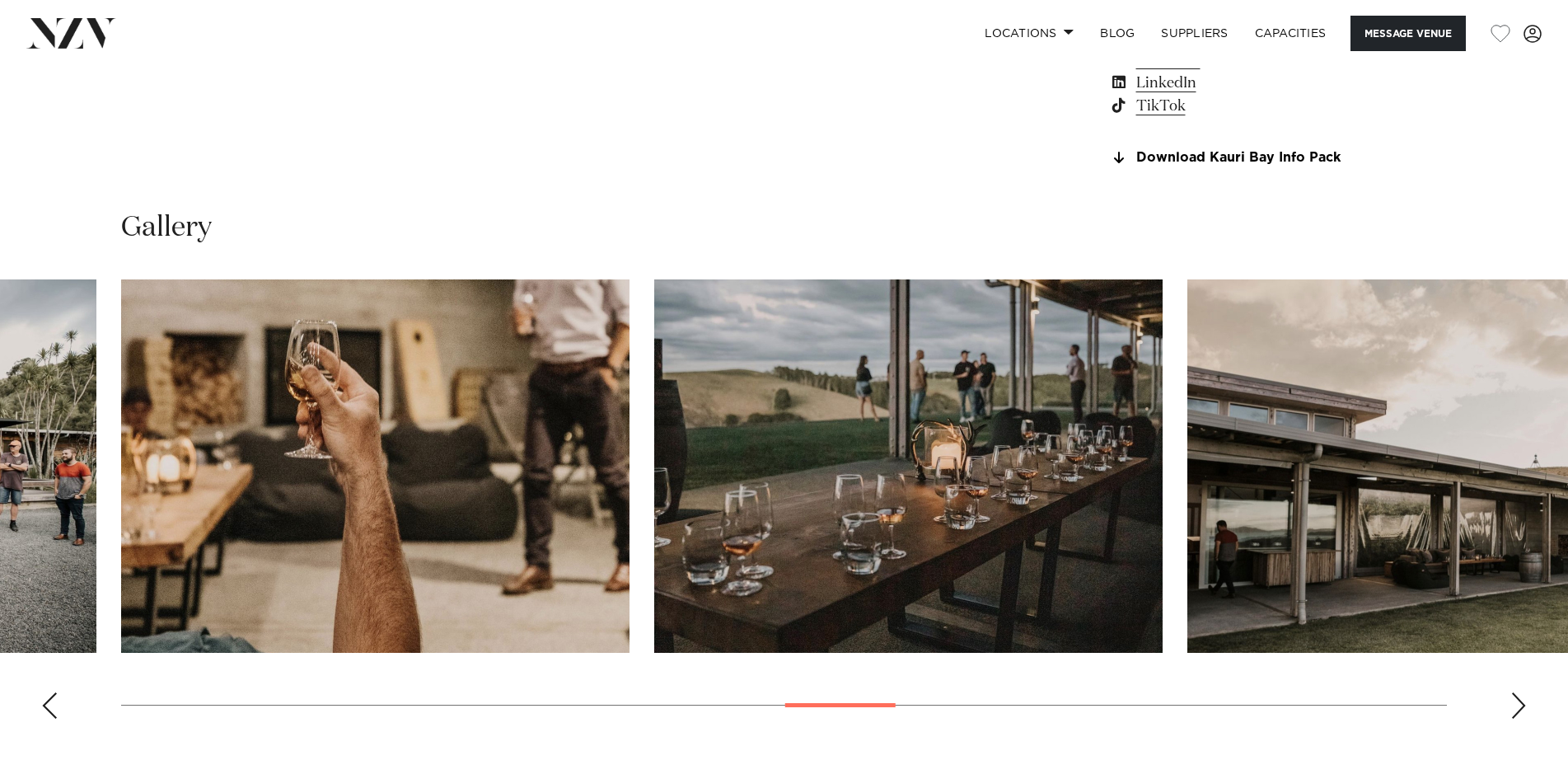
click at [1512, 698] on div "Next slide" at bounding box center [1519, 705] width 17 height 27
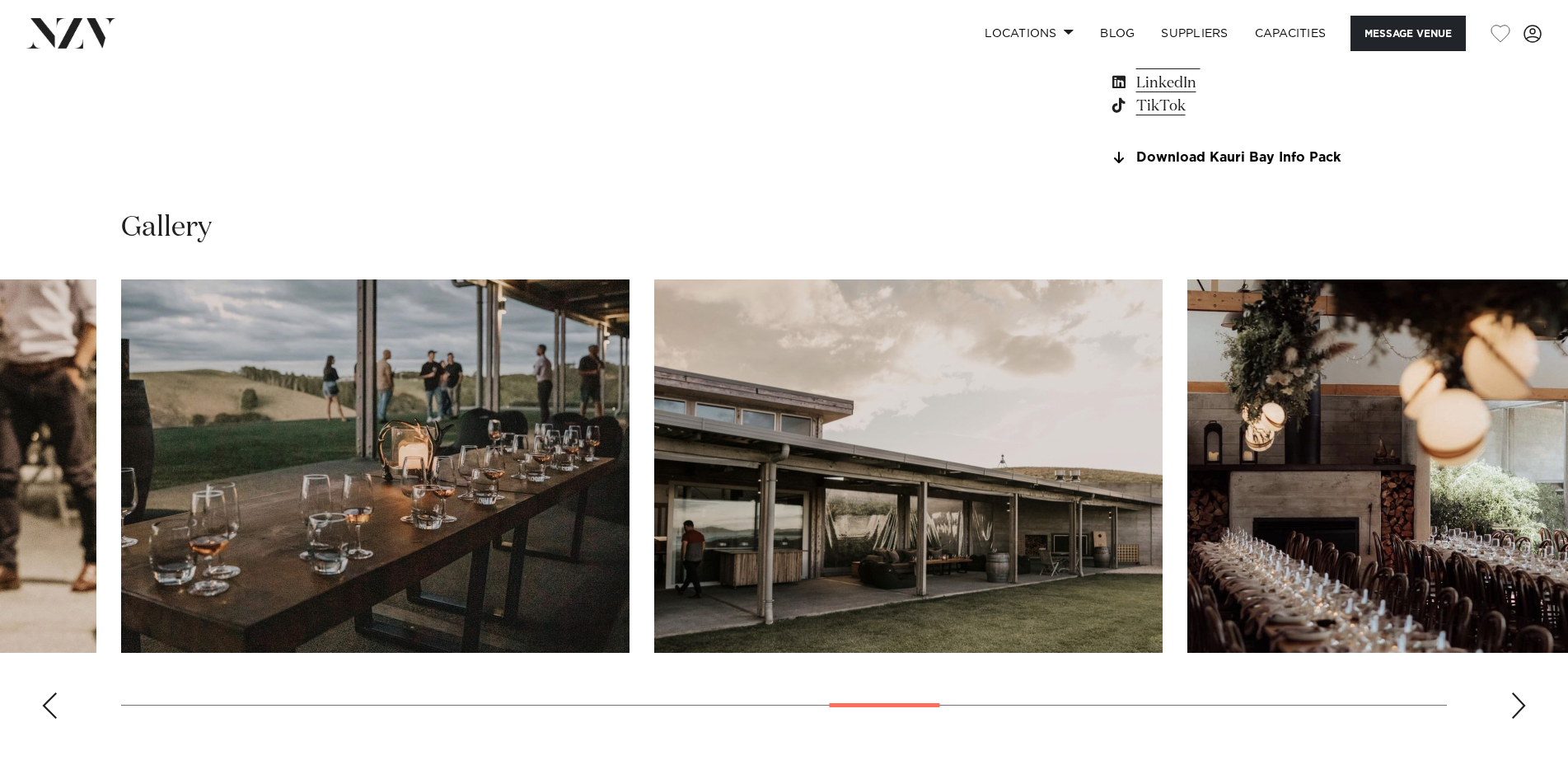
click at [1512, 698] on div "Next slide" at bounding box center [1519, 705] width 17 height 27
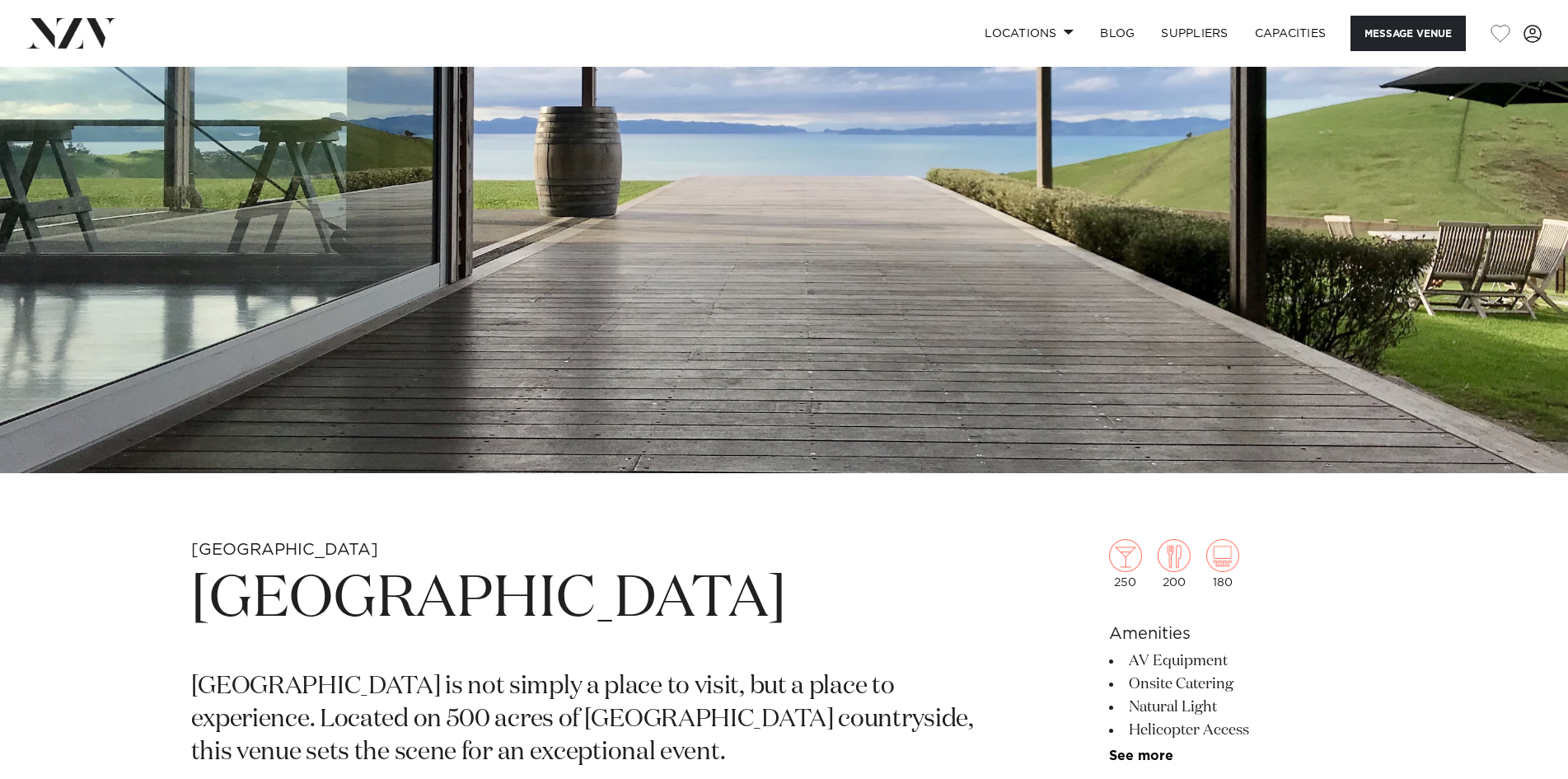
scroll to position [412, 0]
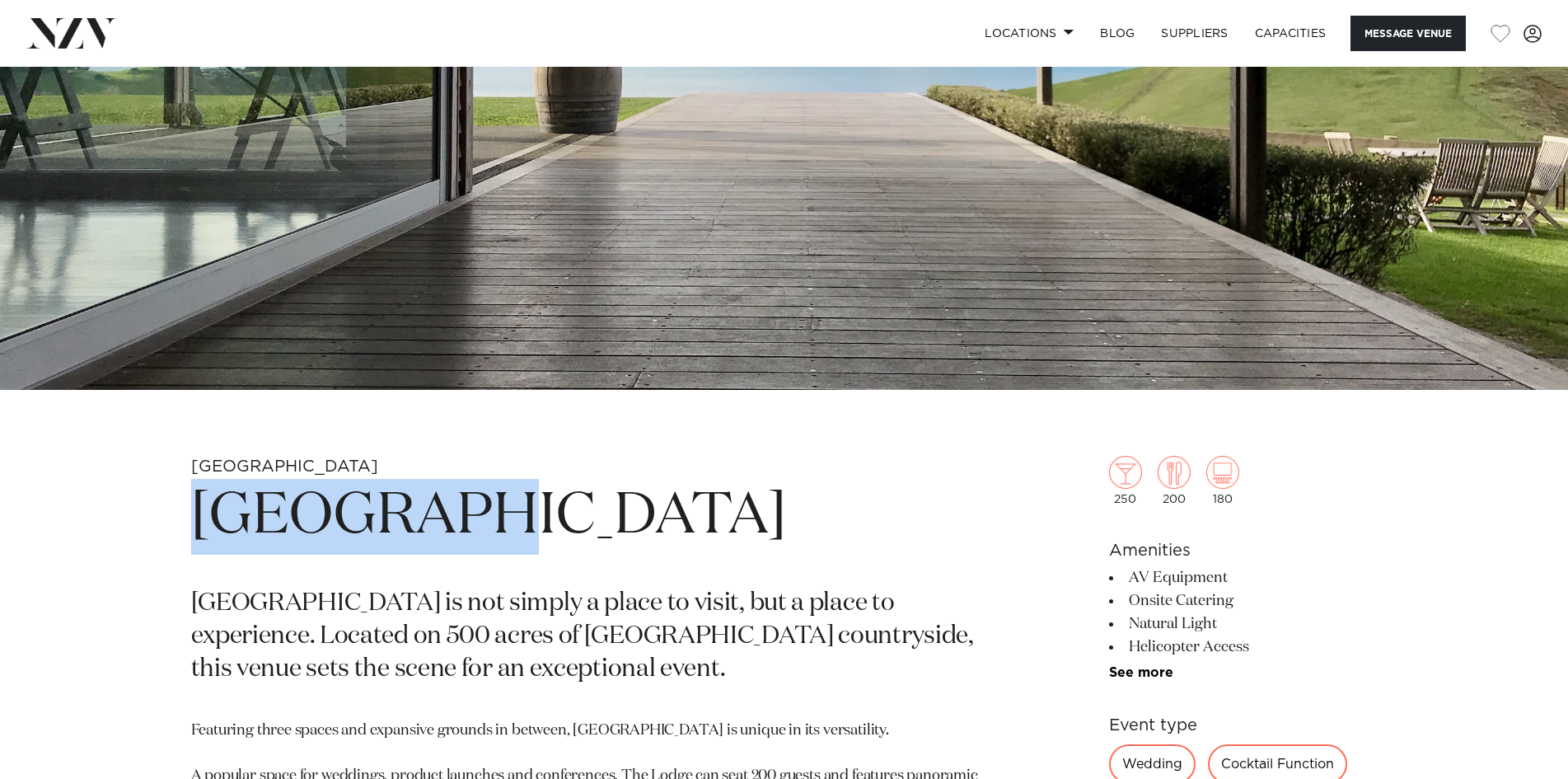
drag, startPoint x: 459, startPoint y: 503, endPoint x: 198, endPoint y: 513, distance: 261.2
click at [198, 513] on h1 "[GEOGRAPHIC_DATA]" at bounding box center [592, 516] width 801 height 75
copy h1 "[GEOGRAPHIC_DATA]"
